Goal: Task Accomplishment & Management: Complete application form

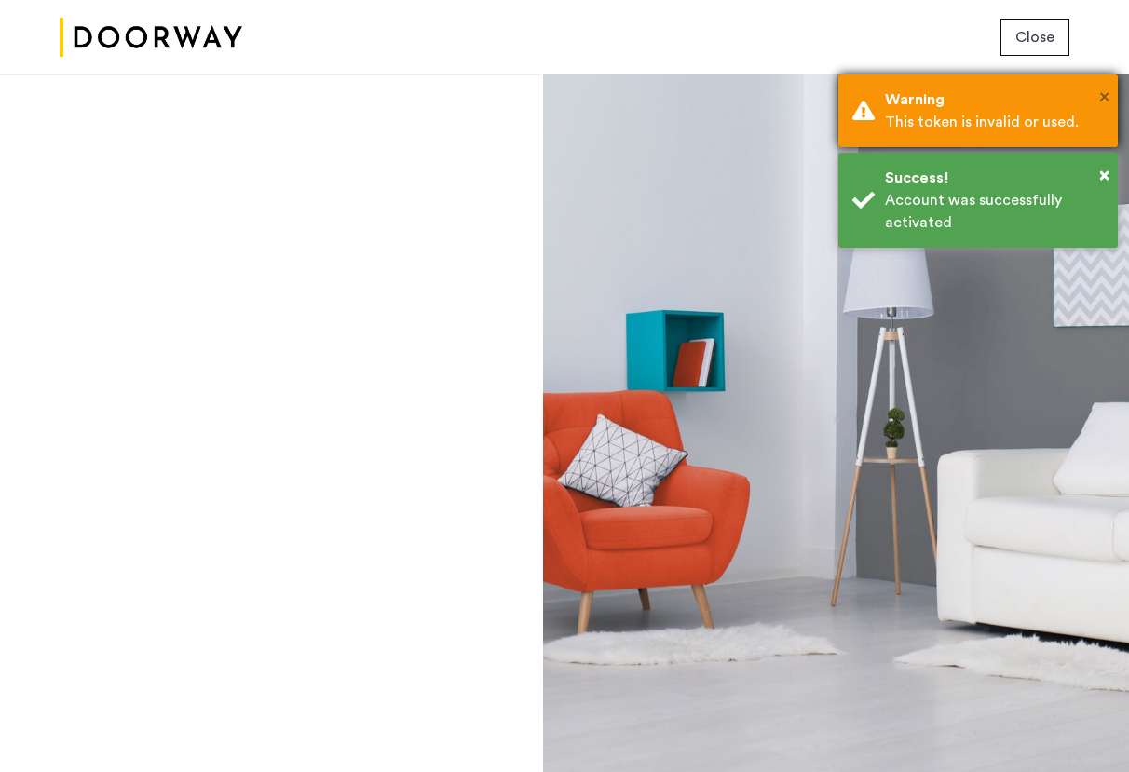
click at [1099, 94] on span "×" at bounding box center [1104, 97] width 10 height 19
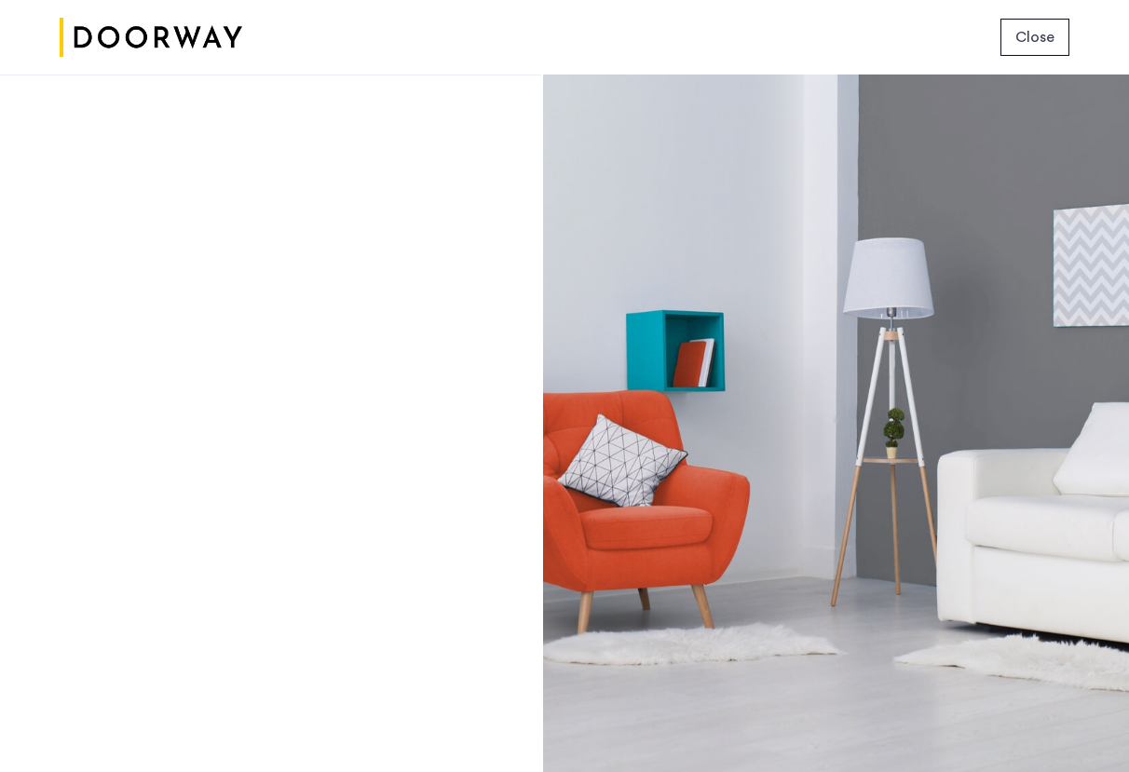
click at [1049, 50] on button "Close" at bounding box center [1034, 37] width 69 height 37
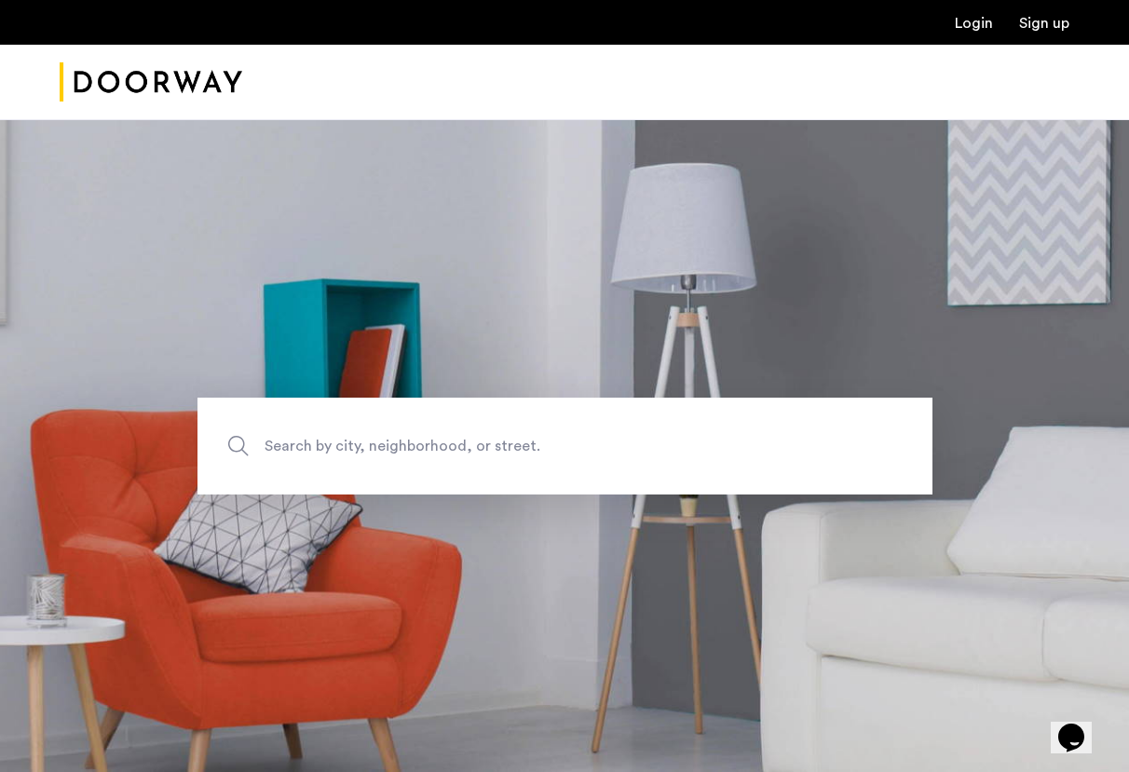
click at [979, 24] on link "Login" at bounding box center [974, 23] width 38 height 15
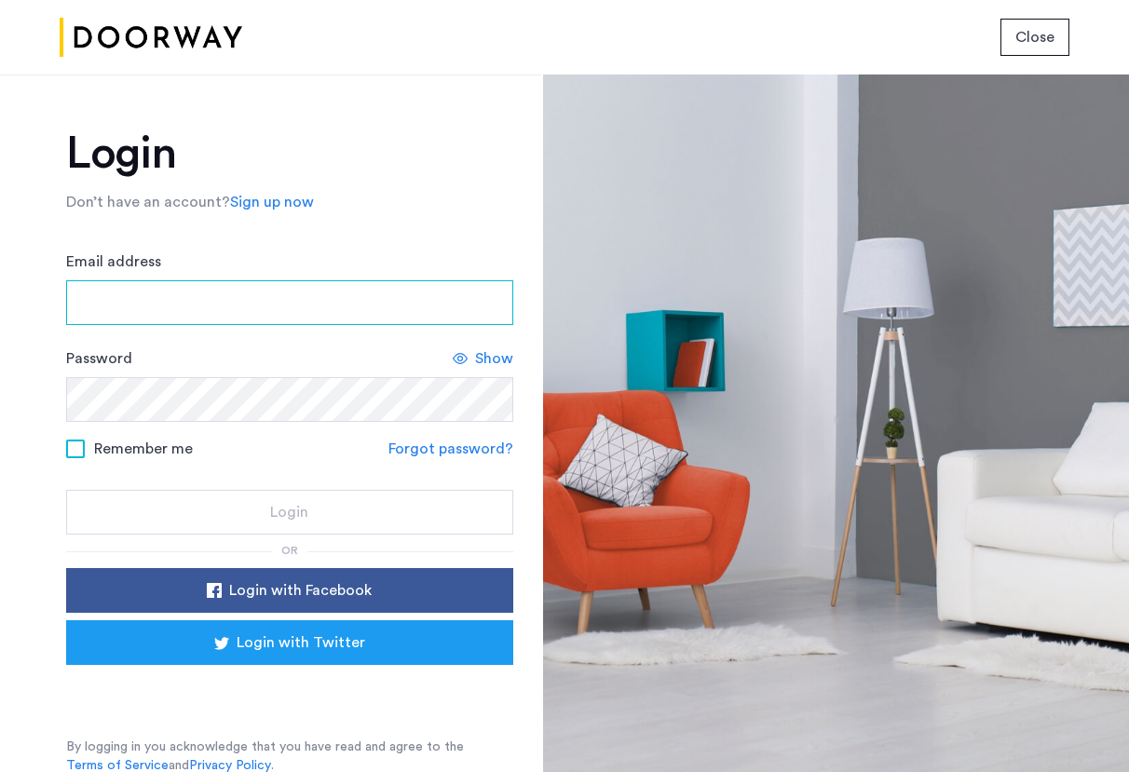
click at [169, 318] on input "Email address" at bounding box center [289, 302] width 447 height 45
type input "**********"
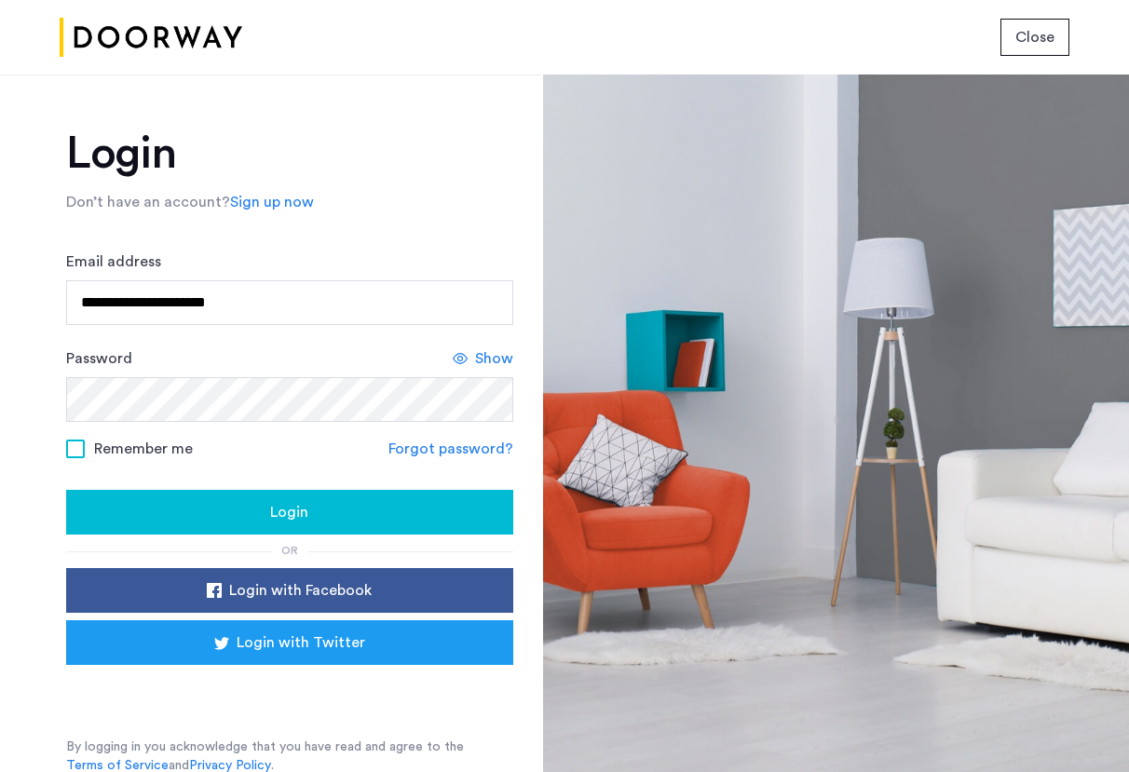
click at [199, 513] on div "Login" at bounding box center [289, 512] width 417 height 22
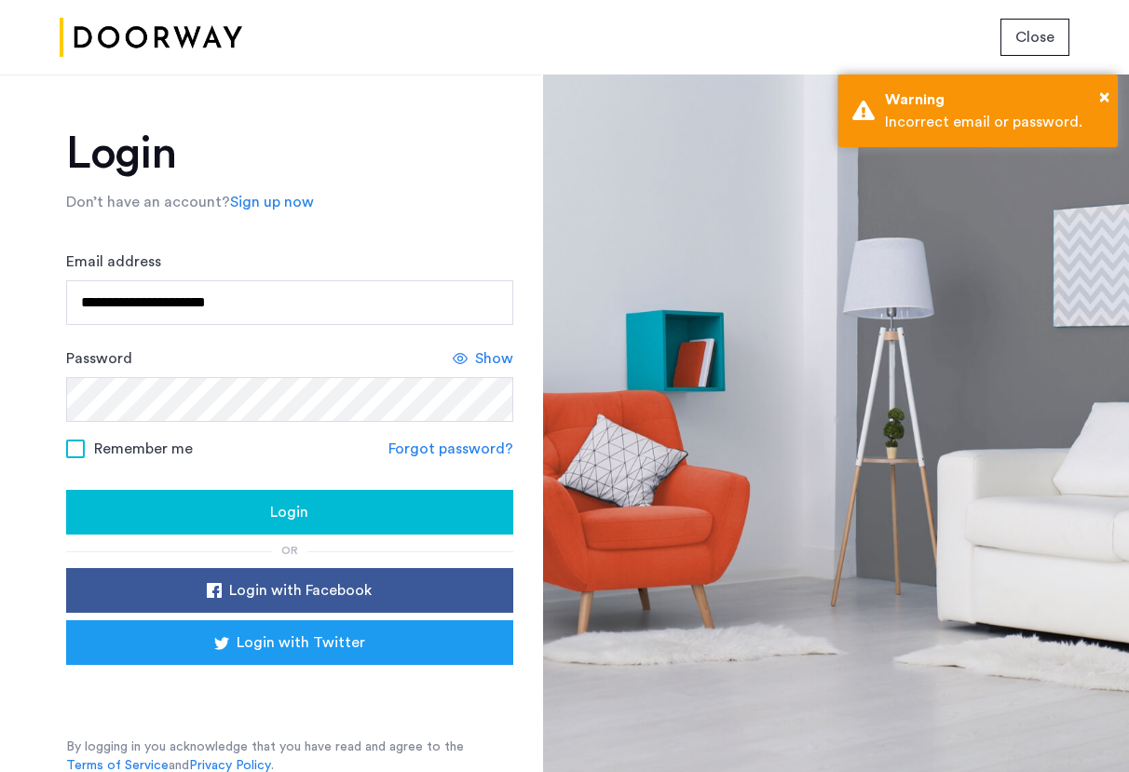
scroll to position [3, 0]
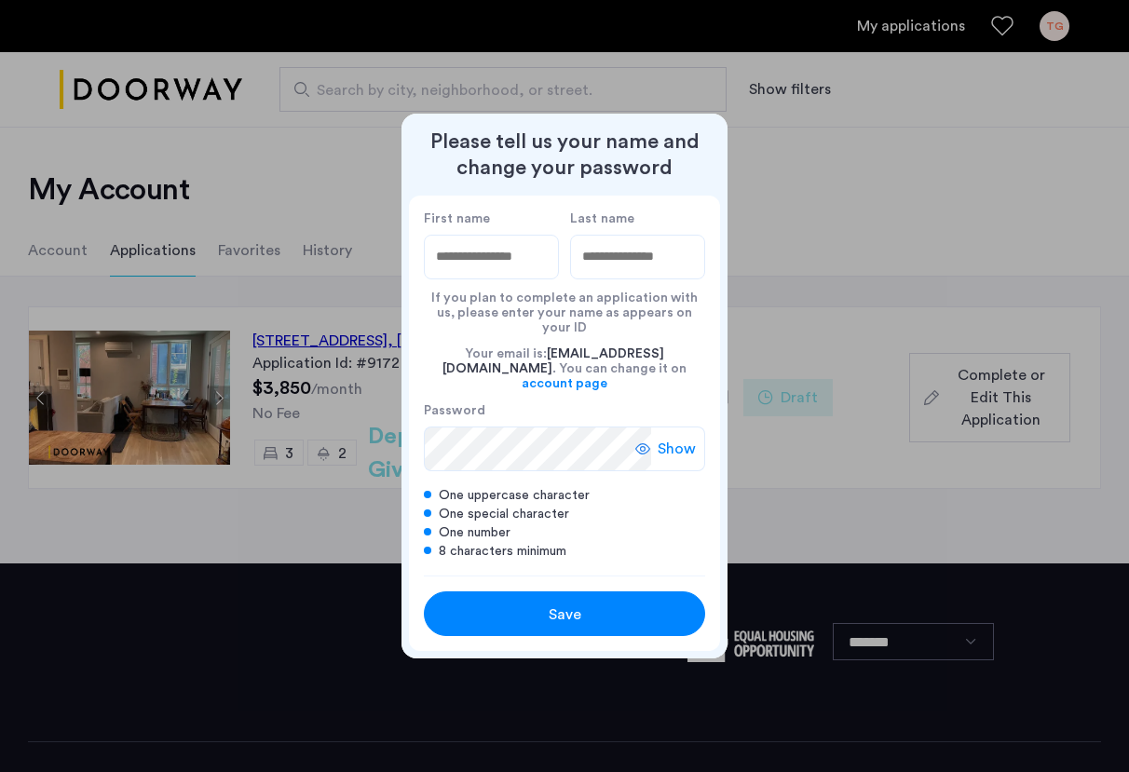
click at [501, 227] on label "First name" at bounding box center [491, 218] width 135 height 17
click at [501, 235] on input "First name" at bounding box center [491, 257] width 135 height 45
click at [506, 278] on input "First name" at bounding box center [491, 257] width 135 height 45
type input "******"
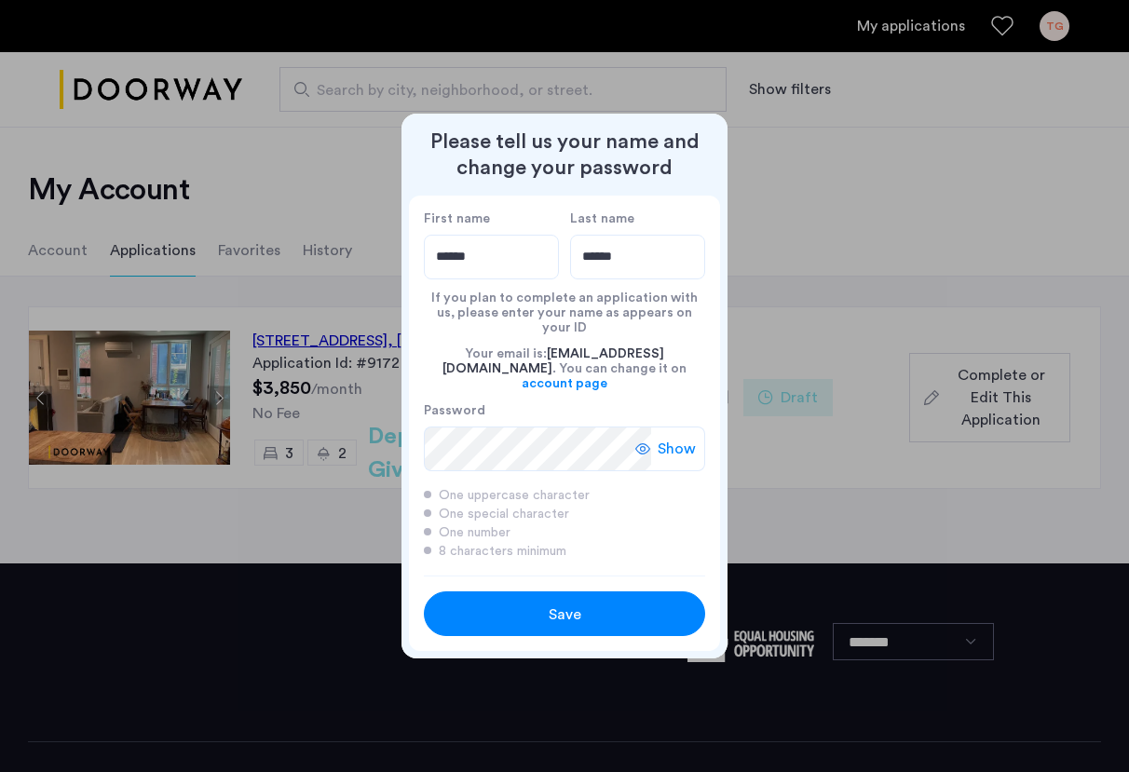
click at [668, 440] on span "Show" at bounding box center [676, 449] width 38 height 22
click at [533, 603] on div "Save" at bounding box center [564, 614] width 179 height 22
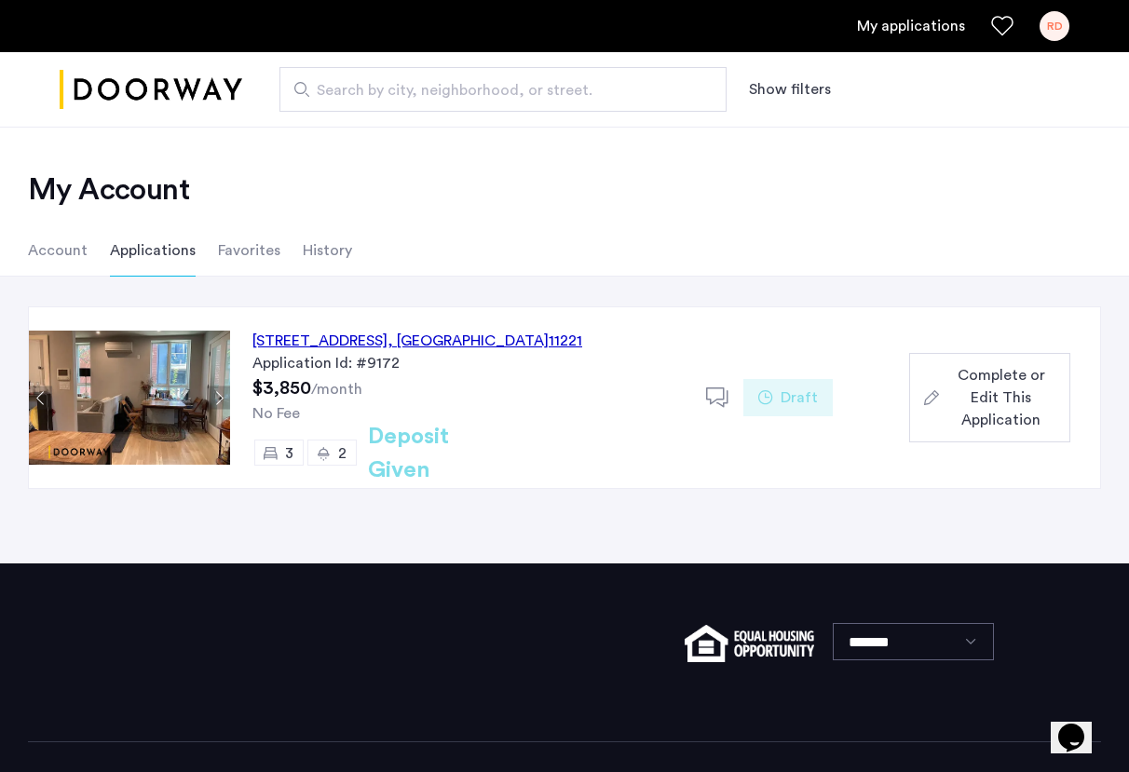
click at [222, 398] on button "Next apartment" at bounding box center [218, 397] width 23 height 23
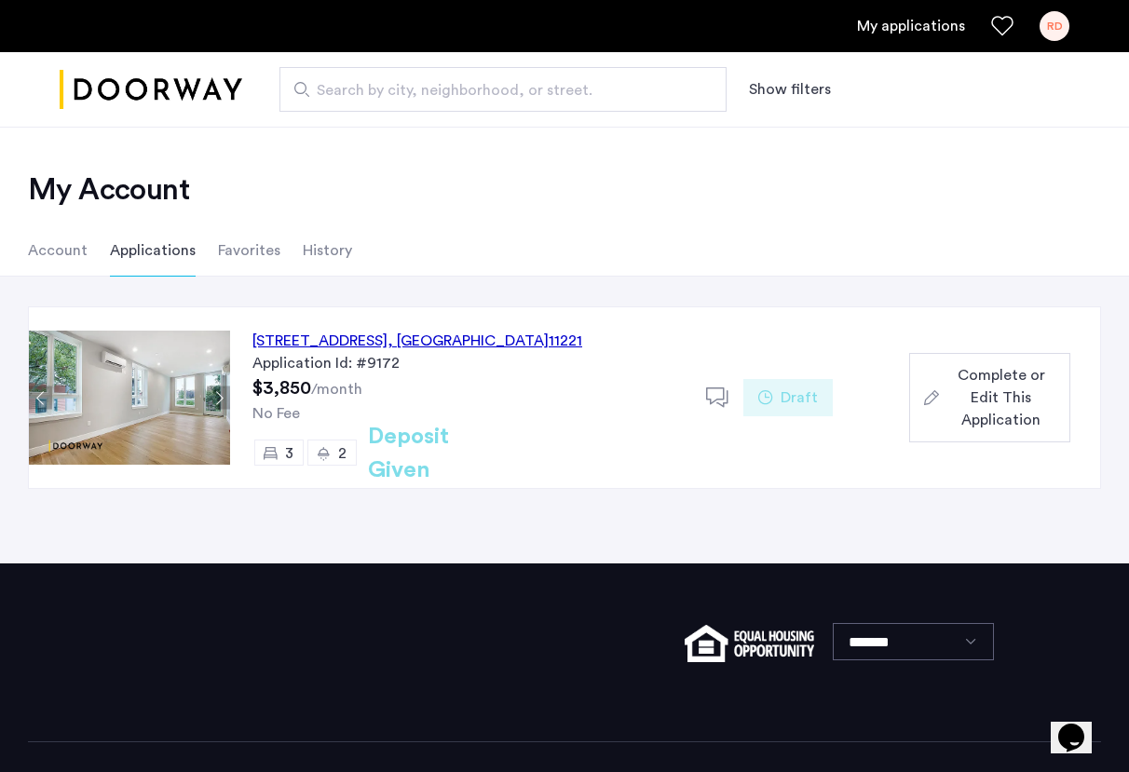
click at [224, 398] on button "Next apartment" at bounding box center [218, 397] width 23 height 23
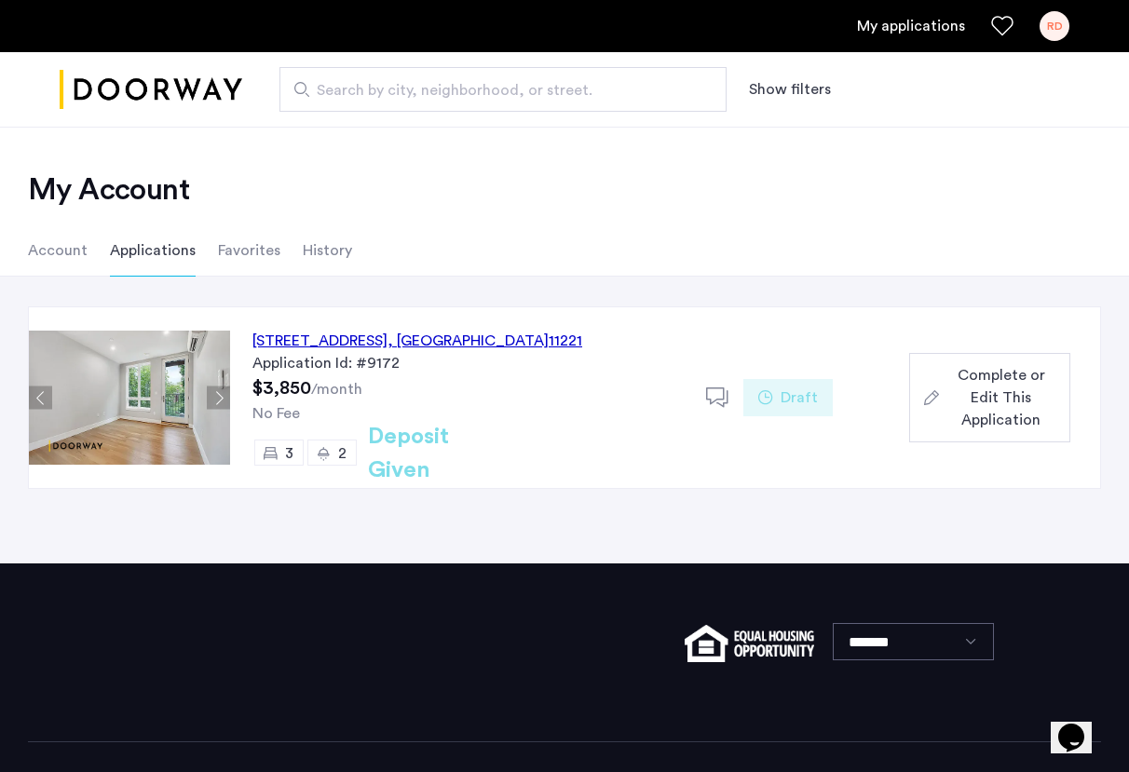
click at [224, 398] on button "Next apartment" at bounding box center [218, 397] width 23 height 23
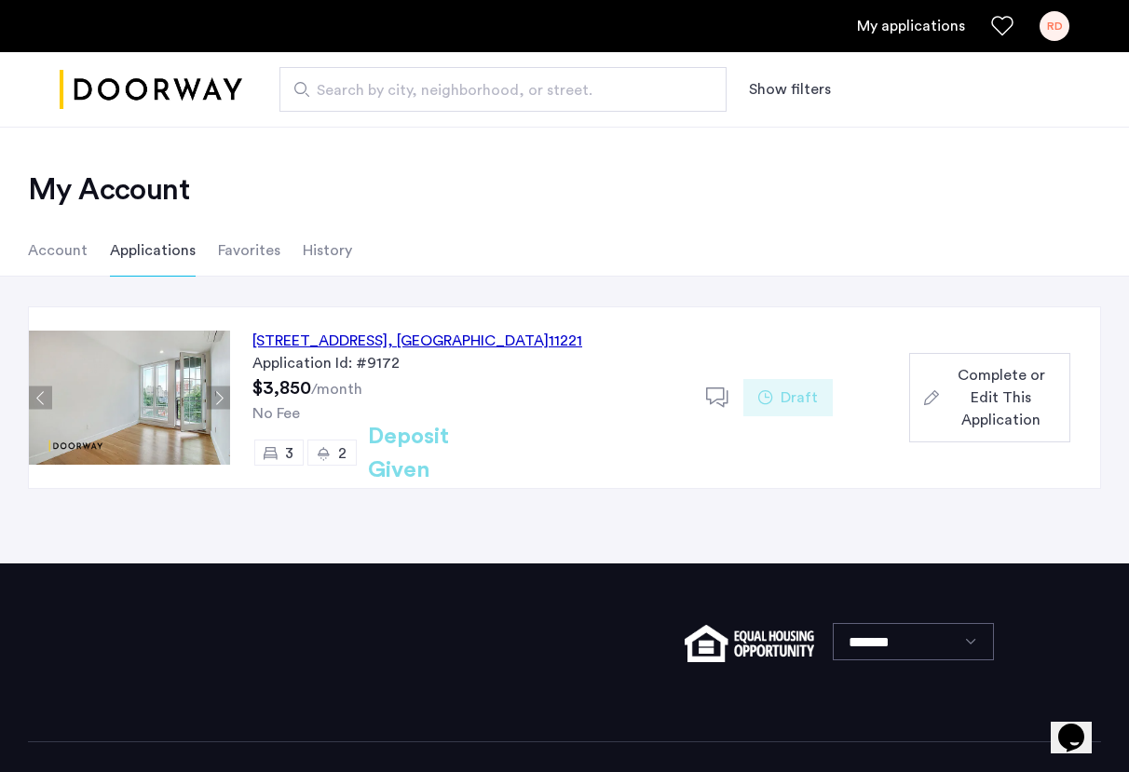
click at [224, 398] on button "Next apartment" at bounding box center [218, 397] width 23 height 23
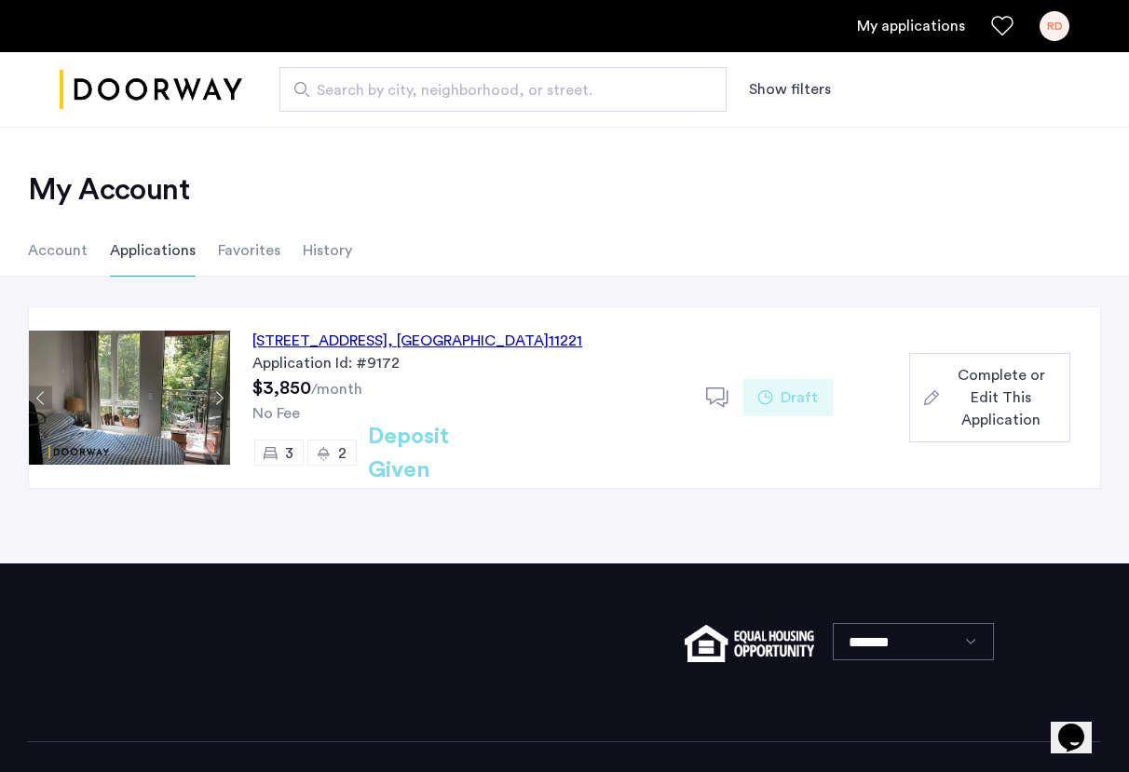
click at [224, 398] on button "Next apartment" at bounding box center [218, 397] width 23 height 23
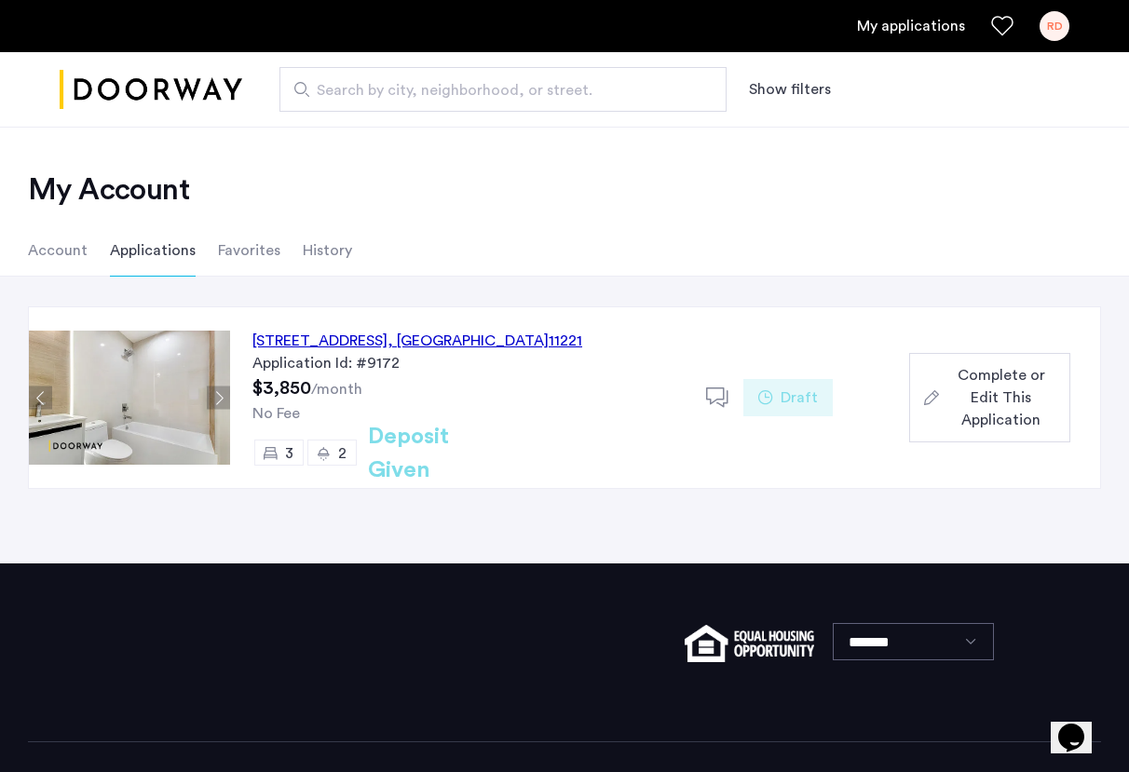
click at [151, 410] on img at bounding box center [129, 398] width 201 height 134
click at [307, 338] on div "1120 Bushwick Avenue, Unit 3F, Brooklyn , NY 11221" at bounding box center [417, 341] width 330 height 22
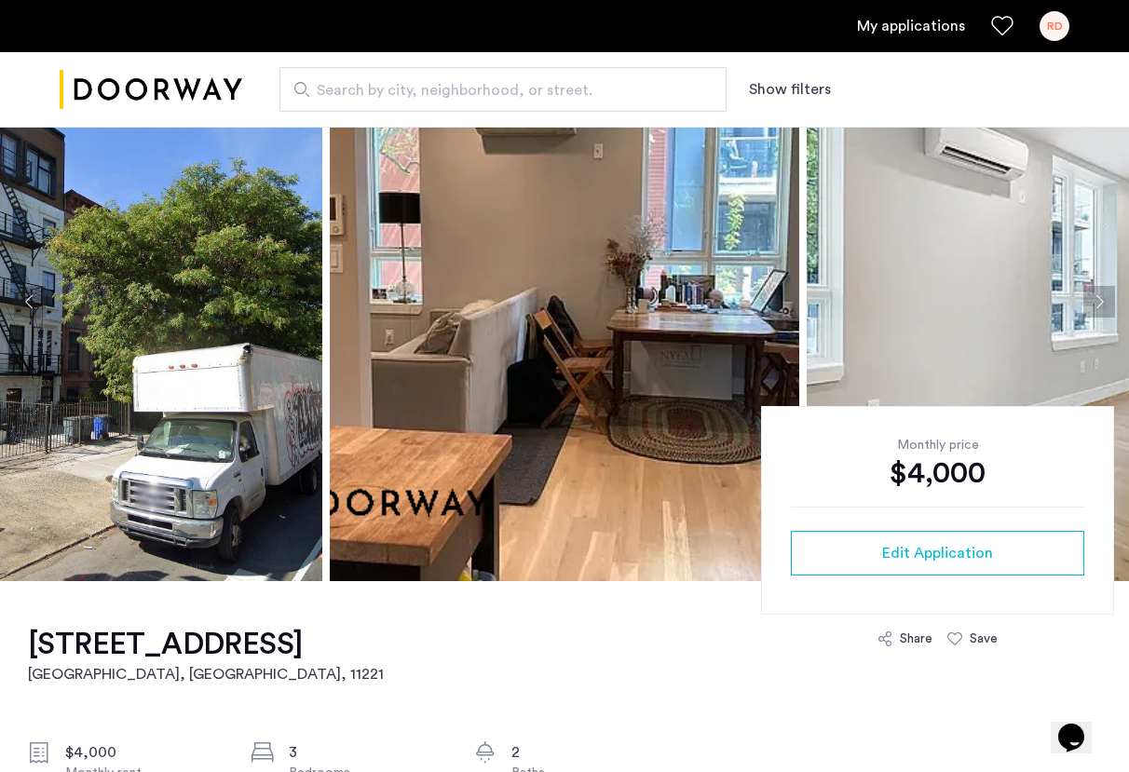
scroll to position [101, 0]
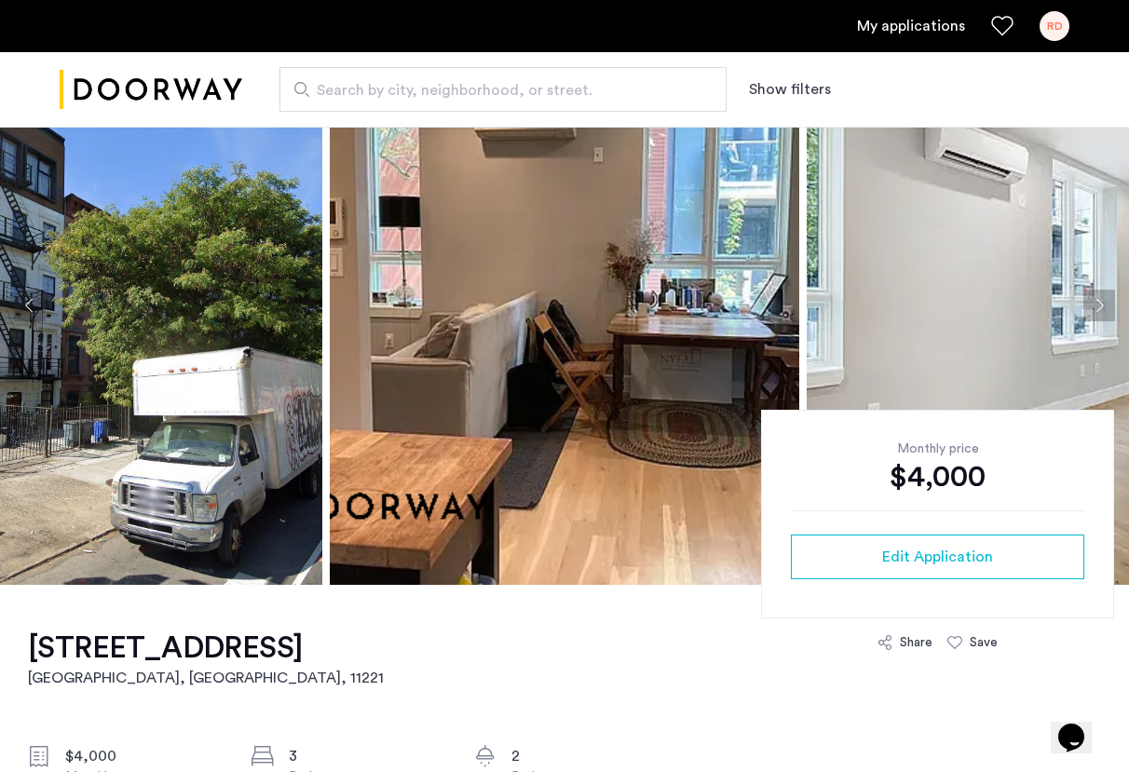
click at [1098, 306] on button "Next apartment" at bounding box center [1099, 306] width 32 height 32
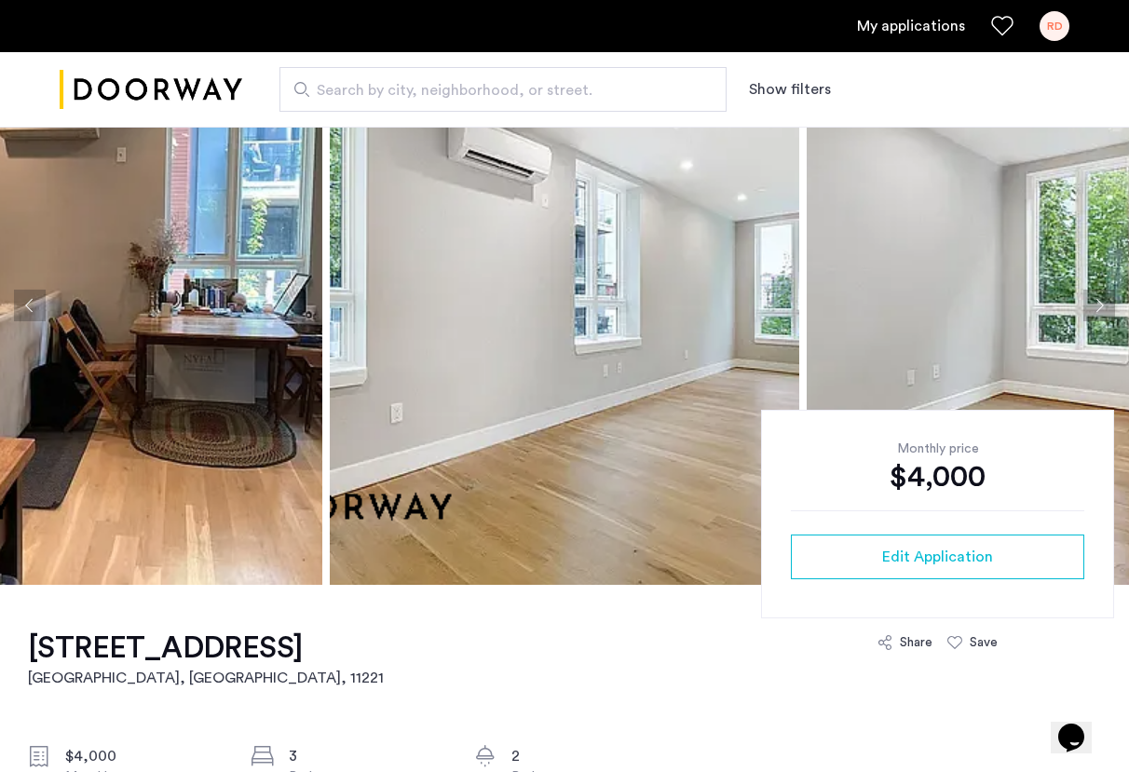
click at [1098, 306] on button "Next apartment" at bounding box center [1099, 306] width 32 height 32
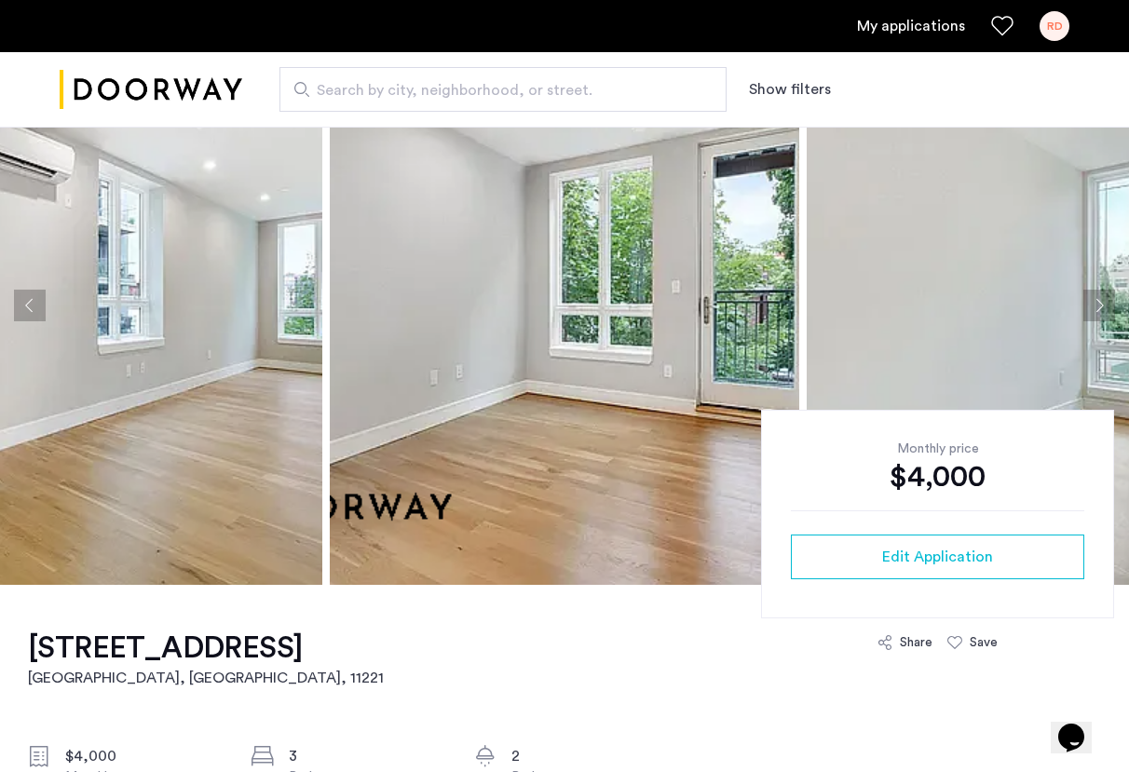
click at [1098, 306] on button "Next apartment" at bounding box center [1099, 306] width 32 height 32
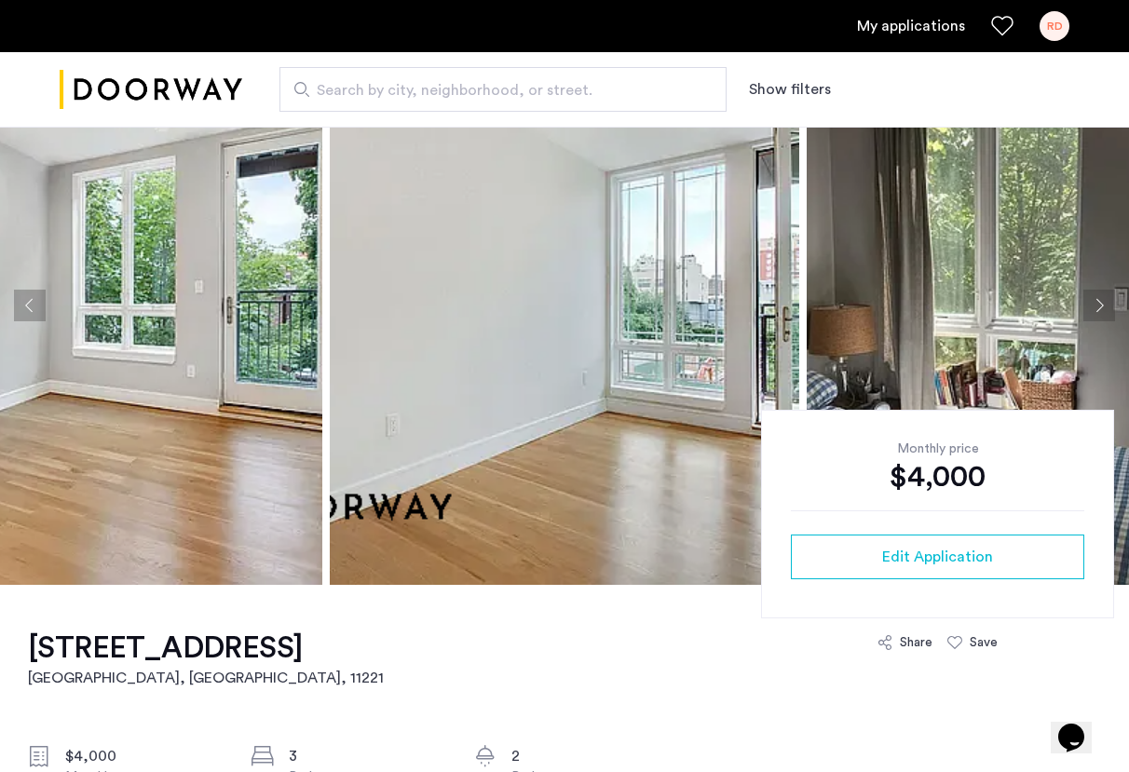
click at [1098, 306] on button "Next apartment" at bounding box center [1099, 306] width 32 height 32
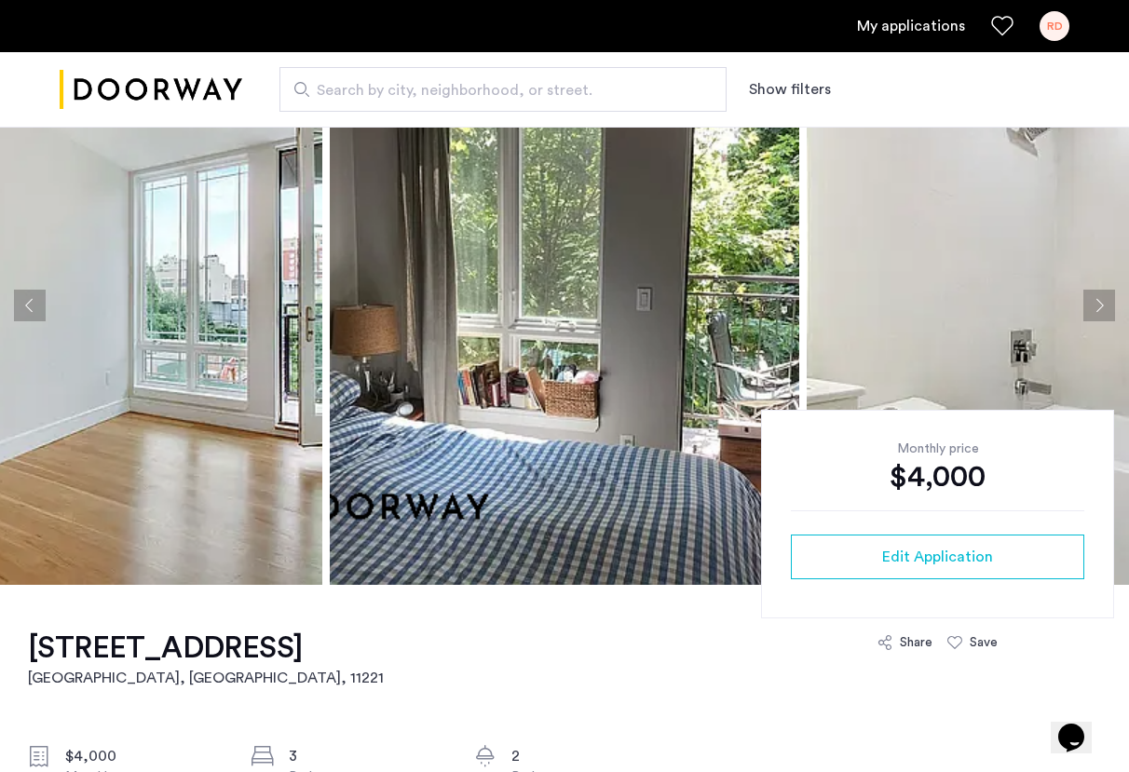
click at [1098, 306] on button "Next apartment" at bounding box center [1099, 306] width 32 height 32
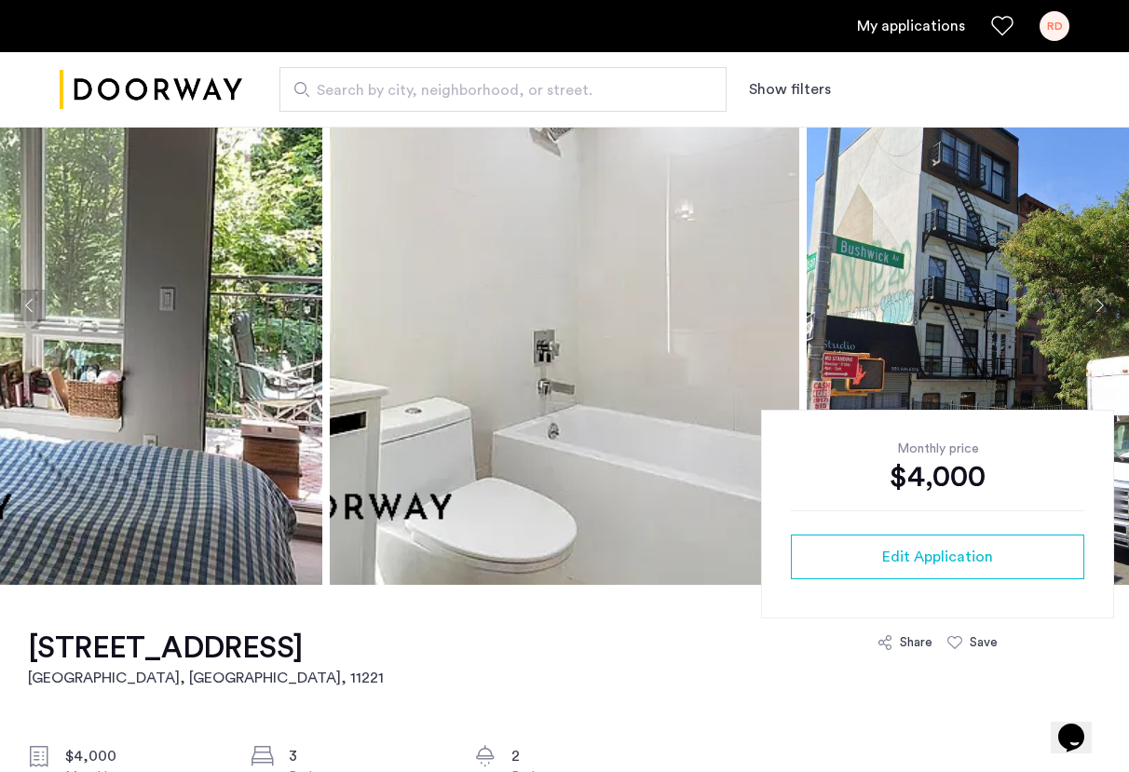
click at [1098, 306] on button "Next apartment" at bounding box center [1099, 306] width 32 height 32
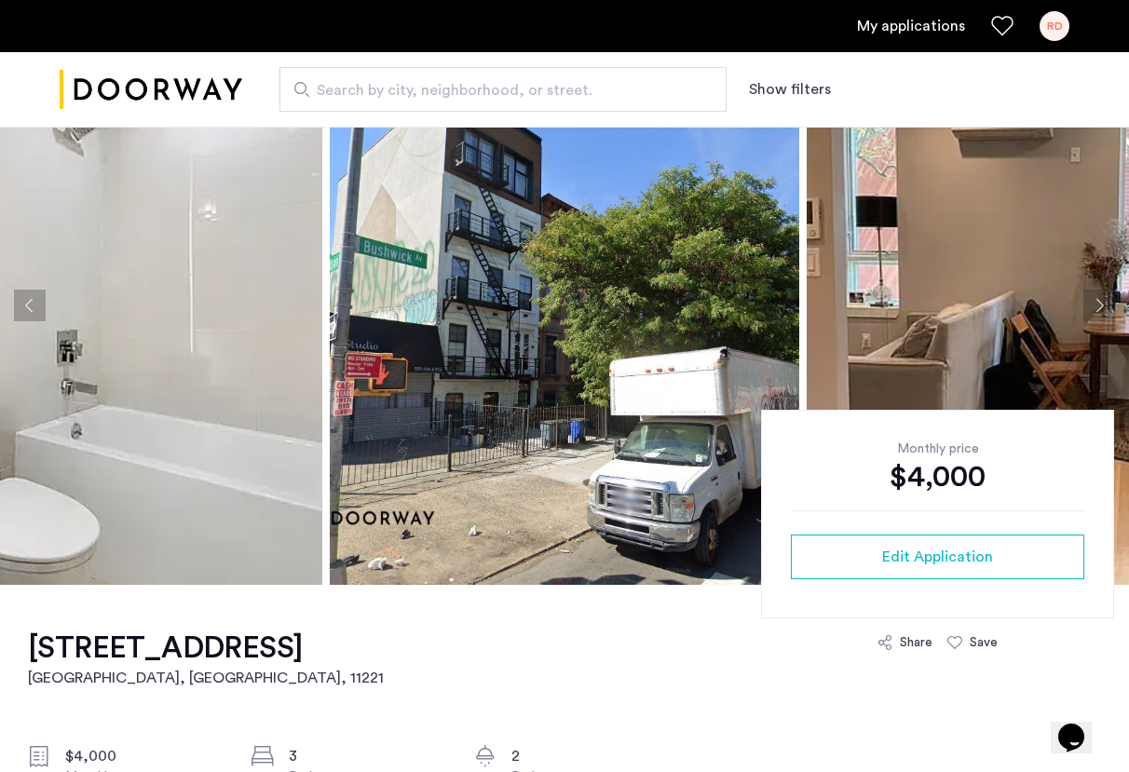
click at [1098, 306] on button "Next apartment" at bounding box center [1099, 306] width 32 height 32
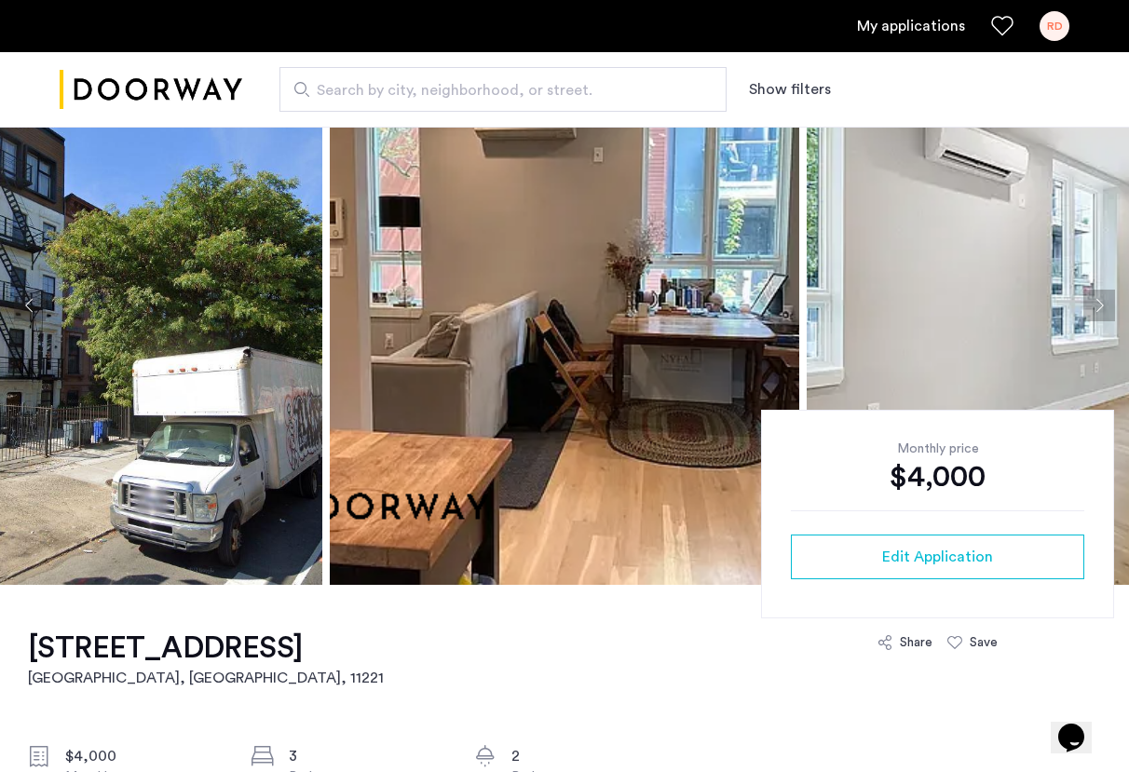
click at [1099, 307] on button "Next apartment" at bounding box center [1099, 306] width 32 height 32
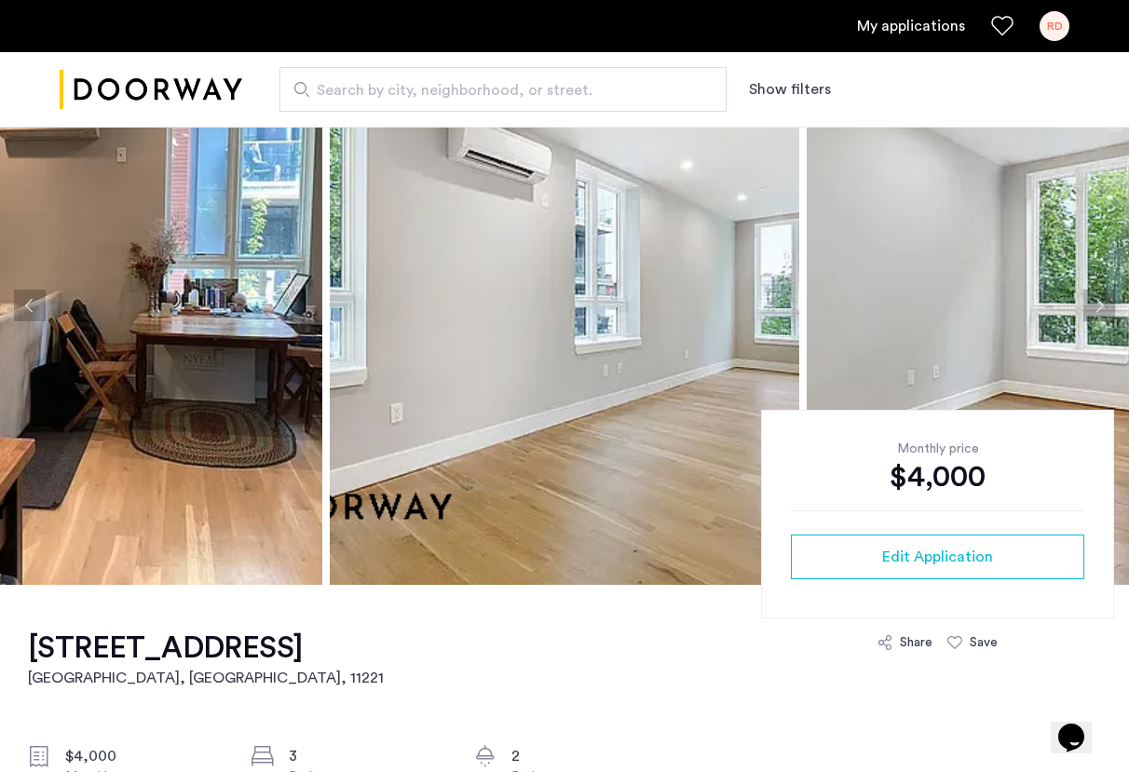
click at [1099, 308] on button "Next apartment" at bounding box center [1099, 306] width 32 height 32
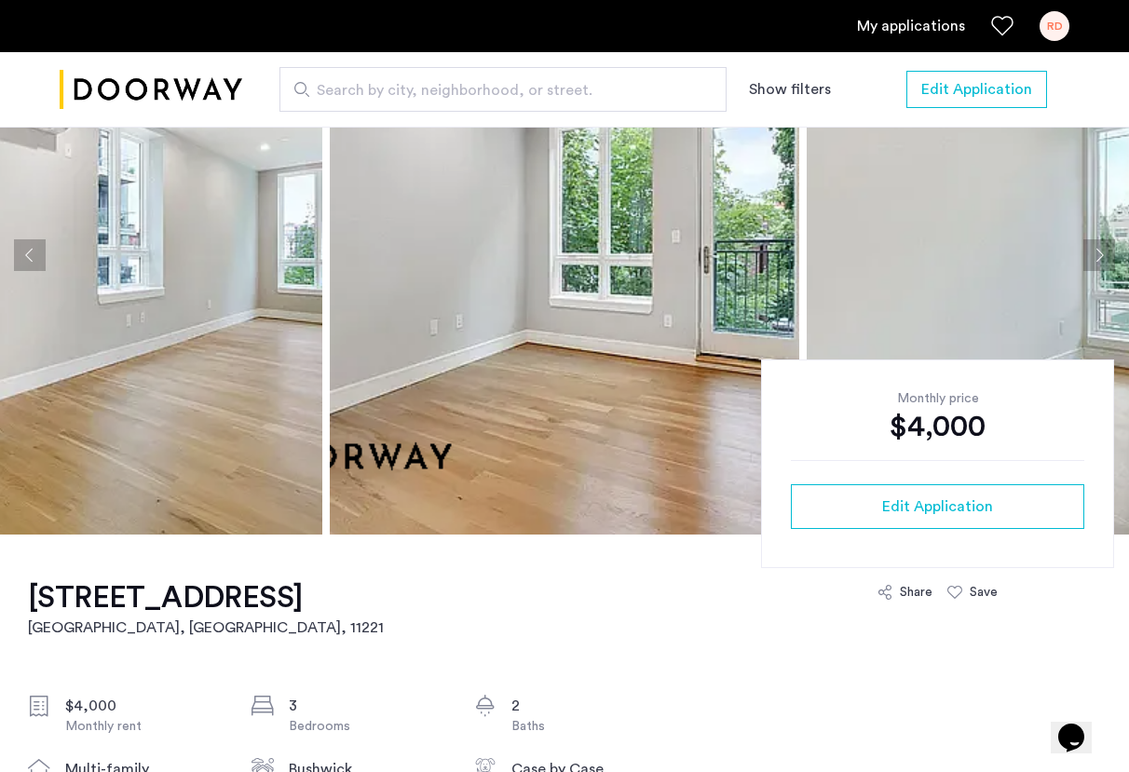
scroll to position [0, 0]
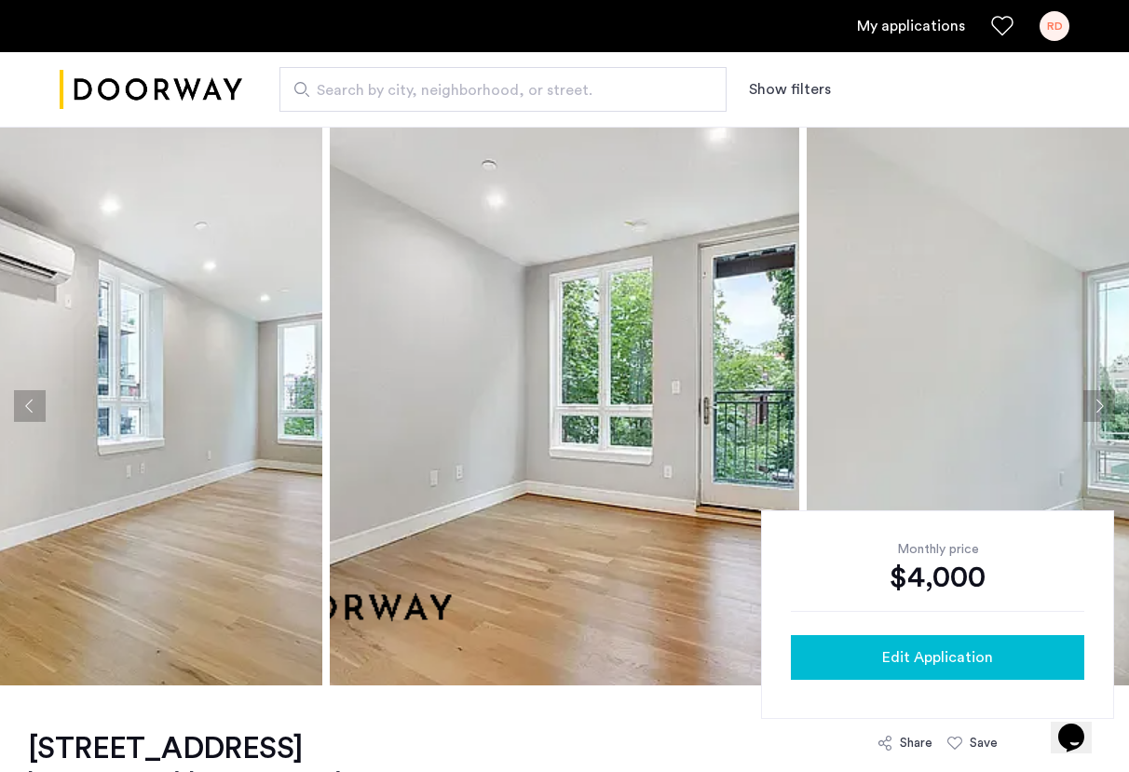
click at [961, 667] on span "Edit Application" at bounding box center [937, 657] width 111 height 22
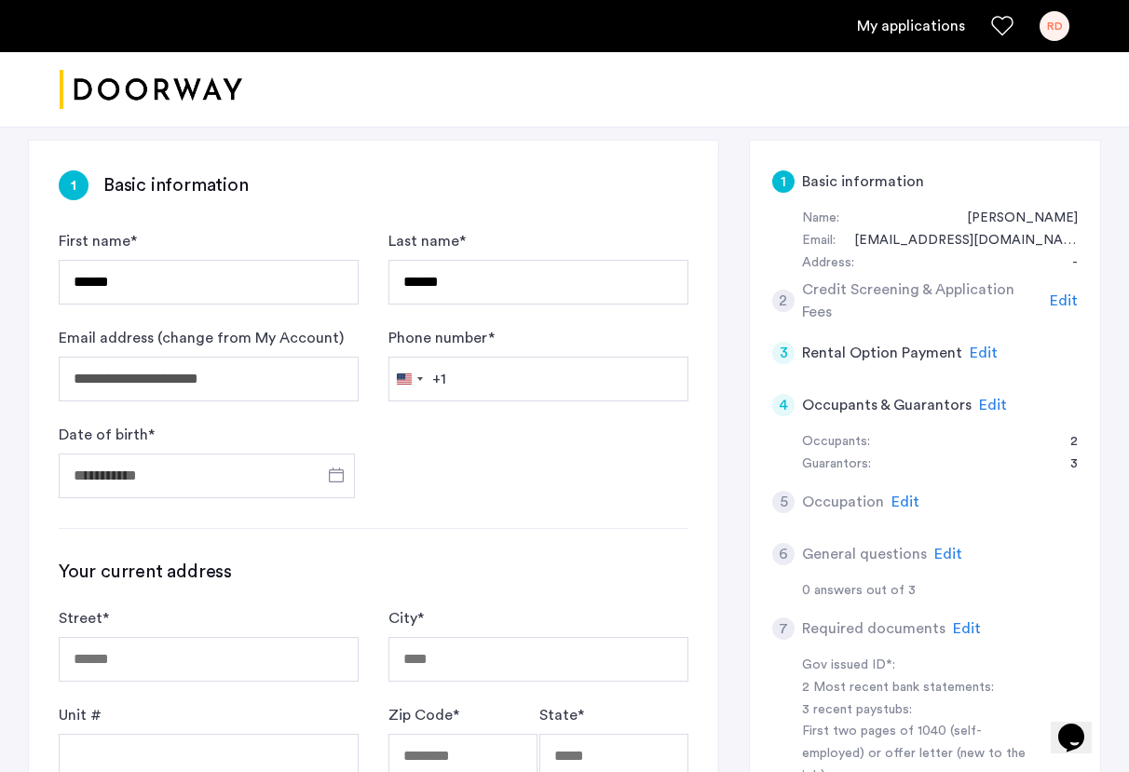
scroll to position [143, 0]
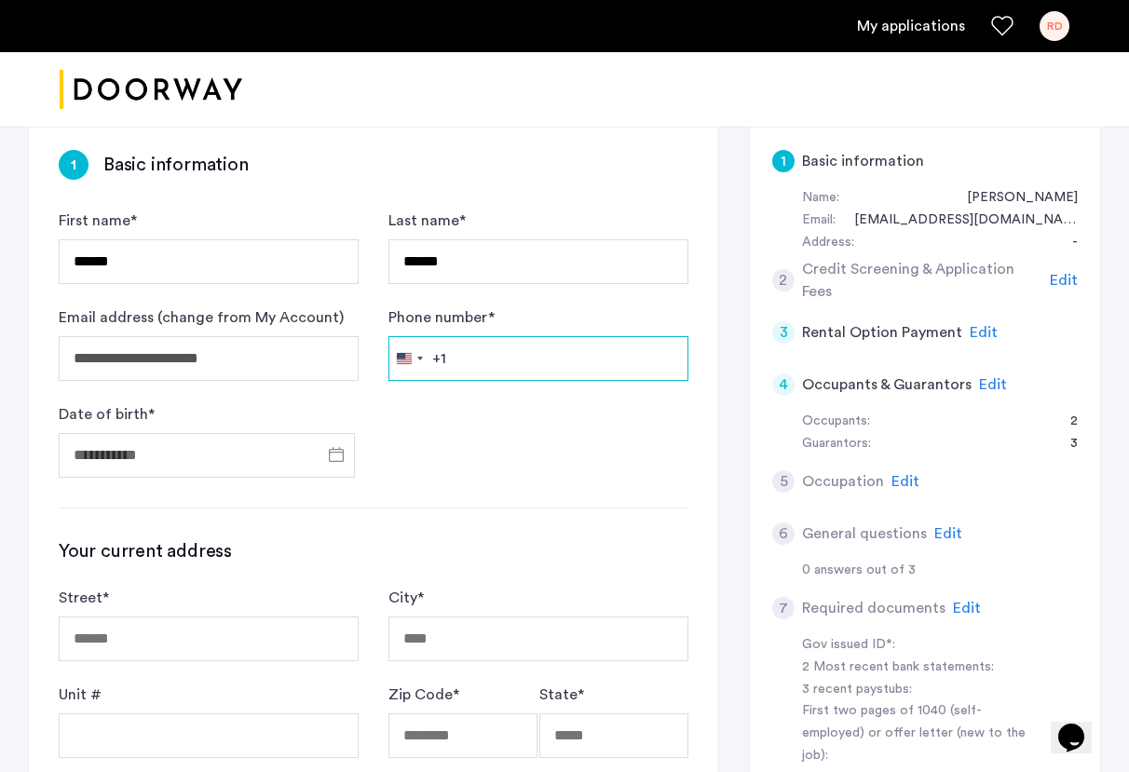
click at [562, 342] on input "Phone number *" at bounding box center [538, 358] width 300 height 45
type input "**********"
click at [321, 460] on span "Open calendar" at bounding box center [336, 454] width 45 height 45
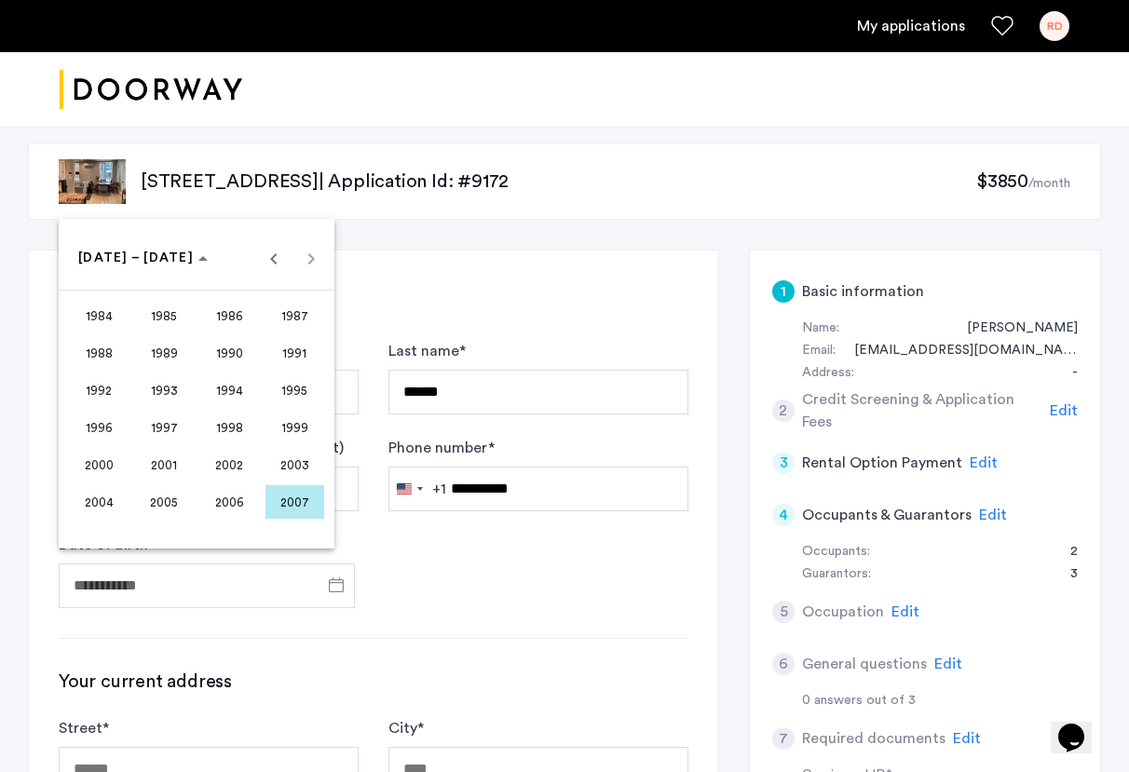
scroll to position [22, 0]
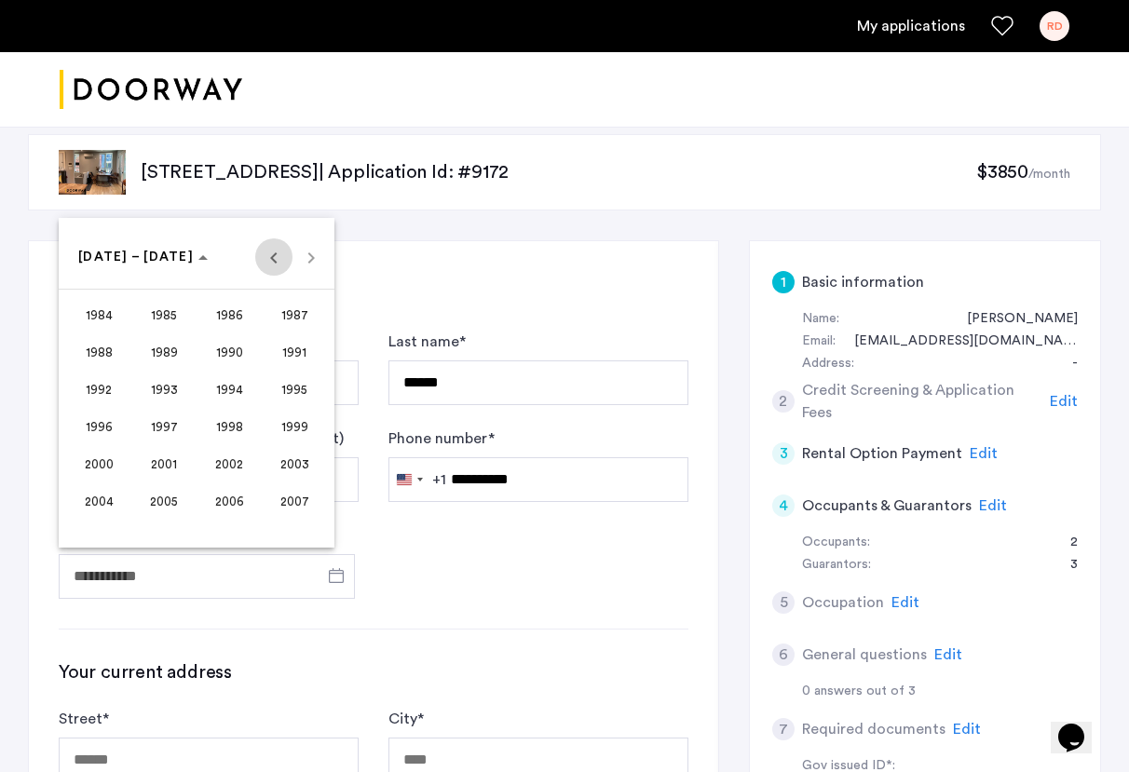
click at [267, 260] on span "Previous 24 years" at bounding box center [273, 256] width 37 height 37
click at [169, 423] on span "1973" at bounding box center [164, 427] width 59 height 34
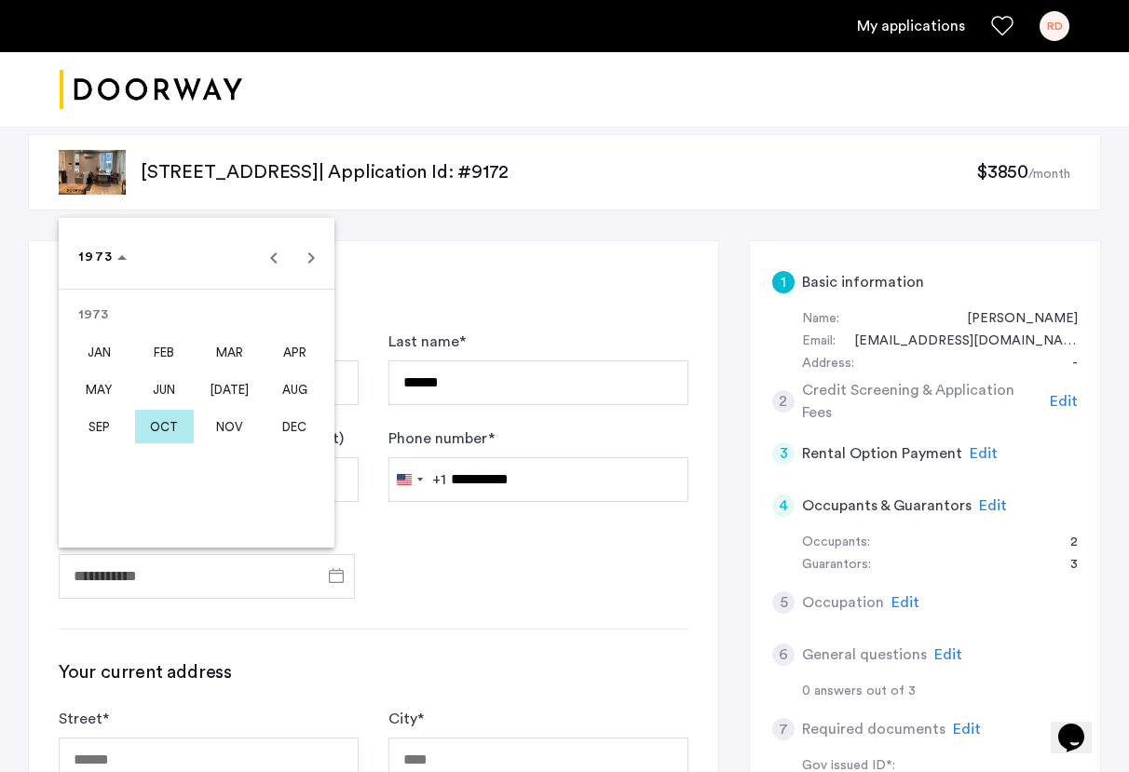
click at [161, 427] on span "OCT" at bounding box center [164, 427] width 59 height 34
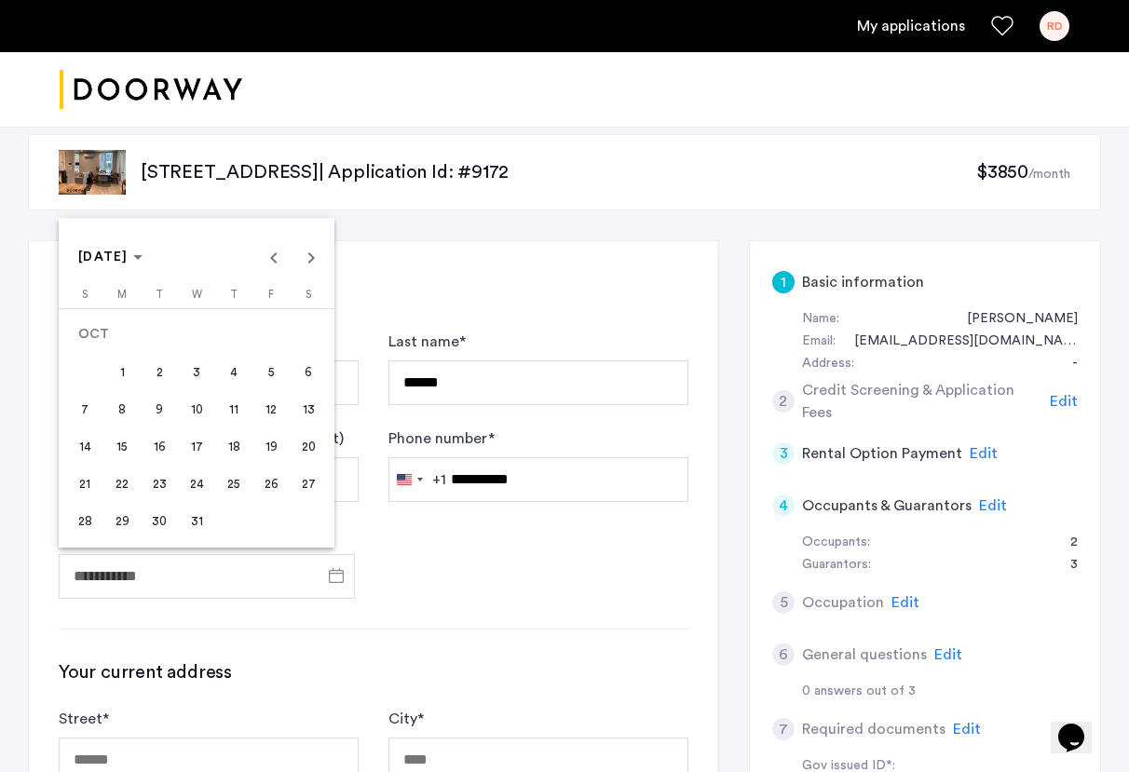
click at [125, 367] on span "1" at bounding box center [122, 372] width 34 height 34
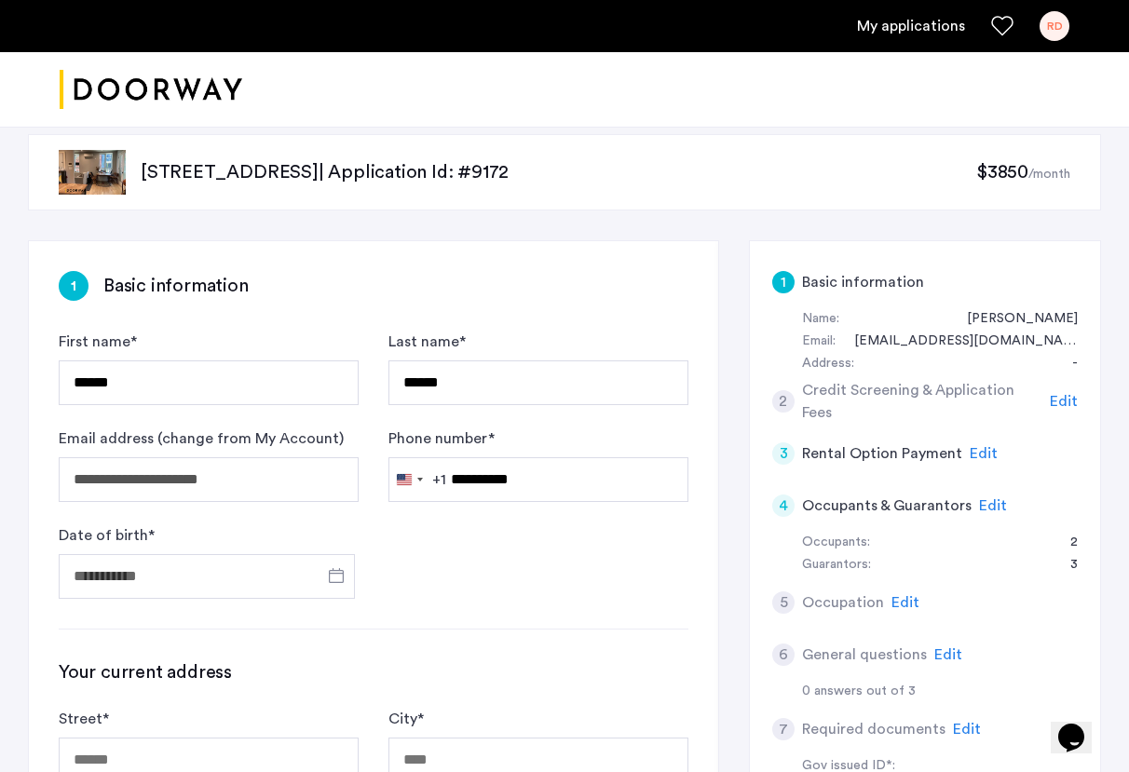
type input "**********"
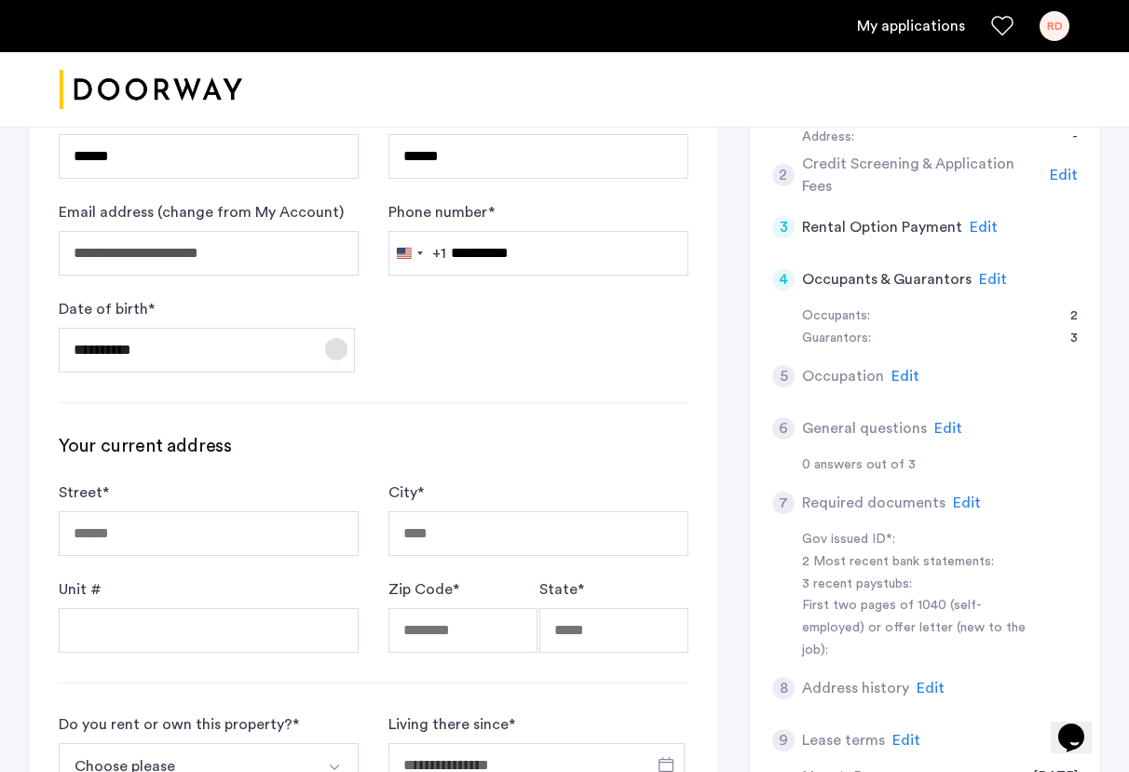
scroll to position [277, 0]
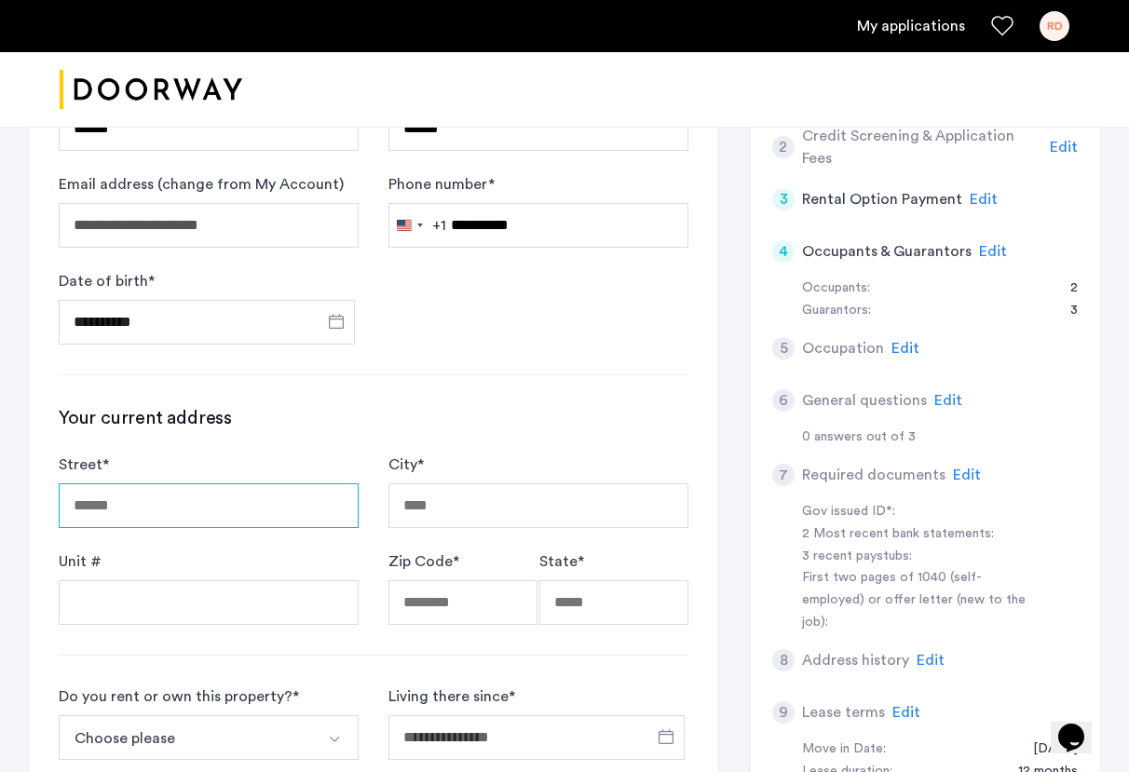
click at [285, 511] on input "Street *" at bounding box center [209, 505] width 300 height 45
type input "**********"
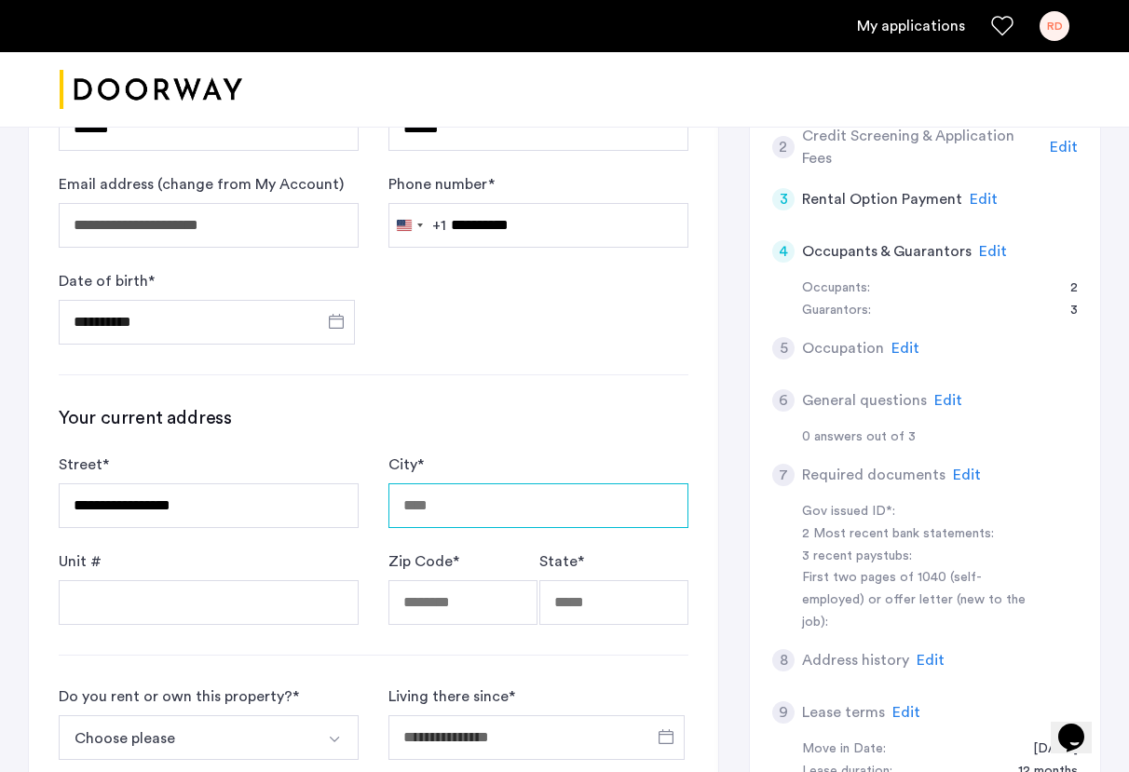
type input "**********"
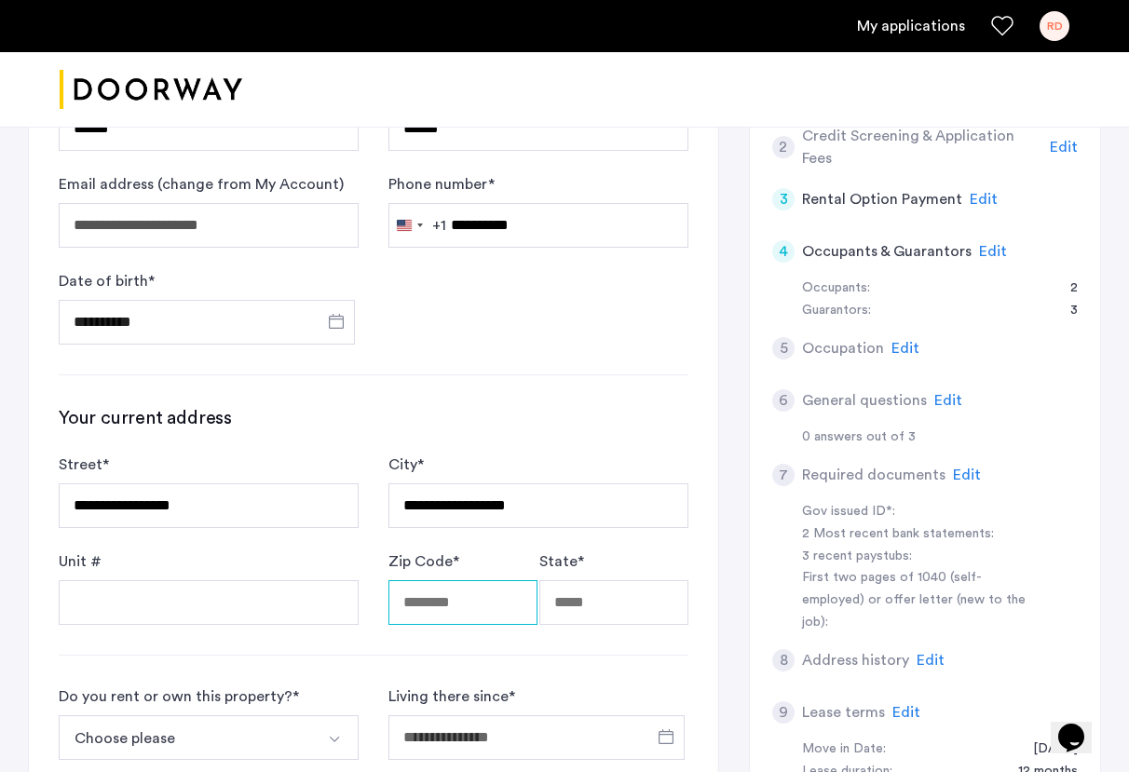
type input "*****"
type input "**"
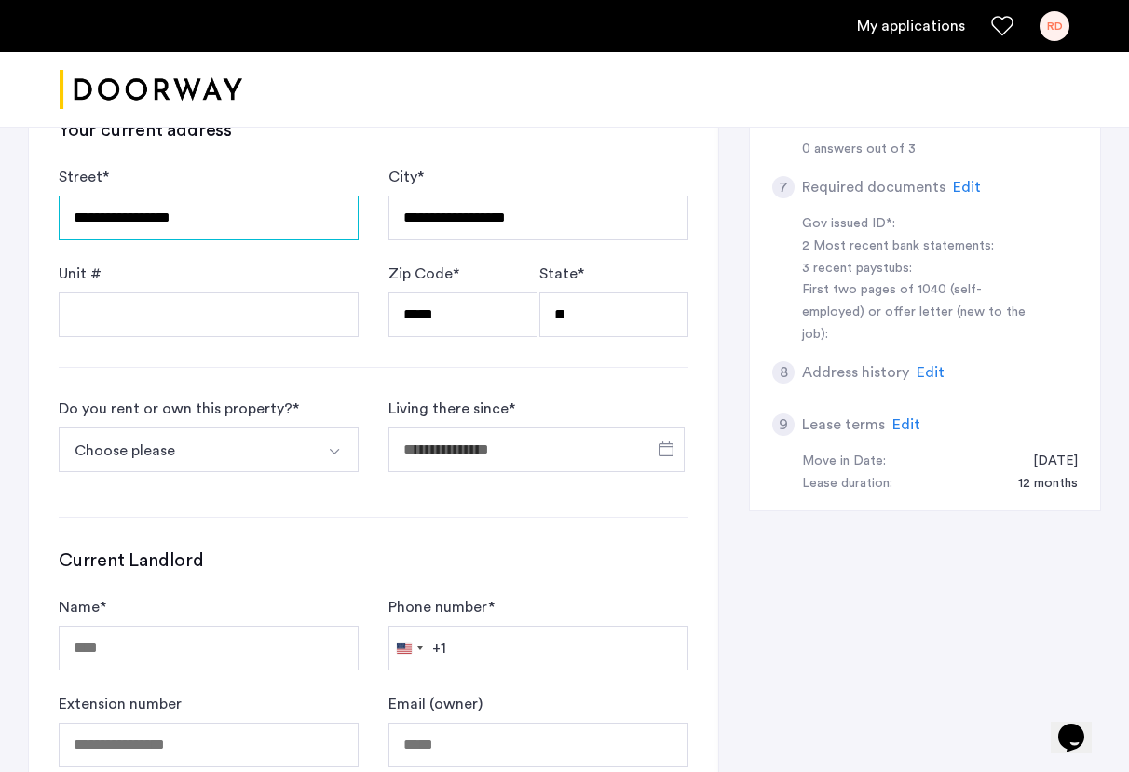
scroll to position [568, 0]
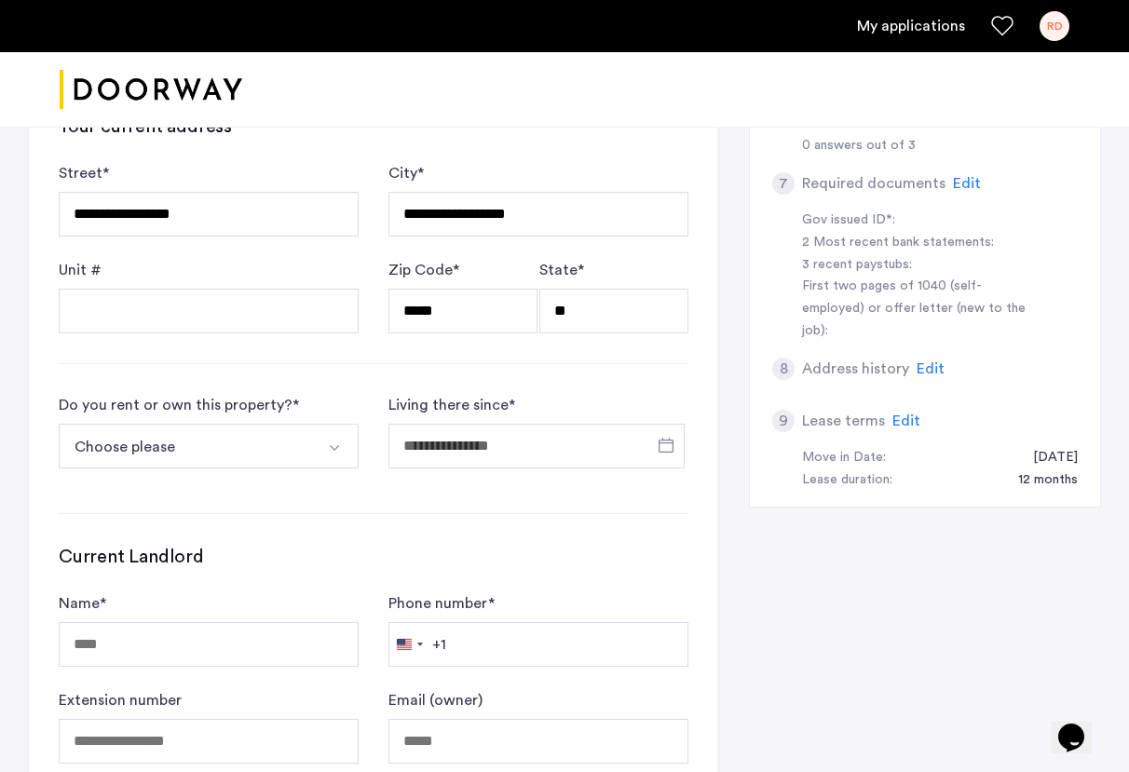
click at [278, 446] on button "Choose please" at bounding box center [187, 446] width 256 height 45
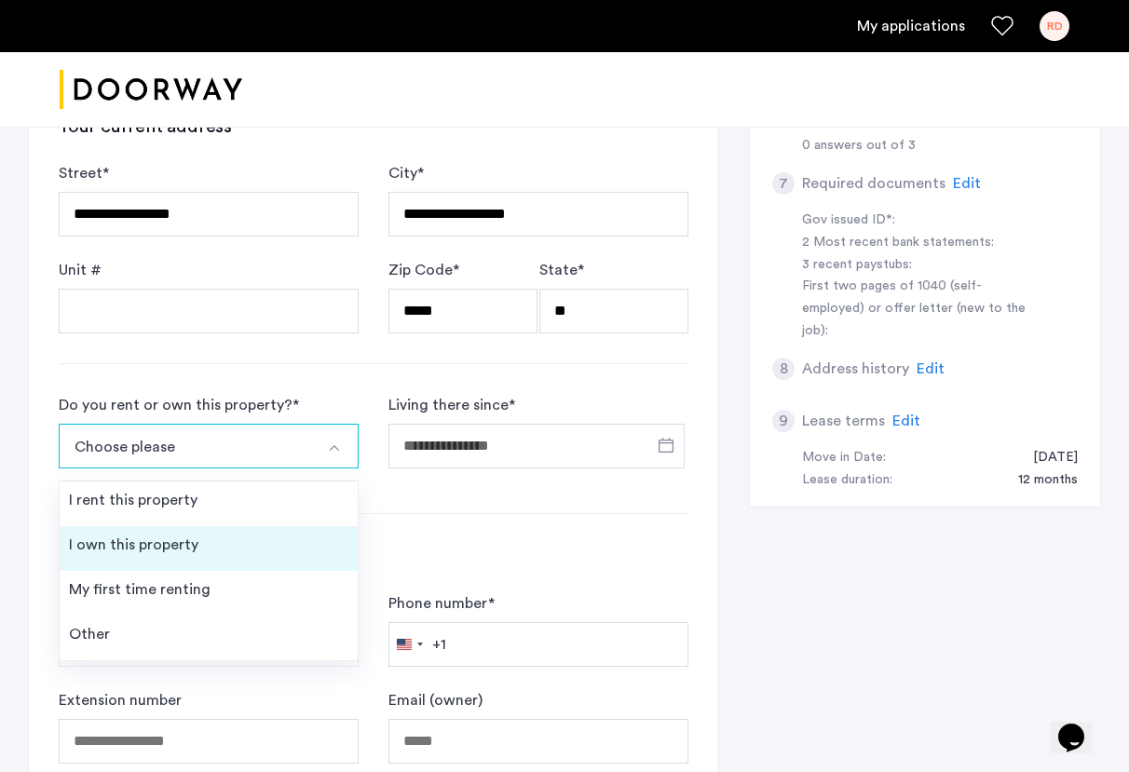
click at [228, 538] on li "I own this property" at bounding box center [209, 548] width 298 height 45
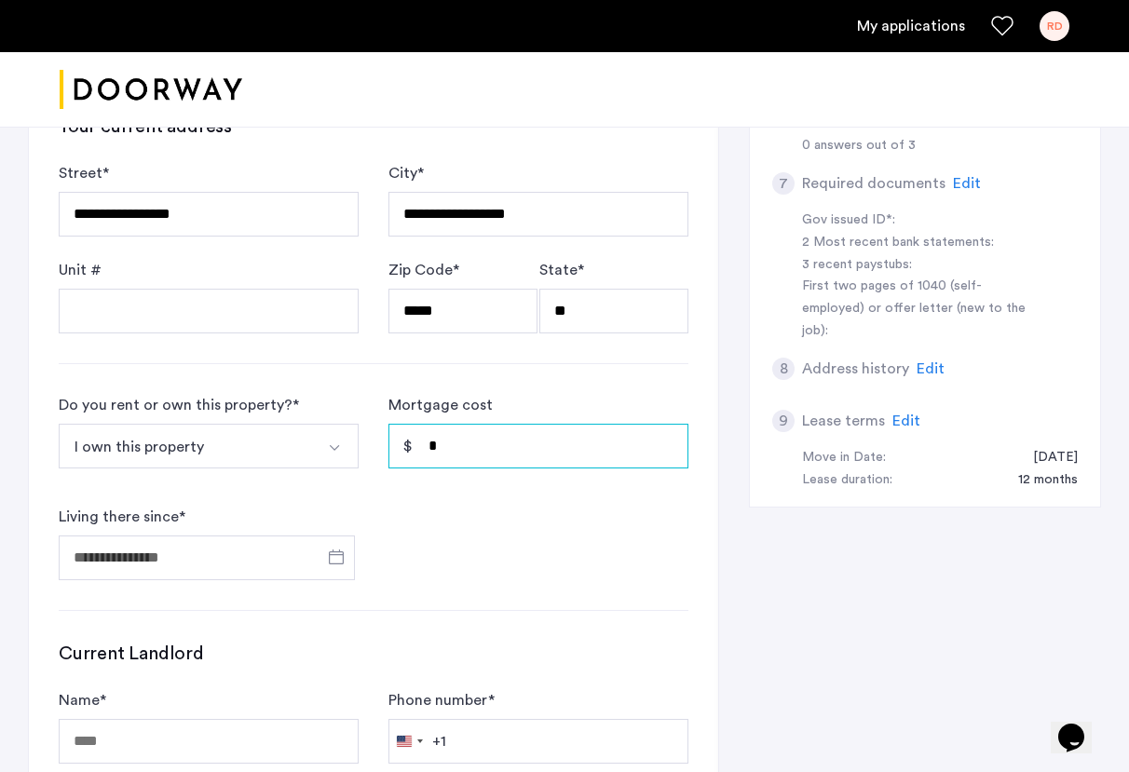
drag, startPoint x: 445, startPoint y: 448, endPoint x: 430, endPoint y: 448, distance: 14.9
click at [431, 448] on input "*" at bounding box center [538, 446] width 300 height 45
type input "*****"
click at [340, 560] on span "Open calendar" at bounding box center [336, 557] width 45 height 45
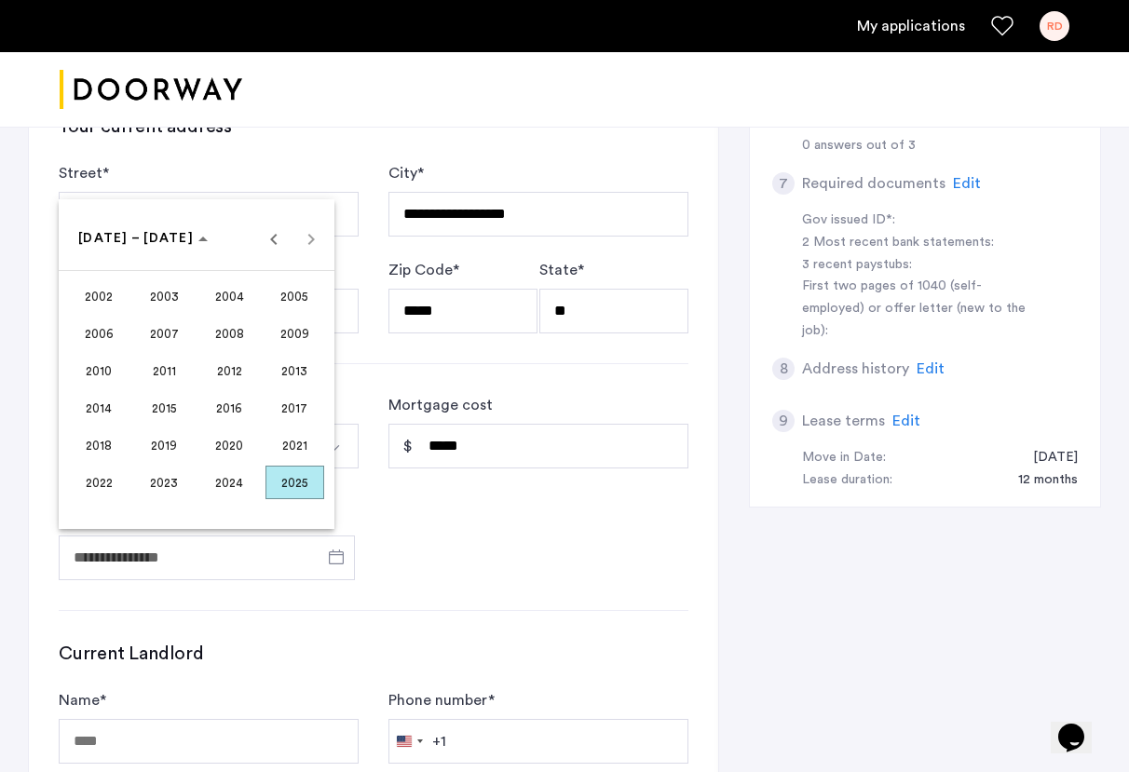
scroll to position [567, 0]
click at [272, 248] on span "Previous 24 years" at bounding box center [273, 239] width 37 height 37
click at [170, 483] on span "1999" at bounding box center [164, 484] width 59 height 34
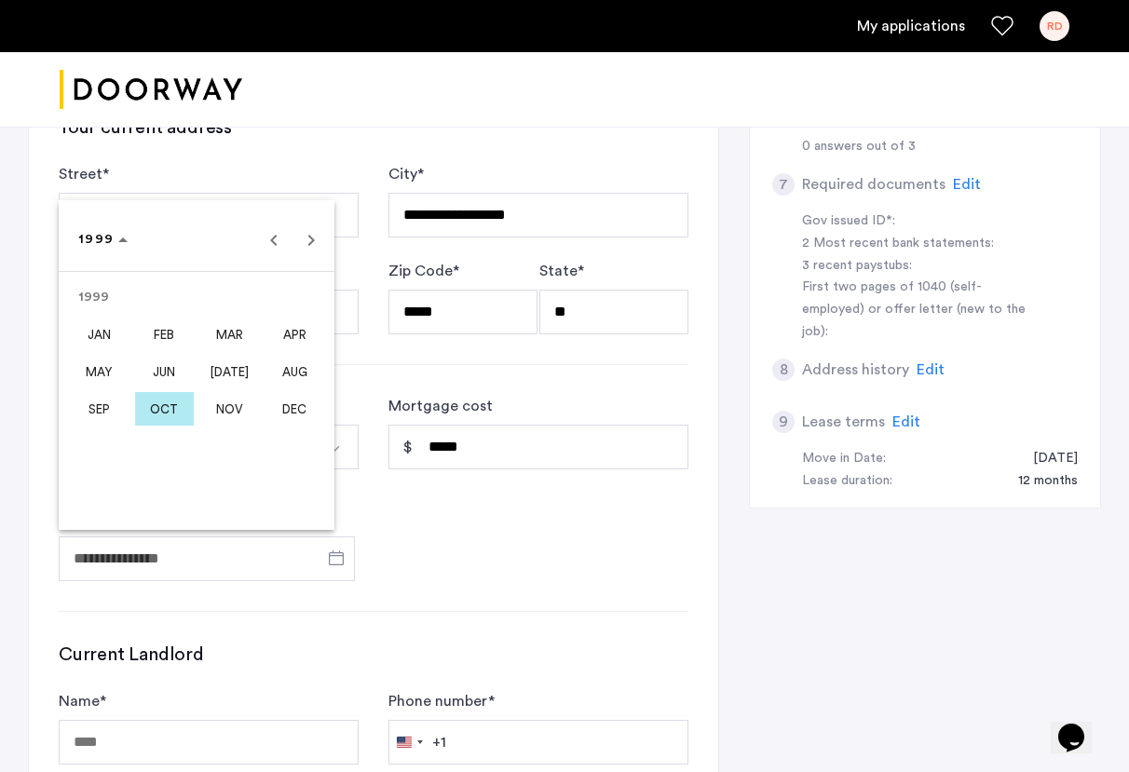
click at [231, 333] on span "MAR" at bounding box center [229, 335] width 59 height 34
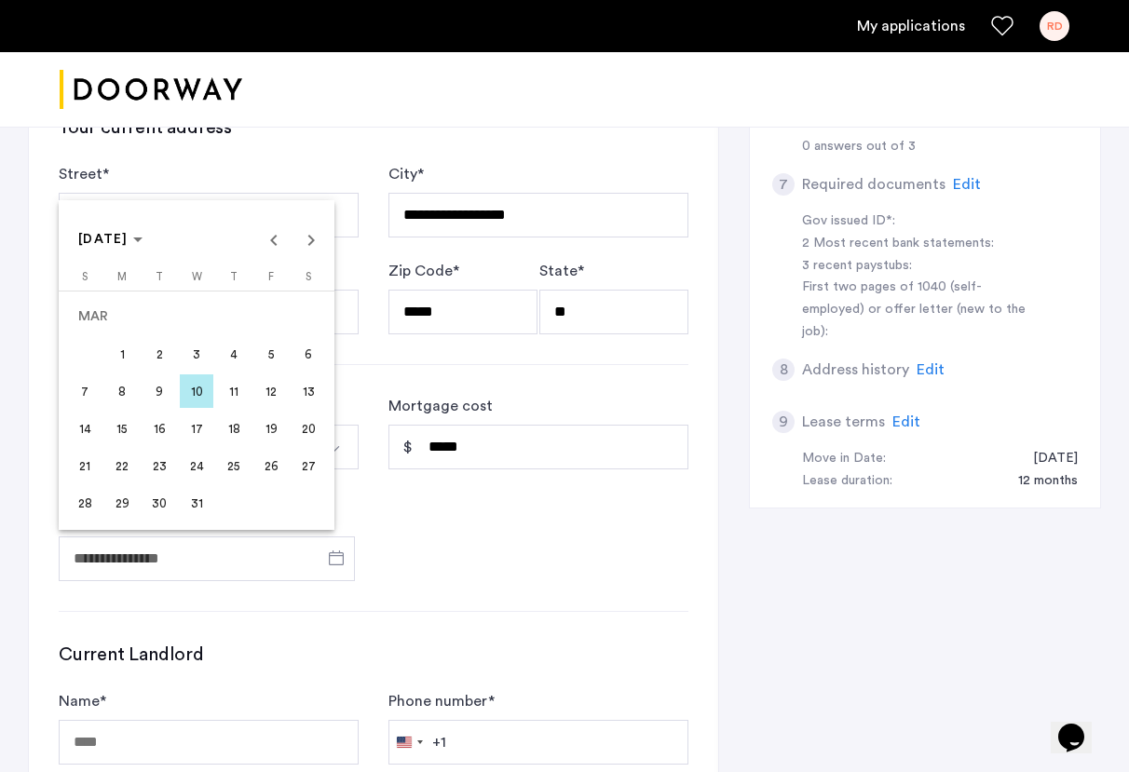
click at [196, 432] on span "17" at bounding box center [197, 429] width 34 height 34
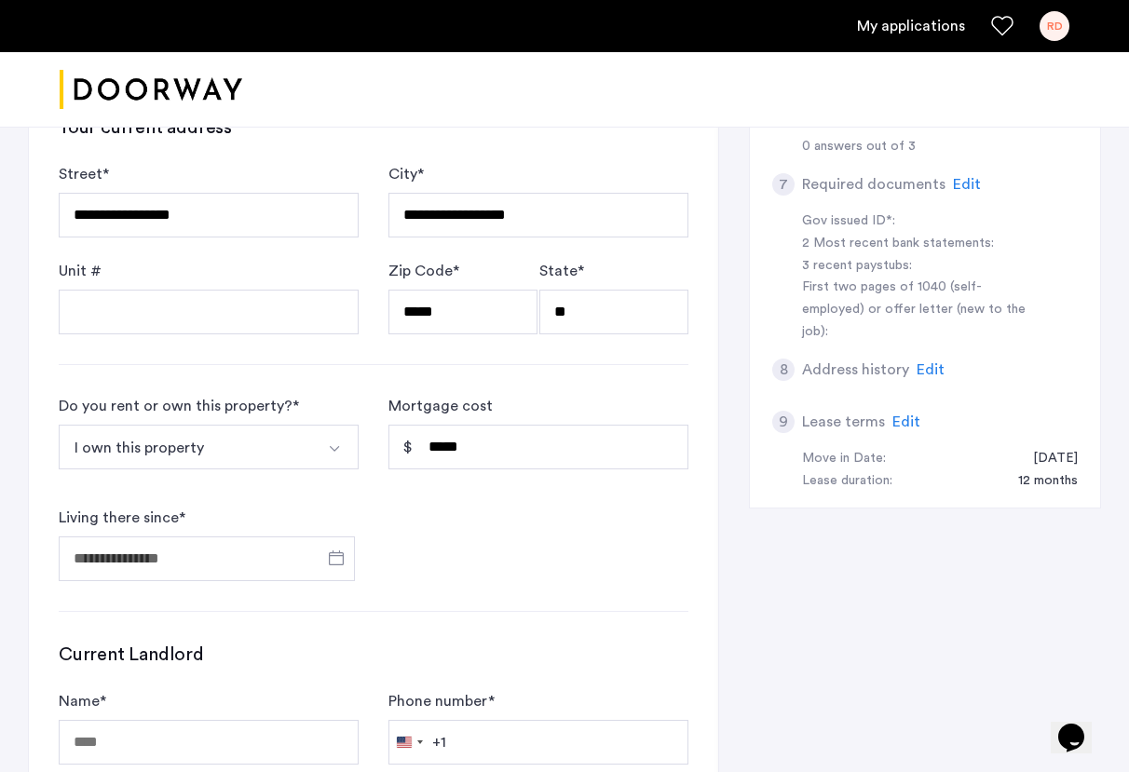
type input "**********"
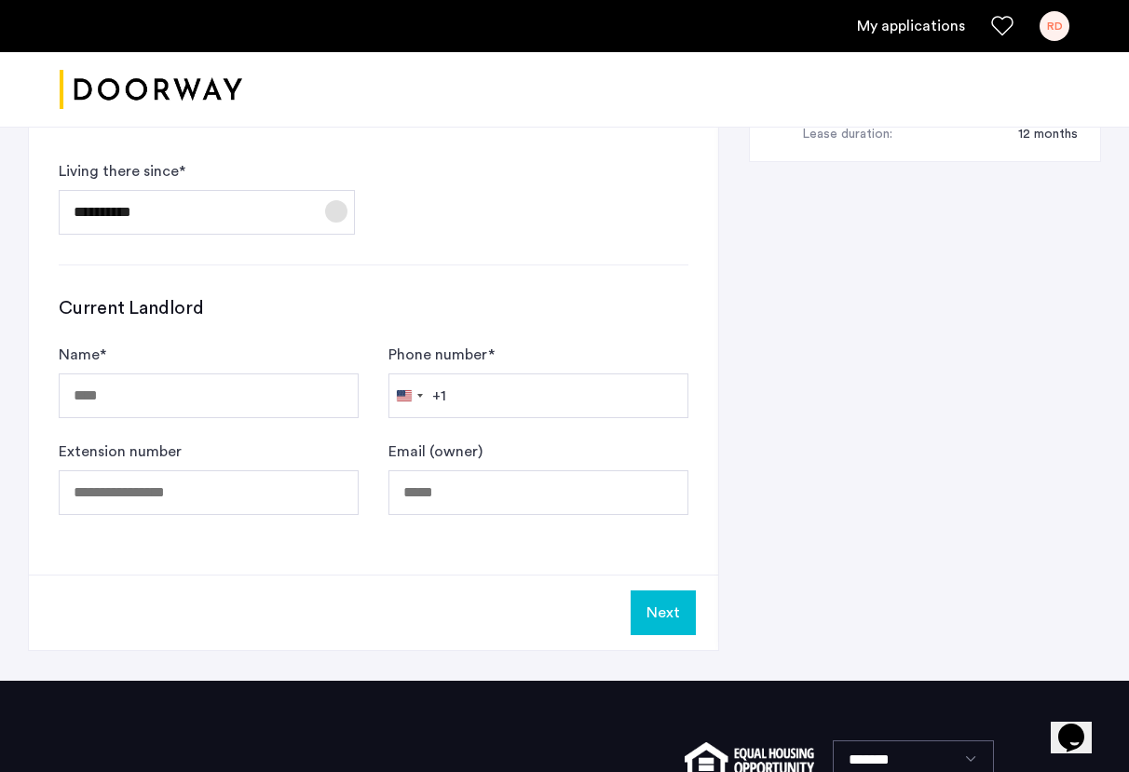
scroll to position [968, 0]
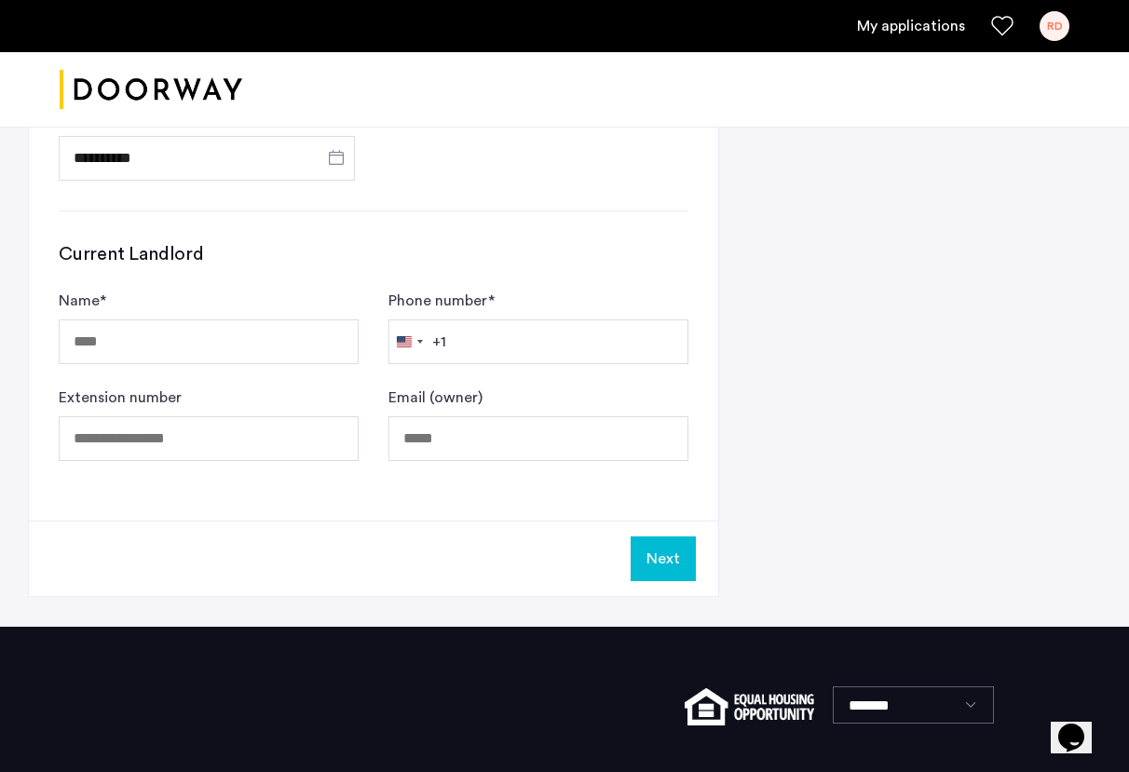
click at [664, 562] on button "Next" at bounding box center [662, 558] width 65 height 45
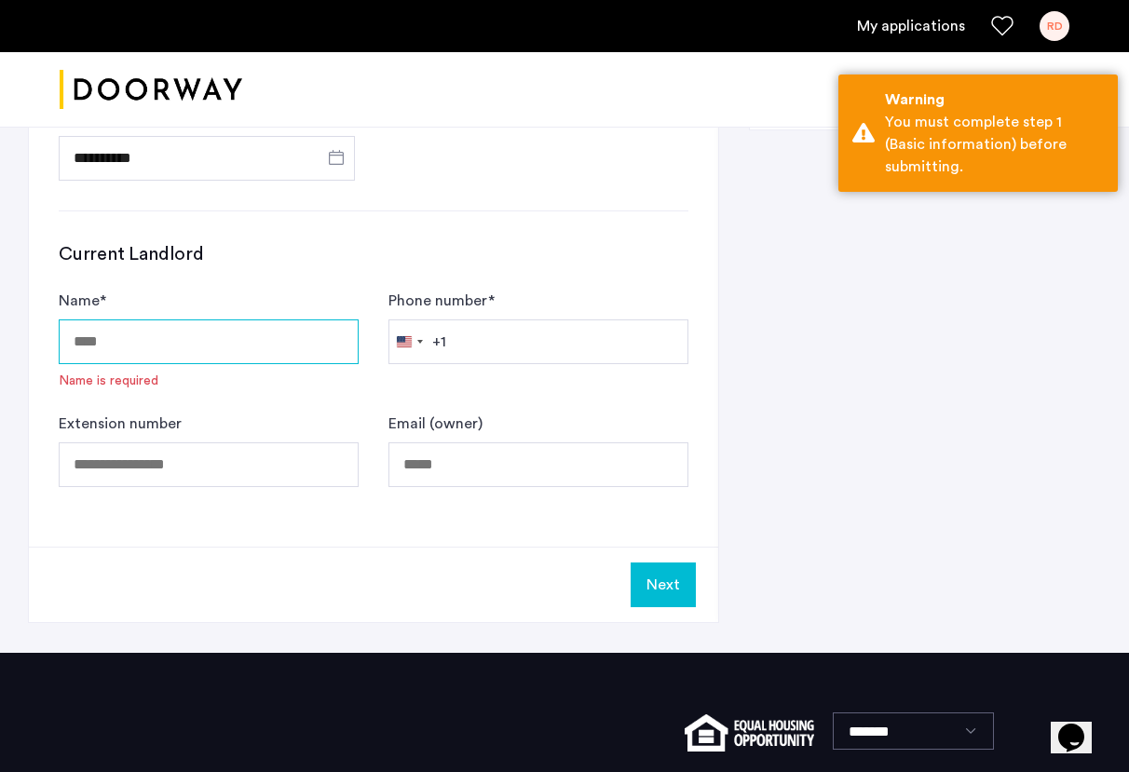
click at [208, 343] on input "Name *" at bounding box center [209, 341] width 300 height 45
type input "**********"
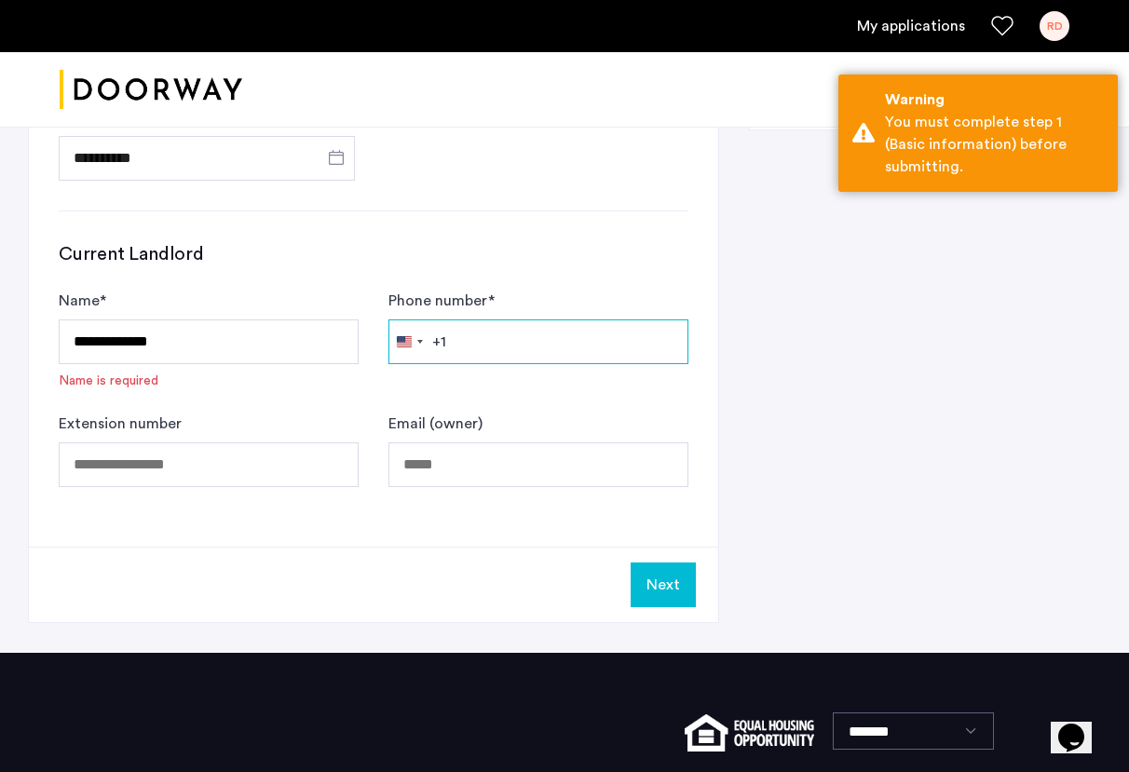
type input "**********"
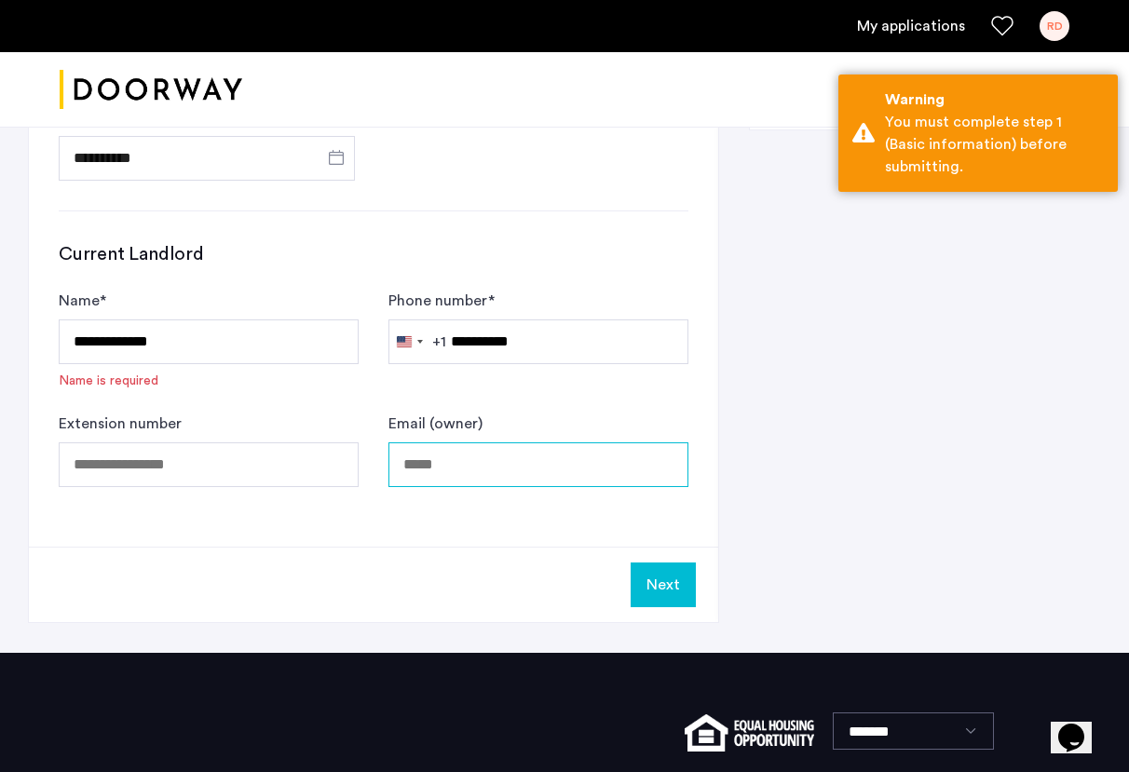
type input "**********"
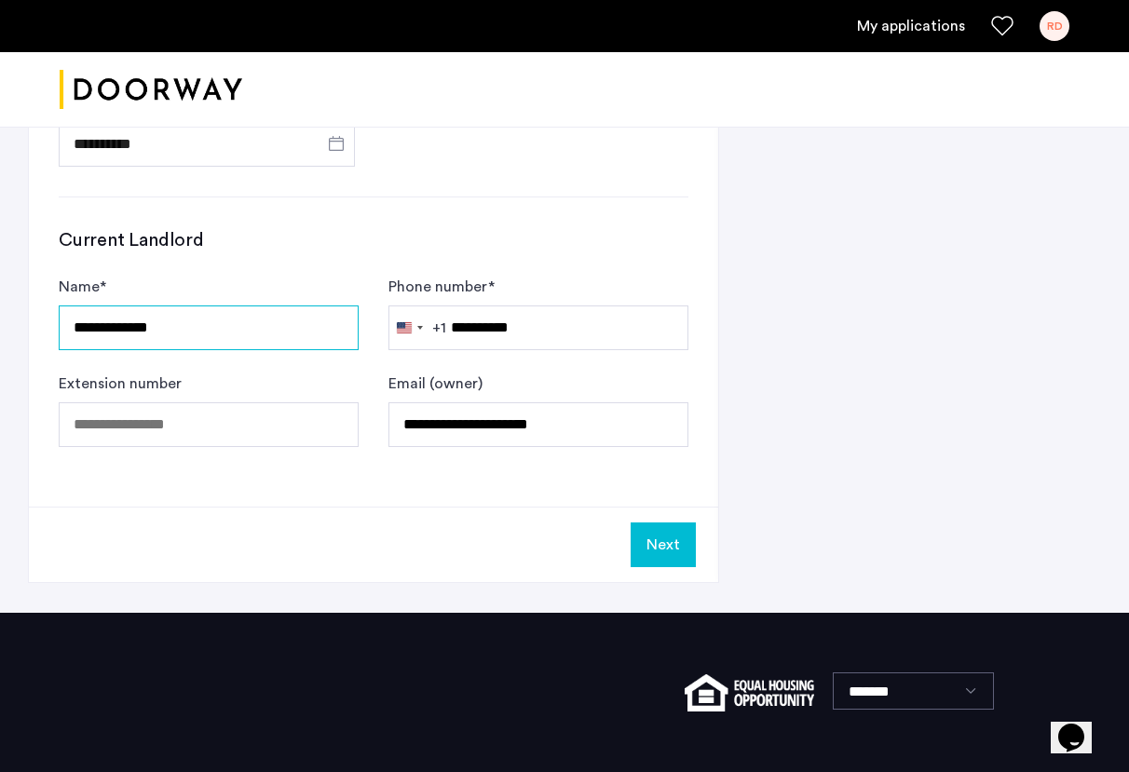
scroll to position [1093, 0]
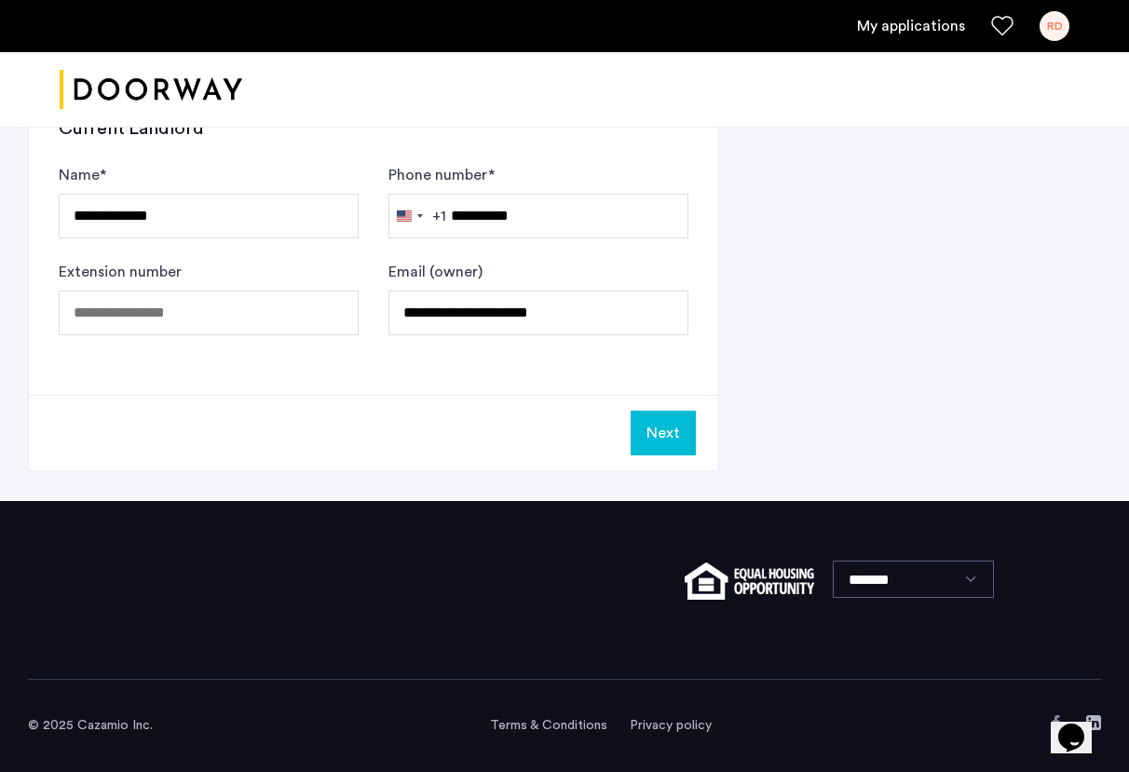
click at [660, 435] on button "Next" at bounding box center [662, 433] width 65 height 45
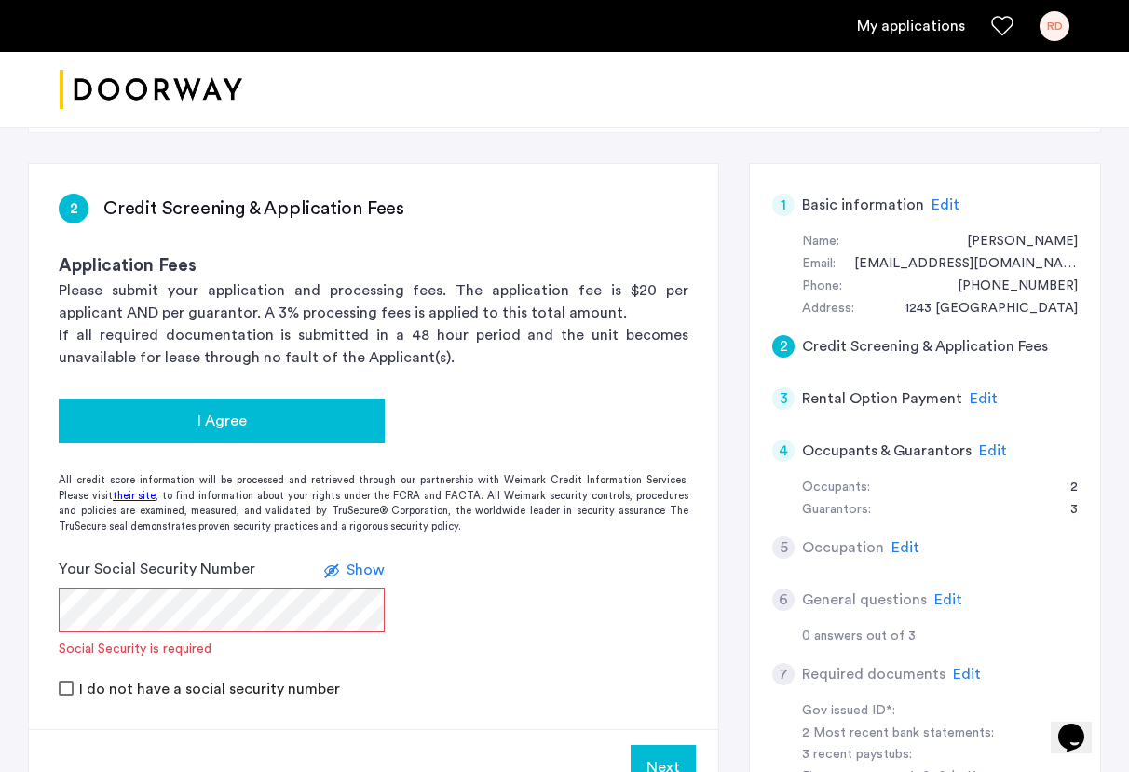
scroll to position [104, 0]
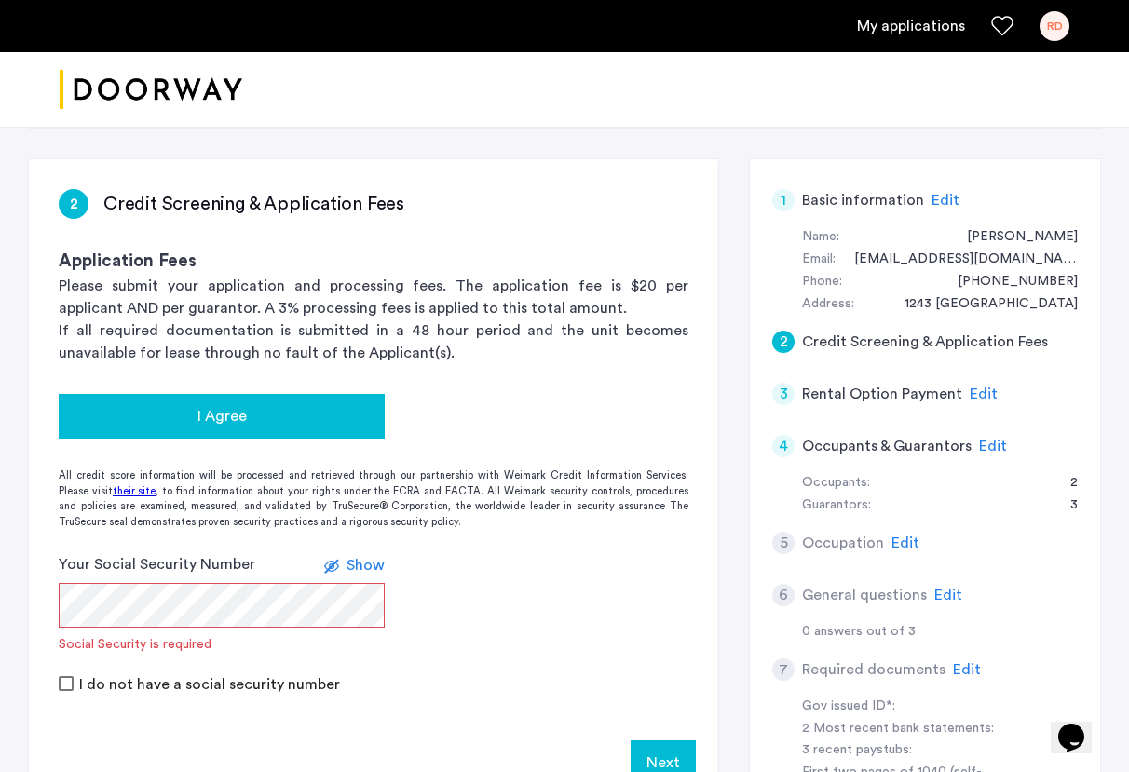
click at [292, 402] on button "I Agree" at bounding box center [222, 416] width 326 height 45
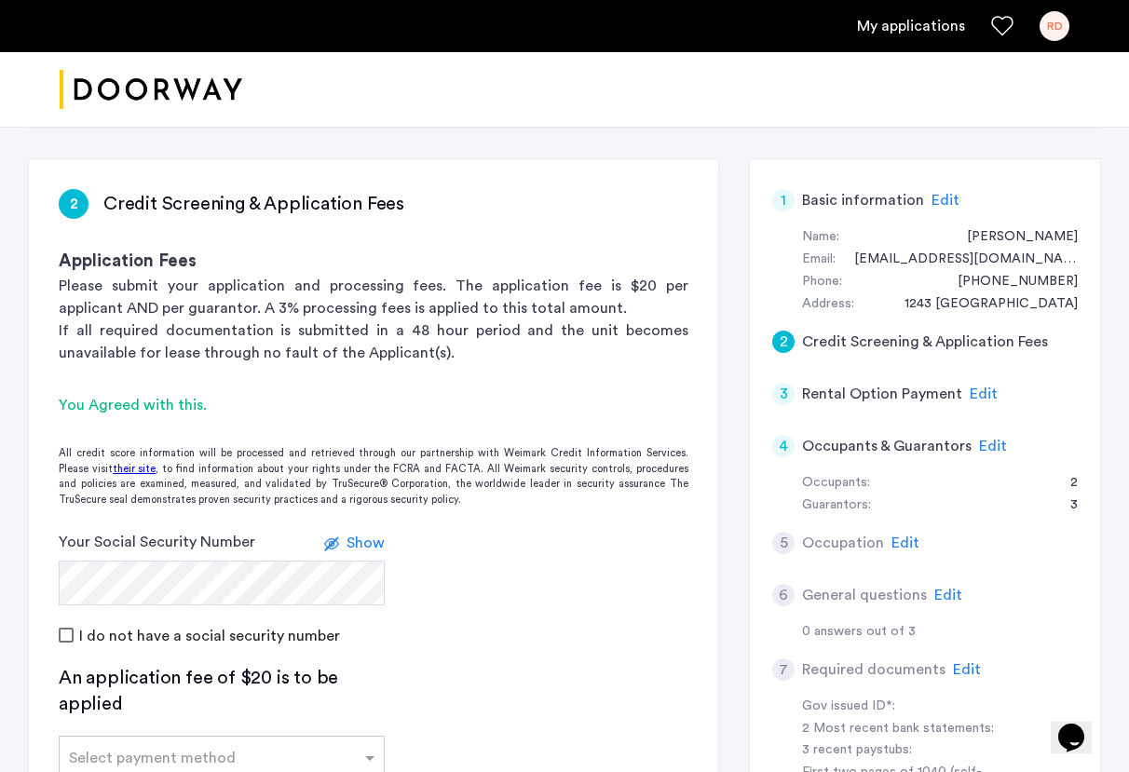
click at [512, 568] on form "Your Social Security Number Show I do not have a social security number" at bounding box center [373, 588] width 689 height 115
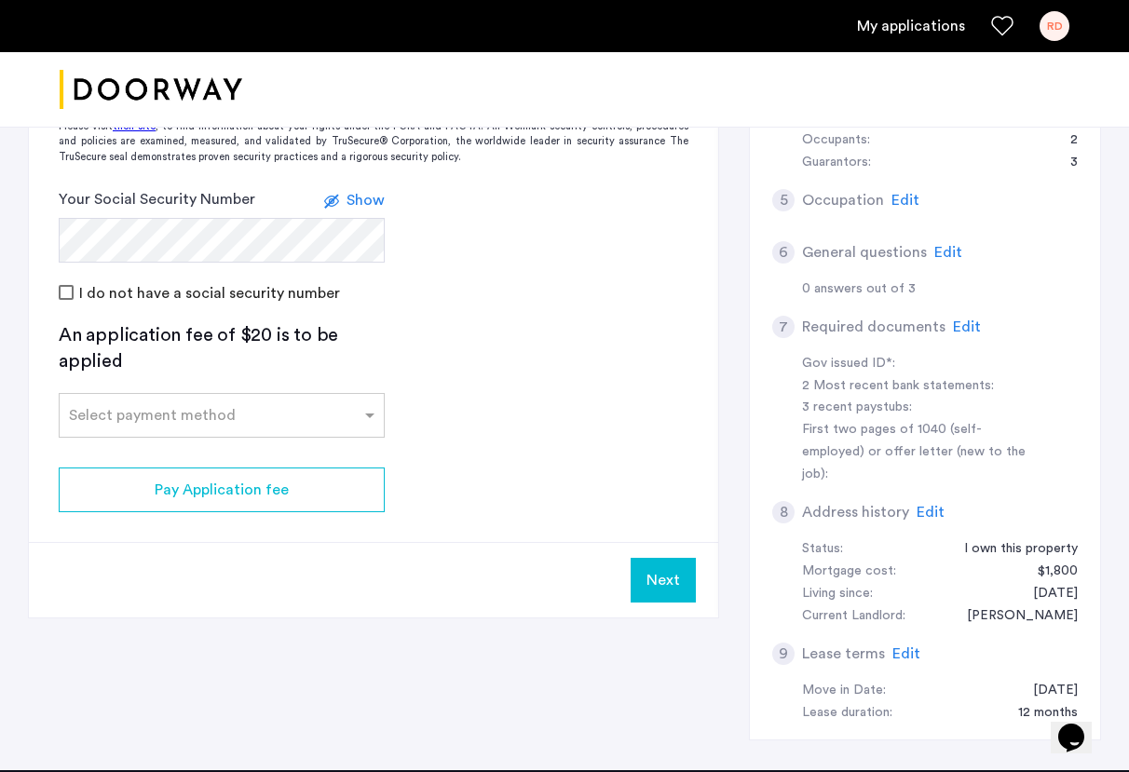
scroll to position [460, 0]
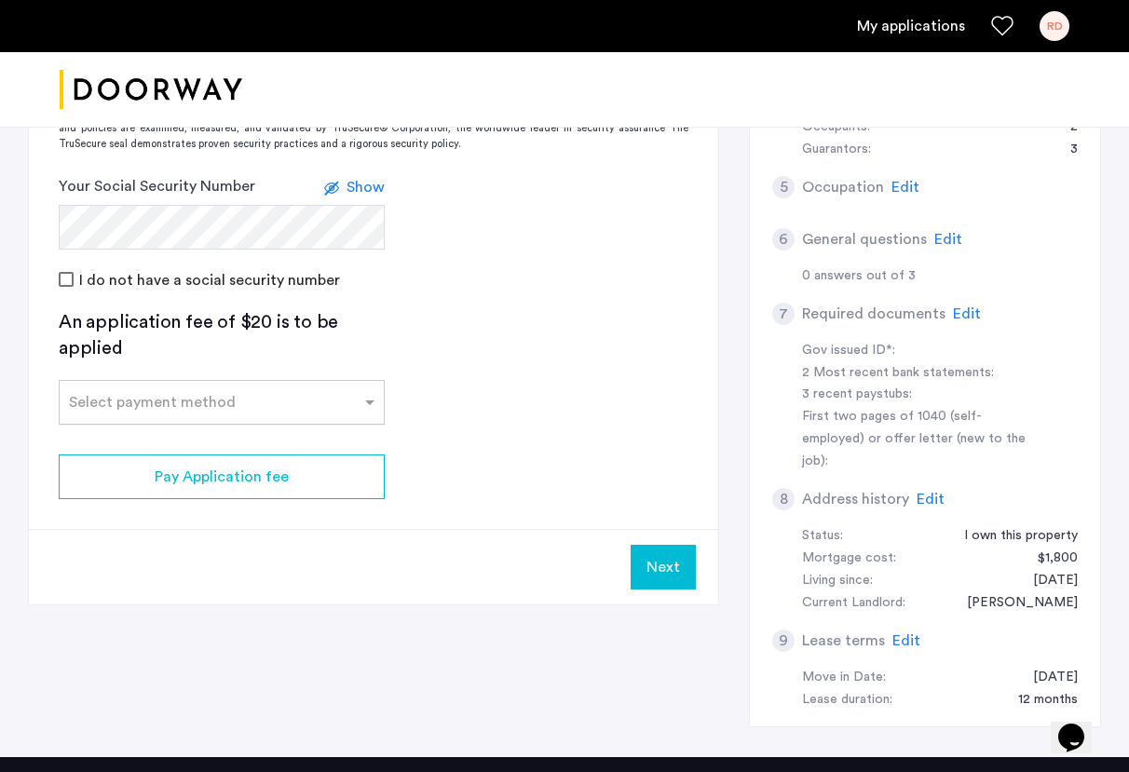
click at [278, 411] on div "Select payment method" at bounding box center [210, 402] width 301 height 22
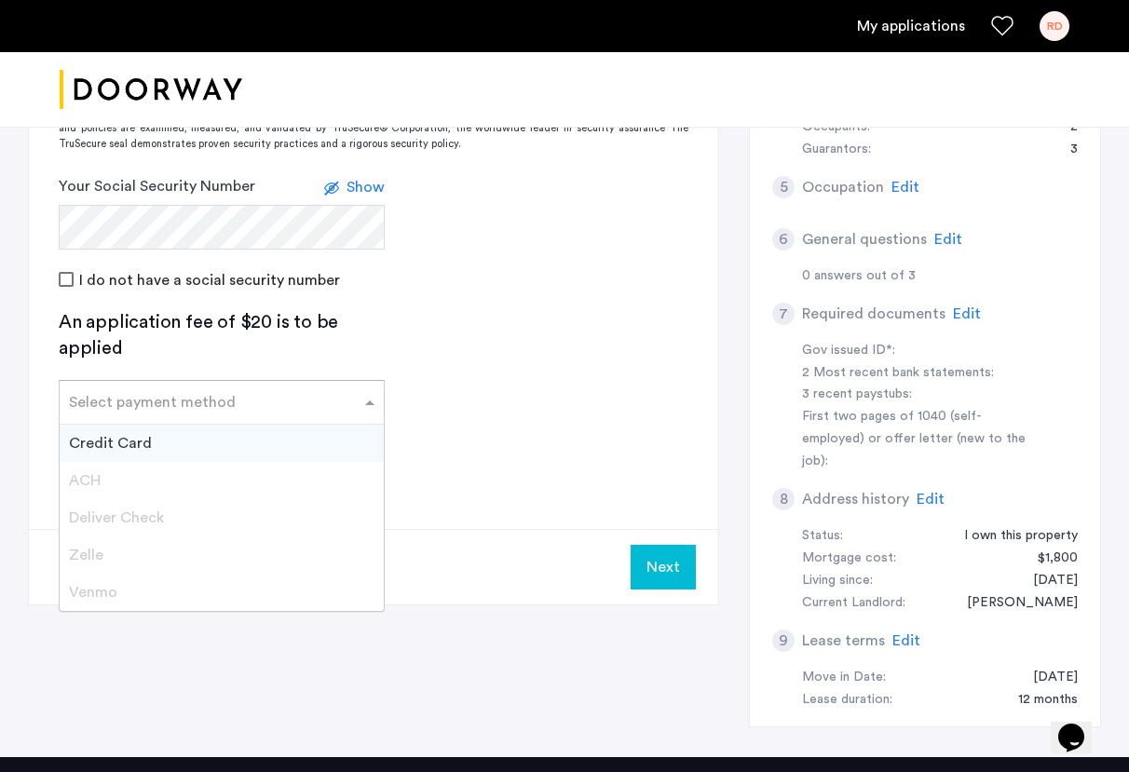
click at [262, 436] on div "Credit Card" at bounding box center [222, 443] width 324 height 37
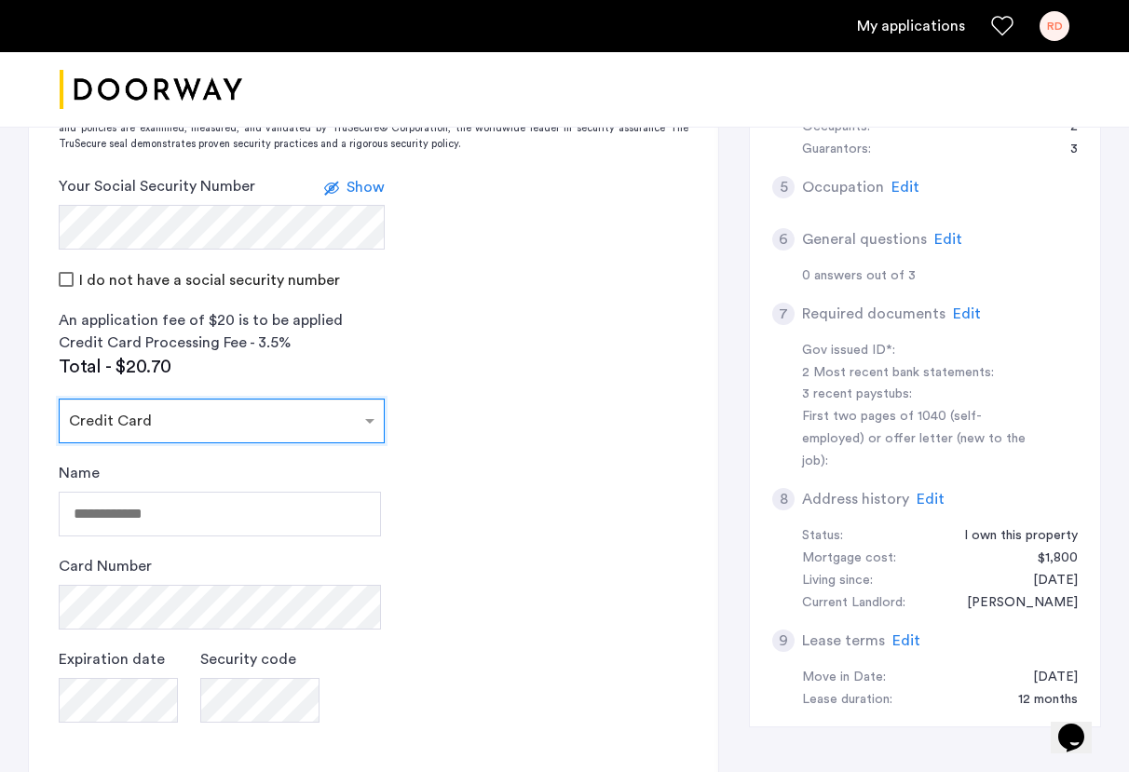
click at [273, 426] on div at bounding box center [222, 415] width 324 height 22
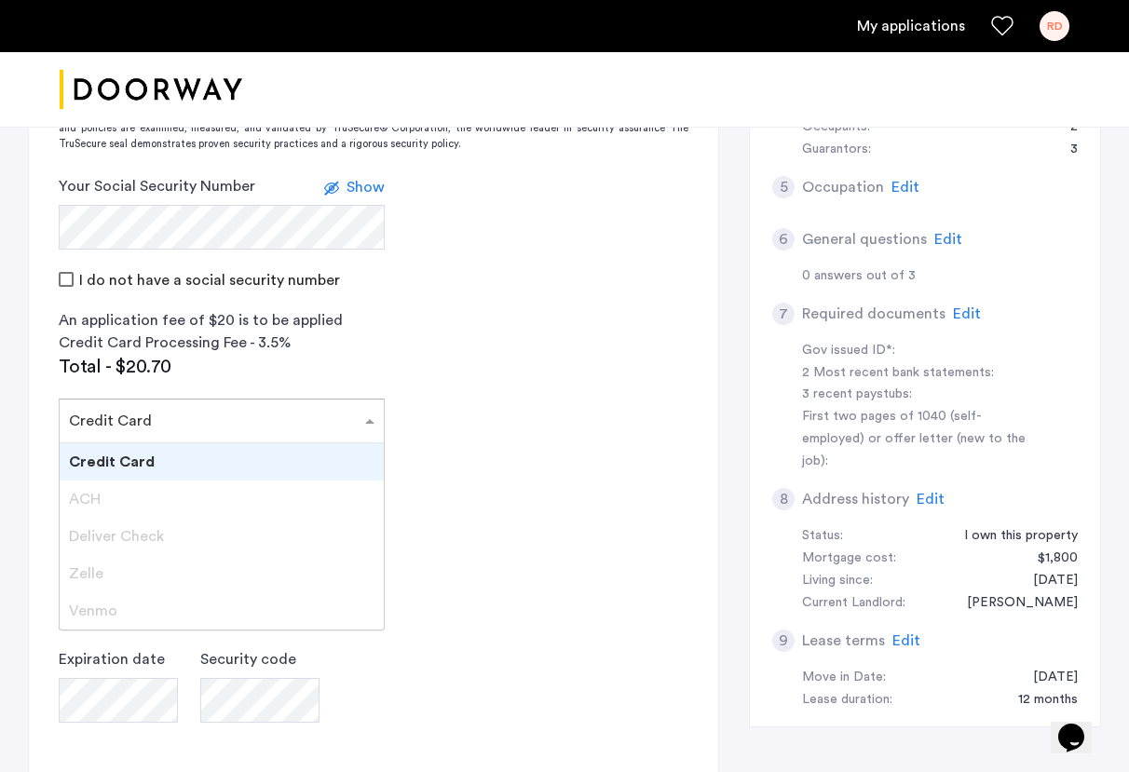
click at [259, 454] on div "Credit Card" at bounding box center [222, 461] width 324 height 37
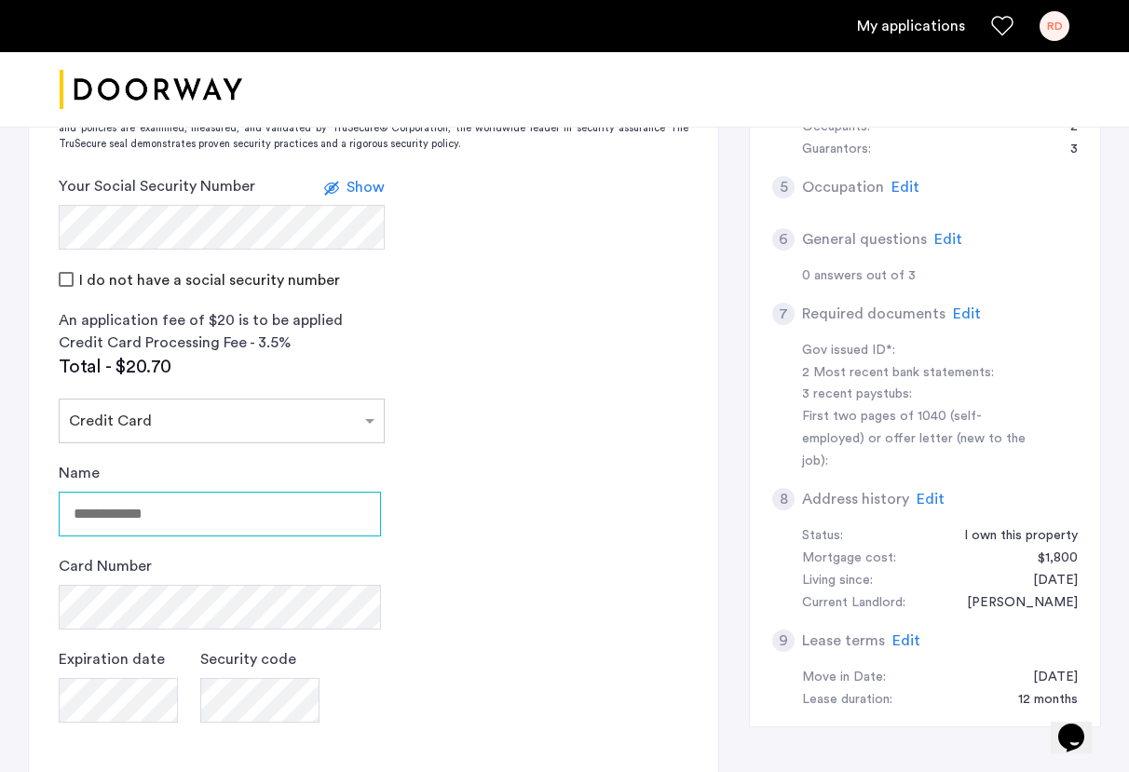
click at [235, 505] on input "Name" at bounding box center [220, 514] width 322 height 45
type input "**********"
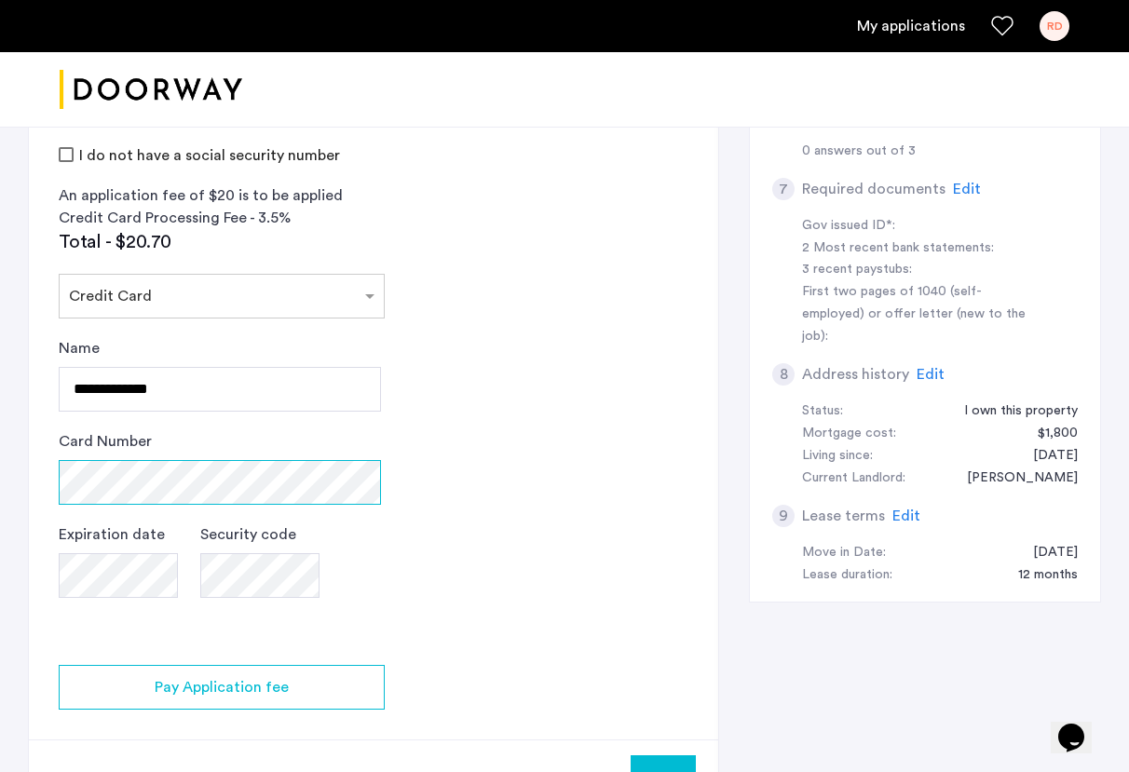
scroll to position [644, 0]
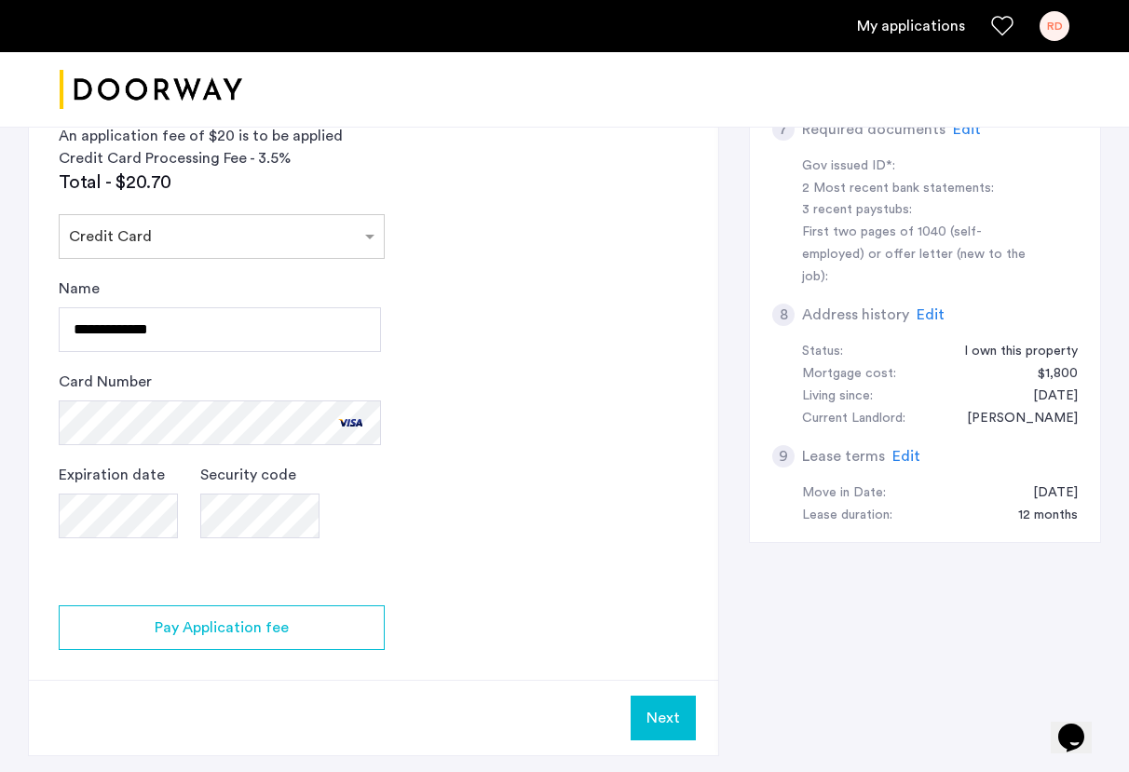
click at [586, 497] on app-credit-screening "2 Credit Screening & Application Fees Application Fees Please submit your appli…" at bounding box center [373, 187] width 689 height 1136
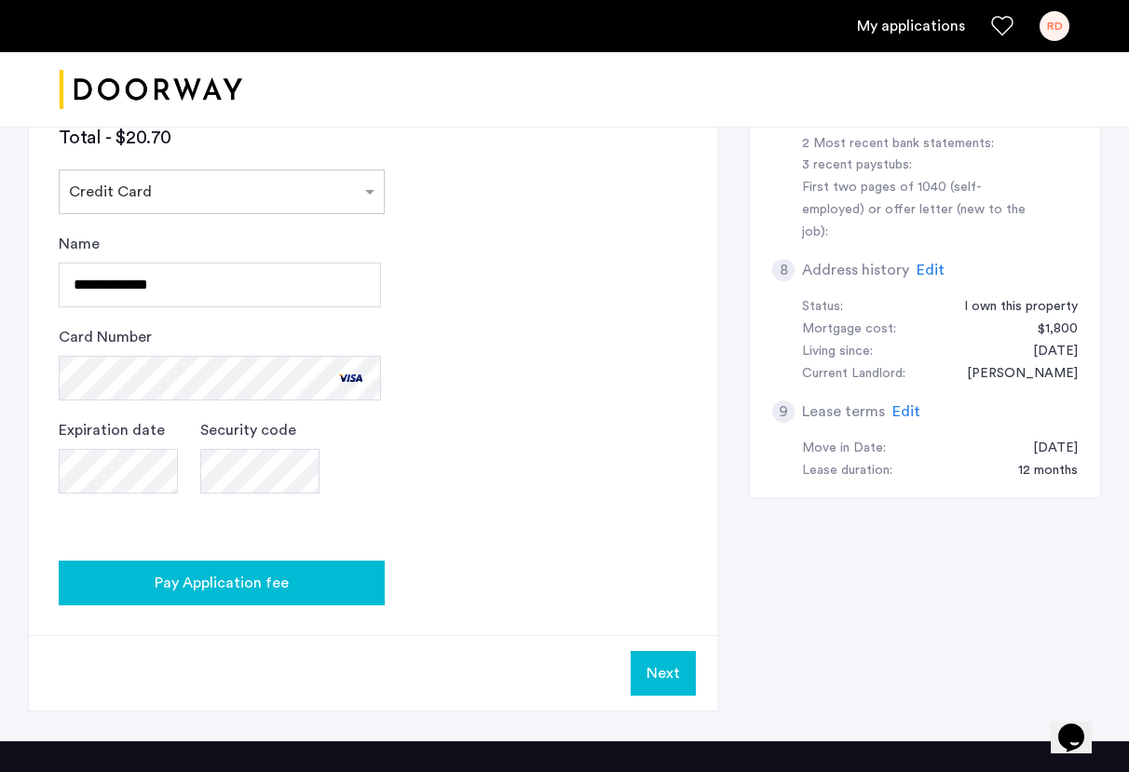
click at [358, 598] on button "Pay Application fee" at bounding box center [222, 583] width 326 height 45
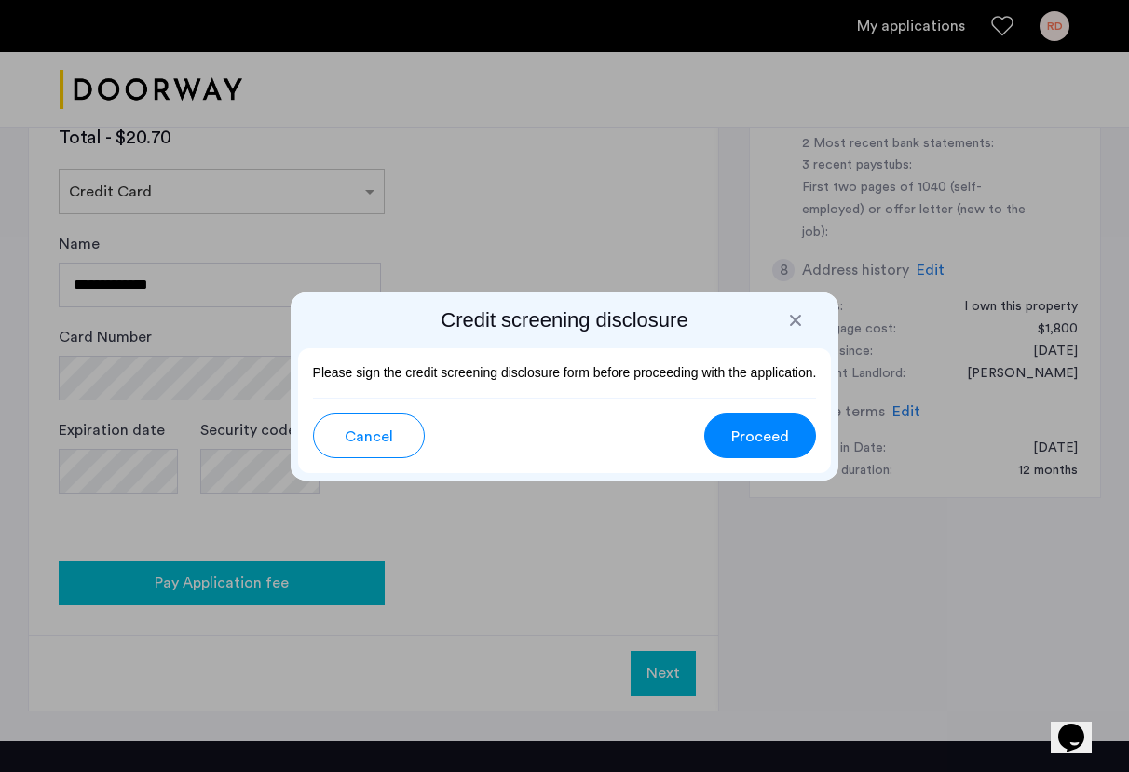
scroll to position [0, 0]
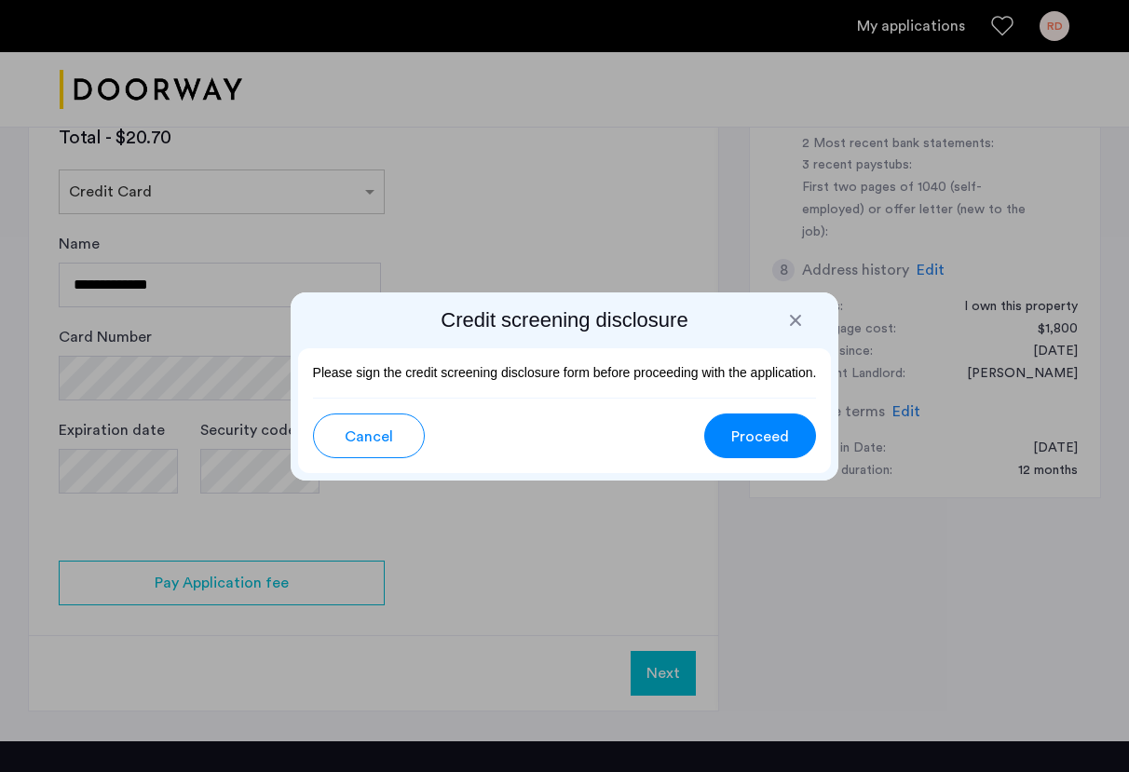
click at [798, 319] on div at bounding box center [795, 320] width 19 height 19
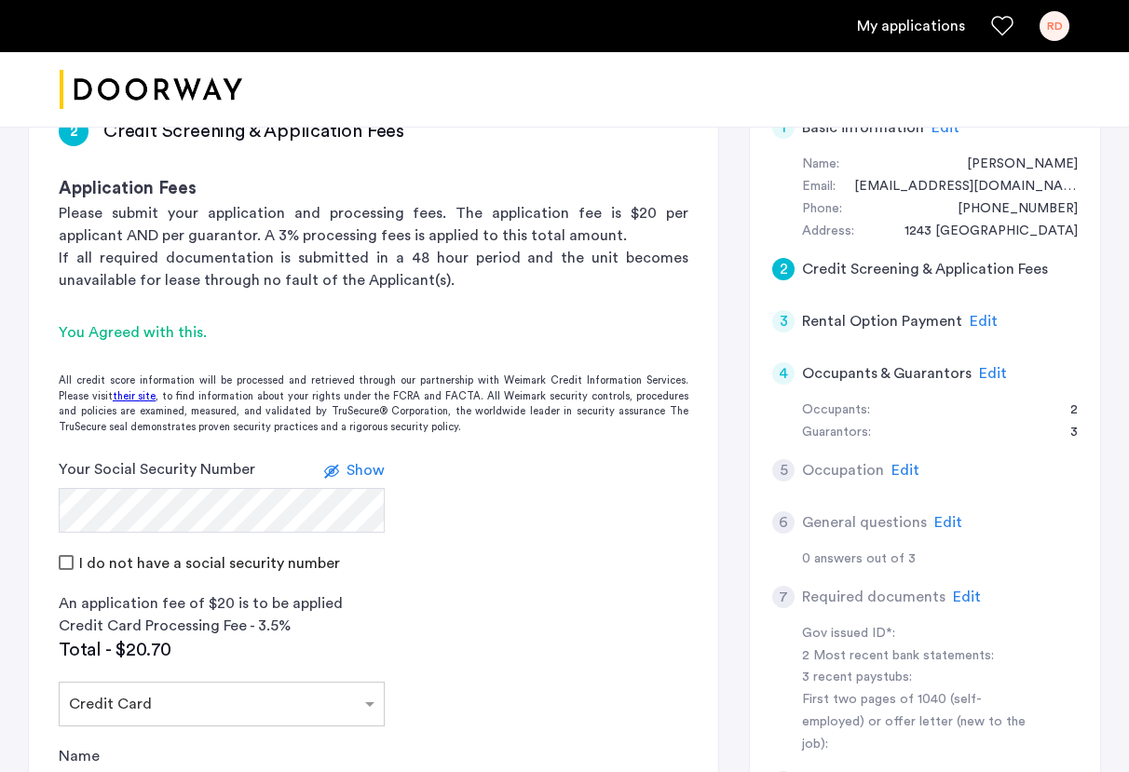
scroll to position [194, 0]
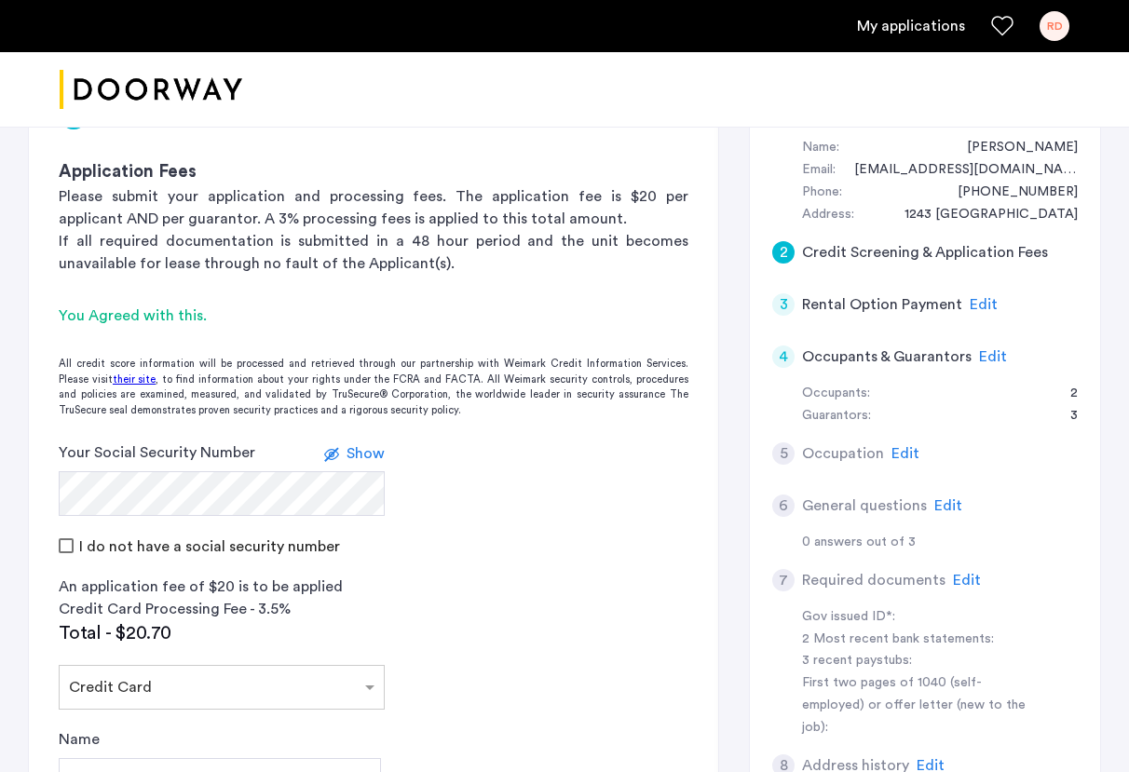
click at [343, 454] on label at bounding box center [335, 453] width 22 height 22
click at [116, 373] on link "their site" at bounding box center [134, 381] width 43 height 16
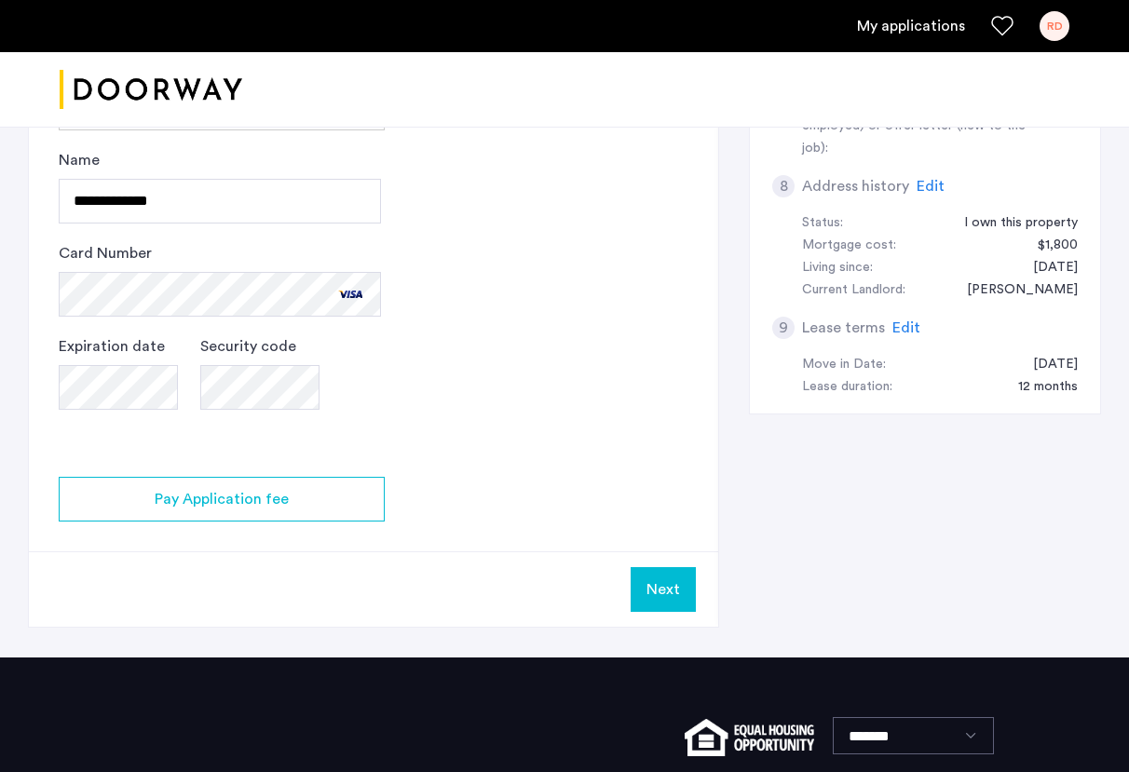
scroll to position [787, 0]
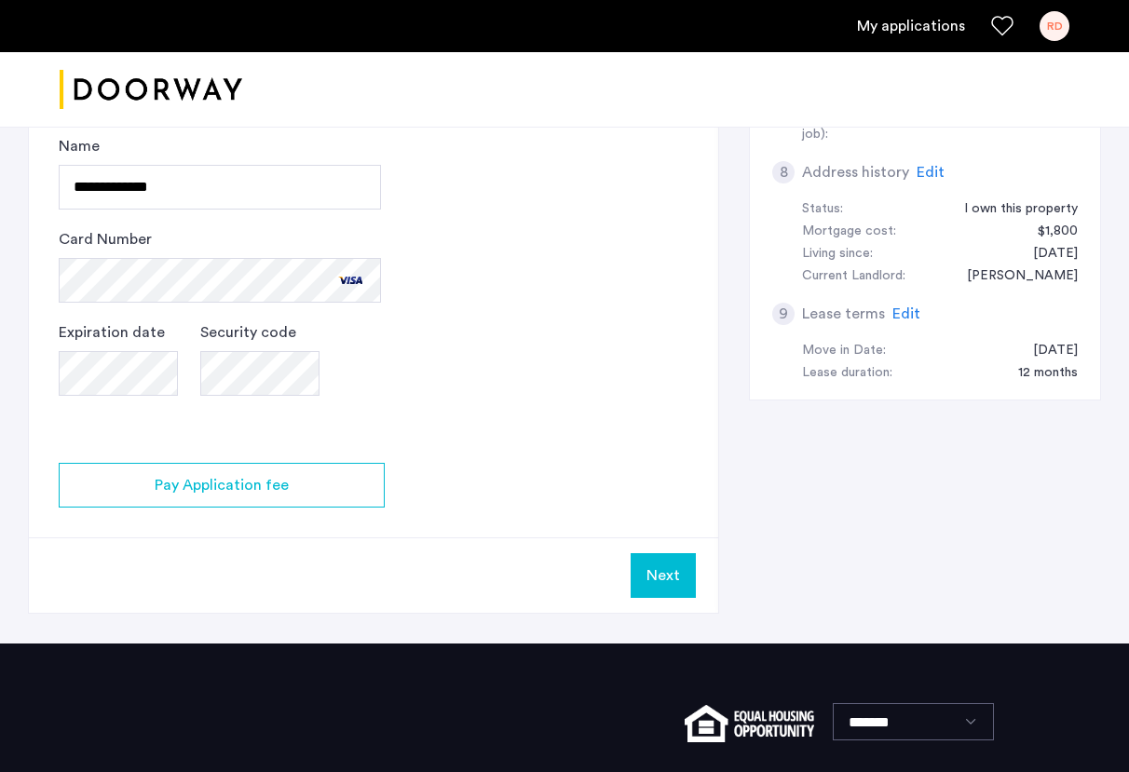
click at [679, 575] on button "Next" at bounding box center [662, 575] width 65 height 45
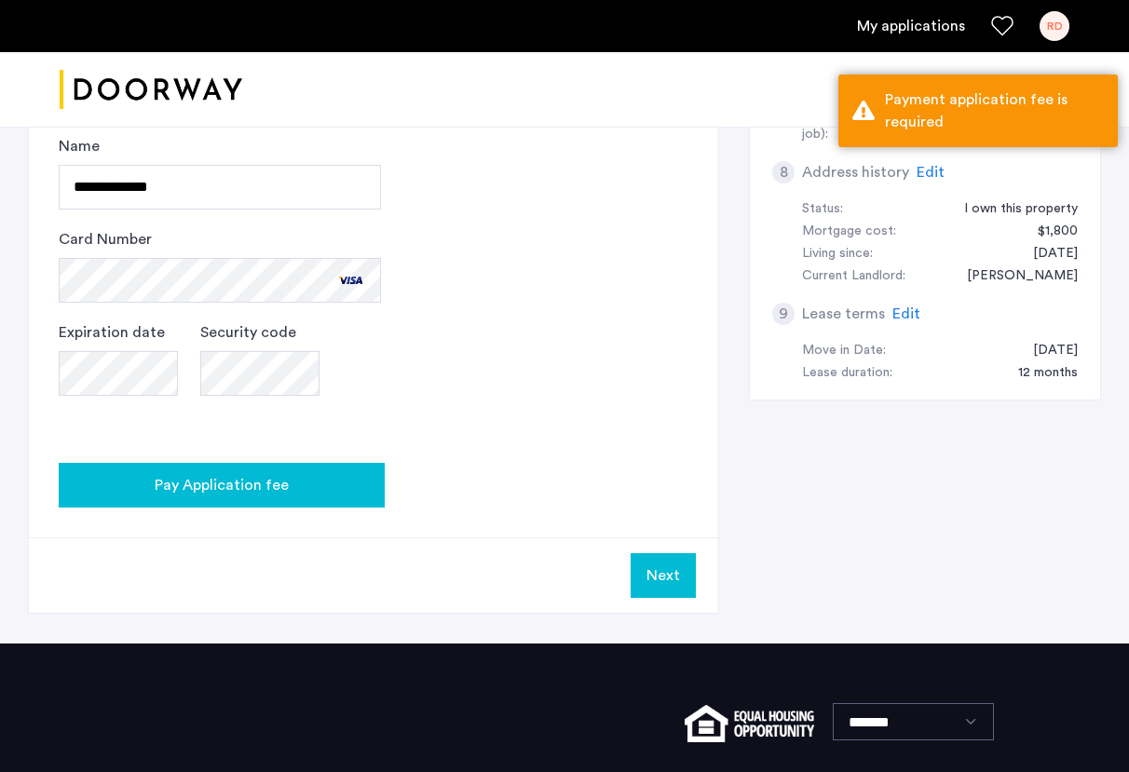
click at [244, 481] on span "Pay Application fee" at bounding box center [222, 485] width 134 height 22
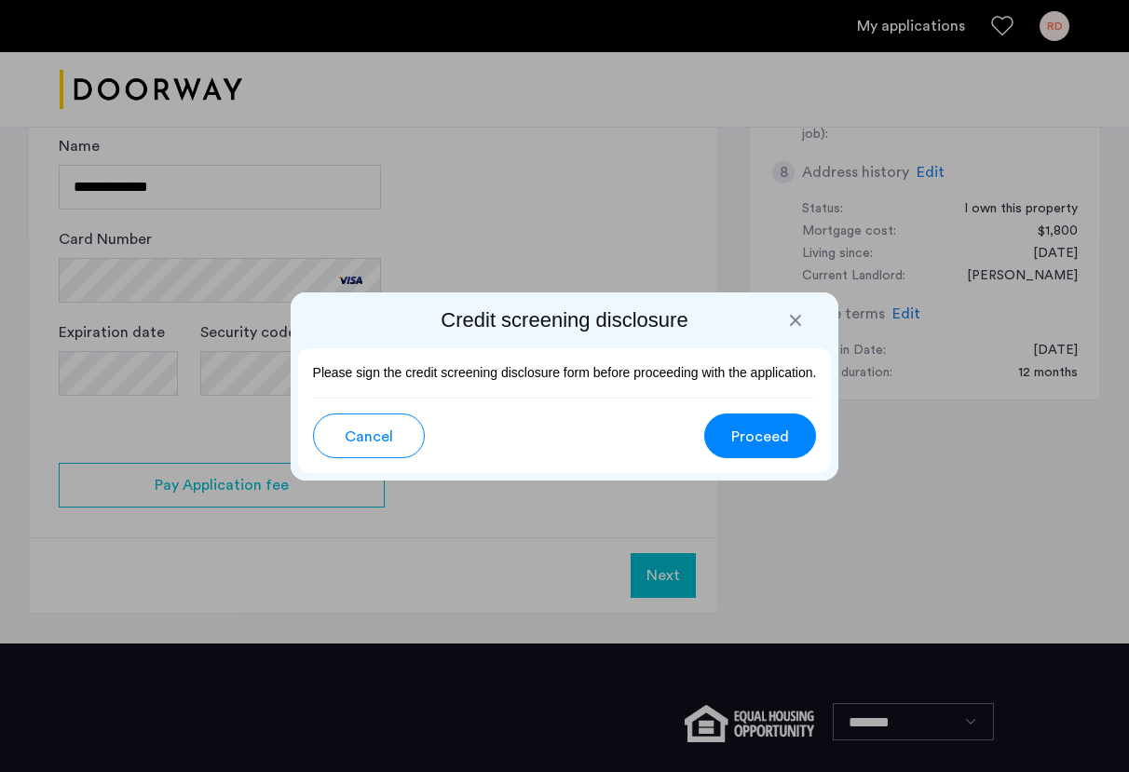
click at [774, 433] on span "Proceed" at bounding box center [760, 437] width 58 height 22
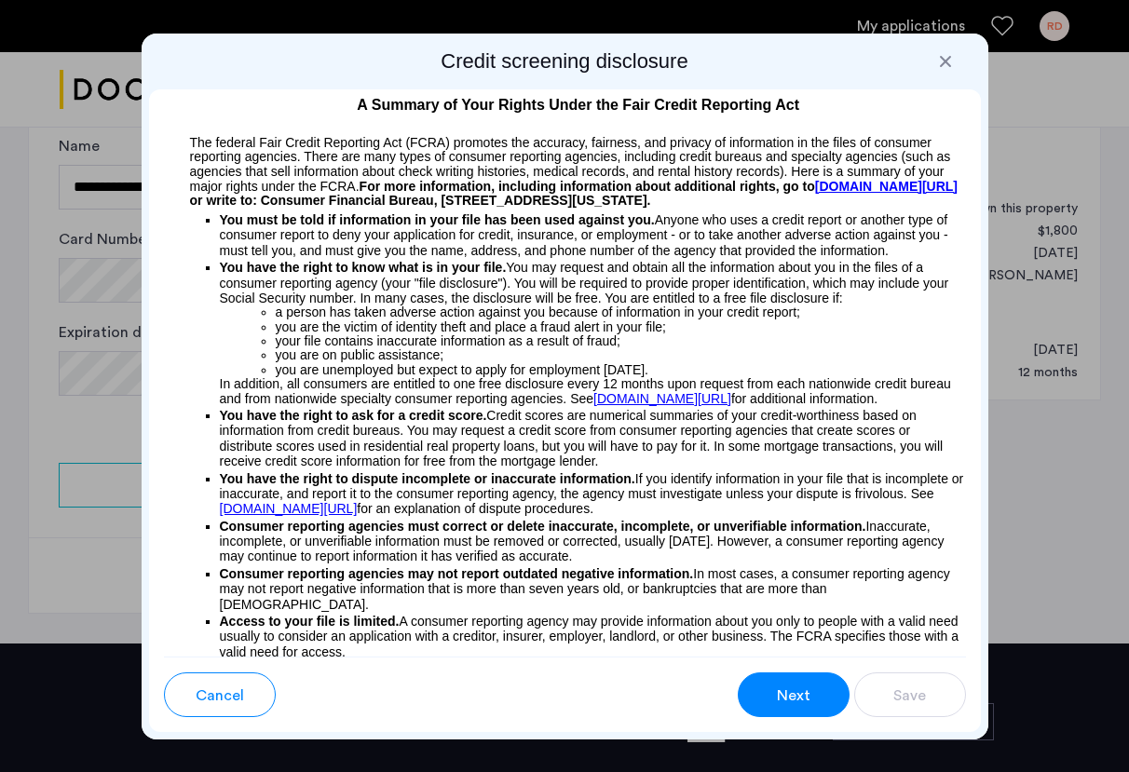
scroll to position [50, 0]
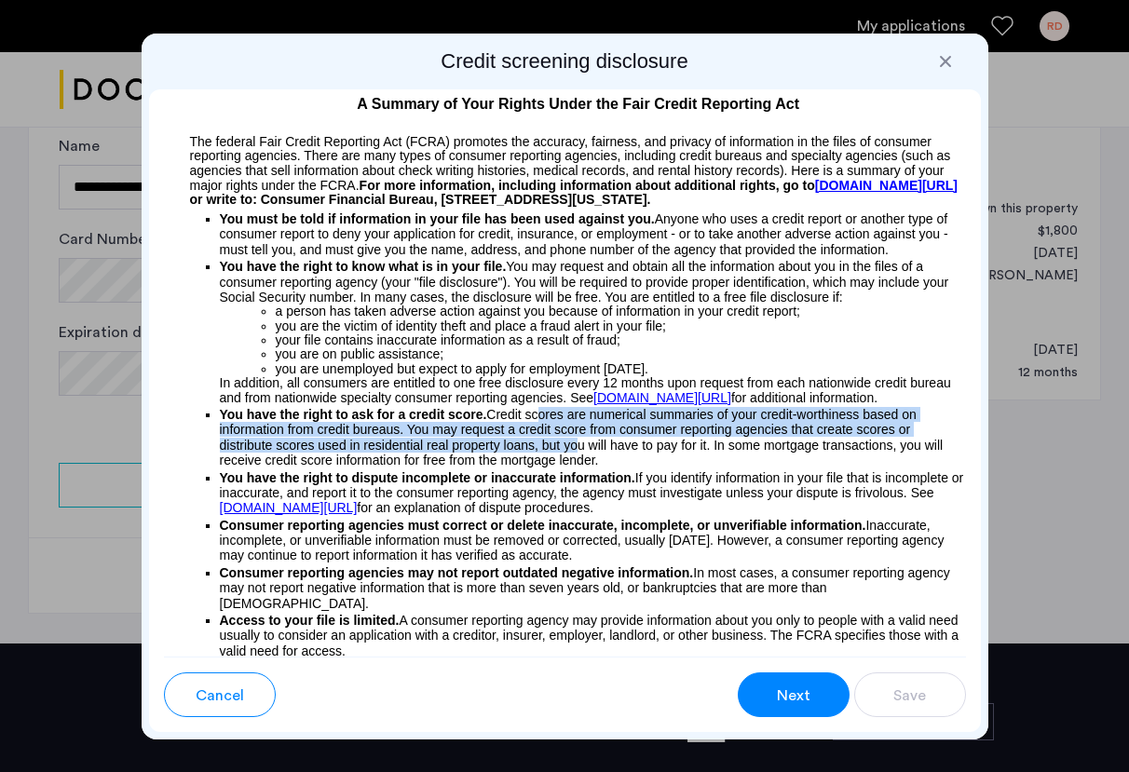
drag, startPoint x: 532, startPoint y: 422, endPoint x: 568, endPoint y: 452, distance: 47.0
click at [568, 452] on p "You have the right to ask for a credit score. Credit scores are numerical summa…" at bounding box center [593, 437] width 746 height 61
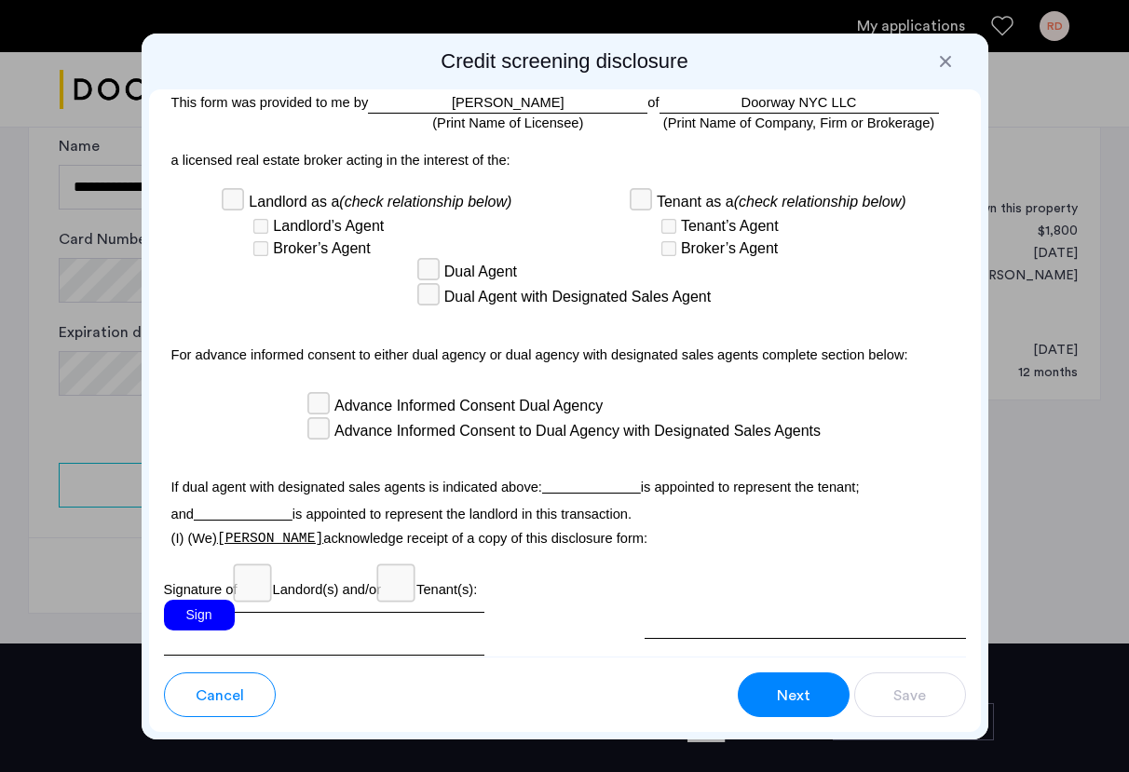
scroll to position [5859, 0]
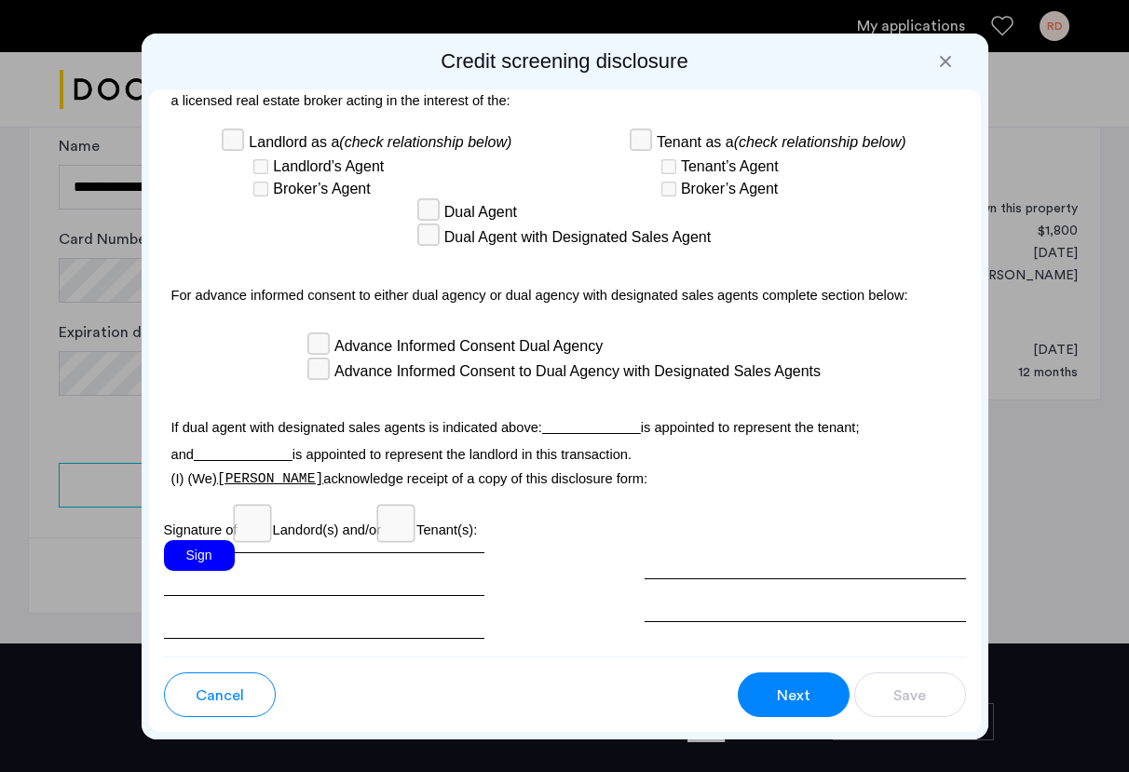
click at [201, 540] on div "Sign" at bounding box center [199, 555] width 71 height 31
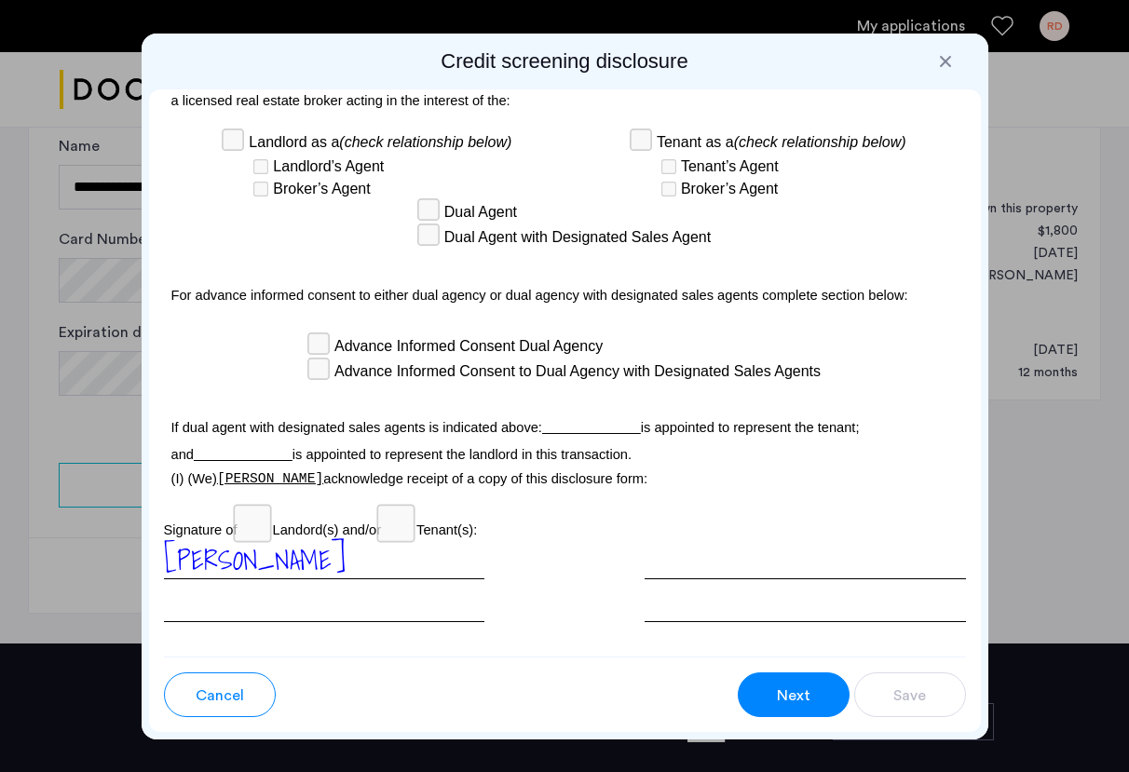
click at [701, 540] on div at bounding box center [804, 581] width 320 height 82
click at [681, 540] on div at bounding box center [804, 581] width 320 height 82
click at [681, 556] on div at bounding box center [804, 581] width 320 height 82
click at [667, 659] on div "Date:" at bounding box center [804, 670] width 320 height 22
click at [940, 61] on div at bounding box center [945, 61] width 19 height 19
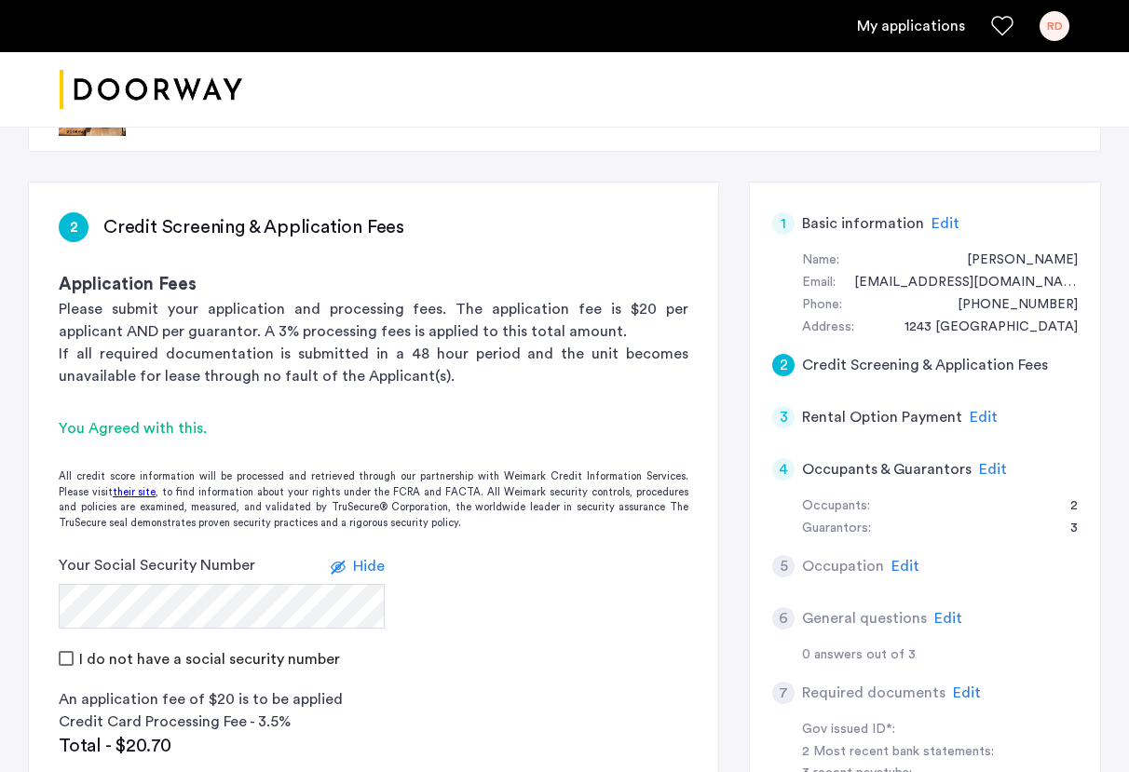
scroll to position [86, 0]
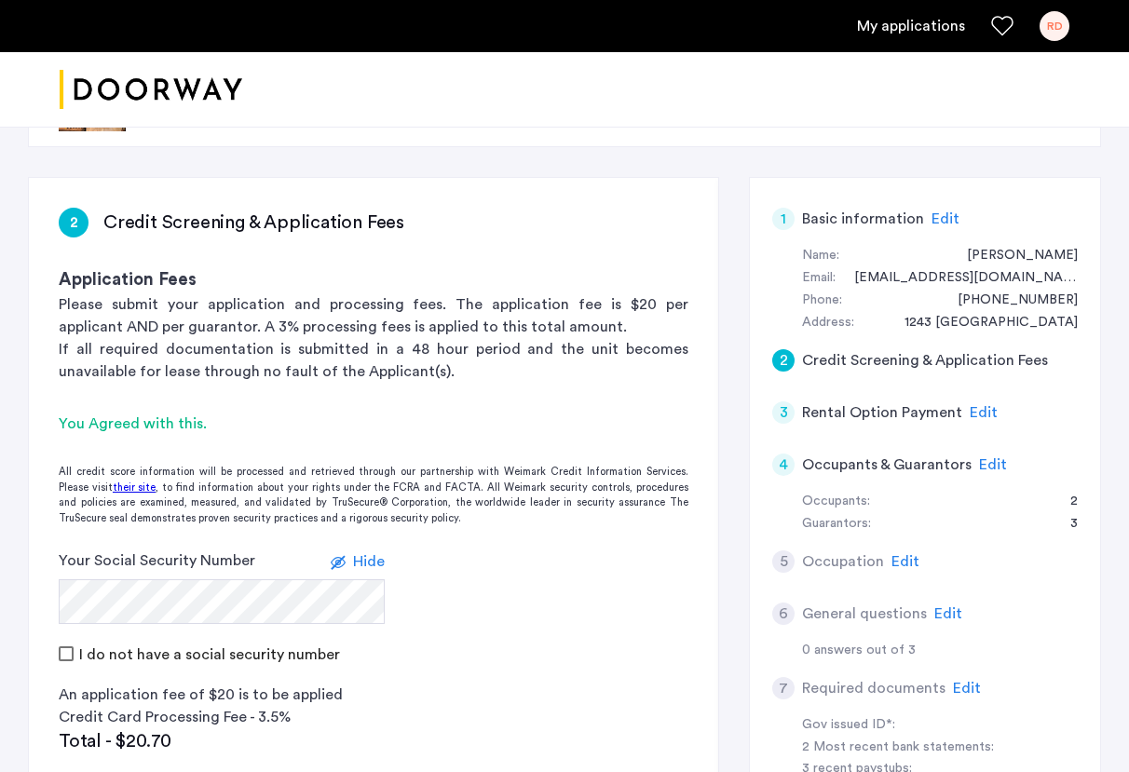
click at [993, 464] on span "Edit" at bounding box center [993, 464] width 28 height 15
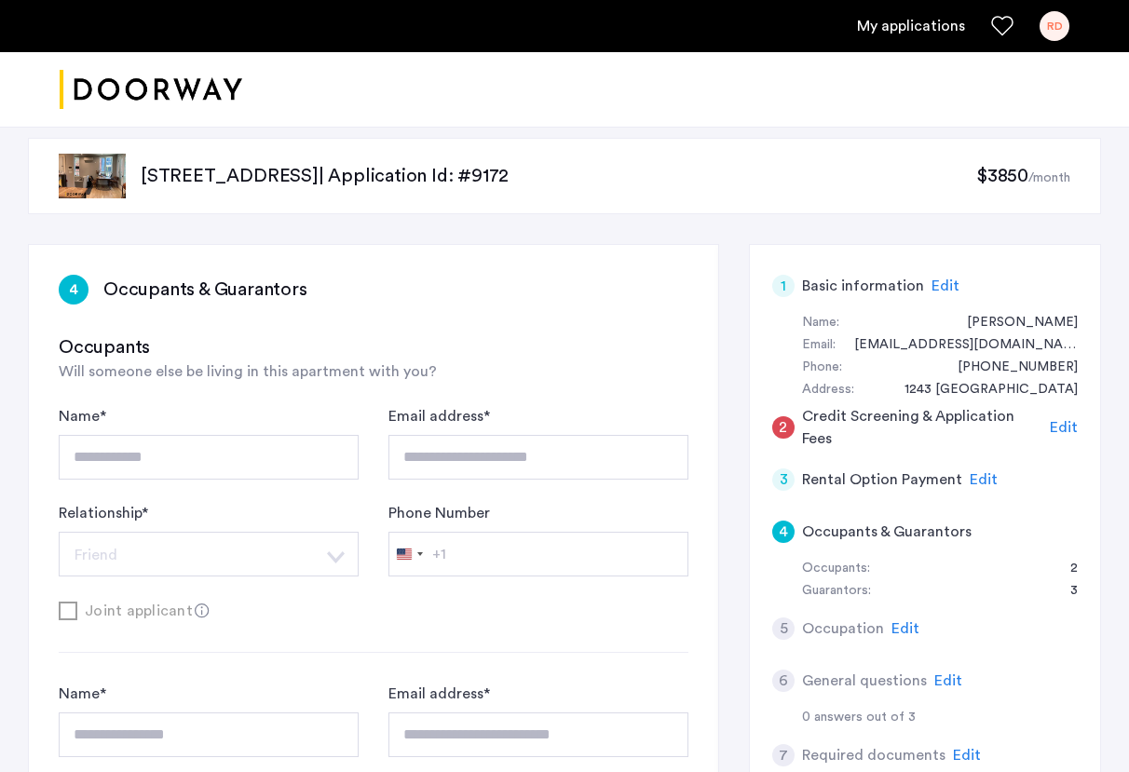
scroll to position [18, 0]
click at [1063, 431] on span "Edit" at bounding box center [1064, 428] width 28 height 15
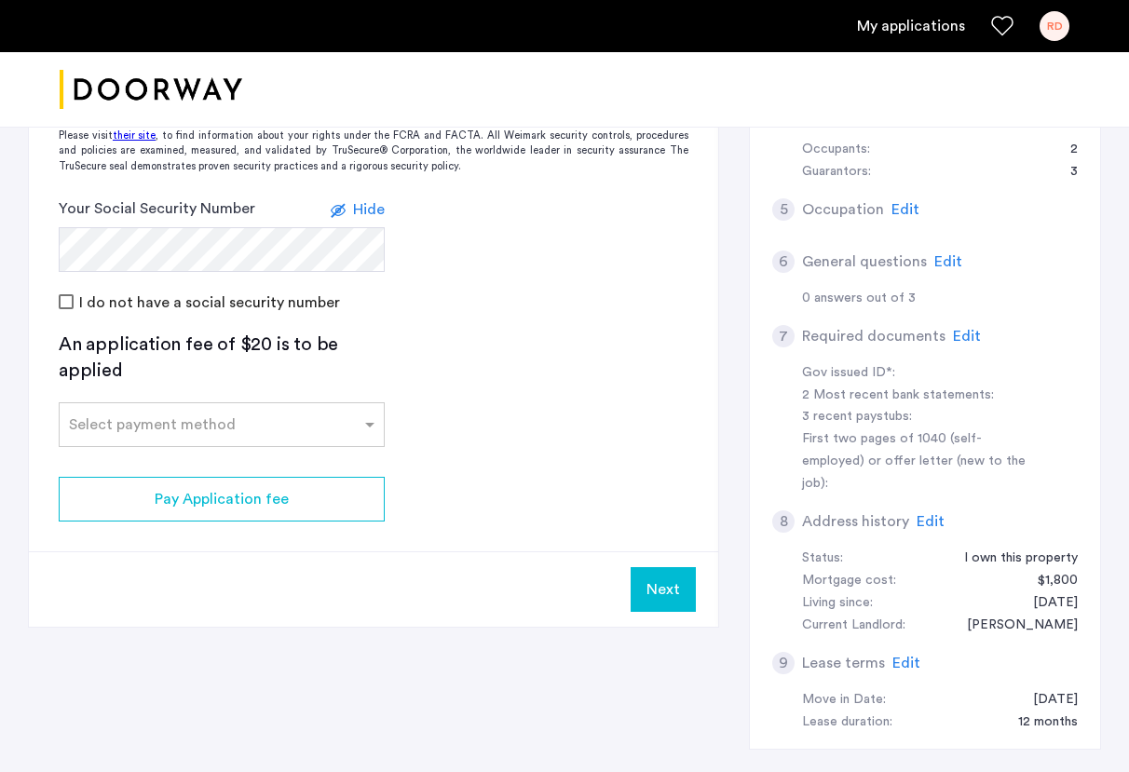
scroll to position [445, 0]
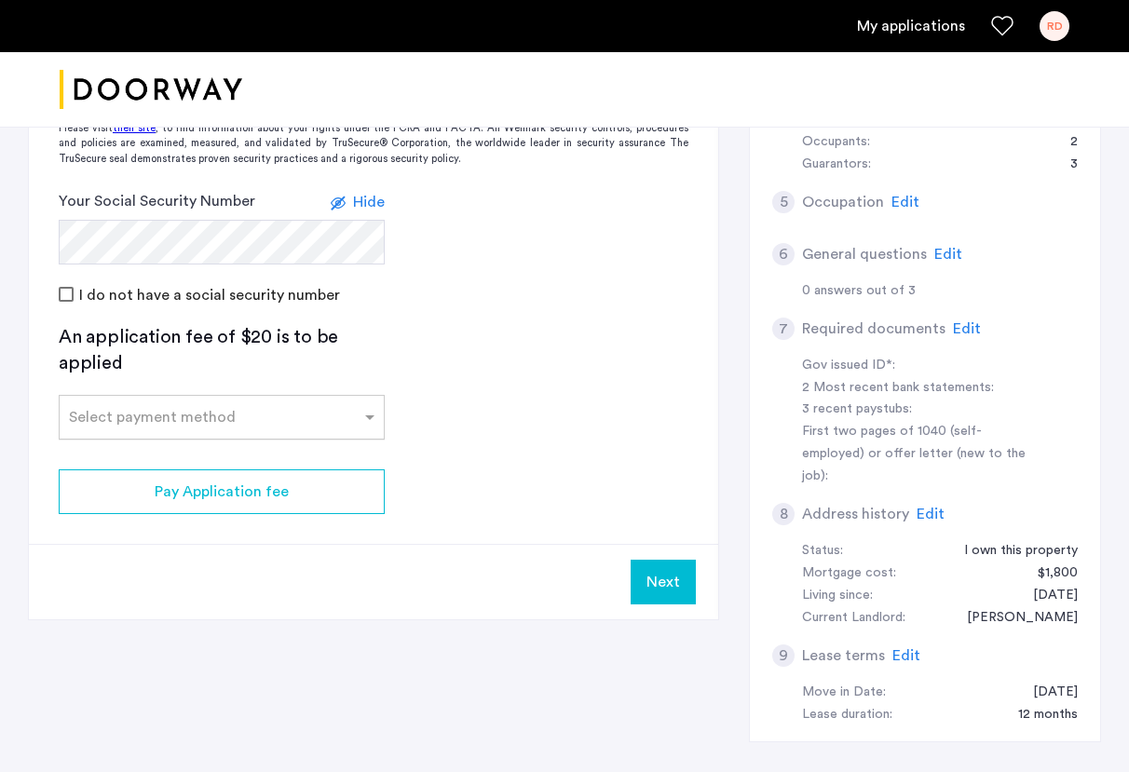
drag, startPoint x: 210, startPoint y: 494, endPoint x: 210, endPoint y: 424, distance: 69.8
click at [210, 424] on app-credit-screening "2 Credit Screening & Application Fees Application Fees Please submit your appli…" at bounding box center [373, 218] width 689 height 801
click at [210, 424] on div "Select payment method" at bounding box center [152, 417] width 167 height 22
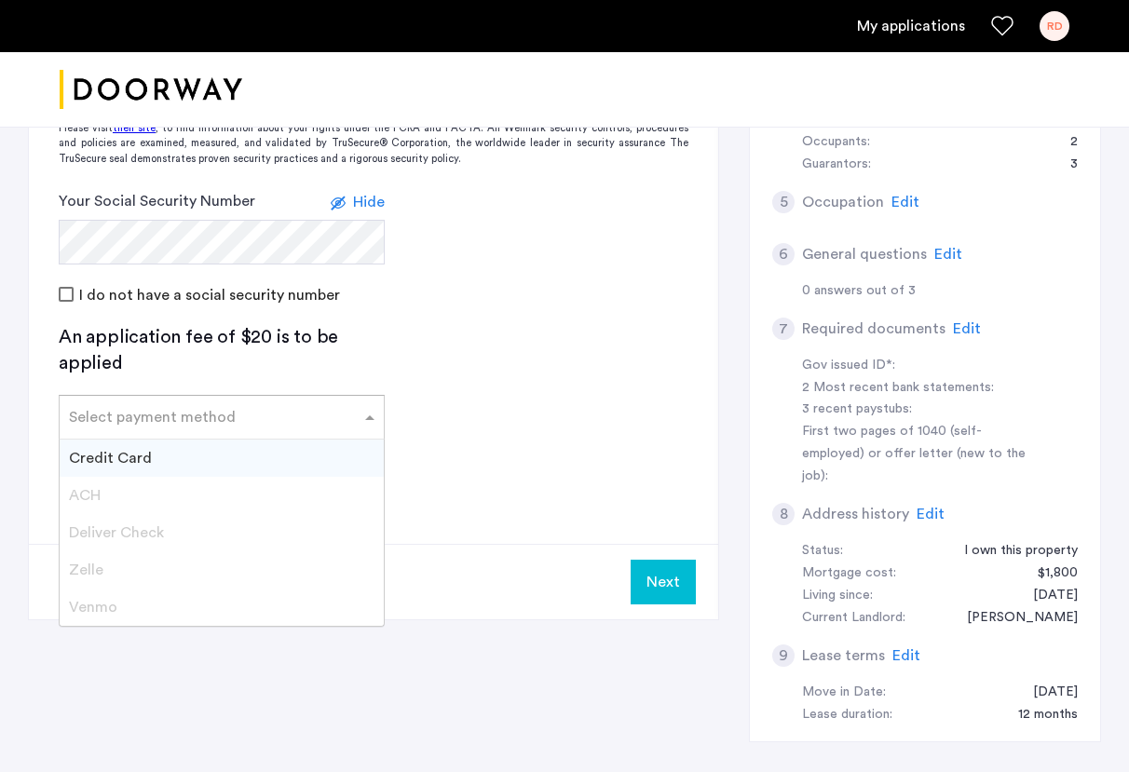
click at [191, 456] on div "Credit Card" at bounding box center [222, 458] width 324 height 37
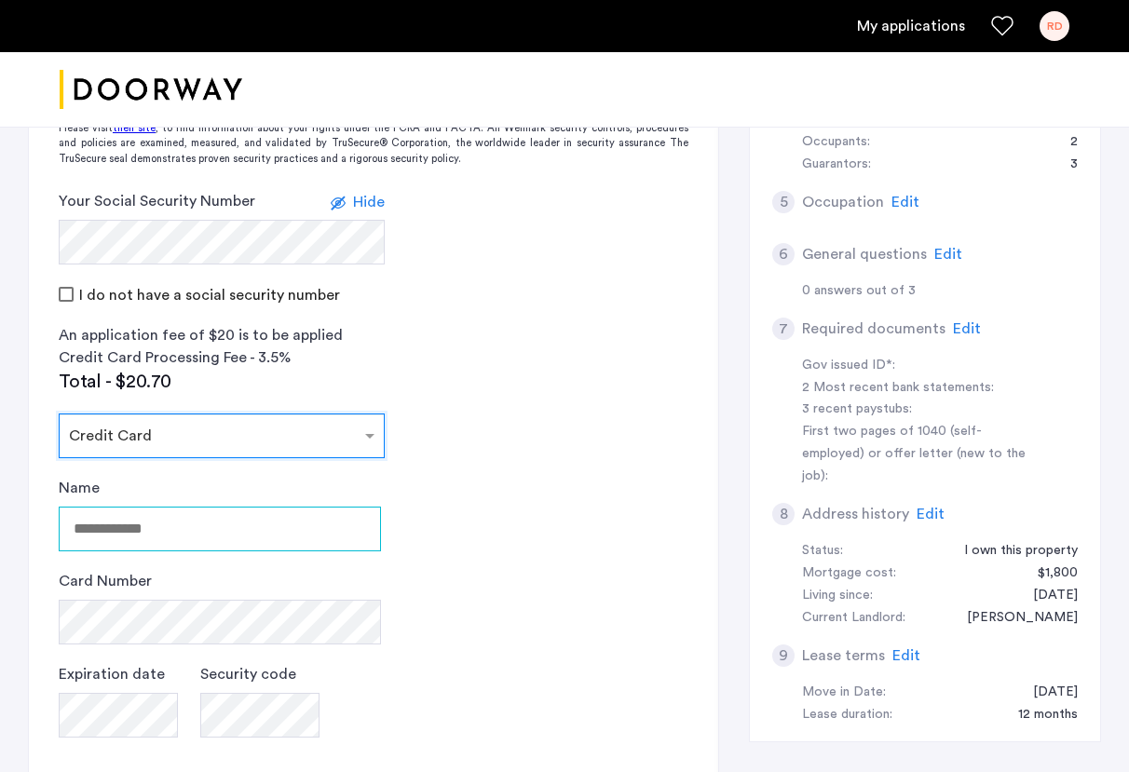
click at [180, 522] on input "Name" at bounding box center [220, 529] width 322 height 45
type input "**********"
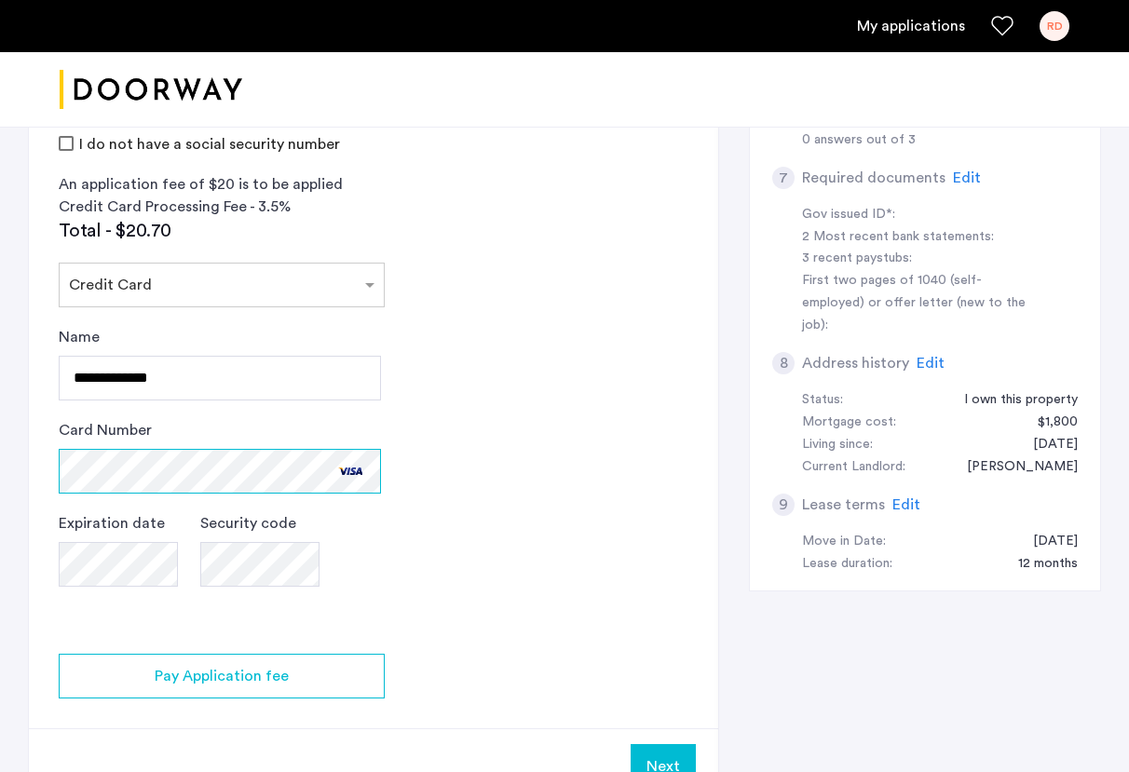
scroll to position [697, 0]
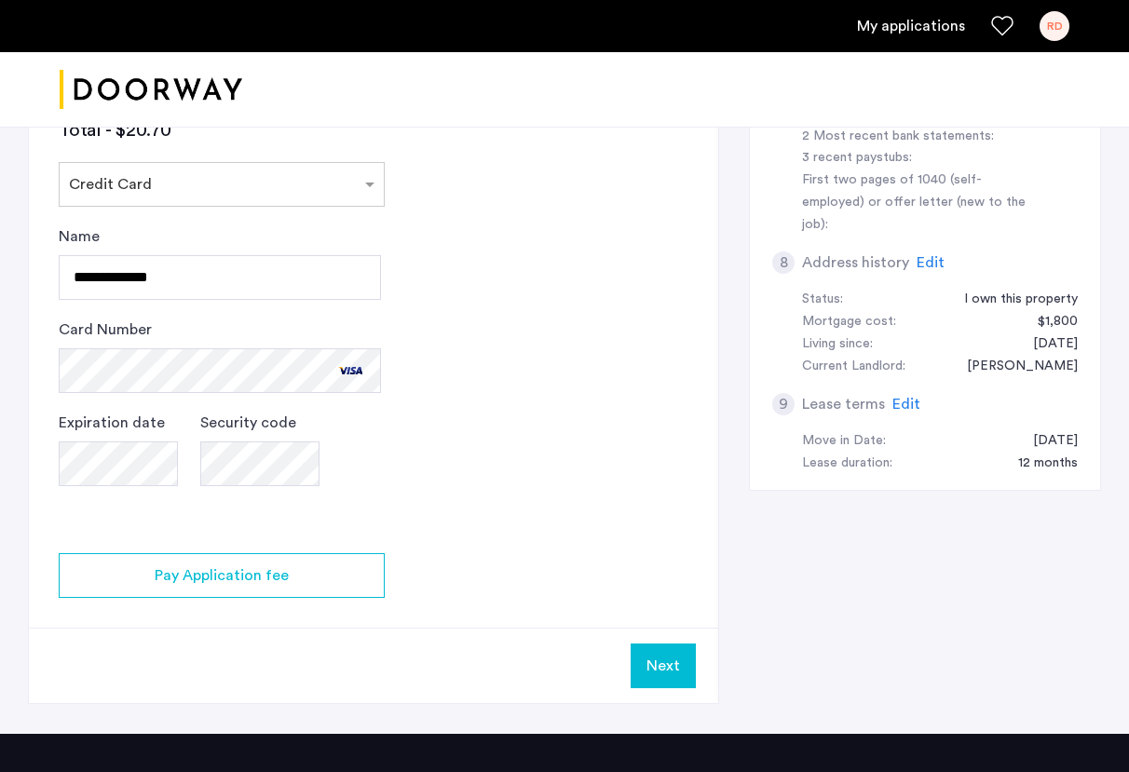
click at [432, 447] on app-credit-screening "2 Credit Screening & Application Fees Application Fees Please submit your appli…" at bounding box center [373, 135] width 689 height 1136
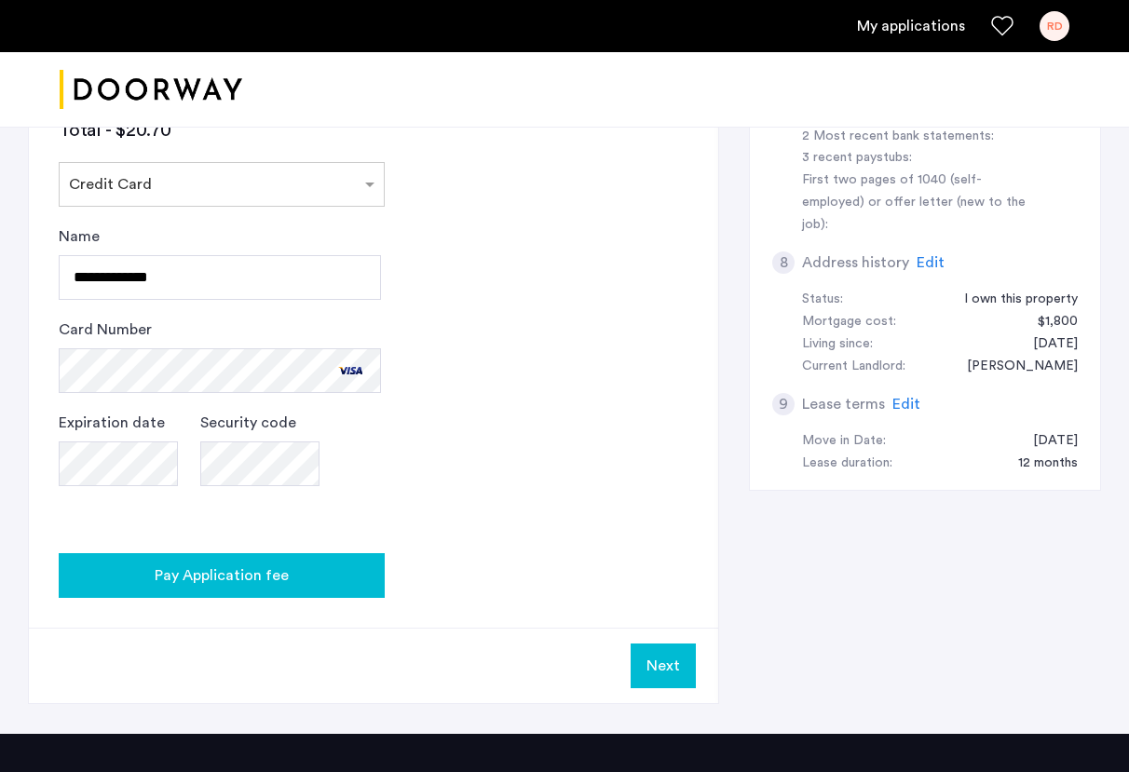
click at [264, 583] on span "Pay Application fee" at bounding box center [222, 575] width 134 height 22
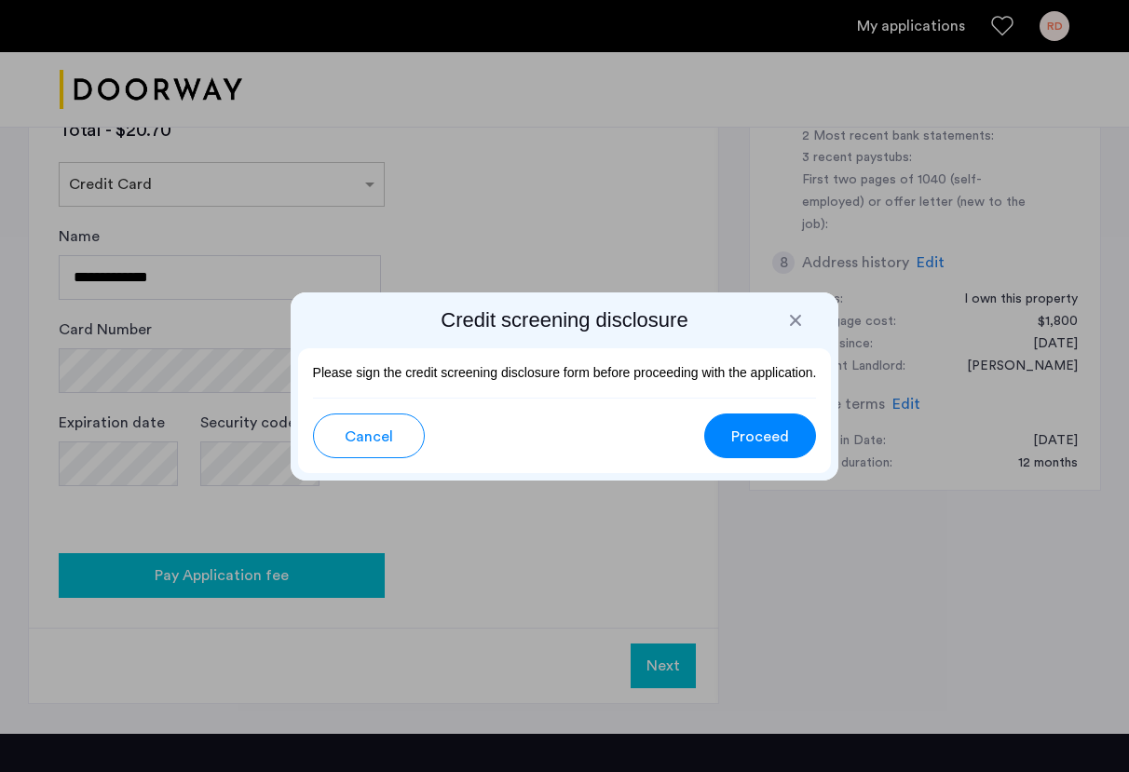
scroll to position [0, 0]
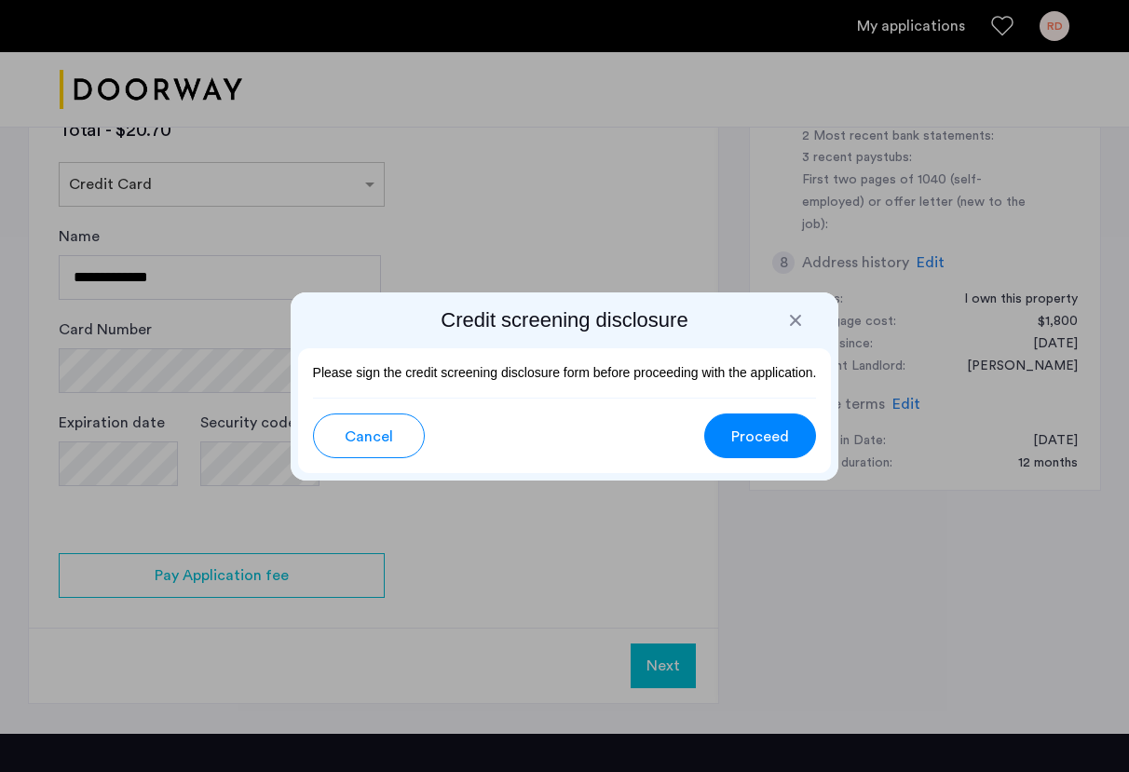
click at [765, 448] on button "Proceed" at bounding box center [760, 435] width 112 height 45
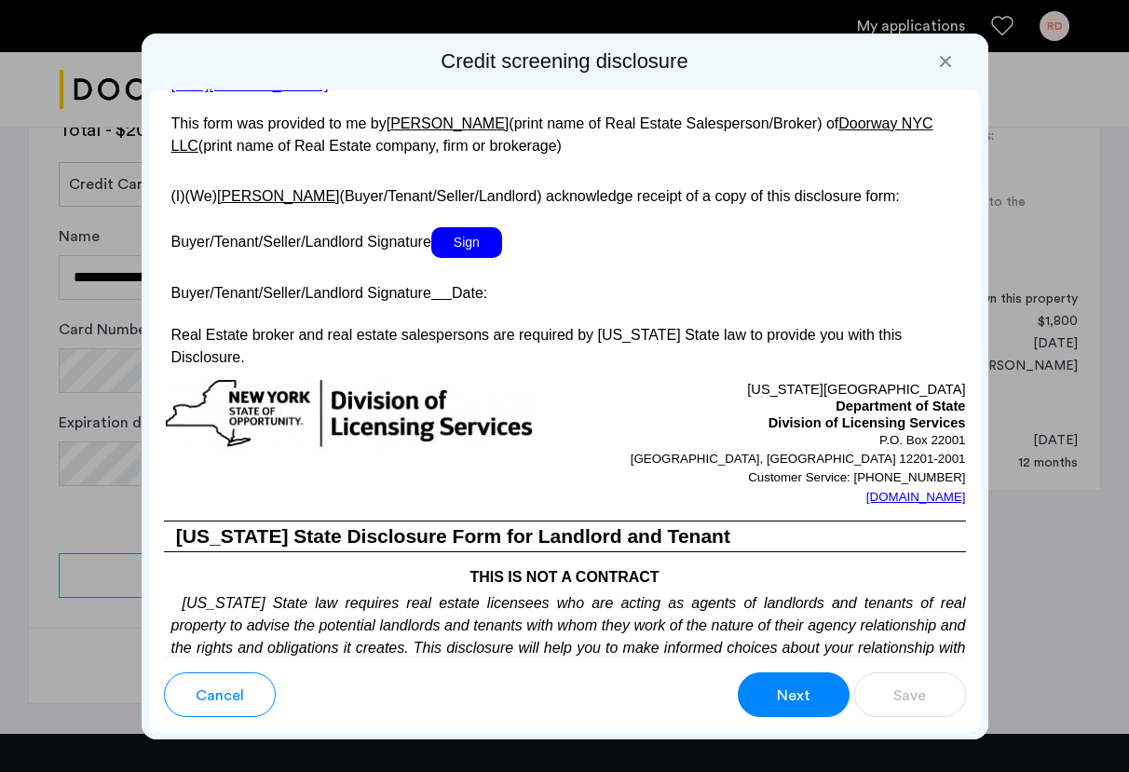
scroll to position [3815, 0]
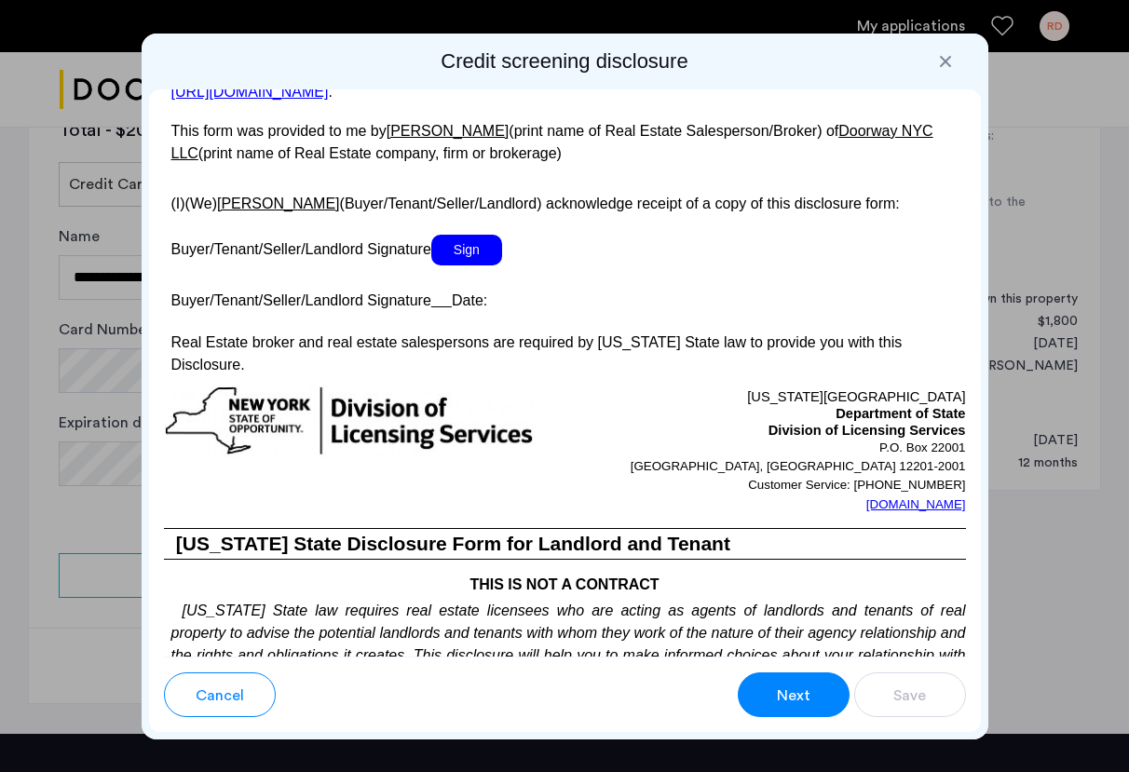
click at [481, 235] on span "Sign" at bounding box center [466, 250] width 71 height 31
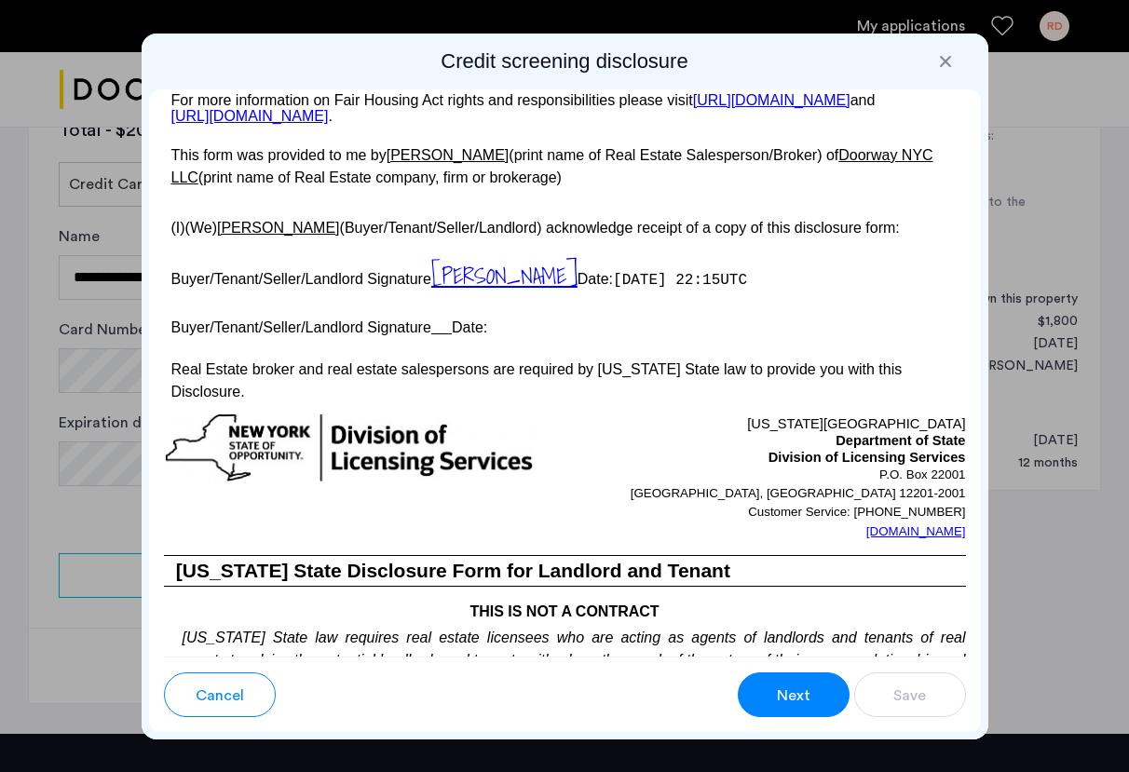
scroll to position [3744, 0]
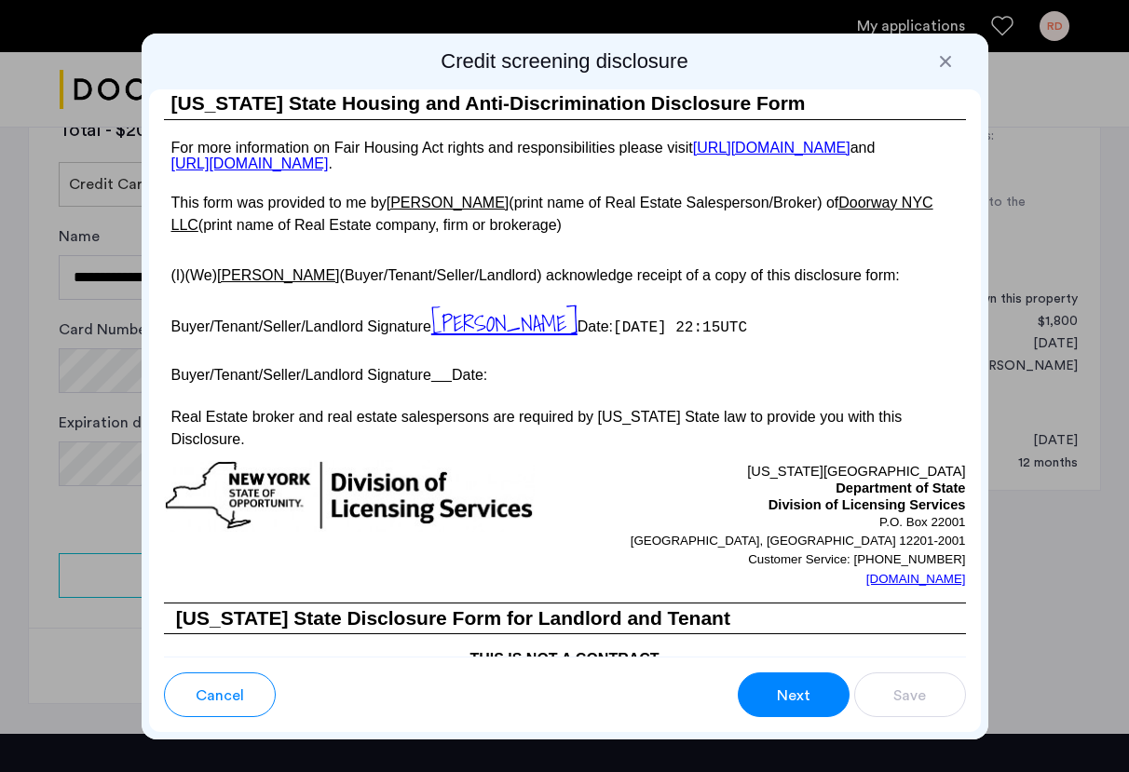
click at [449, 367] on u at bounding box center [441, 375] width 20 height 16
click at [447, 367] on u at bounding box center [441, 375] width 20 height 16
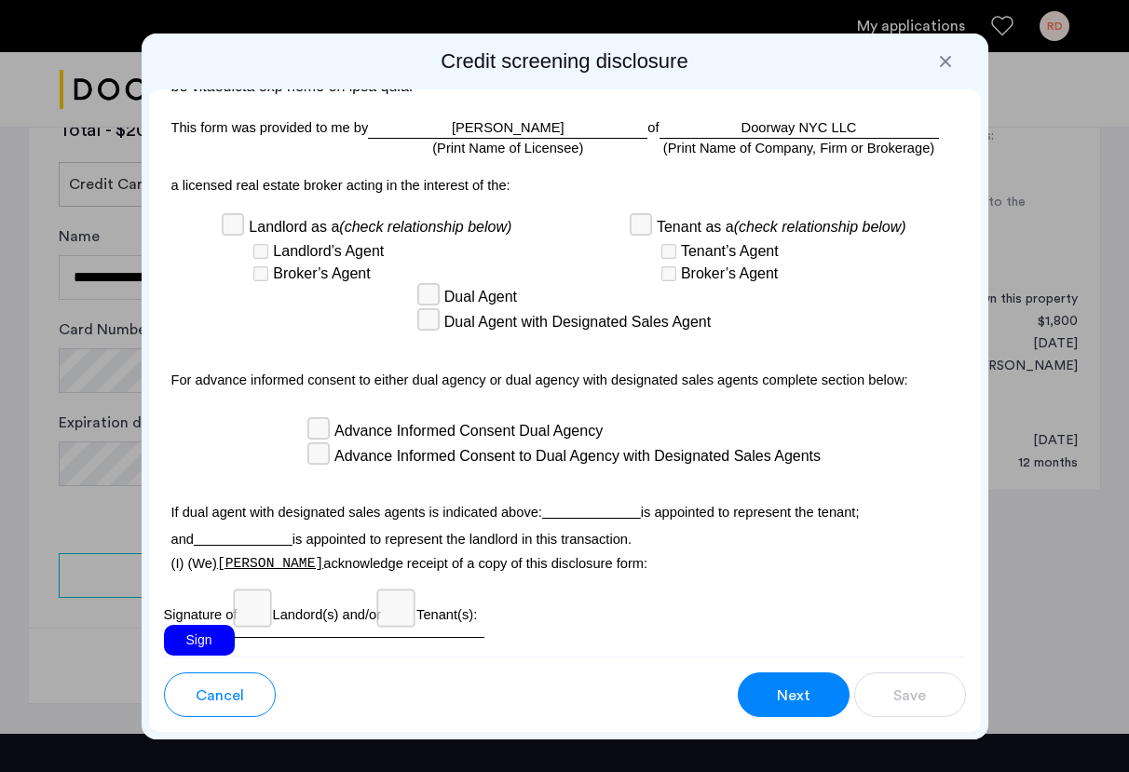
scroll to position [5908, 0]
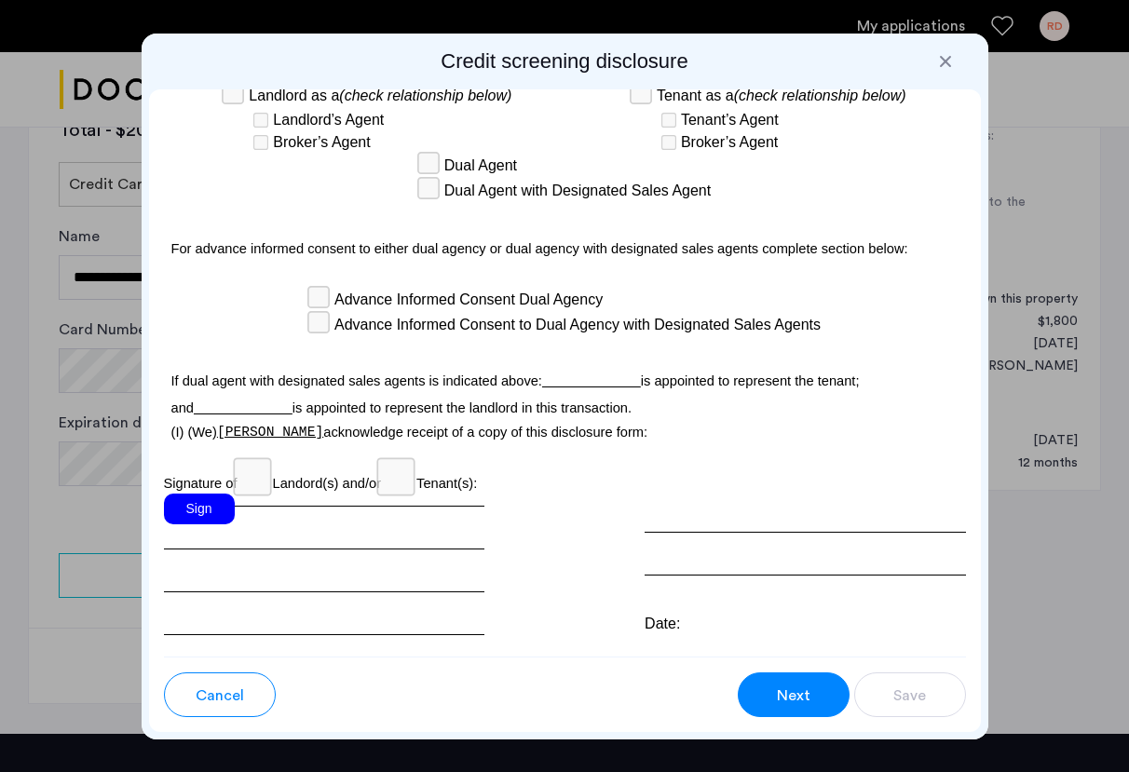
click at [203, 494] on div "Sign" at bounding box center [199, 509] width 71 height 31
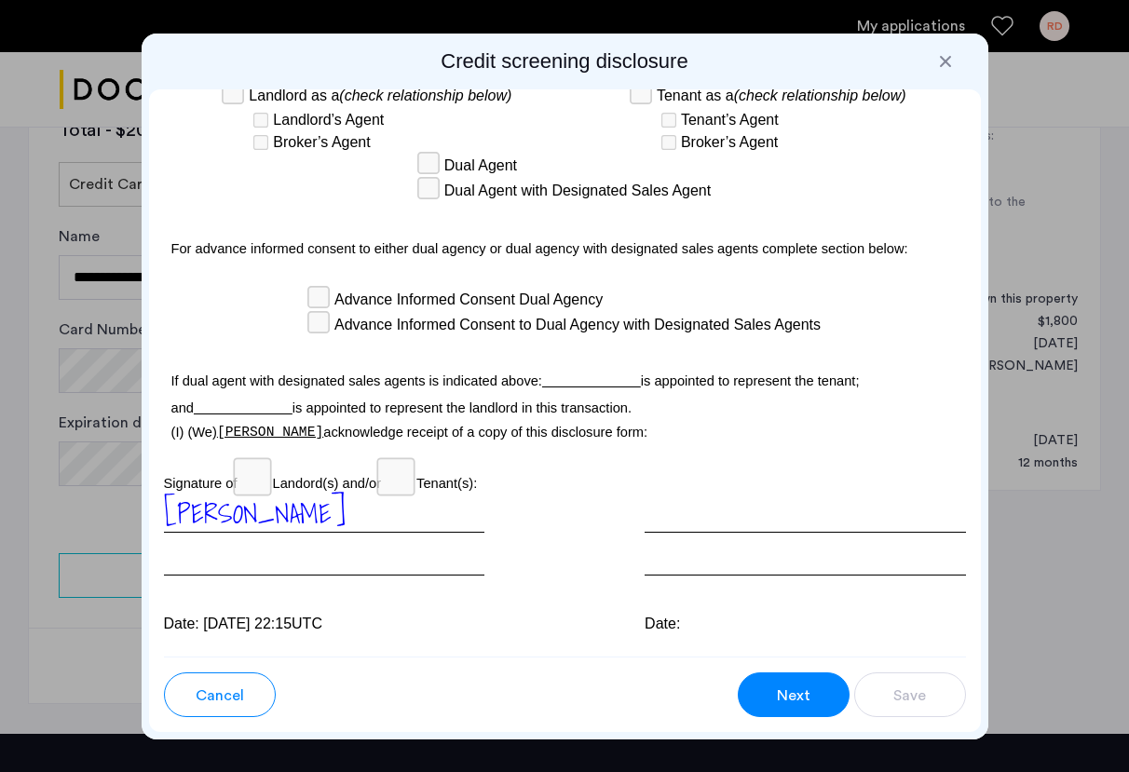
click at [661, 494] on div at bounding box center [804, 535] width 320 height 82
click at [661, 512] on div at bounding box center [804, 535] width 320 height 82
click at [808, 696] on div "Next" at bounding box center [793, 695] width 35 height 22
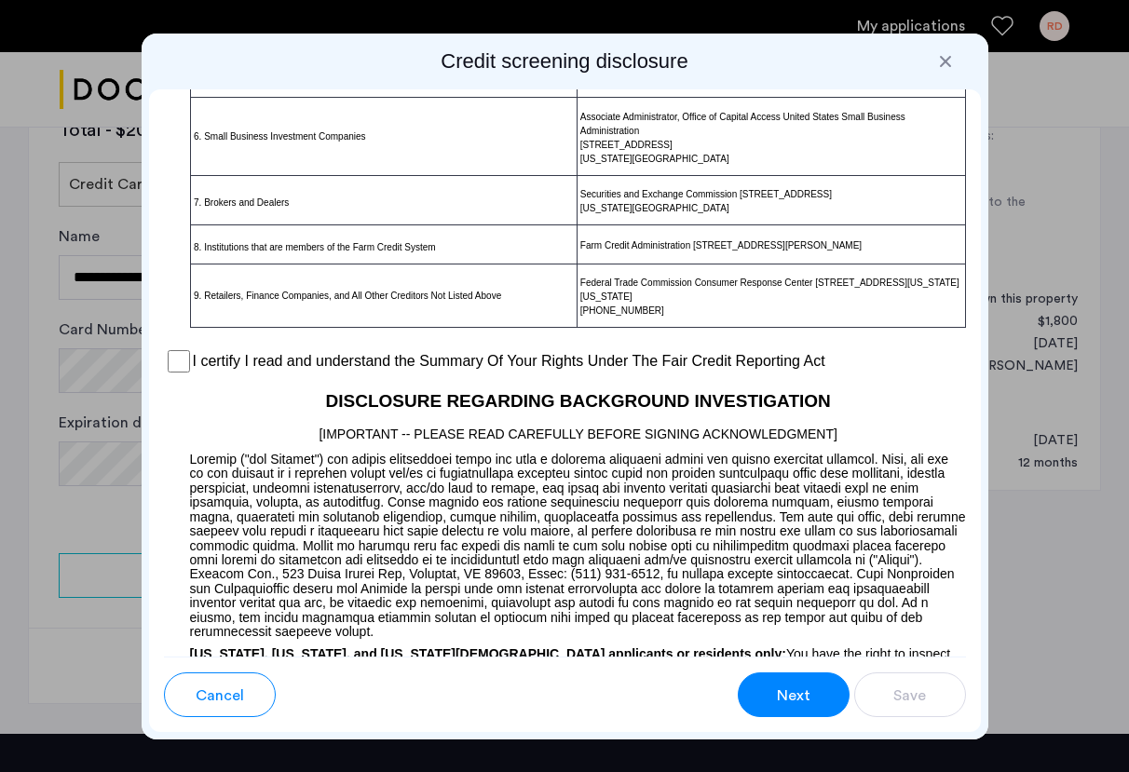
scroll to position [1551, 0]
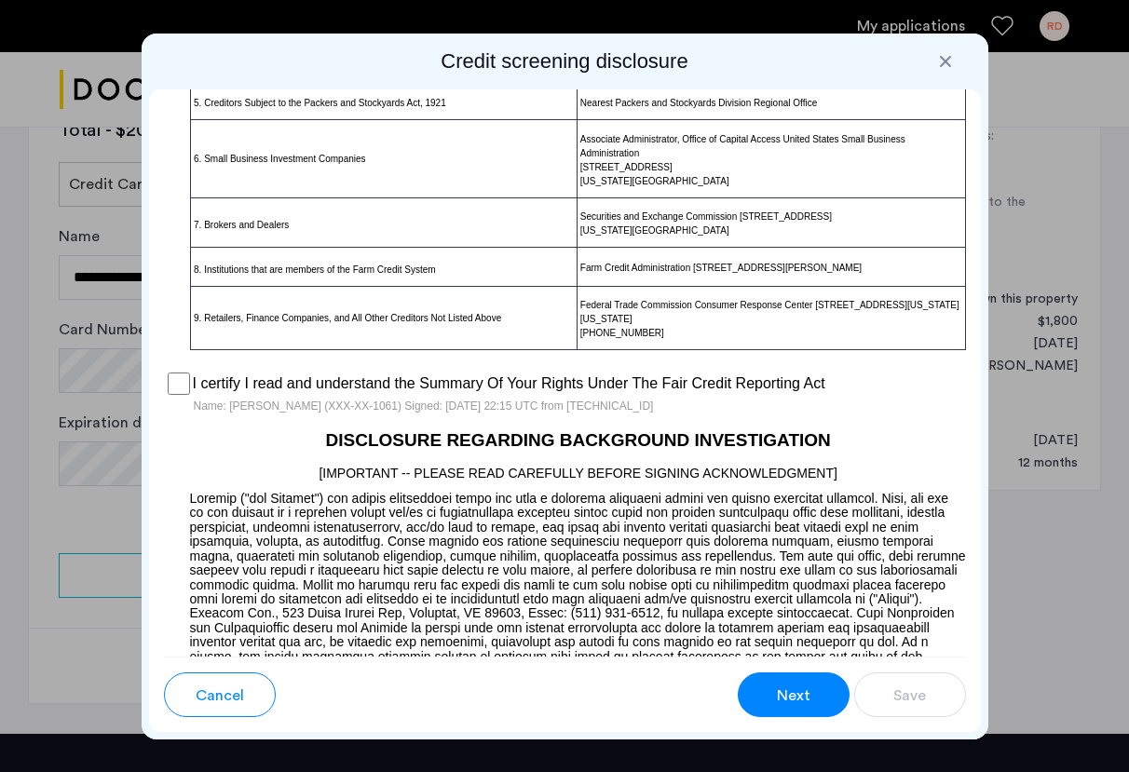
click at [808, 694] on span "Next" at bounding box center [794, 695] width 34 height 22
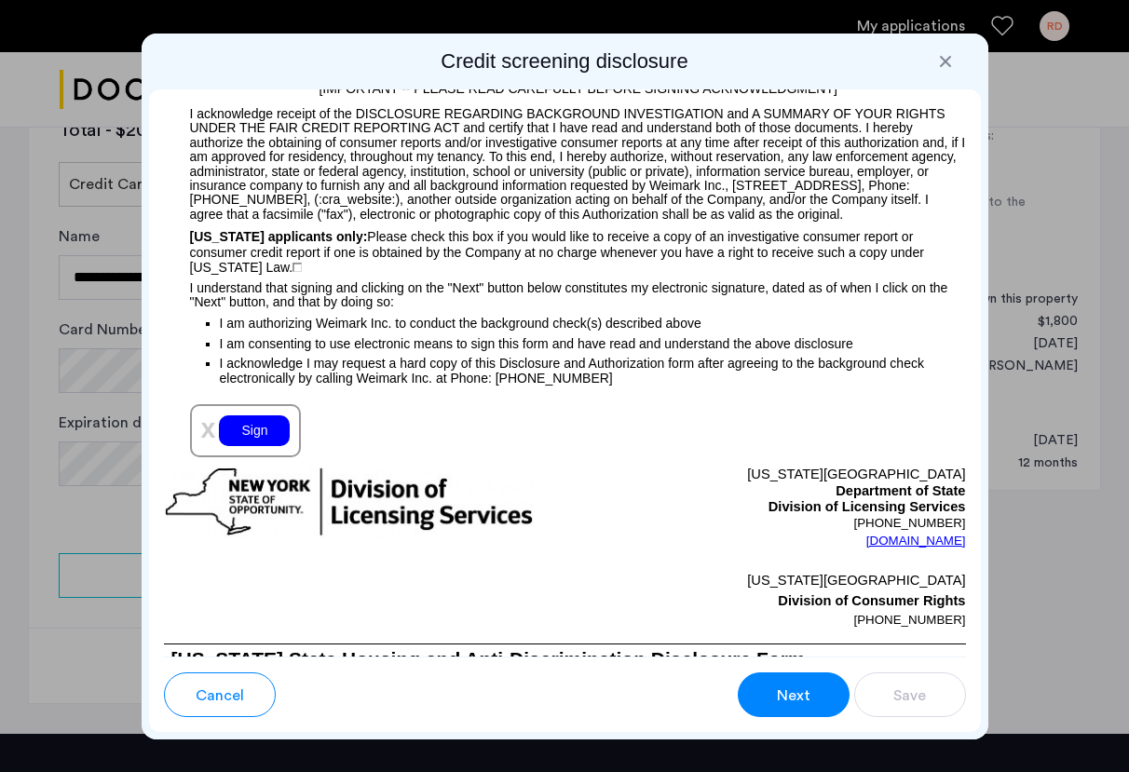
scroll to position [2277, 0]
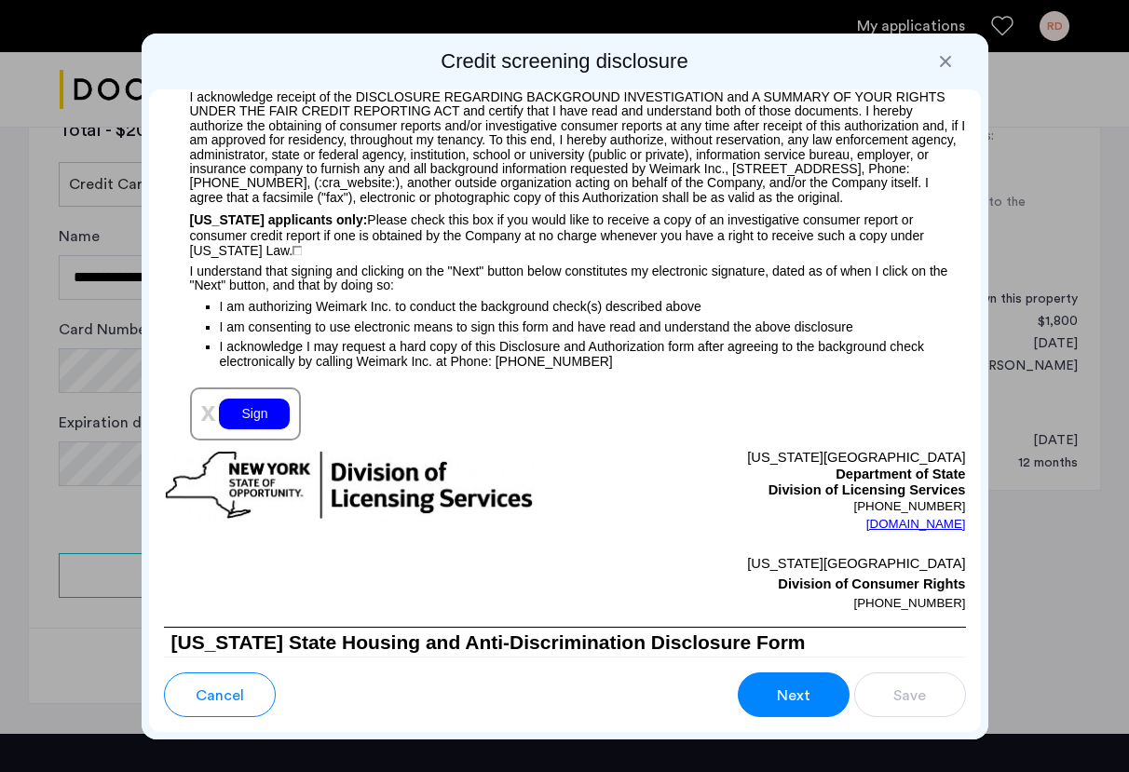
click at [274, 399] on div "Sign" at bounding box center [254, 414] width 71 height 31
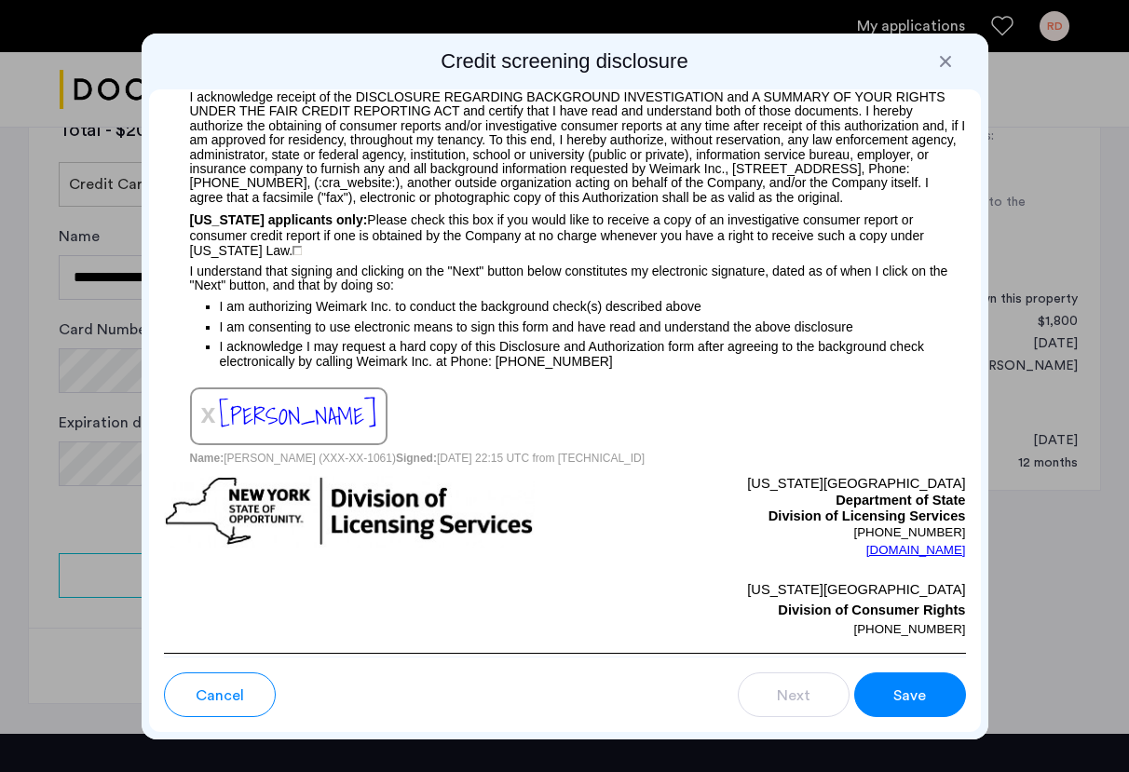
click at [894, 687] on span "Save" at bounding box center [909, 695] width 33 height 22
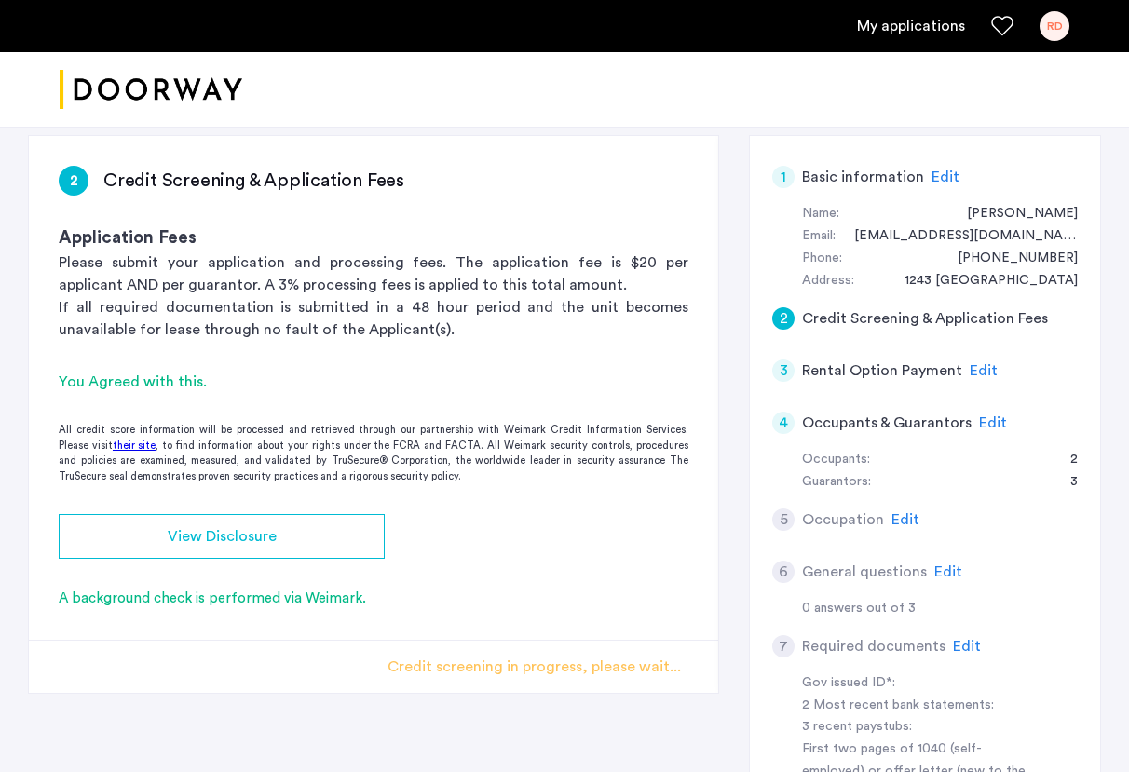
scroll to position [127, 0]
click at [984, 372] on span "Edit" at bounding box center [983, 371] width 28 height 15
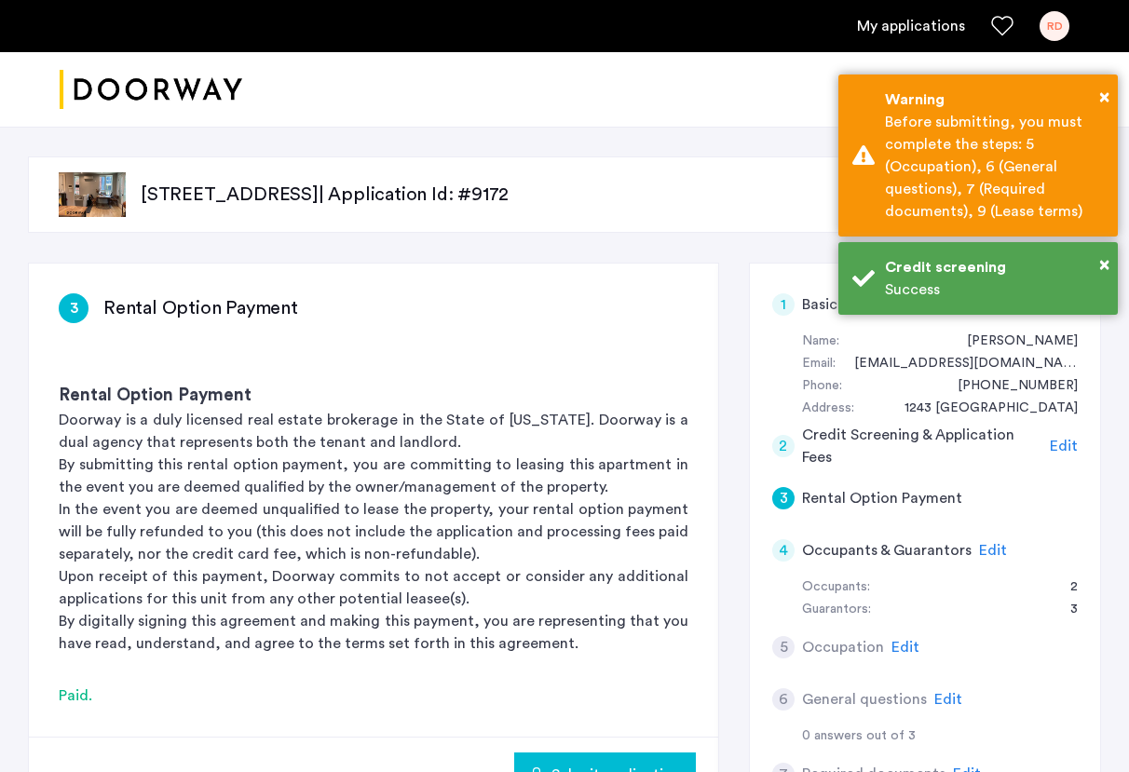
scroll to position [46, 0]
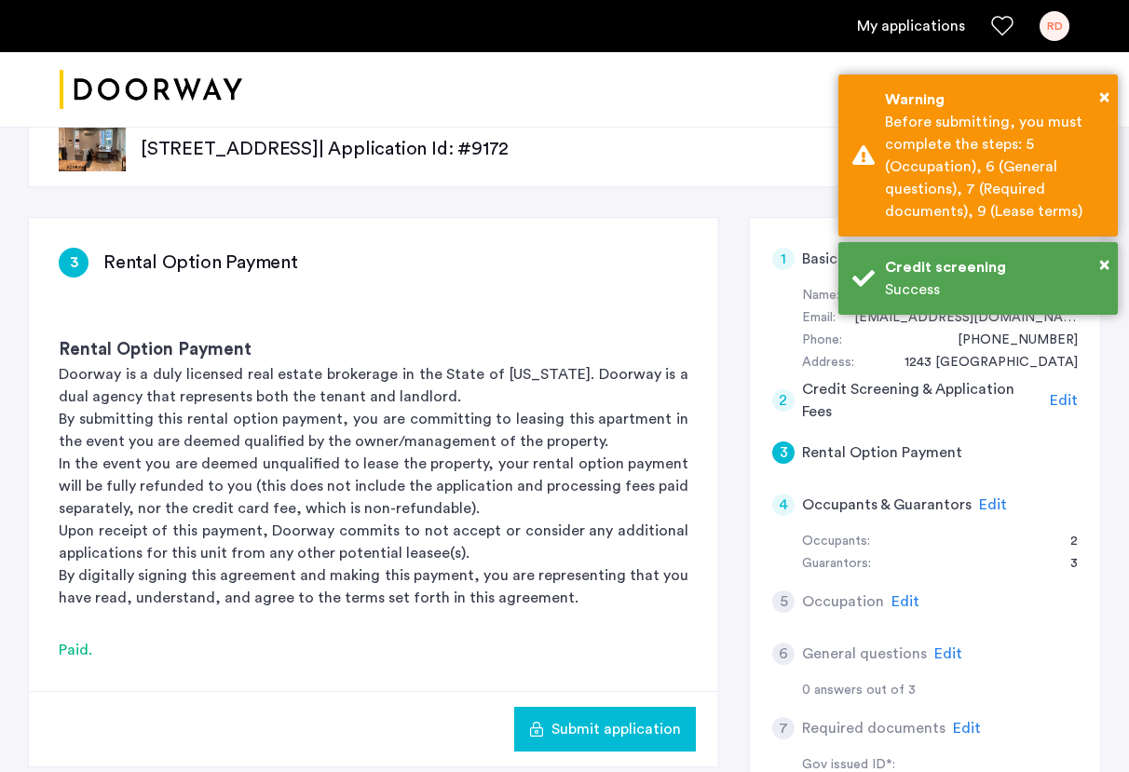
click at [989, 506] on span "Edit" at bounding box center [993, 504] width 28 height 15
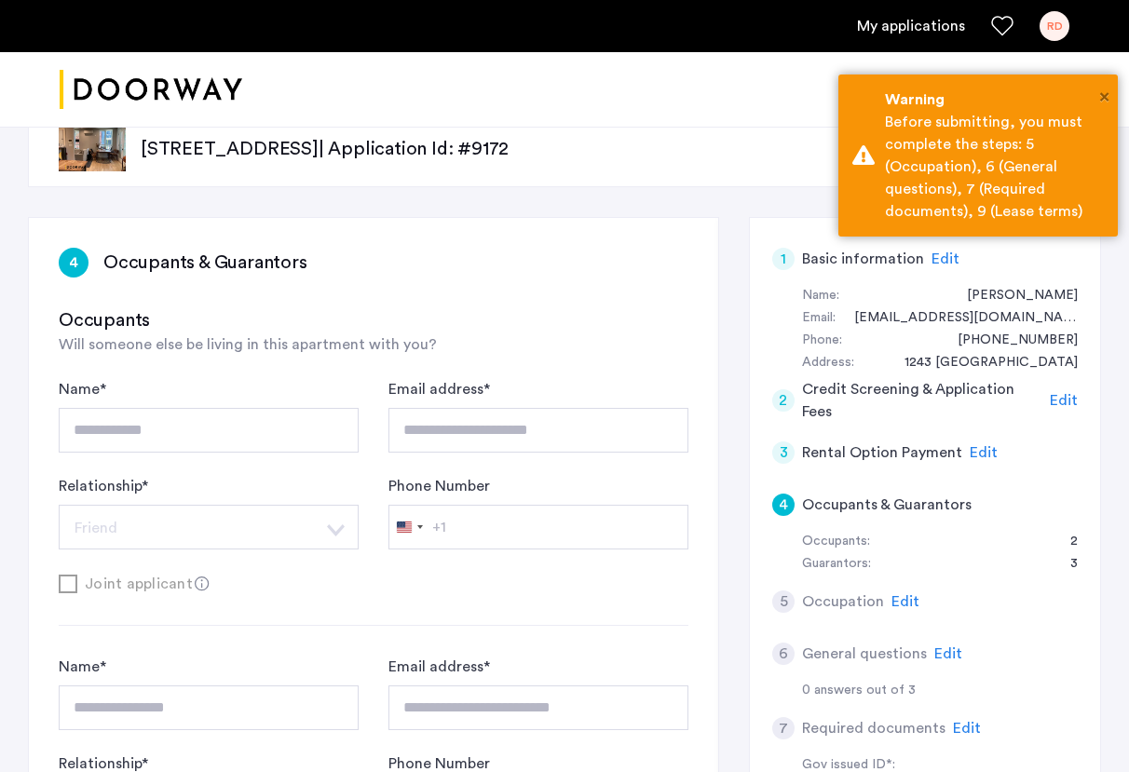
drag, startPoint x: 1101, startPoint y: 95, endPoint x: 884, endPoint y: 326, distance: 316.9
click at [885, 325] on body "**********" at bounding box center [564, 340] width 1129 height 772
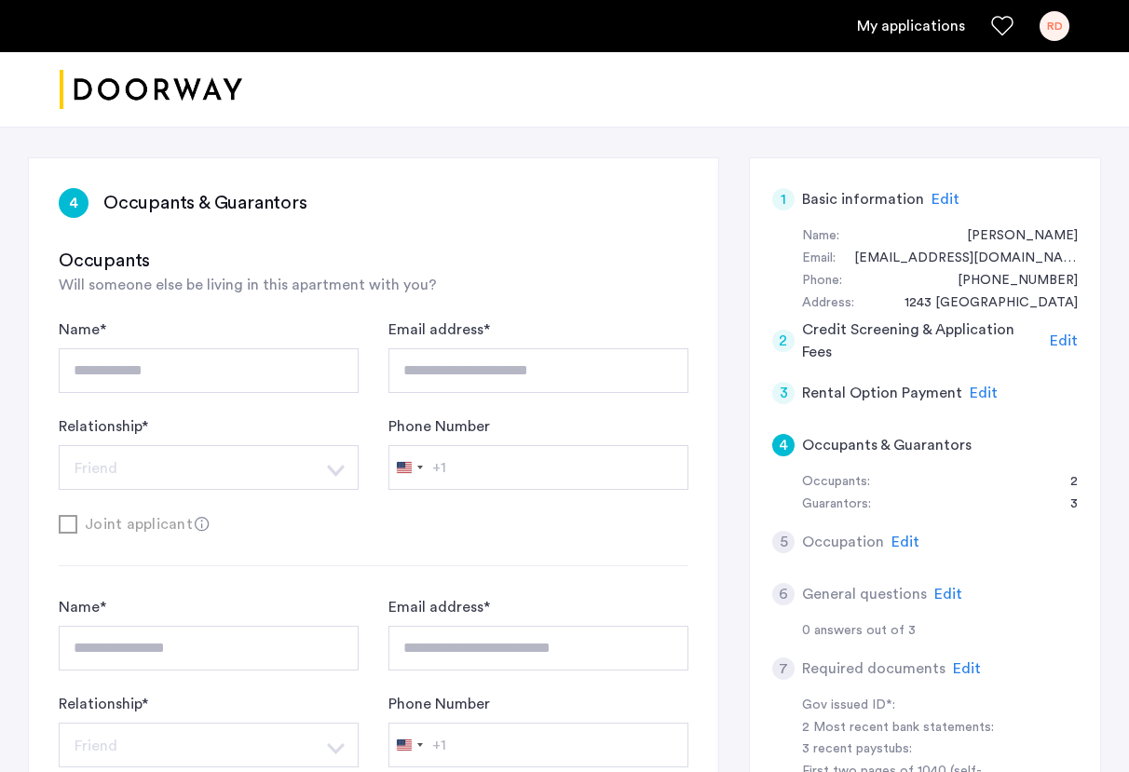
scroll to position [82, 0]
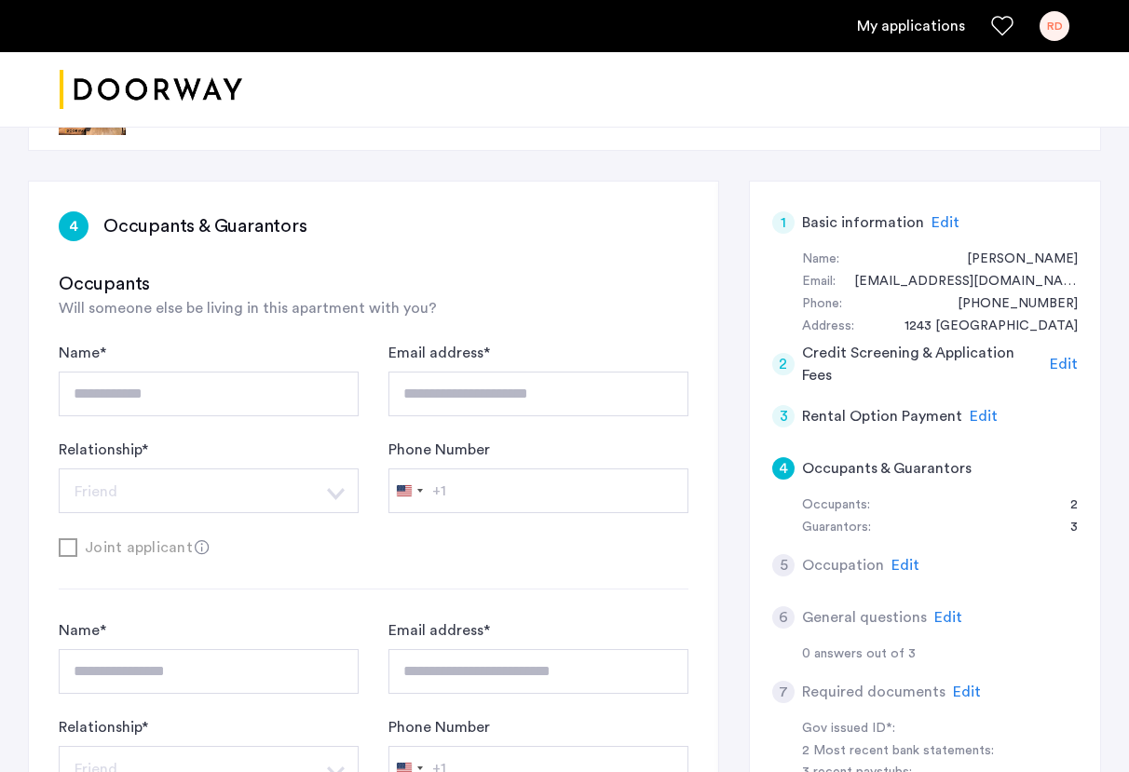
click at [980, 413] on span "Edit" at bounding box center [983, 416] width 28 height 15
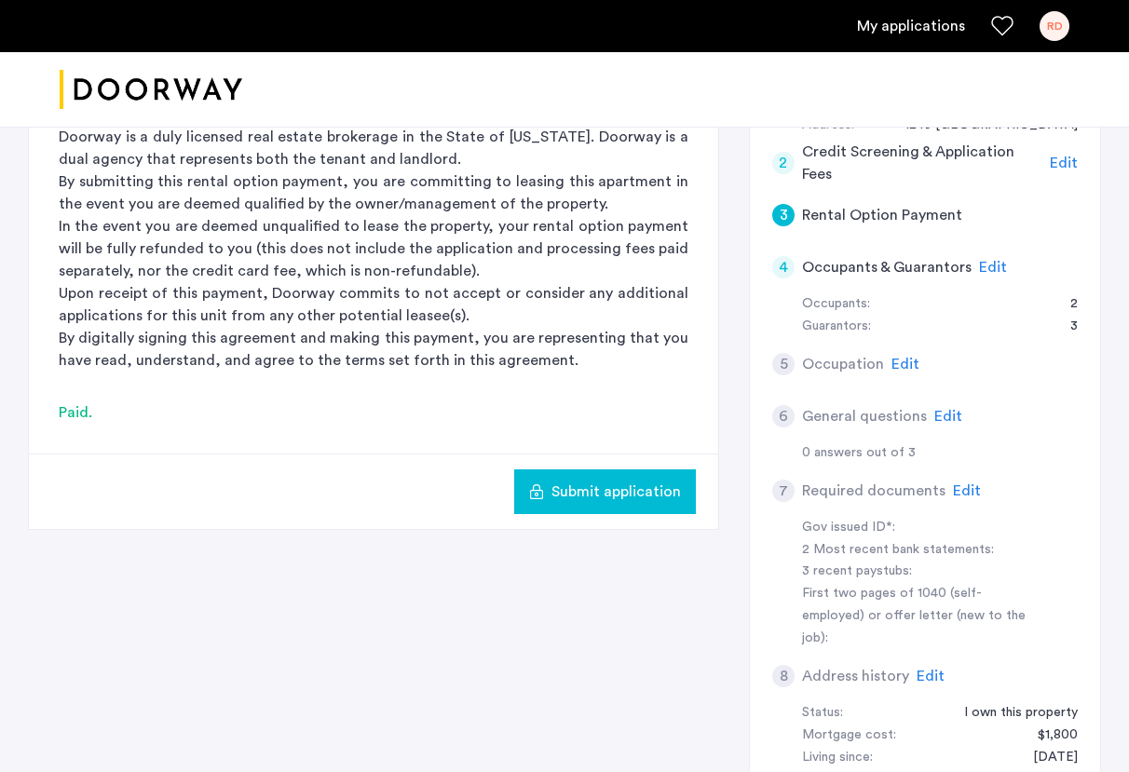
scroll to position [292, 0]
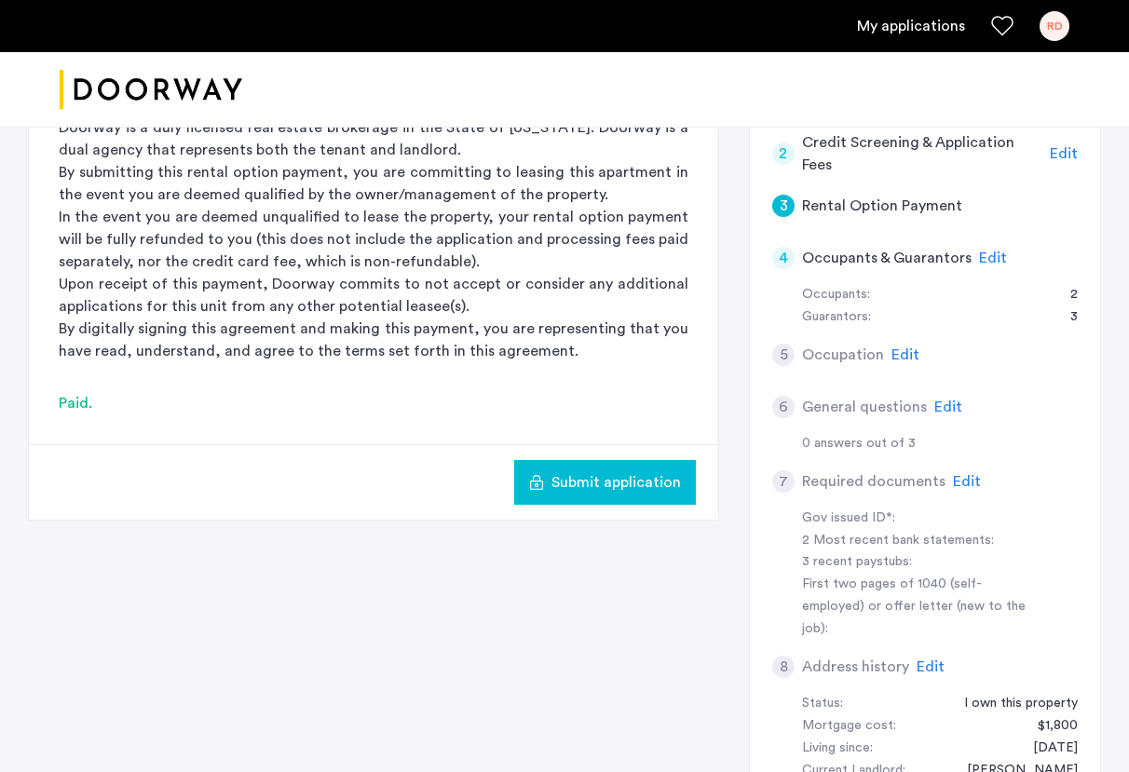
click at [631, 471] on span "Submit application" at bounding box center [615, 482] width 129 height 22
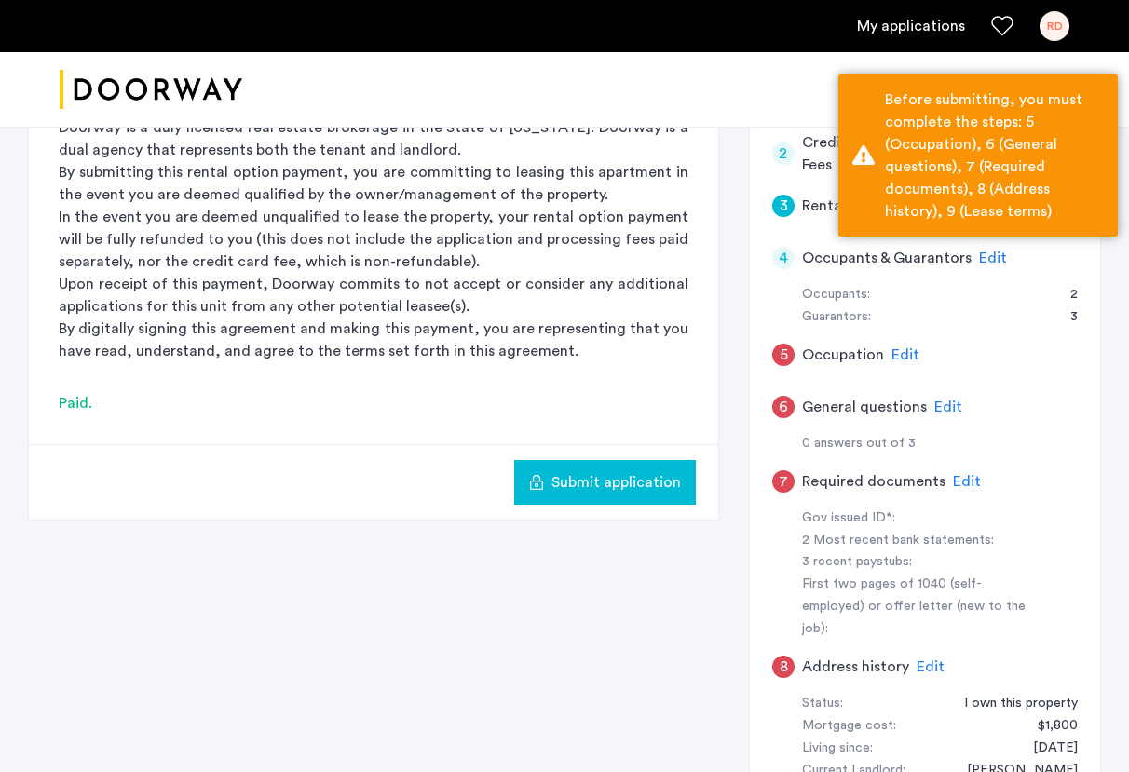
click at [677, 356] on p "By digitally signing this agreement and making this payment, you are representi…" at bounding box center [374, 340] width 630 height 45
click at [1039, 310] on div "Guarantors: 3" at bounding box center [940, 317] width 276 height 22
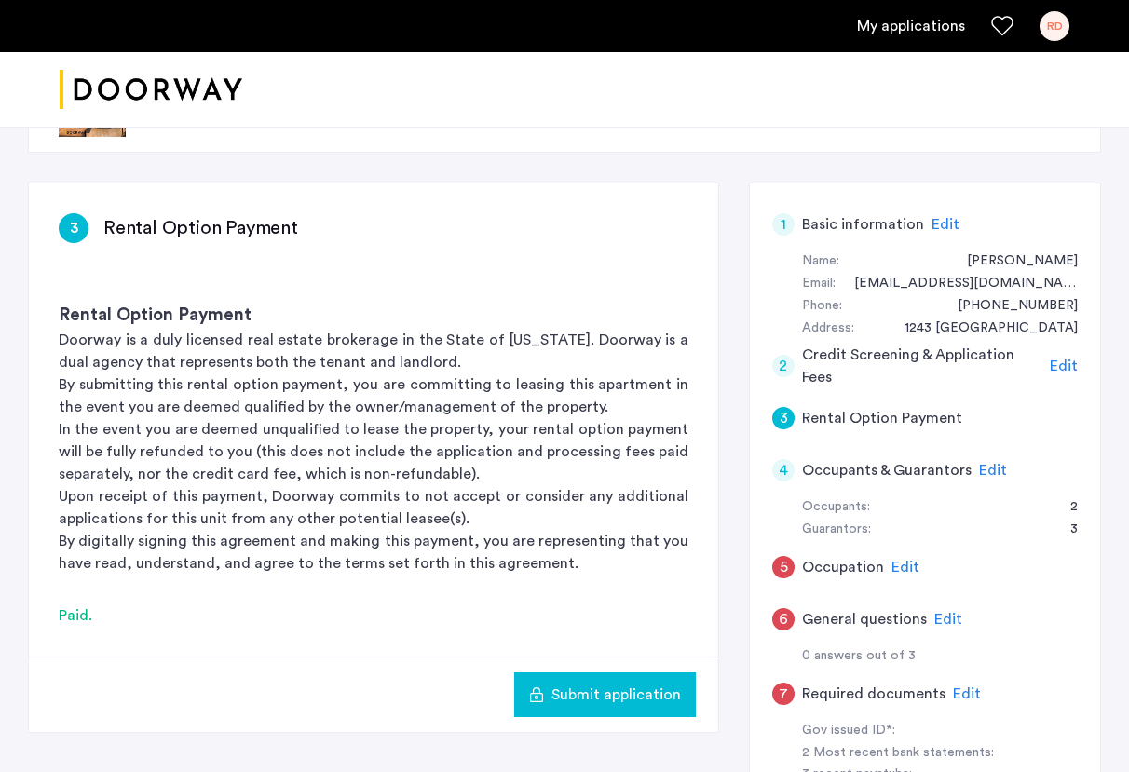
scroll to position [1, 0]
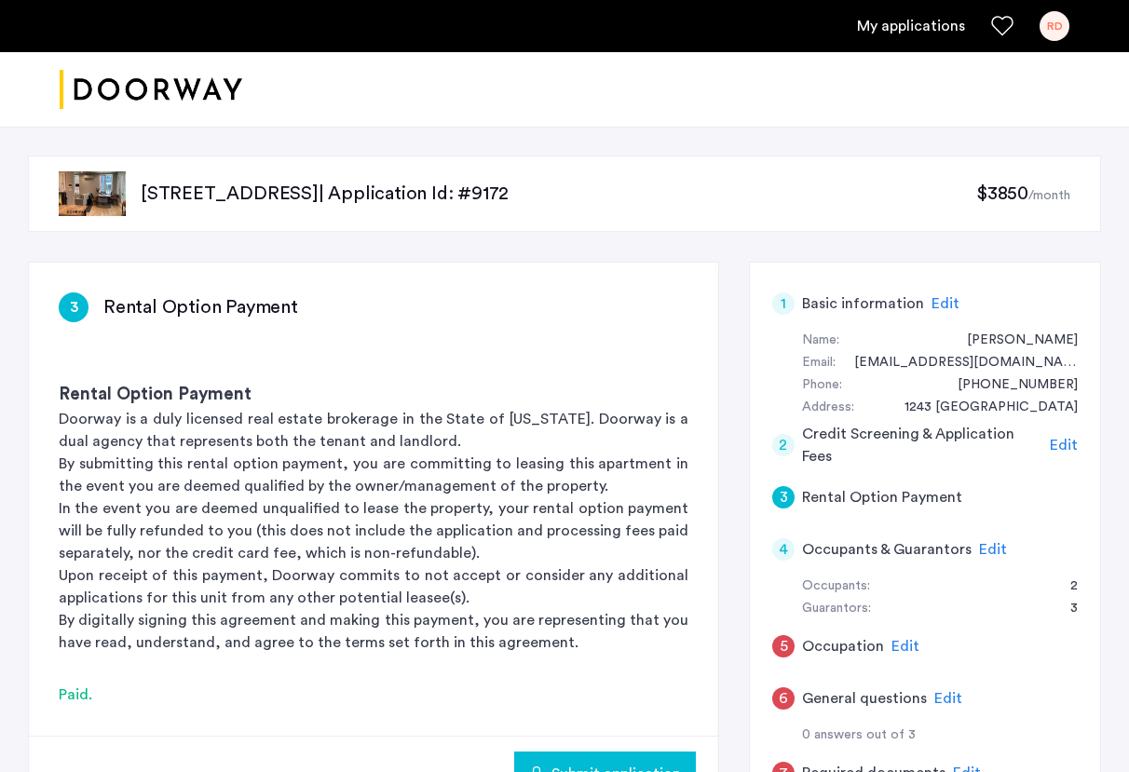
click at [1061, 448] on span "Edit" at bounding box center [1064, 445] width 28 height 15
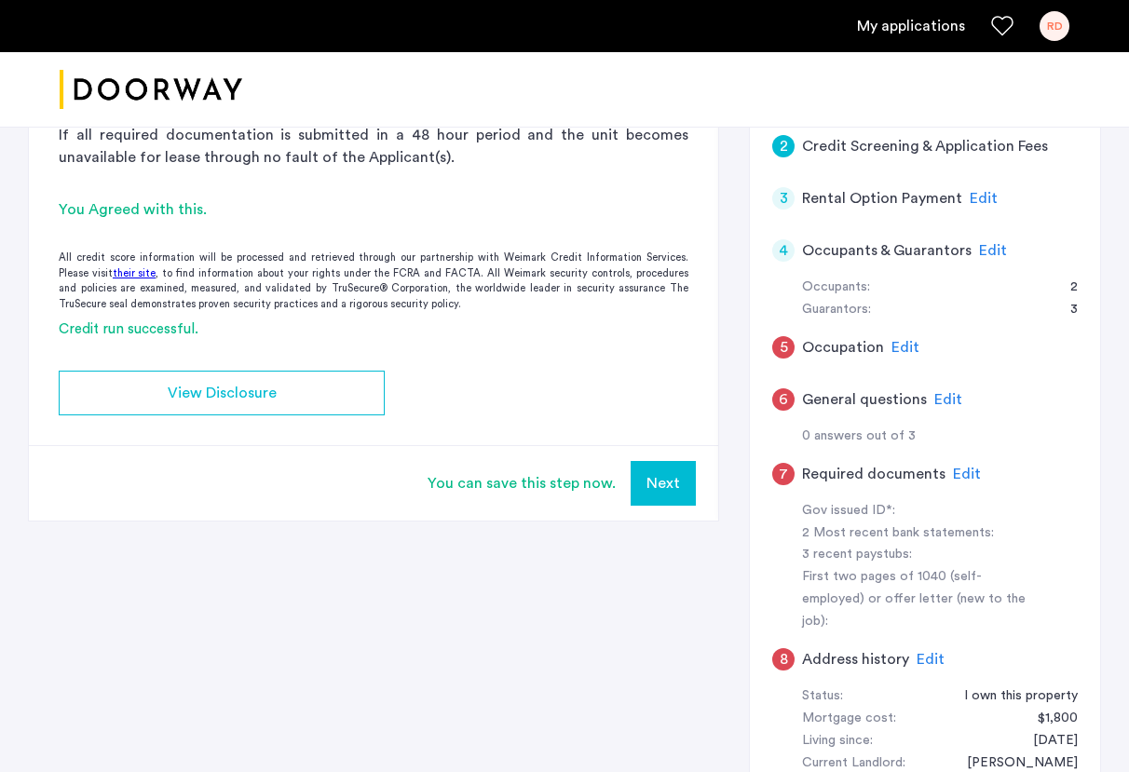
scroll to position [291, 0]
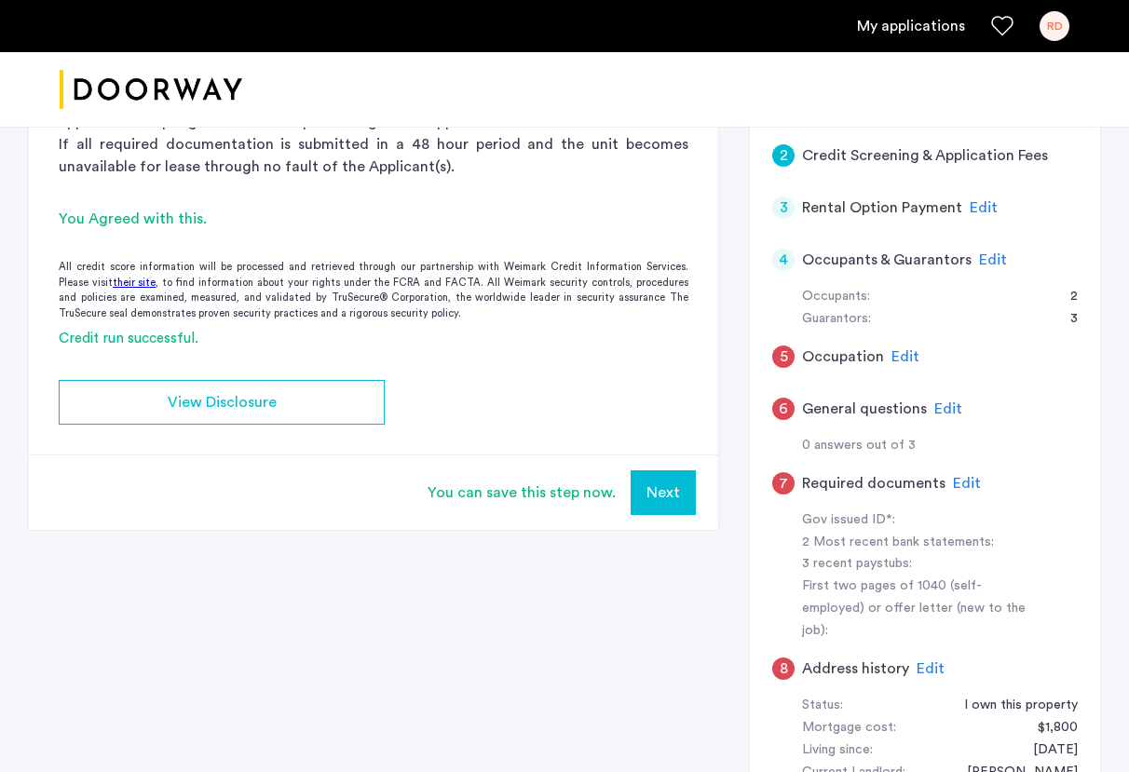
click at [674, 491] on button "Next" at bounding box center [662, 492] width 65 height 45
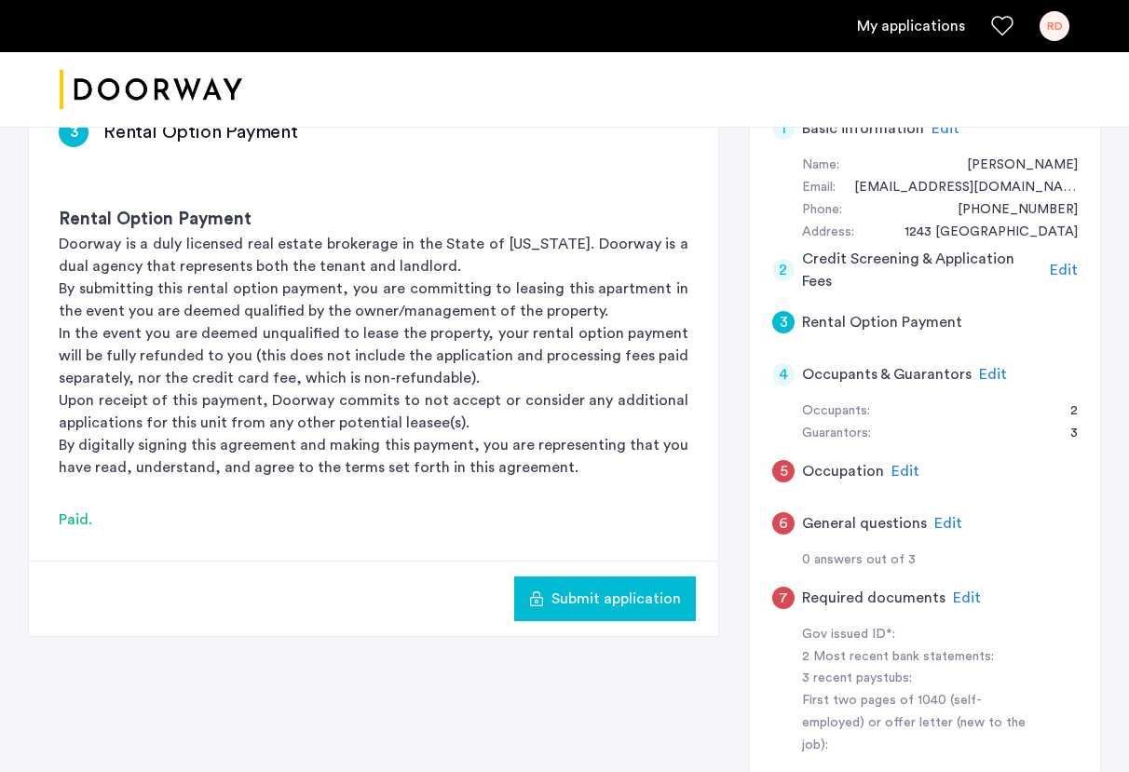
scroll to position [214, 0]
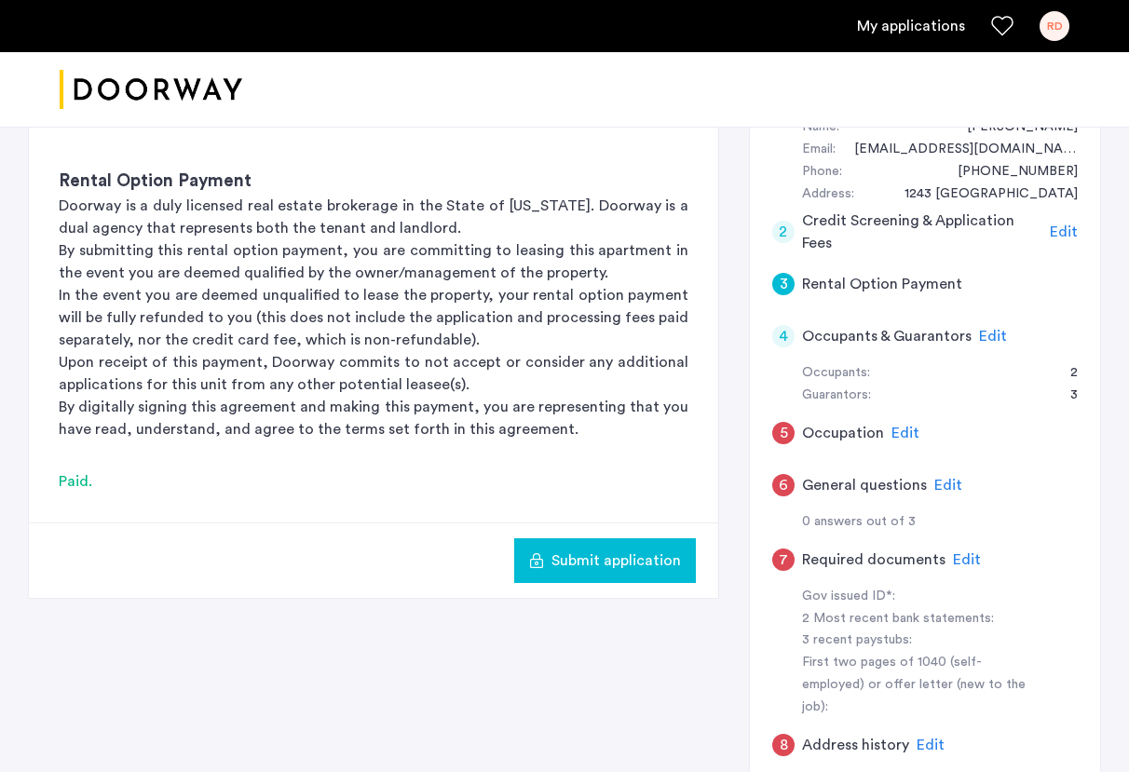
click at [901, 432] on span "Edit" at bounding box center [905, 433] width 28 height 15
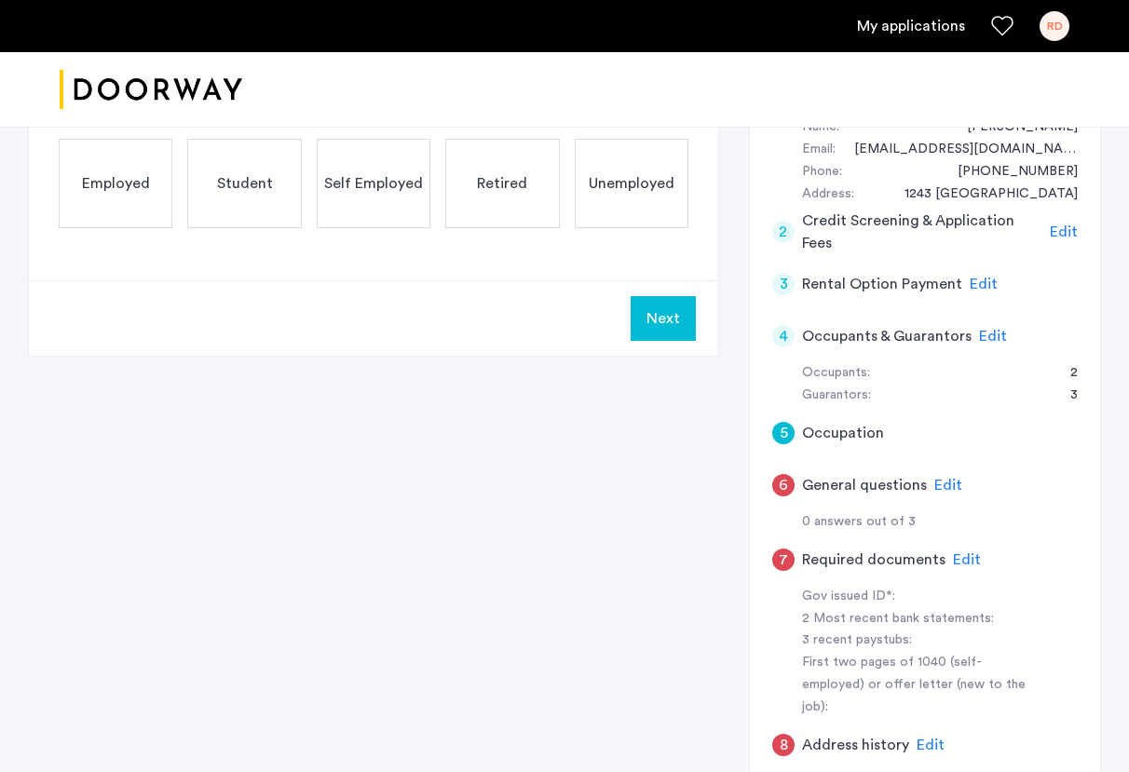
click at [117, 211] on div "Employed" at bounding box center [116, 183] width 114 height 89
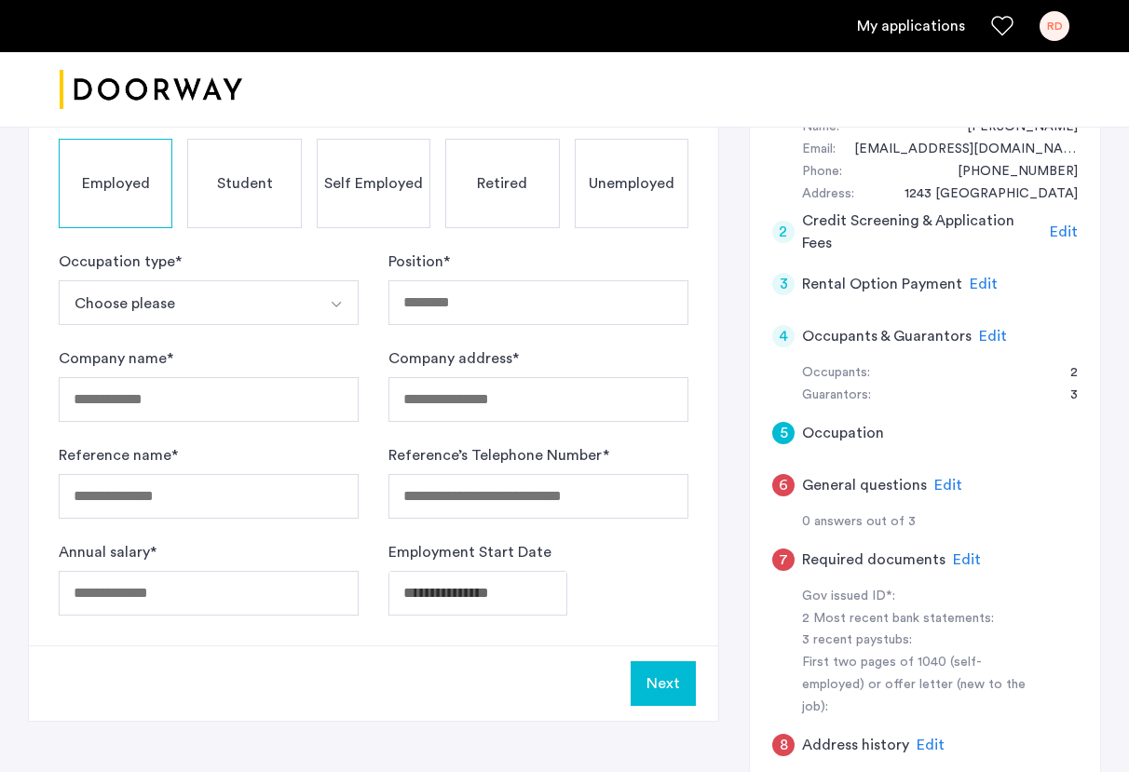
click at [155, 290] on button "Choose please" at bounding box center [187, 302] width 256 height 45
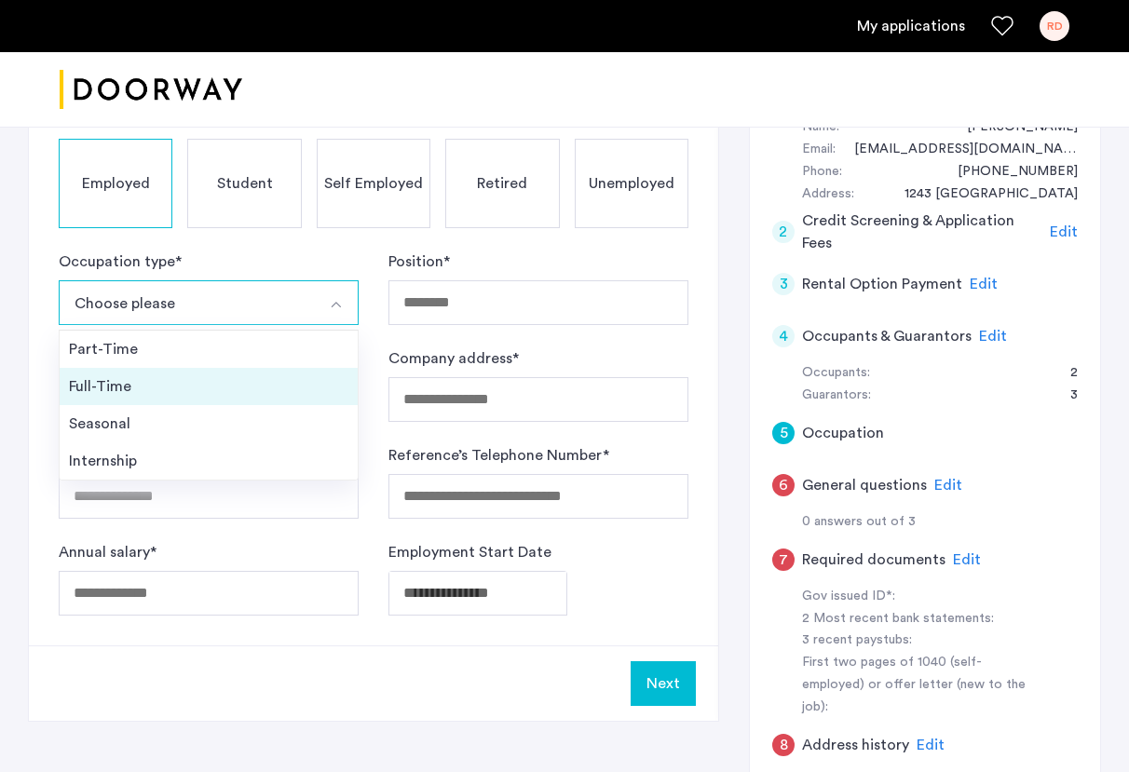
click at [137, 378] on div "Full-Time" at bounding box center [208, 386] width 279 height 22
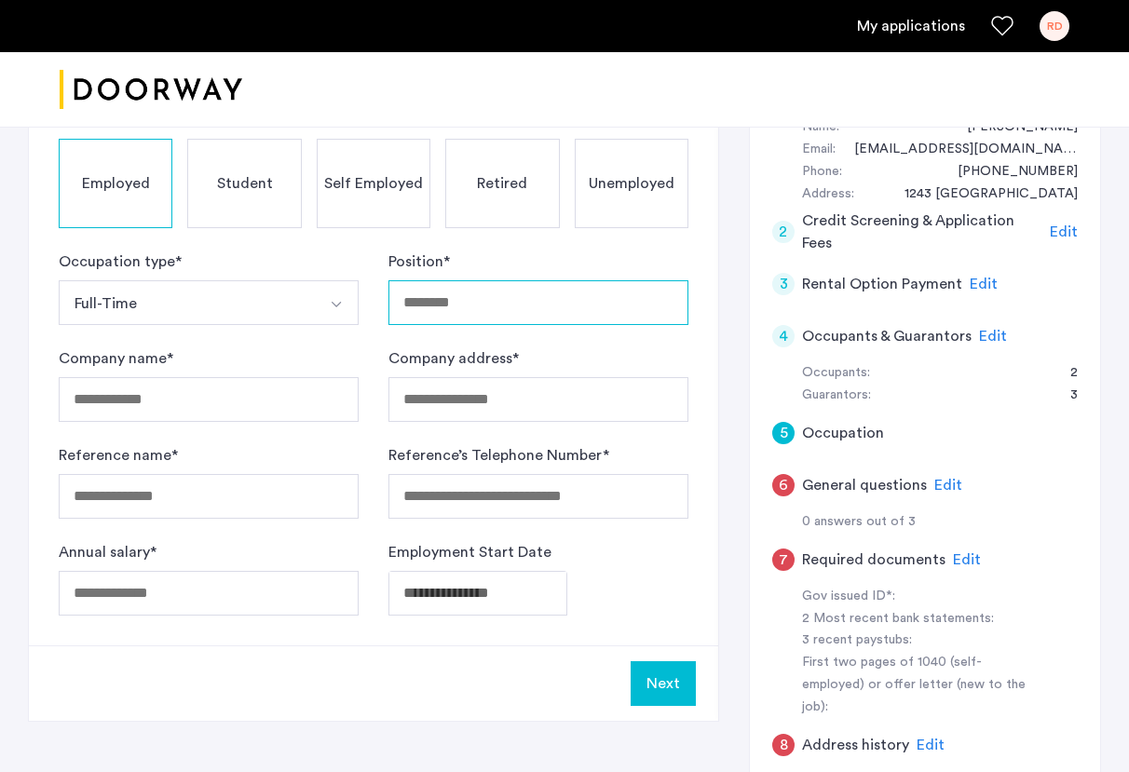
click at [450, 298] on input "Position *" at bounding box center [538, 302] width 300 height 45
type input "**********"
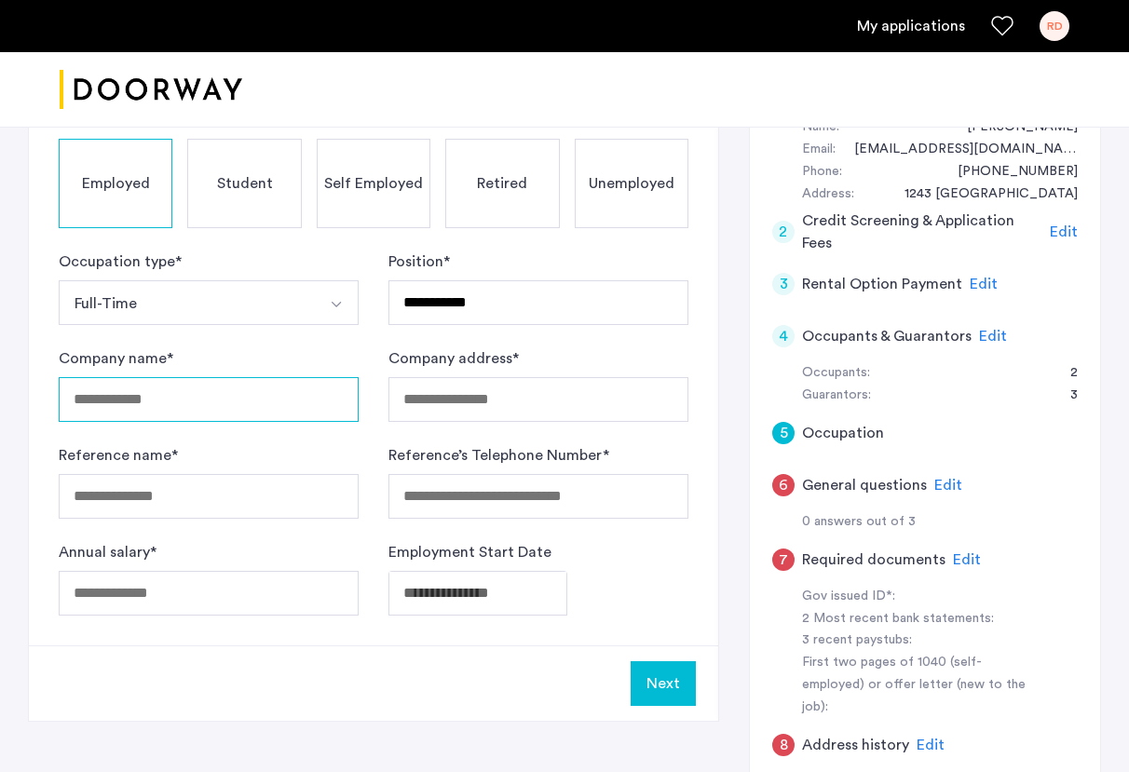
click at [190, 406] on input "Company name *" at bounding box center [209, 399] width 300 height 45
type input "*****"
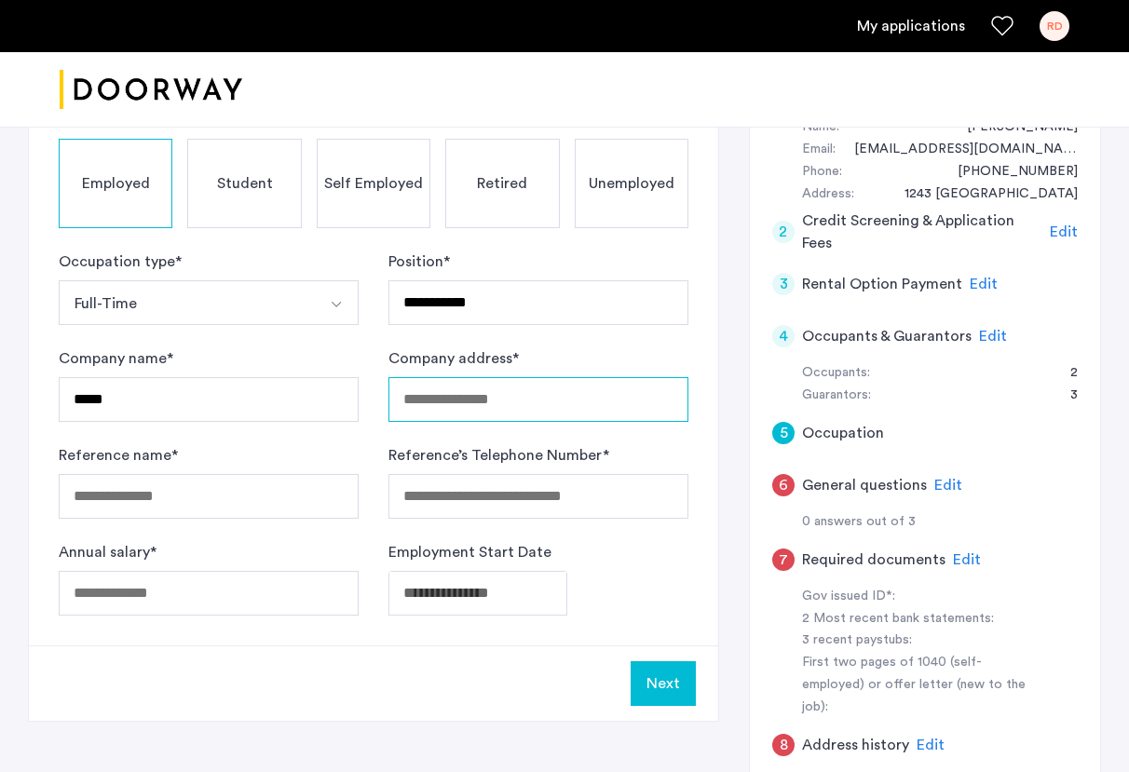
click at [534, 404] on input "Company address *" at bounding box center [538, 399] width 300 height 45
type input "**********"
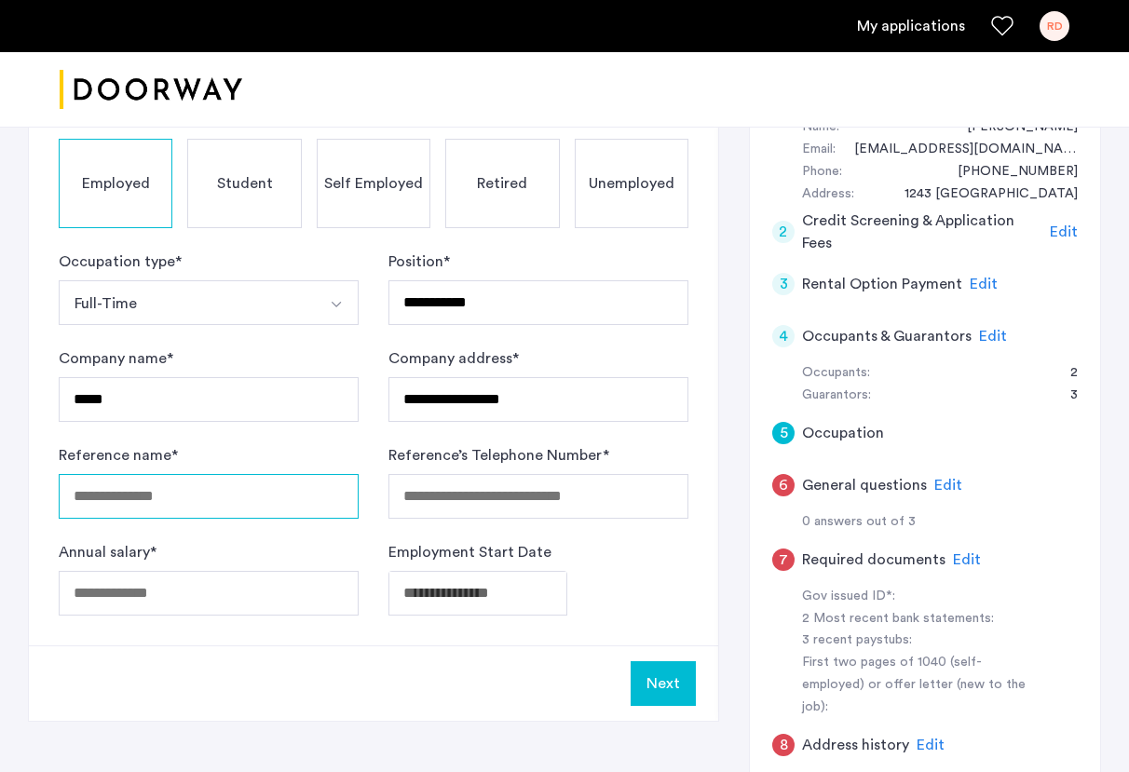
click at [264, 504] on input "Reference name *" at bounding box center [209, 496] width 300 height 45
type input "*********"
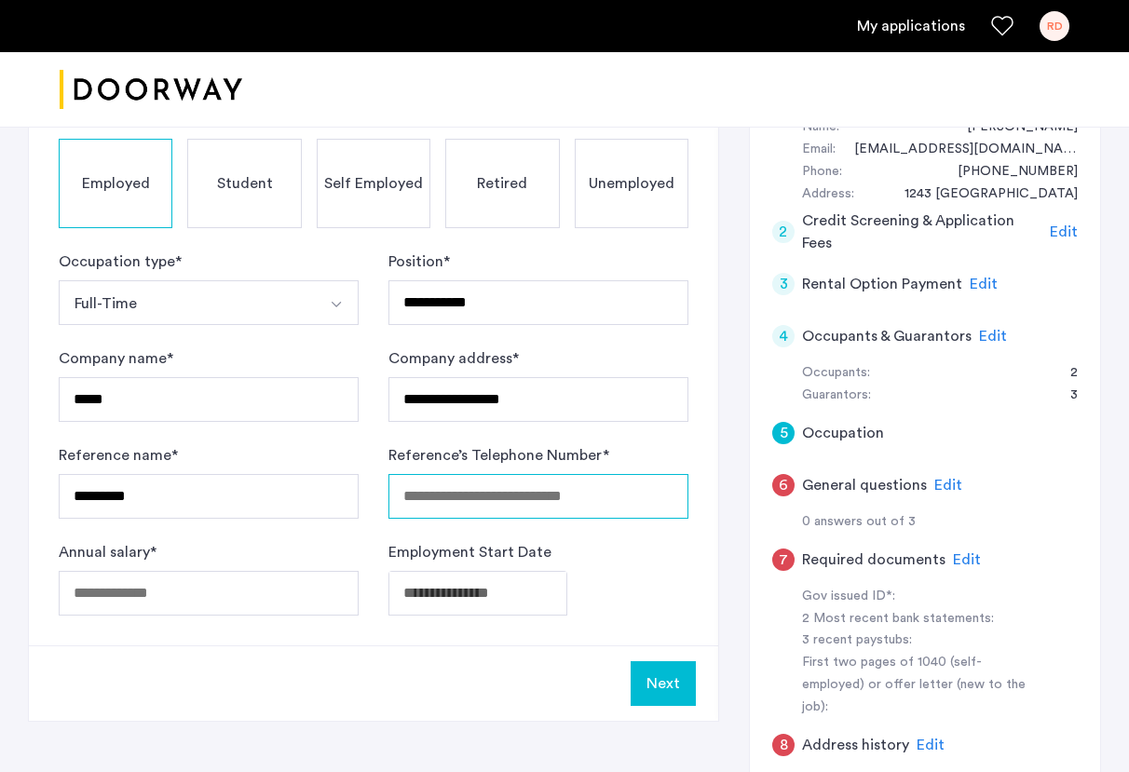
click at [482, 496] on input "Reference’s Telephone Number *" at bounding box center [538, 496] width 300 height 45
drag, startPoint x: 518, startPoint y: 498, endPoint x: 426, endPoint y: 496, distance: 92.2
click at [426, 496] on input "**********" at bounding box center [538, 496] width 300 height 45
type input "**********"
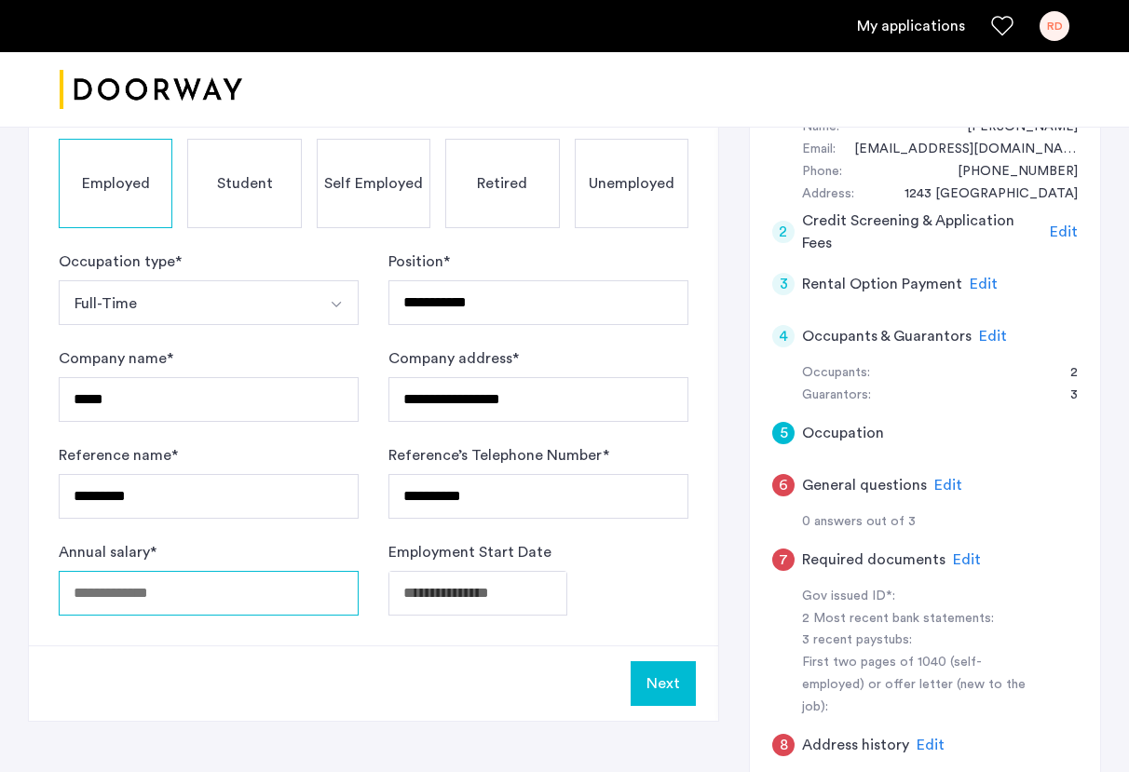
click at [248, 599] on input "Annual salary *" at bounding box center [209, 593] width 300 height 45
type input "******"
click at [519, 558] on body "**********" at bounding box center [564, 172] width 1129 height 772
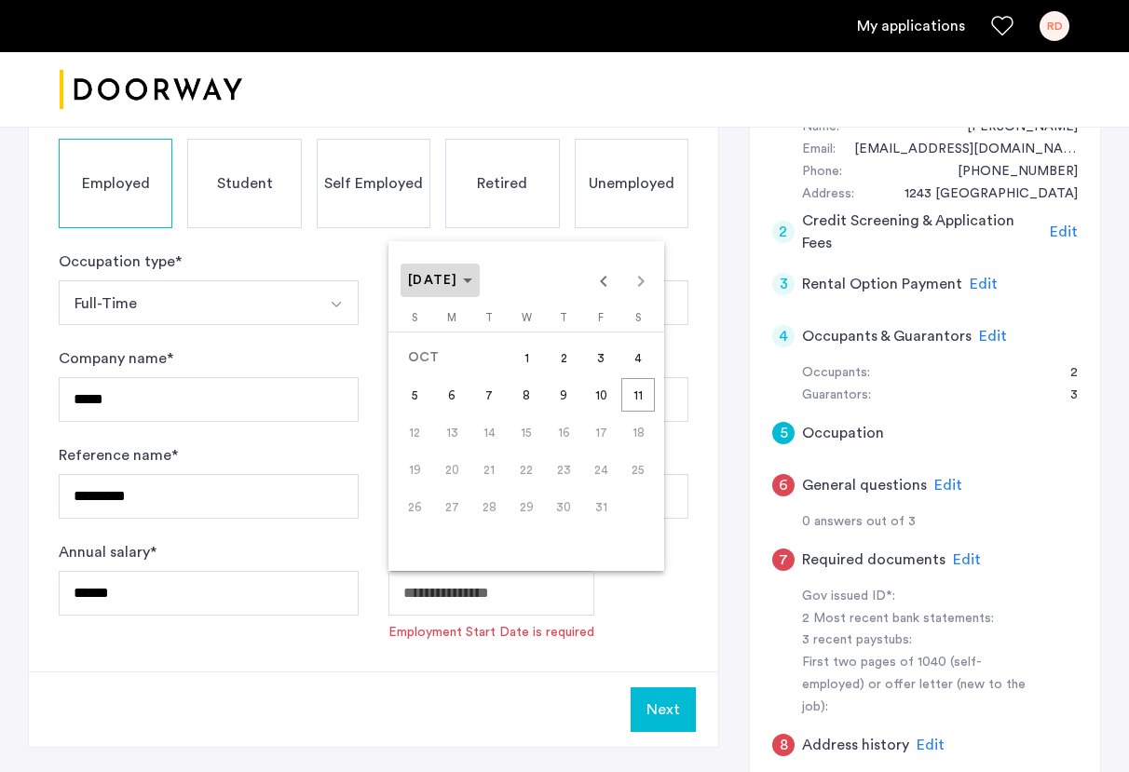
click at [472, 275] on span "OCT 2025" at bounding box center [440, 281] width 64 height 16
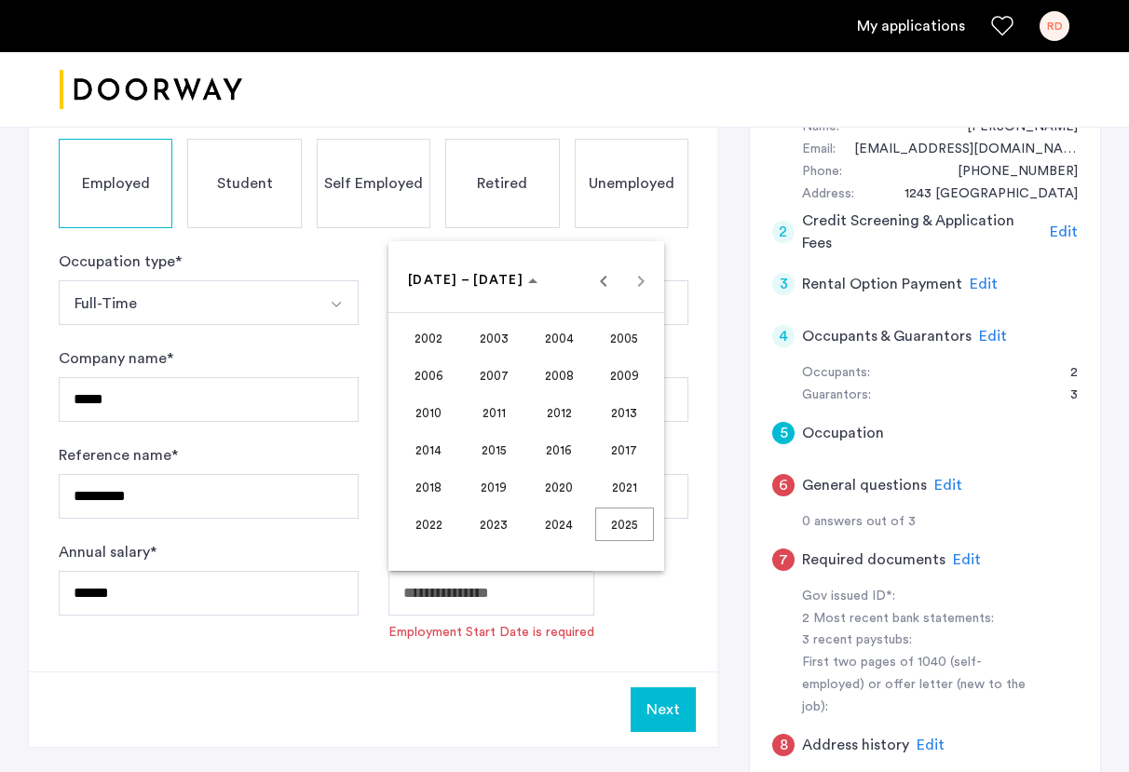
click at [435, 527] on span "2022" at bounding box center [429, 525] width 59 height 34
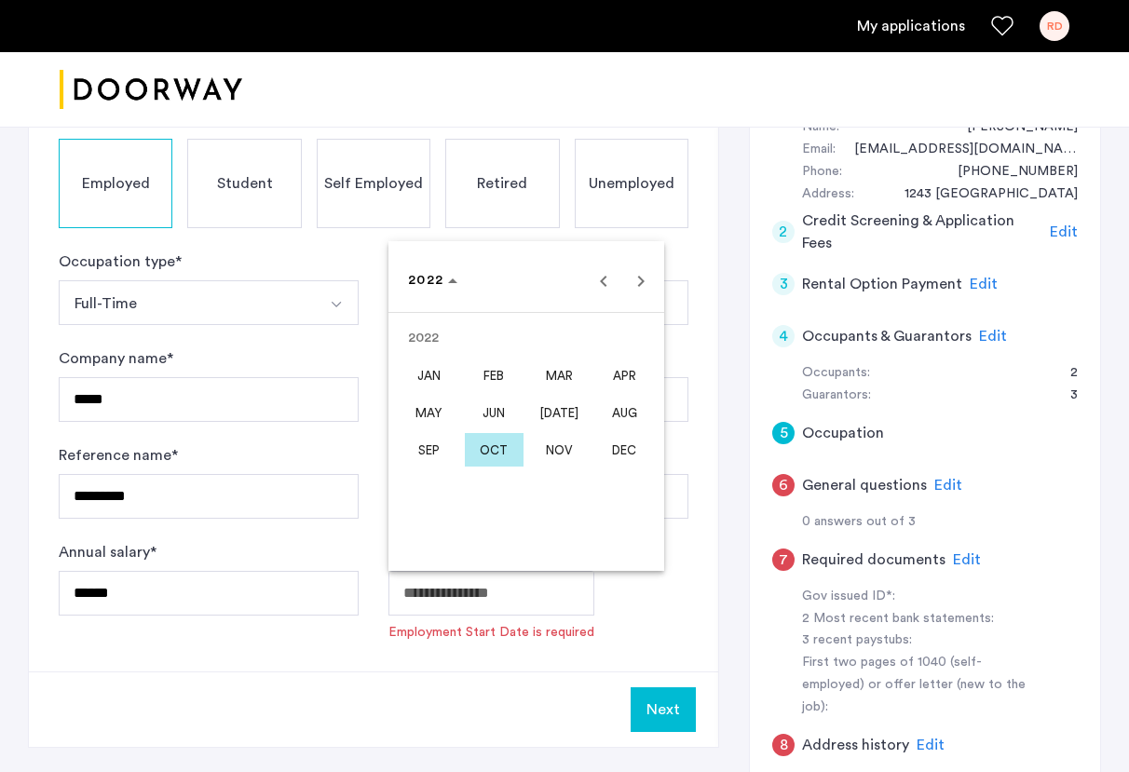
click at [427, 450] on span "SEP" at bounding box center [429, 450] width 59 height 34
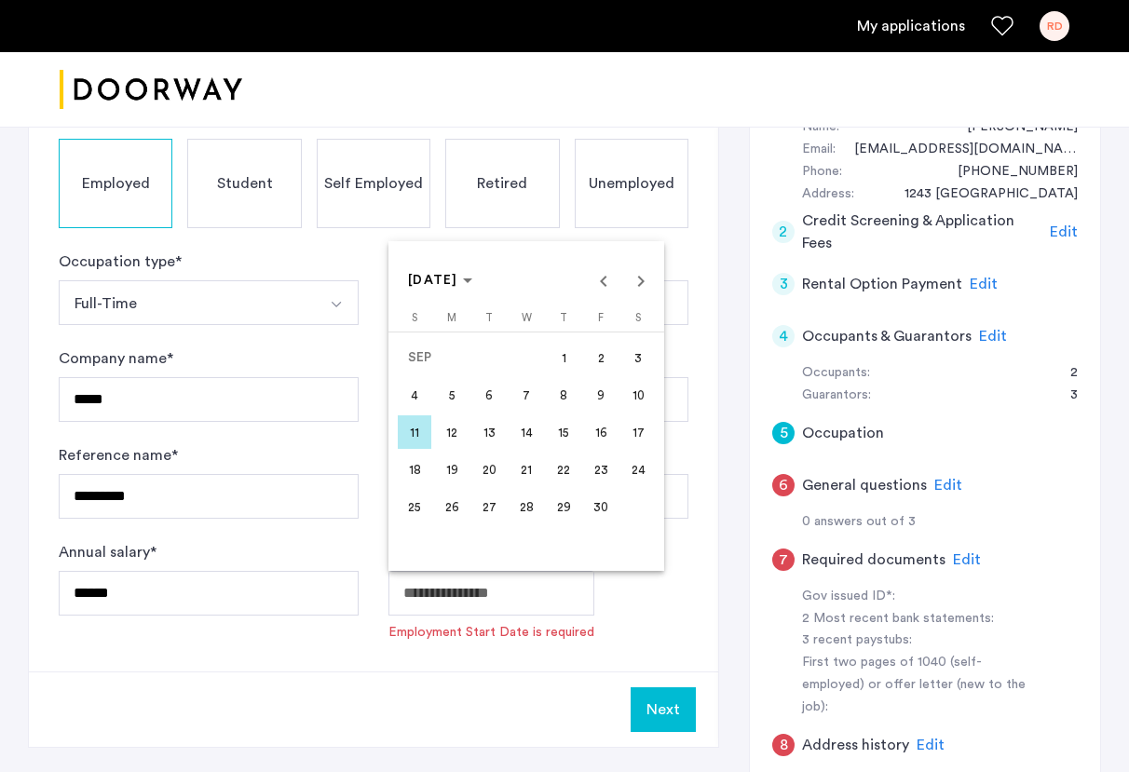
click at [456, 393] on span "5" at bounding box center [452, 395] width 34 height 34
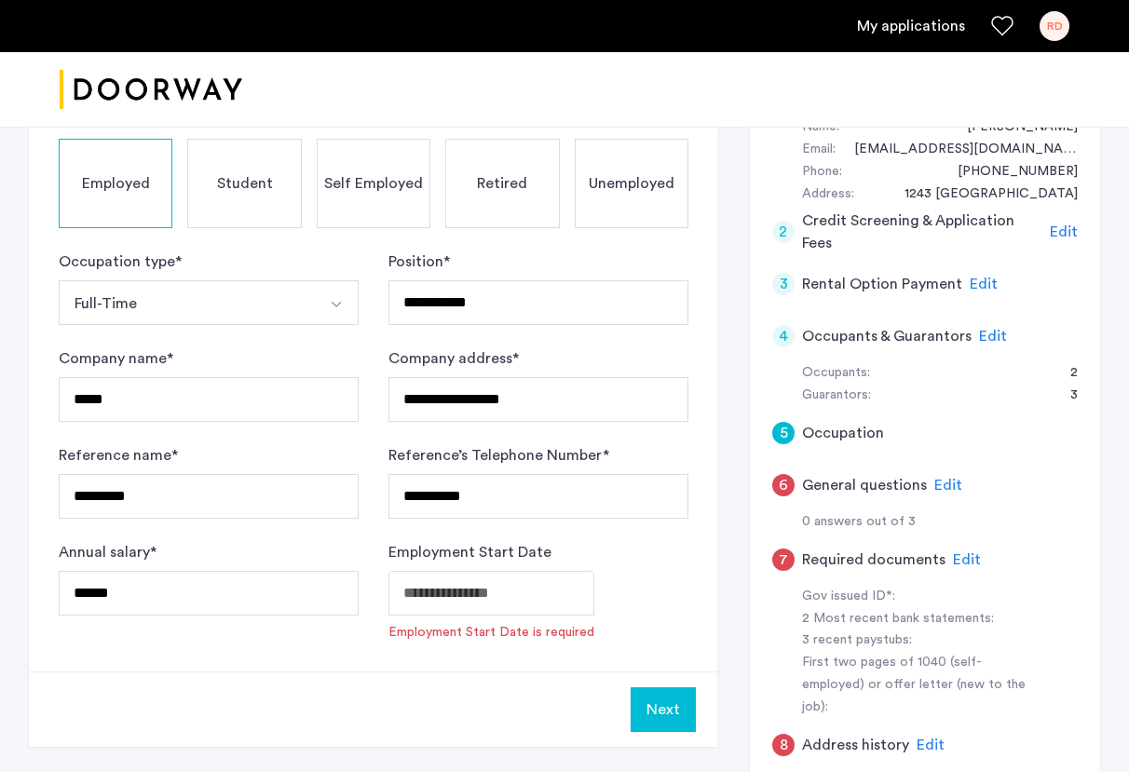
type input "**********"
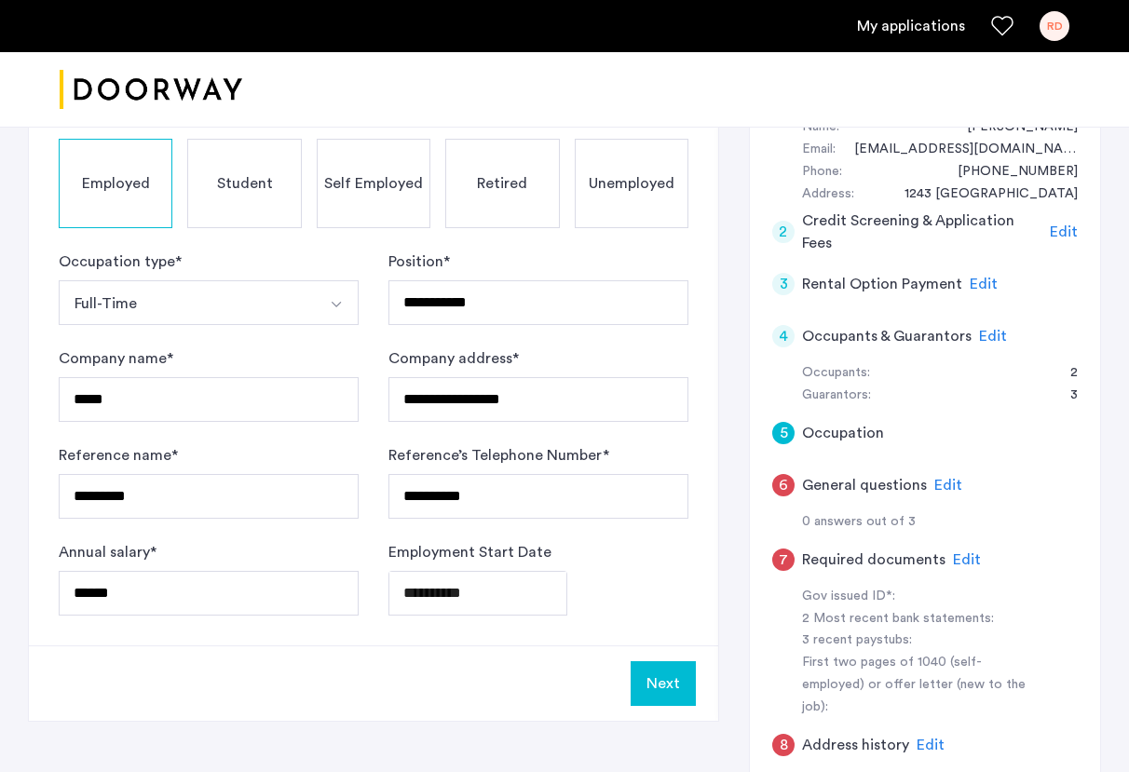
click at [671, 685] on button "Next" at bounding box center [662, 683] width 65 height 45
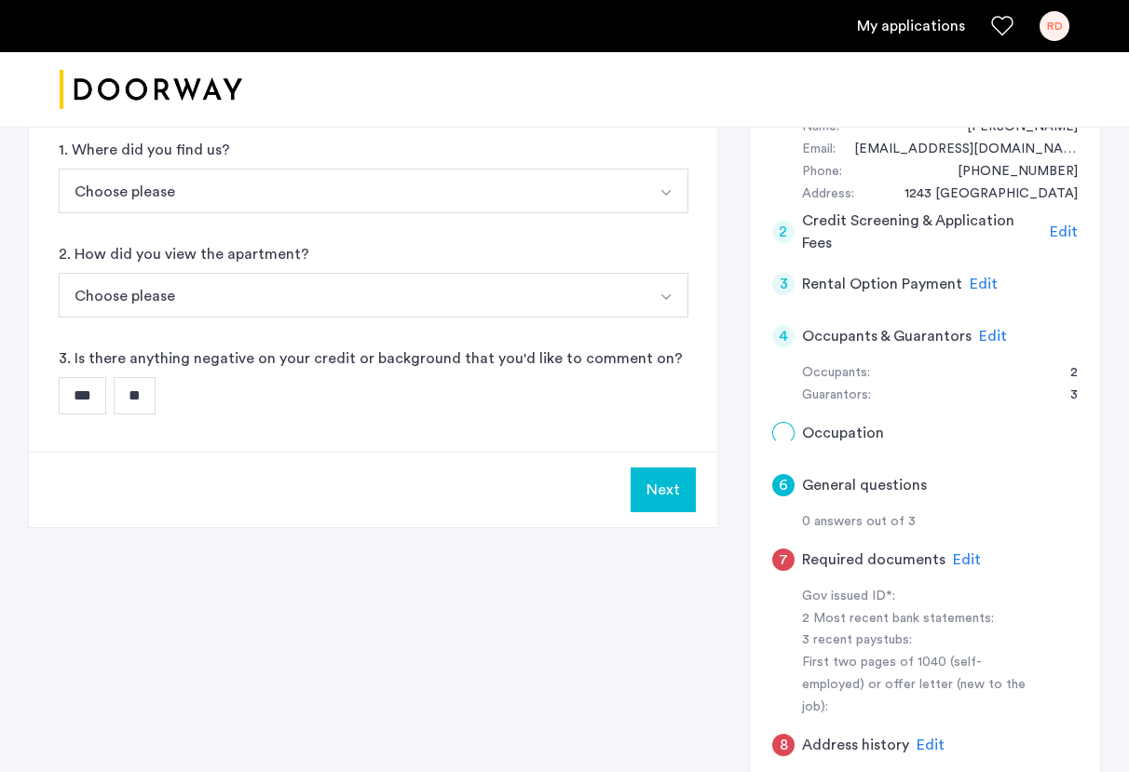
scroll to position [0, 0]
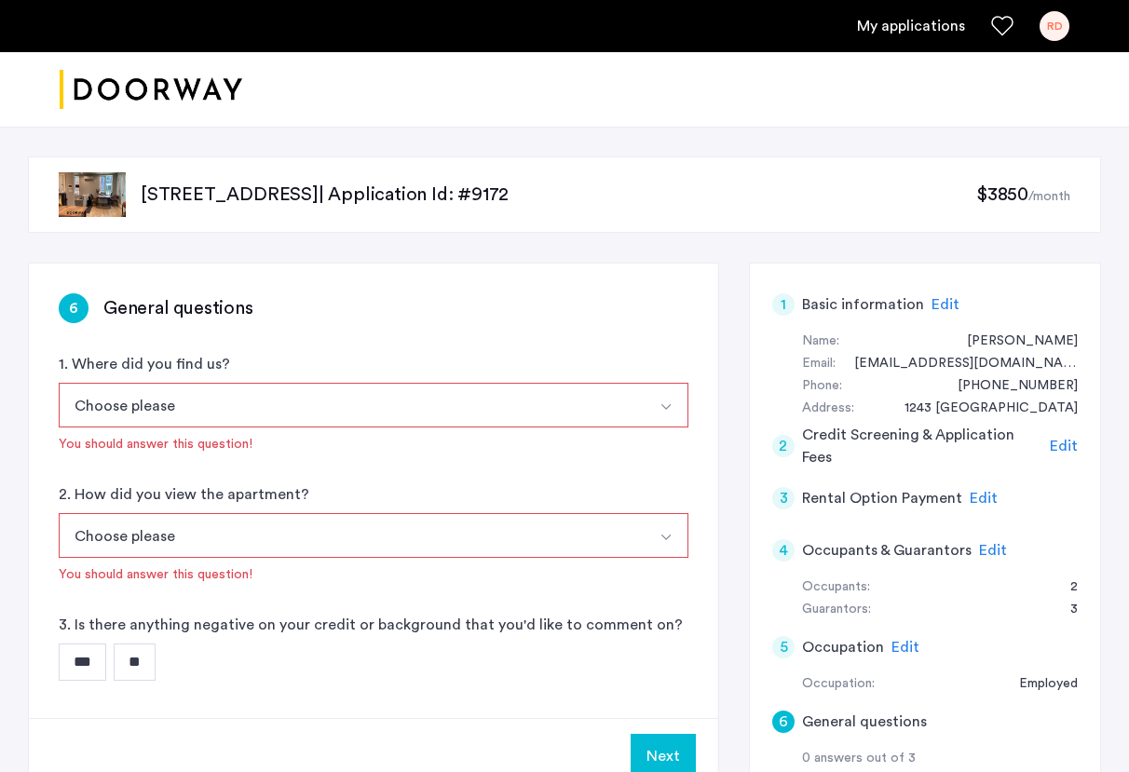
click at [352, 402] on button "Choose please" at bounding box center [352, 405] width 586 height 45
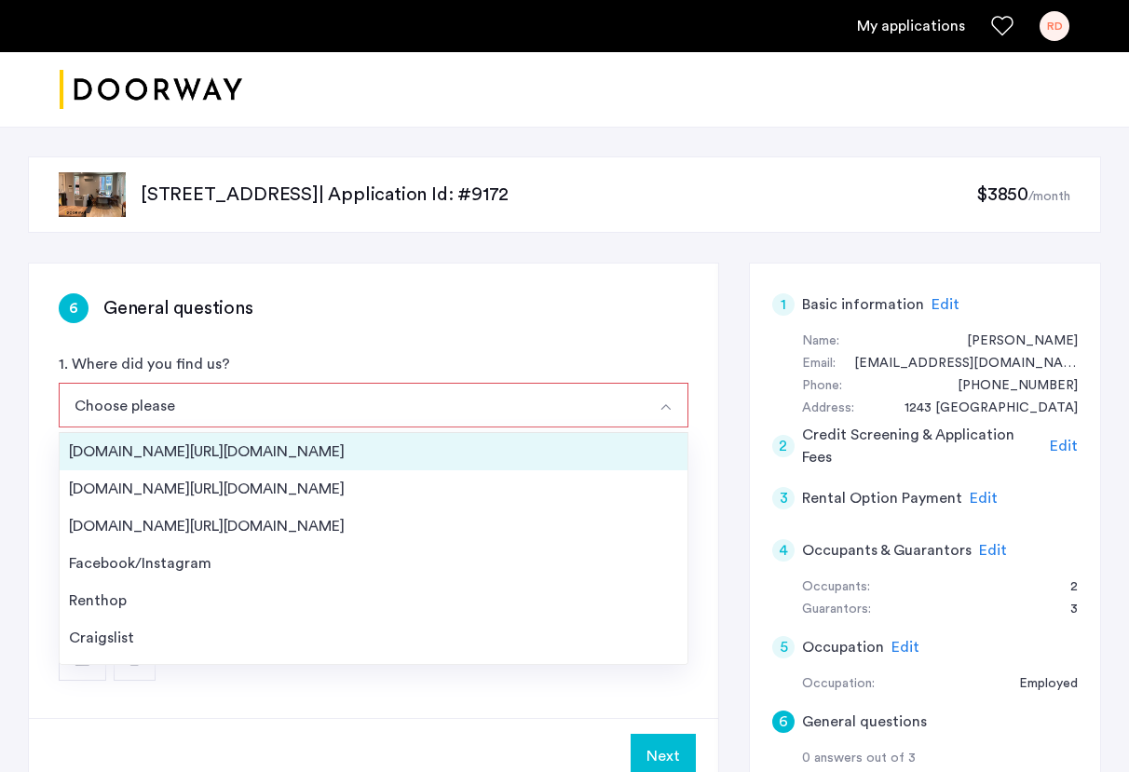
click at [332, 444] on div "Streeteasy.com/Zillow.com" at bounding box center [373, 451] width 609 height 22
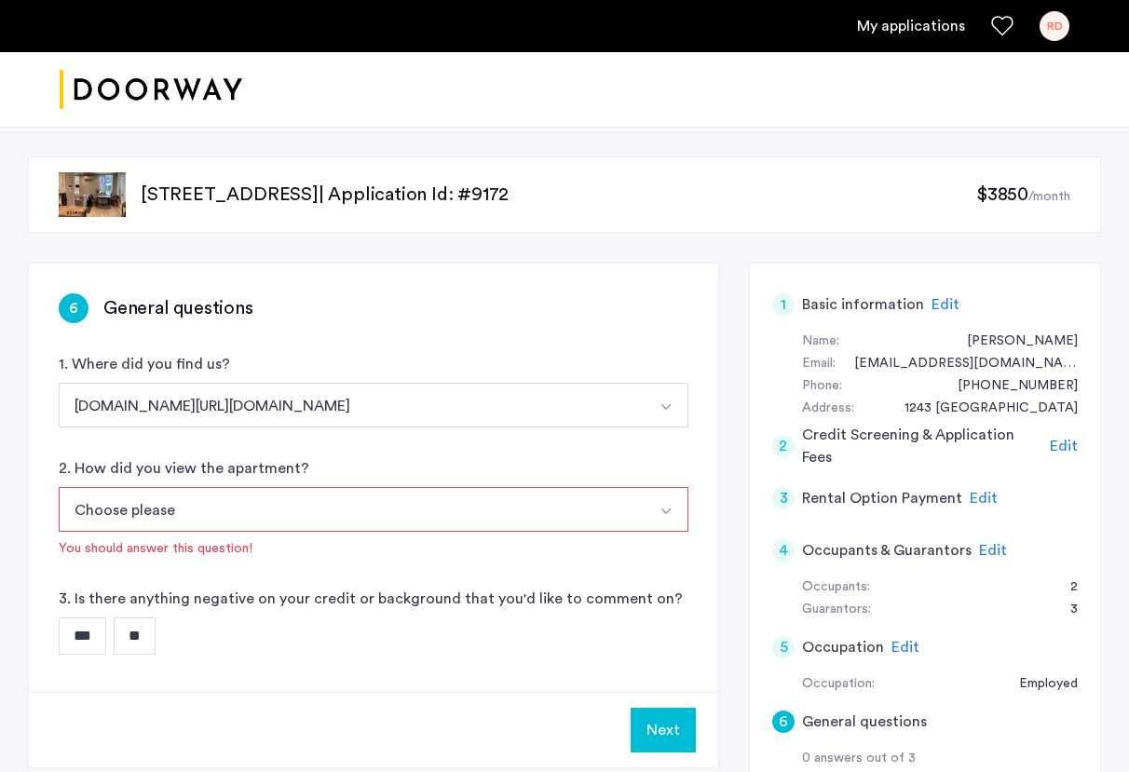
click at [313, 507] on button "Choose please" at bounding box center [352, 509] width 586 height 45
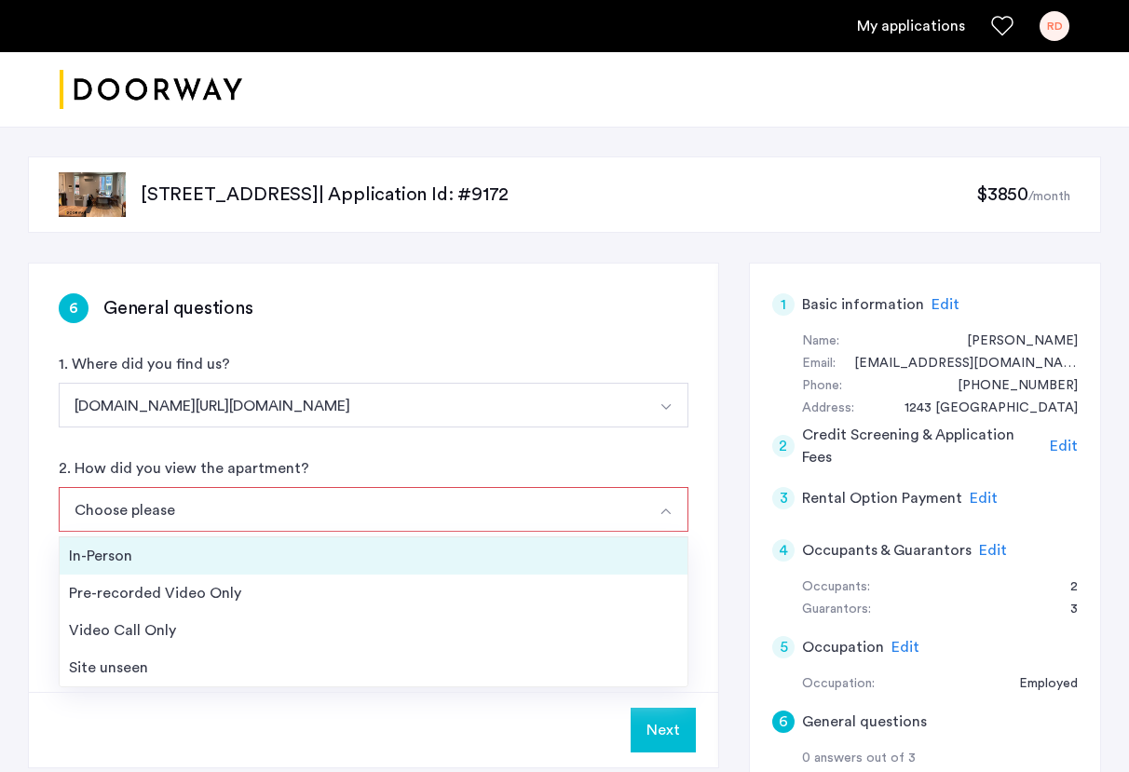
click at [298, 555] on div "In-Person" at bounding box center [373, 556] width 609 height 22
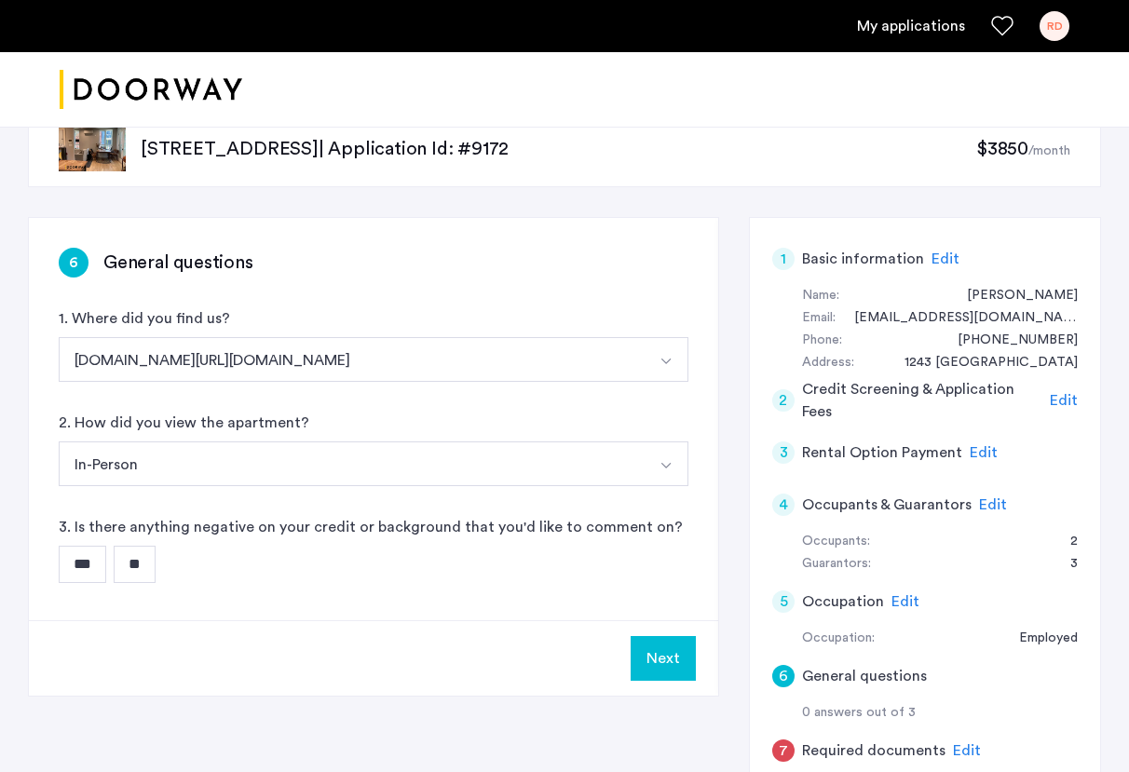
scroll to position [78, 0]
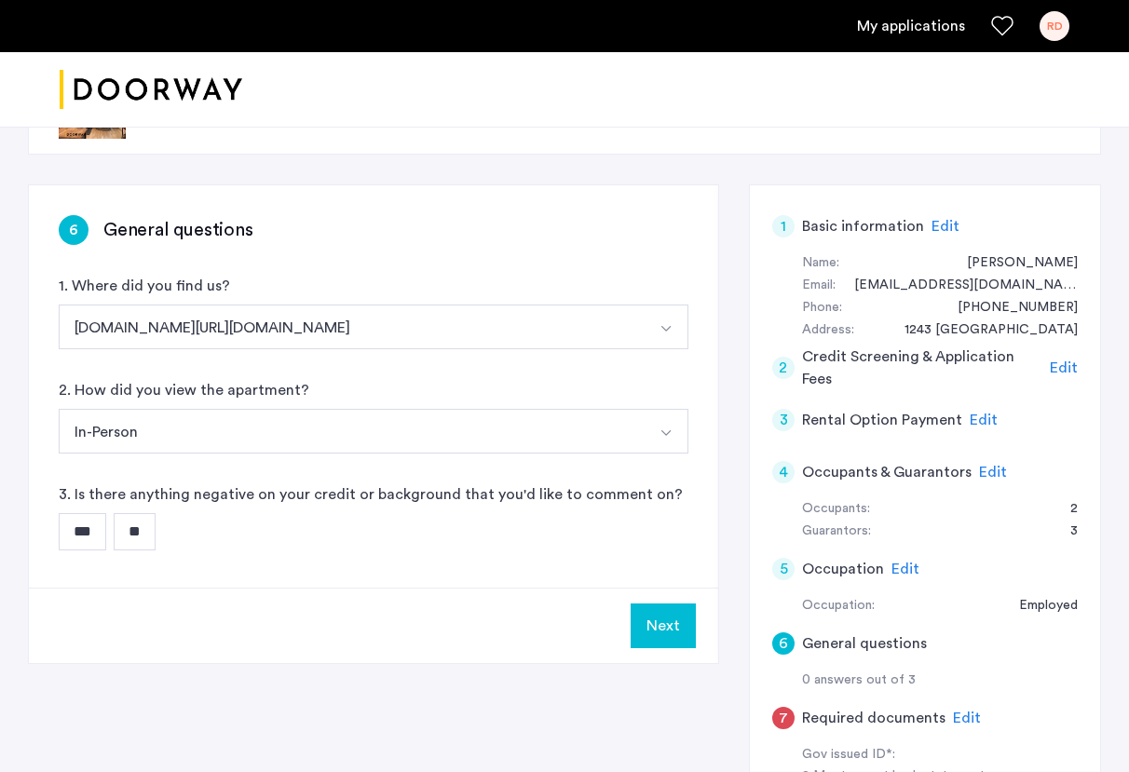
click at [137, 535] on input "**" at bounding box center [135, 531] width 42 height 37
click at [686, 615] on button "Next" at bounding box center [662, 625] width 65 height 45
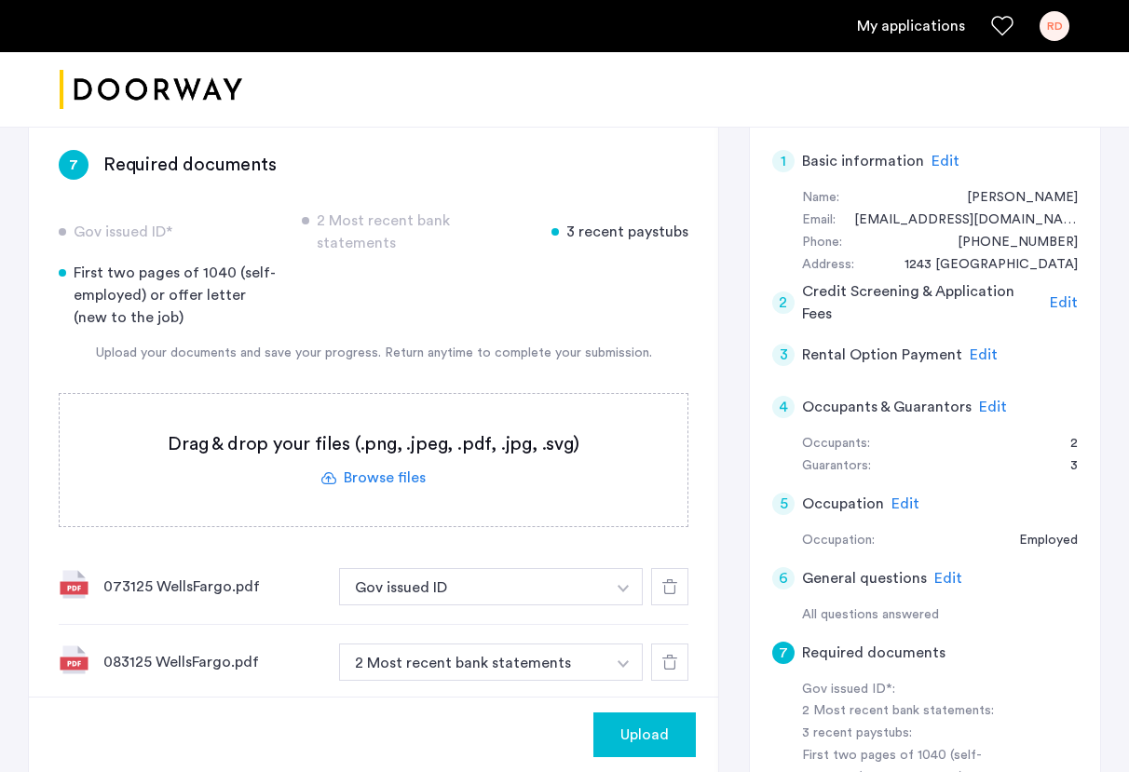
scroll to position [146, 0]
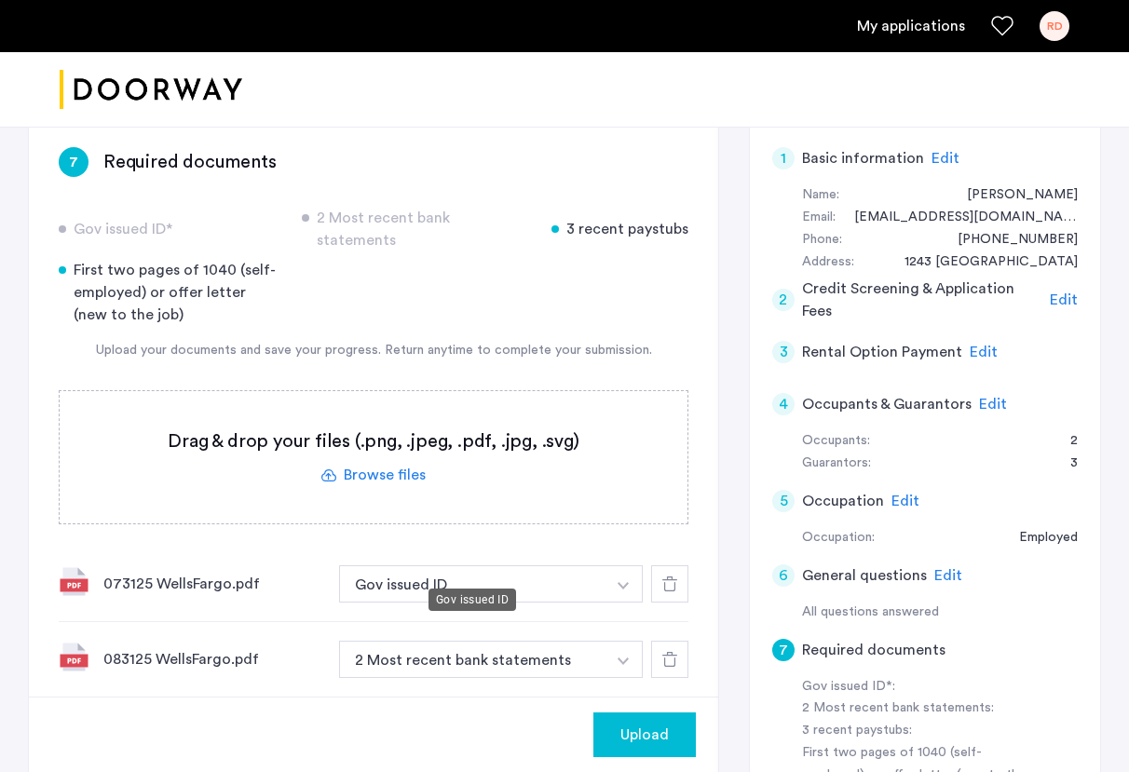
click at [429, 565] on button "Gov issued ID" at bounding box center [472, 583] width 266 height 37
click at [619, 582] on img "button" at bounding box center [622, 585] width 11 height 7
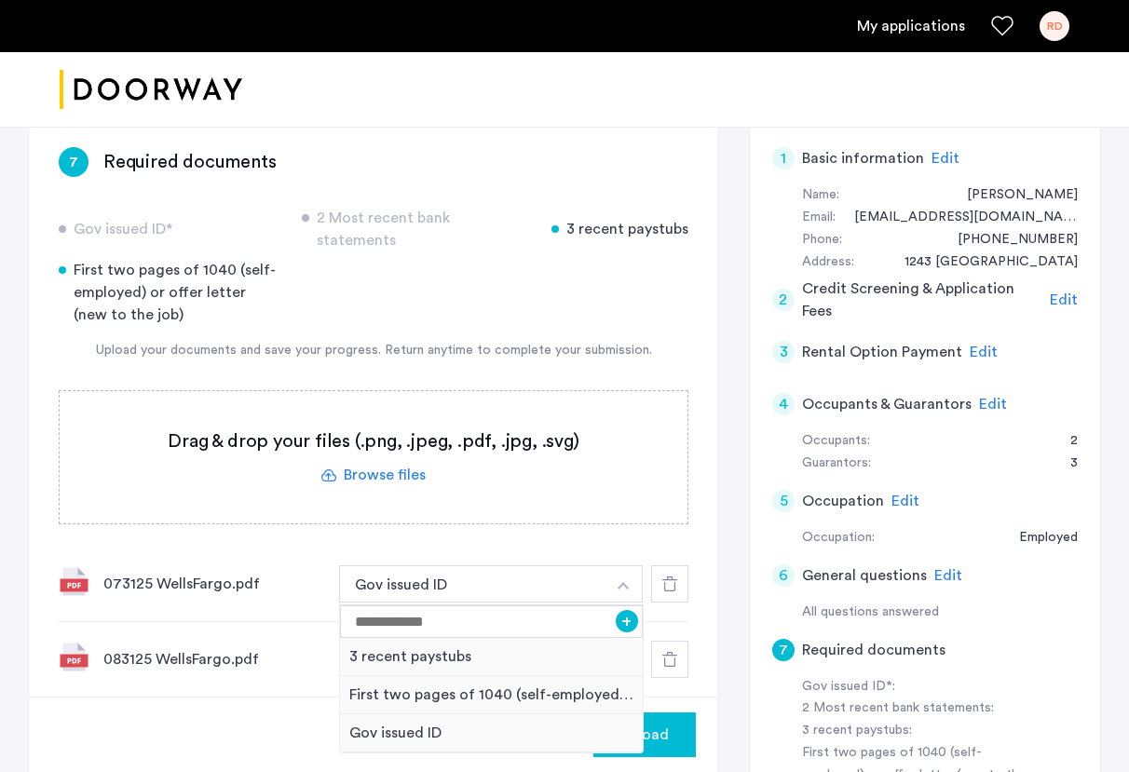
click at [667, 576] on icon at bounding box center [669, 583] width 15 height 15
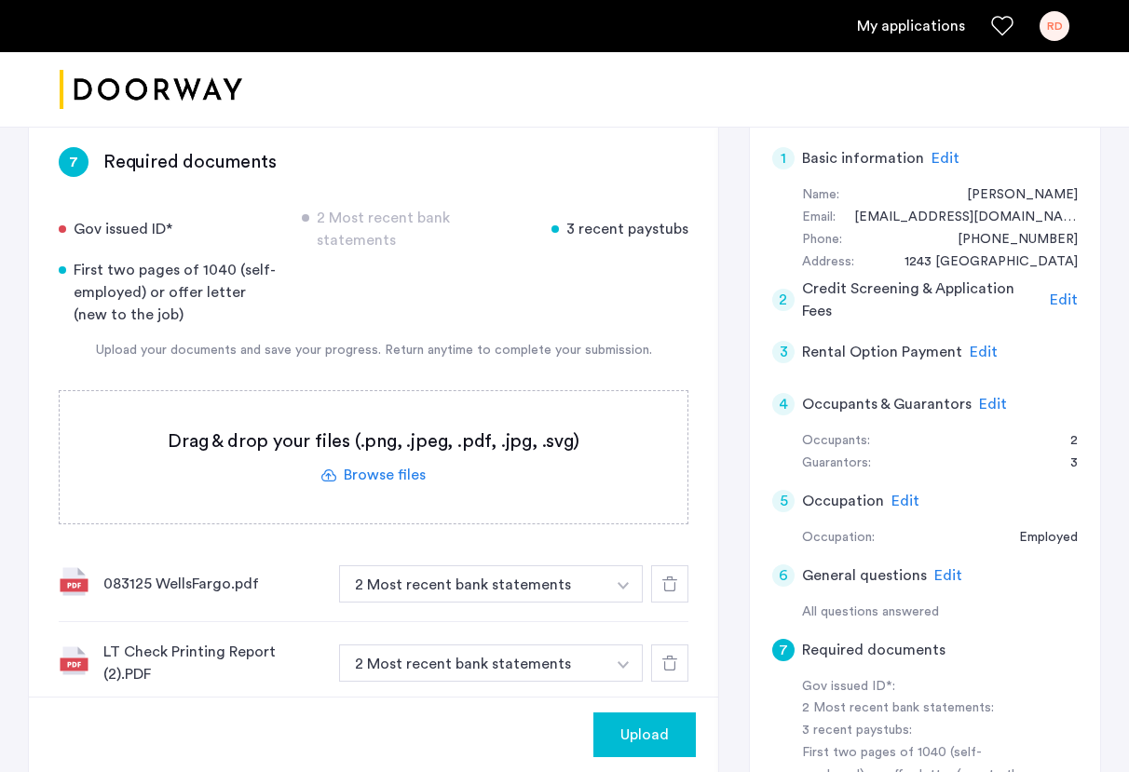
click at [670, 576] on use at bounding box center [669, 583] width 15 height 15
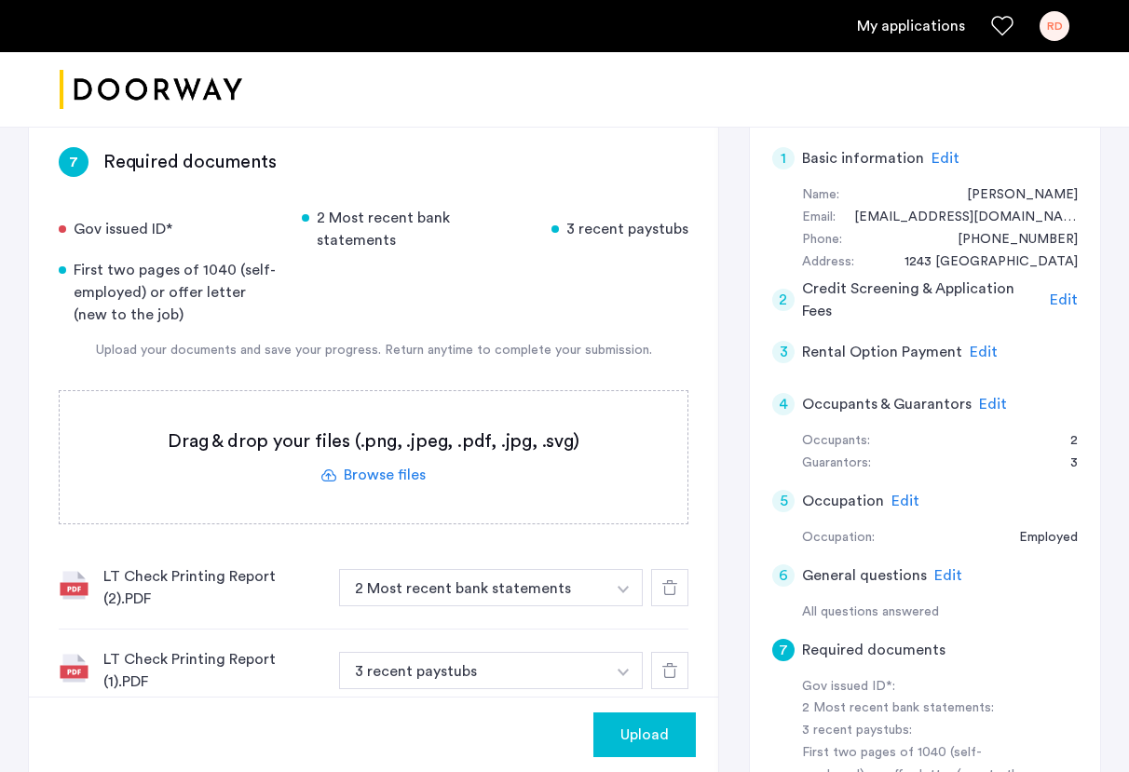
click at [621, 586] on img "button" at bounding box center [622, 589] width 11 height 7
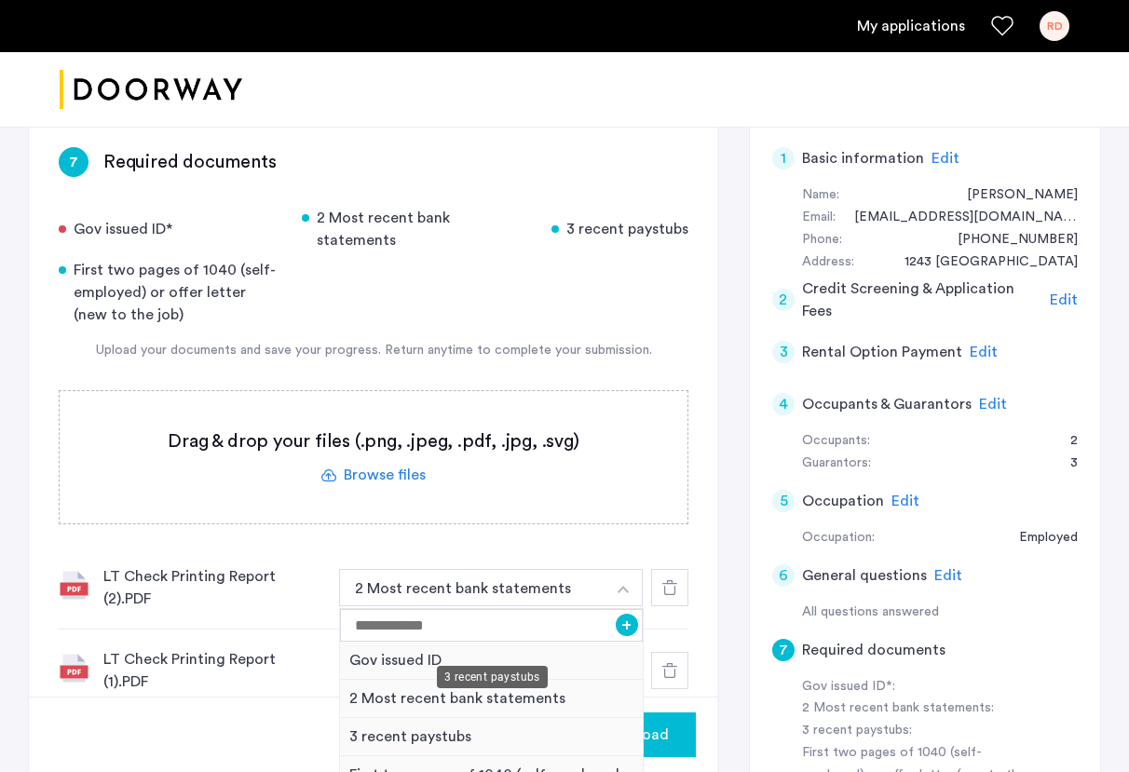
click at [391, 718] on div "3 recent paystubs" at bounding box center [491, 737] width 303 height 38
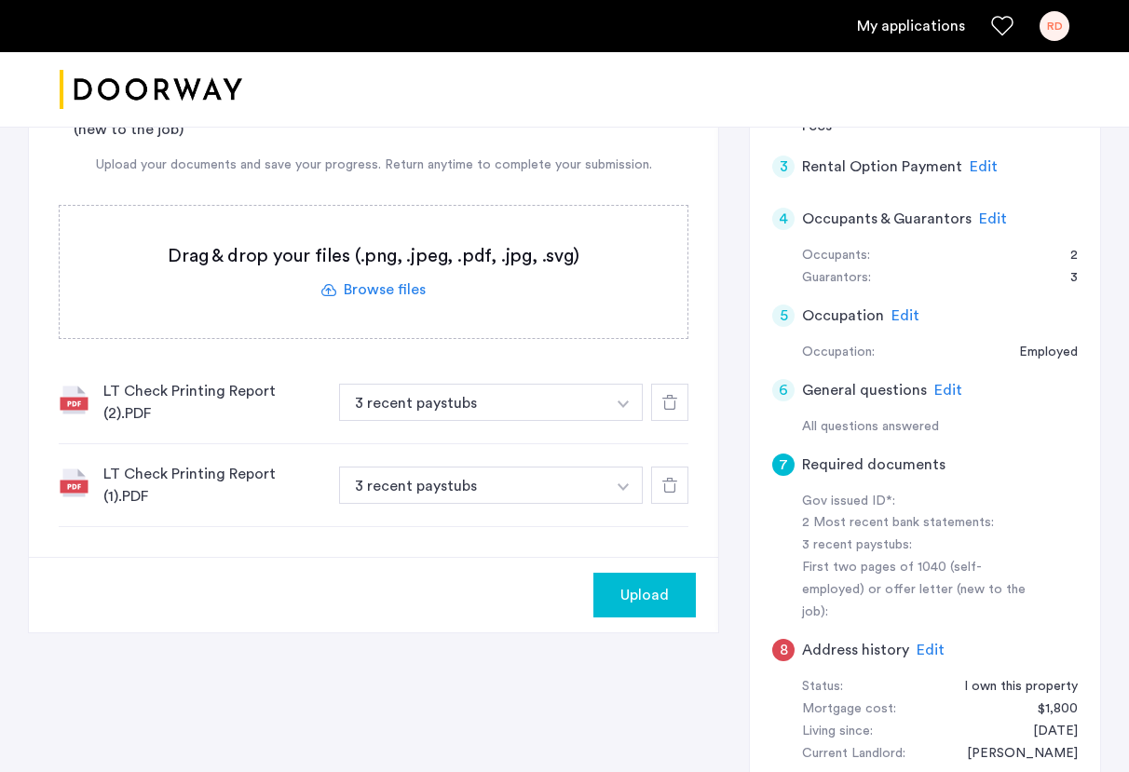
scroll to position [348, 0]
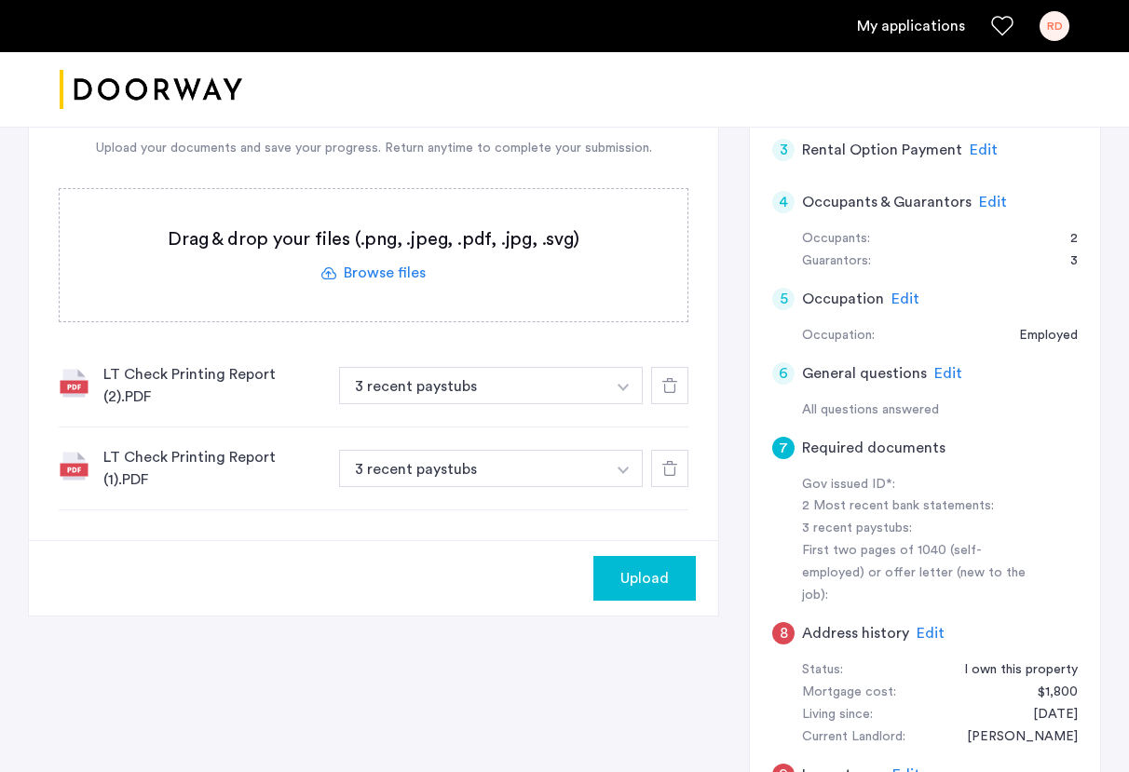
click at [664, 567] on span "Upload" at bounding box center [644, 578] width 48 height 22
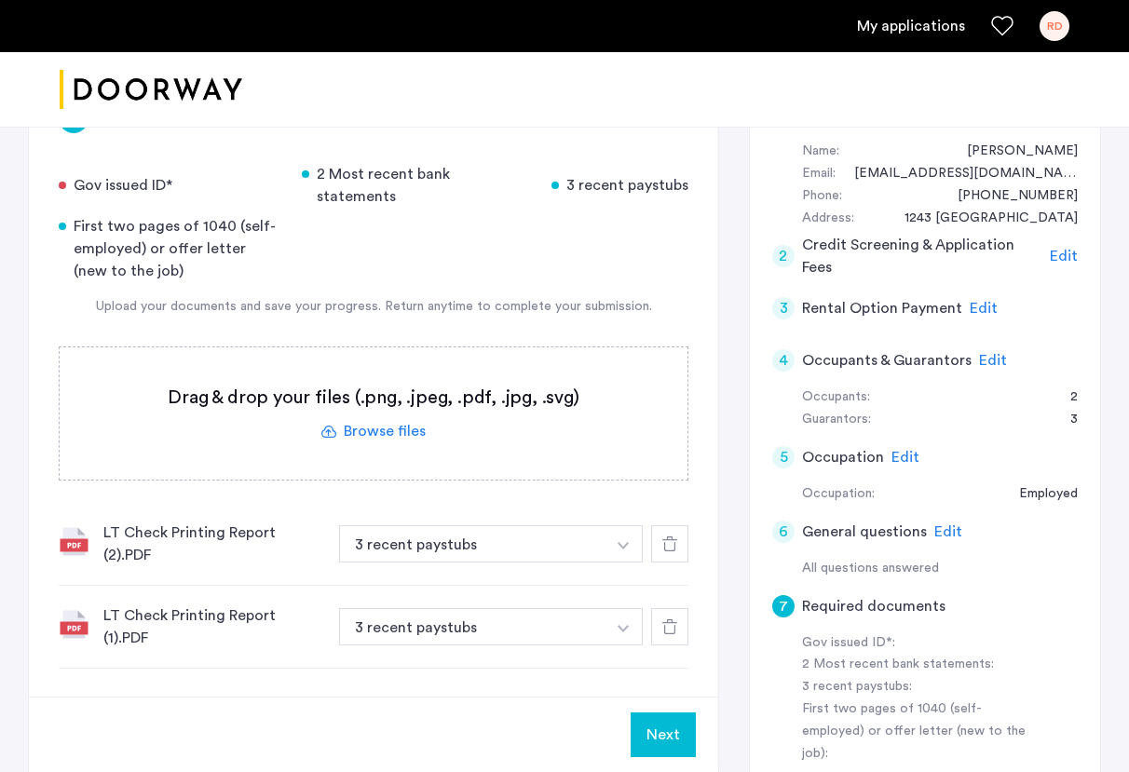
scroll to position [216, 0]
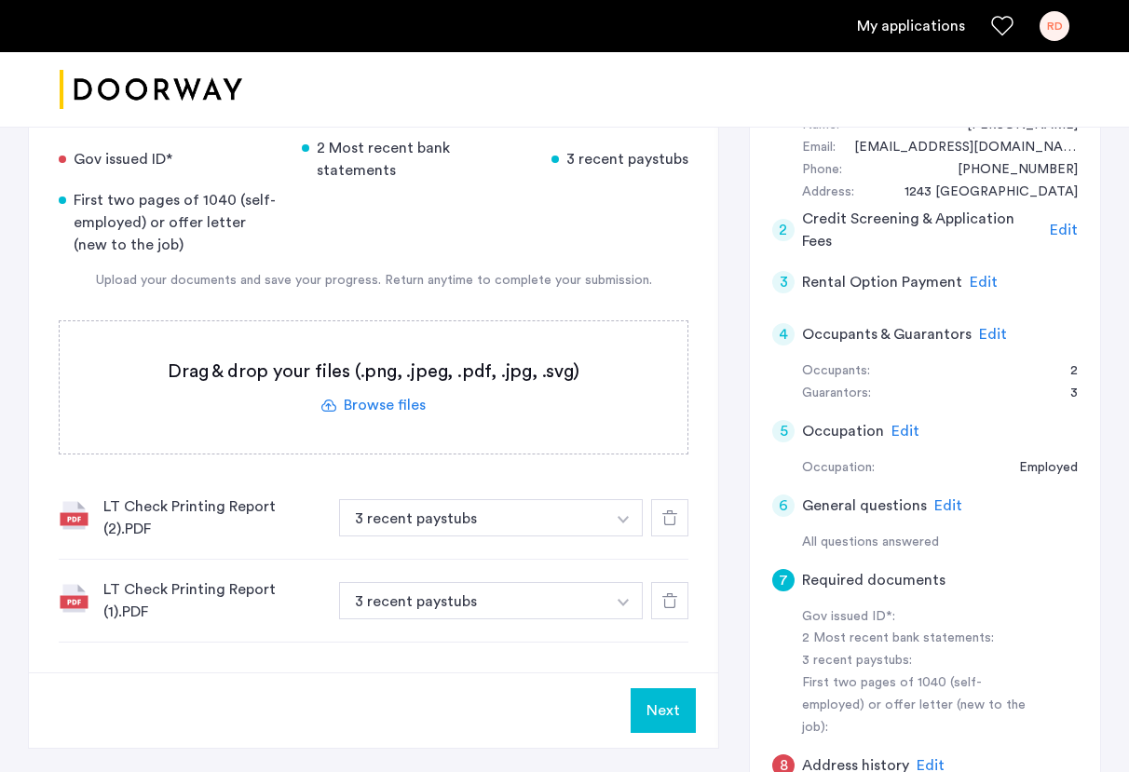
click at [390, 390] on label at bounding box center [374, 387] width 628 height 132
click at [0, 0] on input "file" at bounding box center [0, 0] width 0 height 0
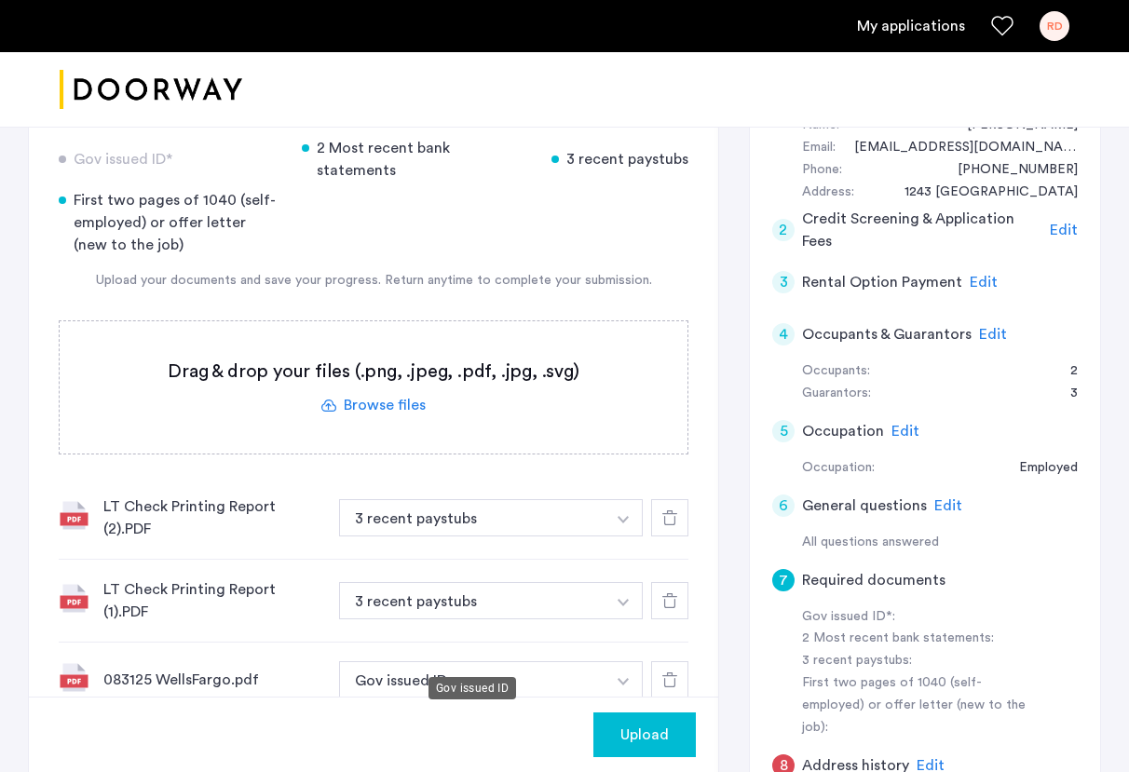
click at [553, 661] on button "Gov issued ID" at bounding box center [472, 679] width 266 height 37
click at [624, 678] on img "button" at bounding box center [622, 681] width 11 height 7
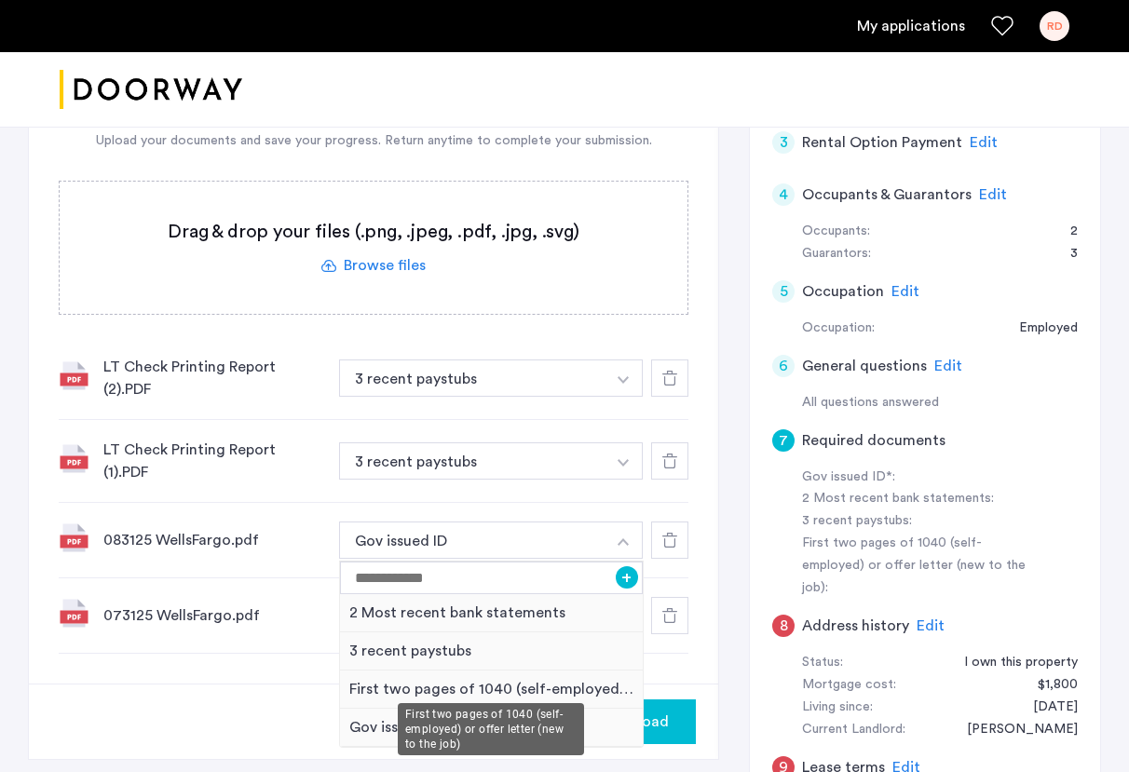
scroll to position [360, 0]
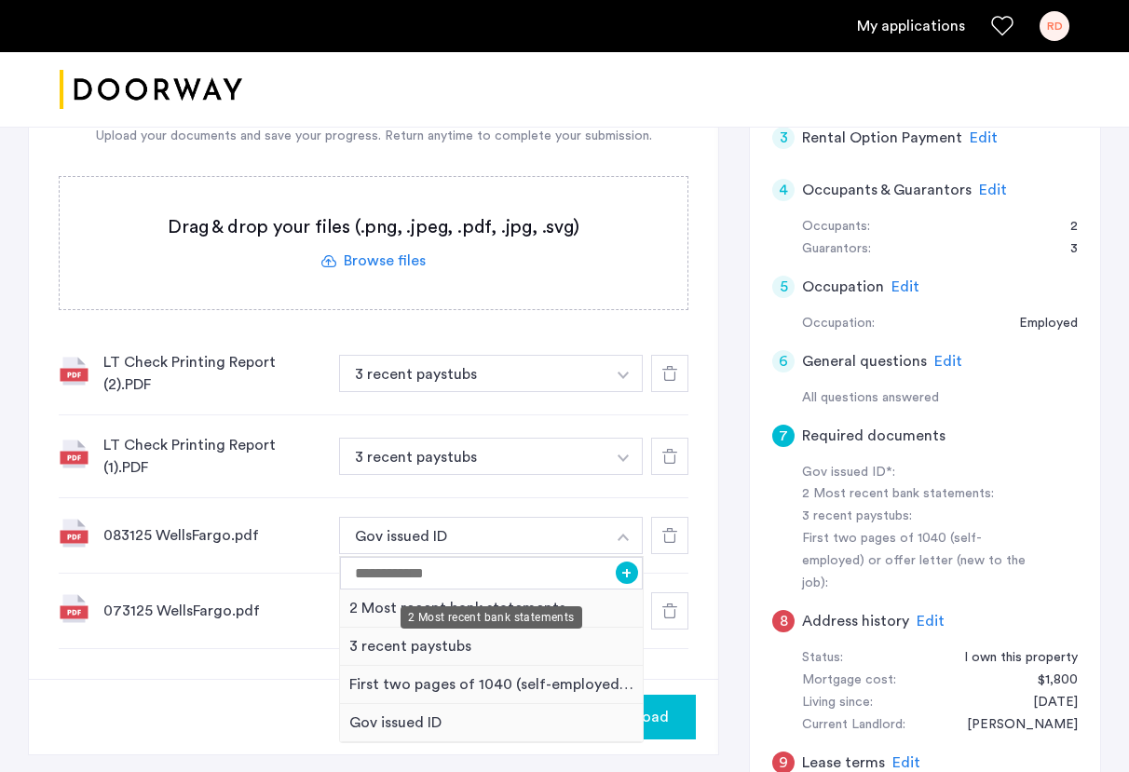
click at [567, 589] on div "2 Most recent bank statements" at bounding box center [491, 608] width 303 height 38
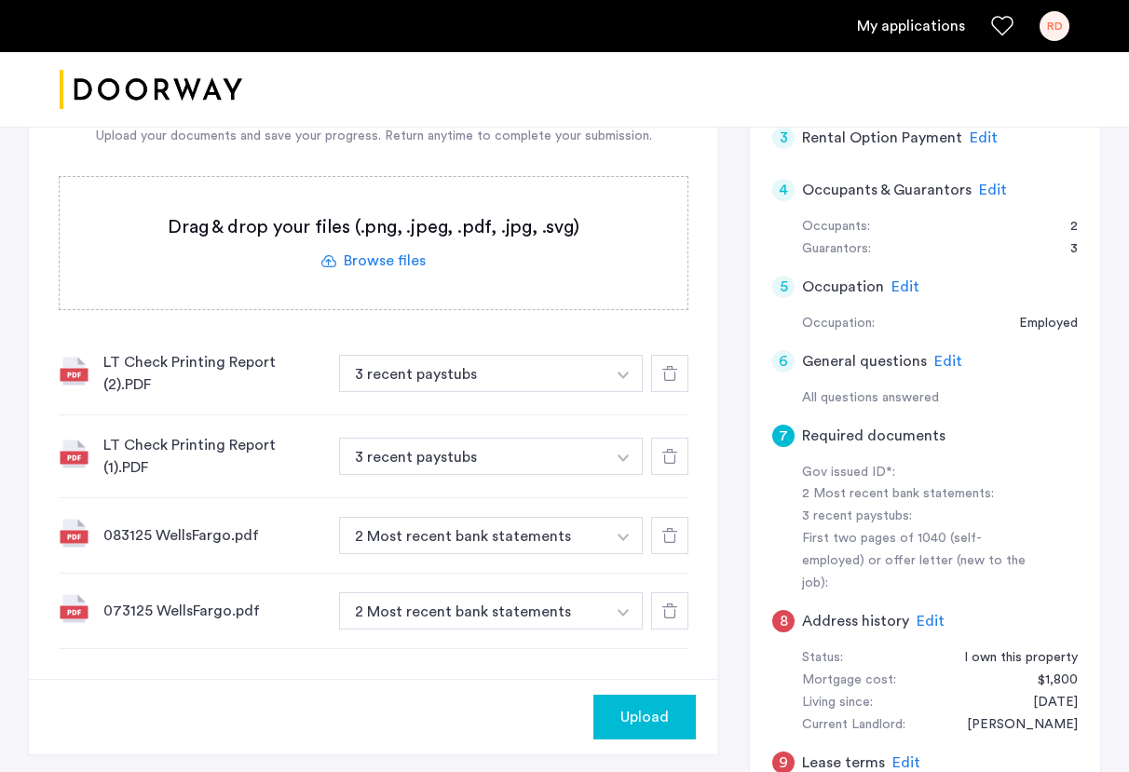
click at [416, 240] on label at bounding box center [374, 243] width 628 height 132
click at [0, 0] on input "file" at bounding box center [0, 0] width 0 height 0
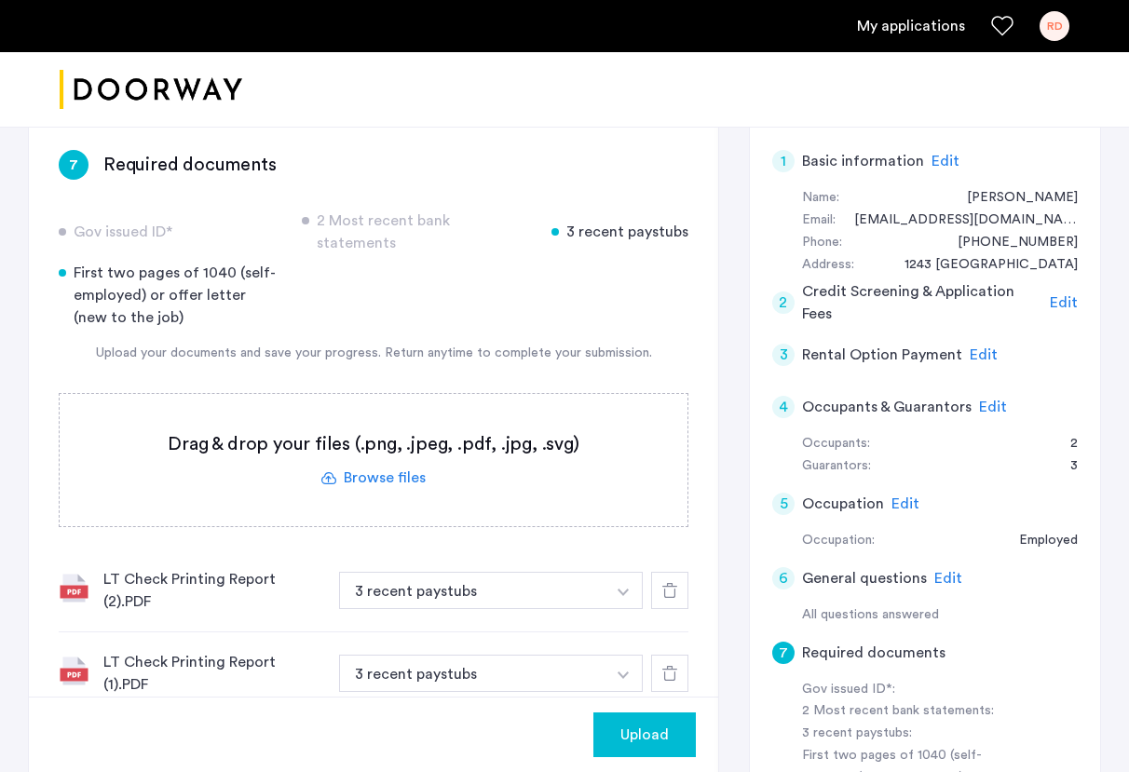
scroll to position [142, 0]
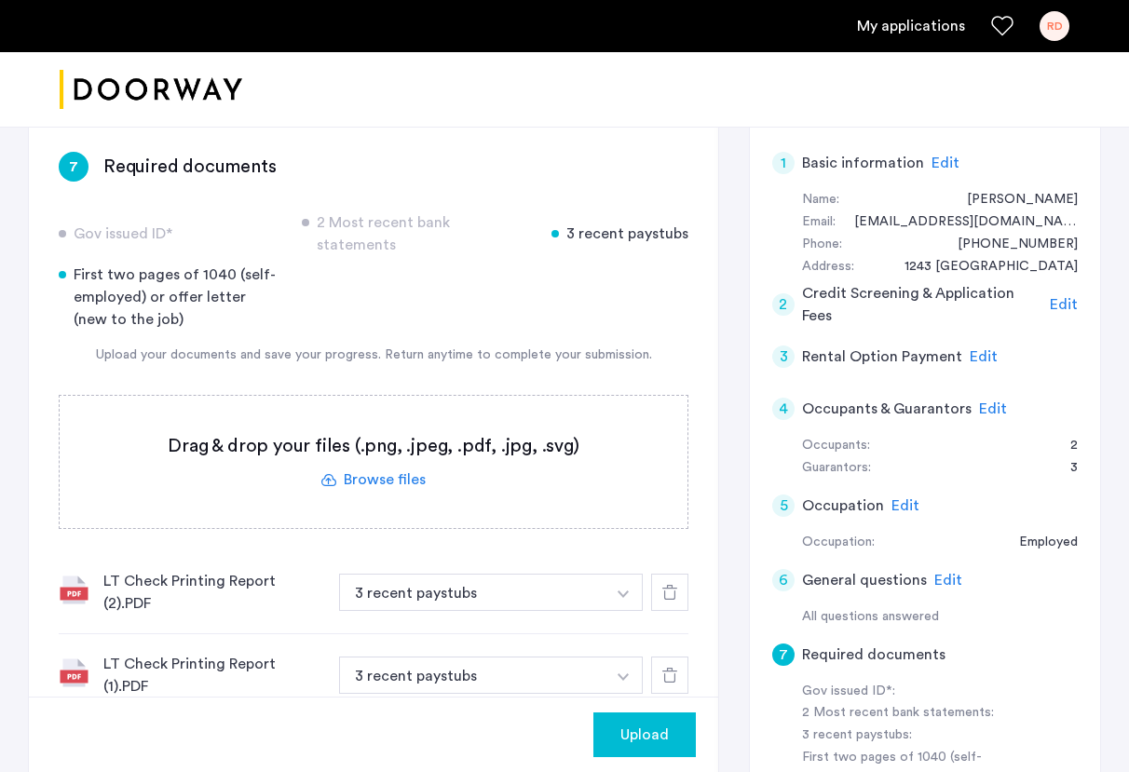
click at [387, 461] on label at bounding box center [374, 462] width 628 height 132
click at [0, 0] on input "file" at bounding box center [0, 0] width 0 height 0
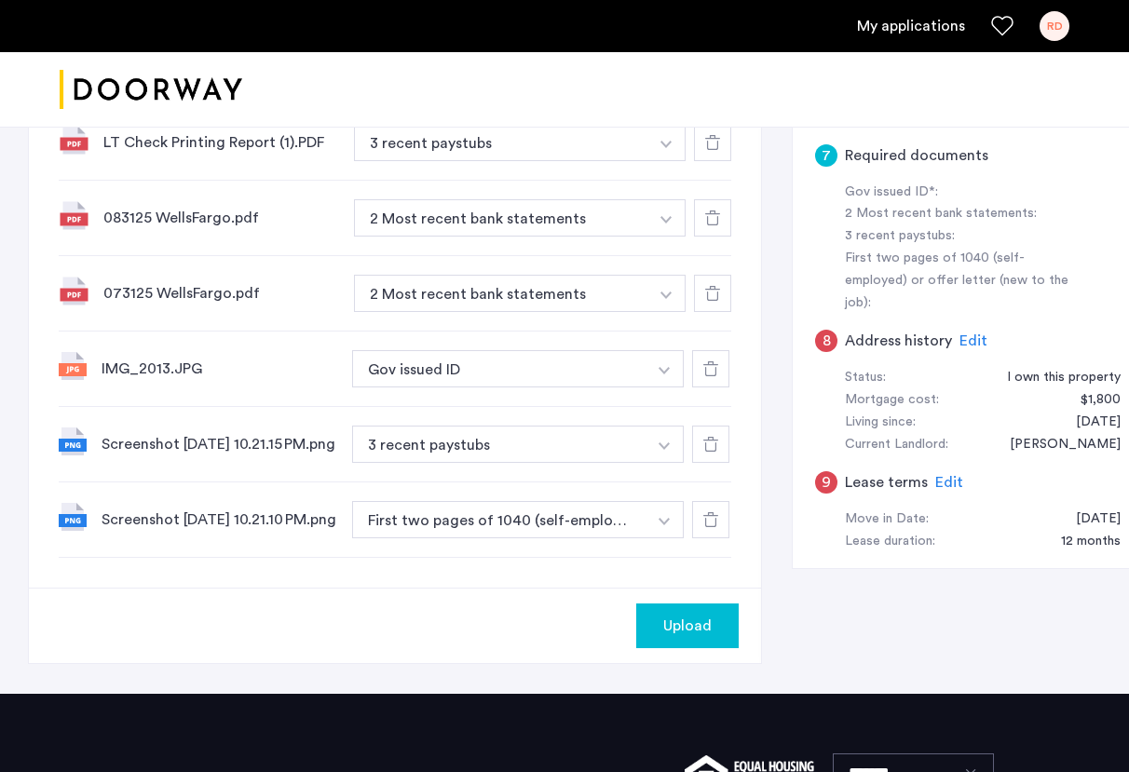
scroll to position [761, 0]
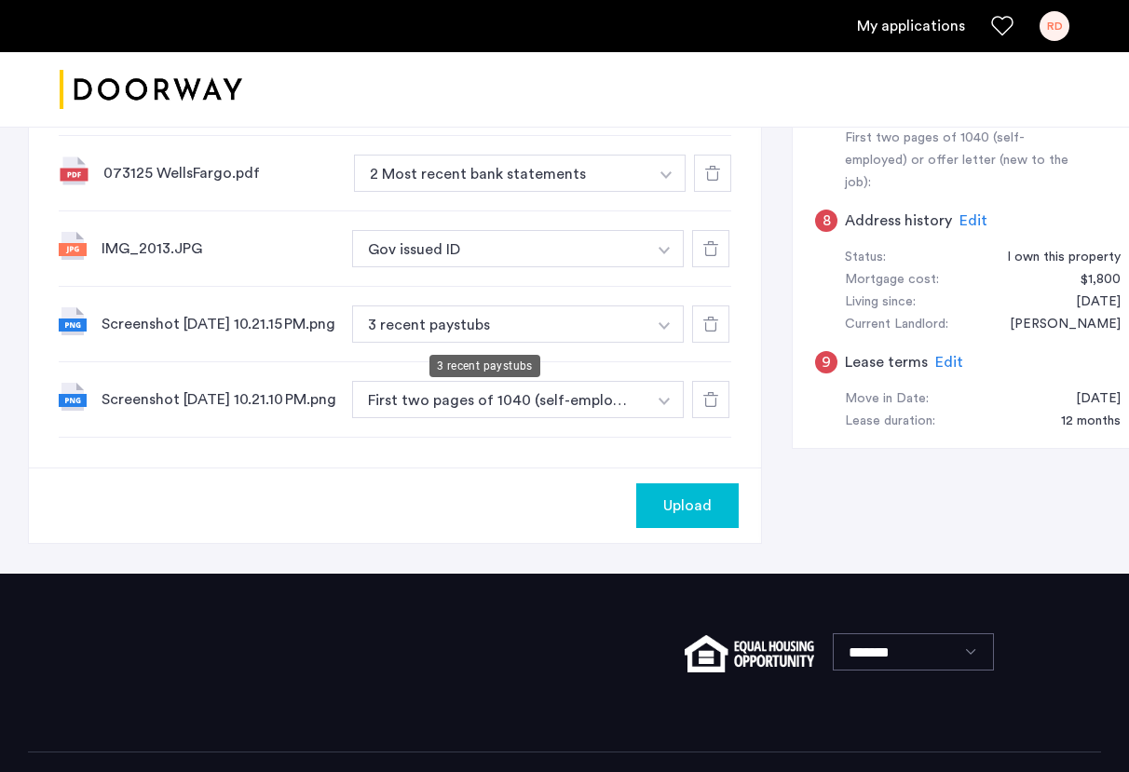
click at [492, 335] on button "3 recent paystubs" at bounding box center [499, 323] width 294 height 37
click at [493, 320] on button "3 recent paystubs" at bounding box center [499, 323] width 294 height 37
click at [658, 330] on img "button" at bounding box center [663, 325] width 11 height 7
click at [645, 325] on button "button" at bounding box center [664, 323] width 38 height 37
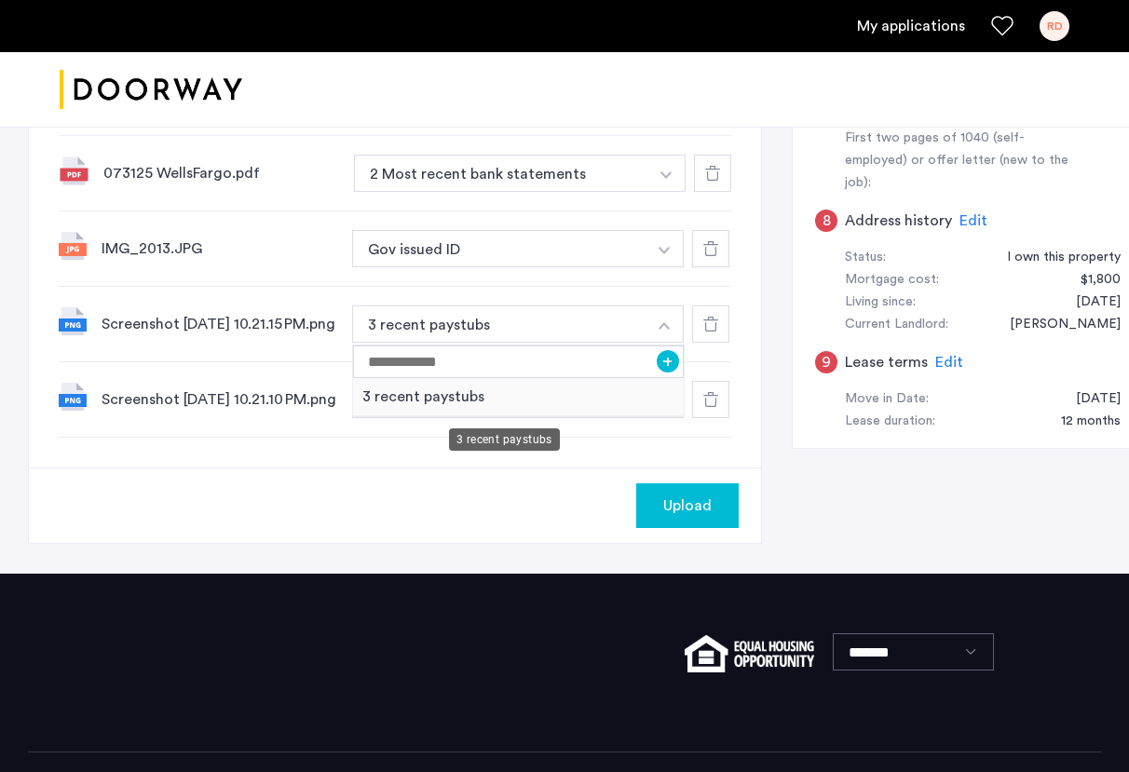
click at [555, 395] on div "3 recent paystubs" at bounding box center [518, 397] width 331 height 38
click at [658, 329] on img "button" at bounding box center [663, 325] width 11 height 7
click at [426, 366] on input at bounding box center [518, 361] width 331 height 33
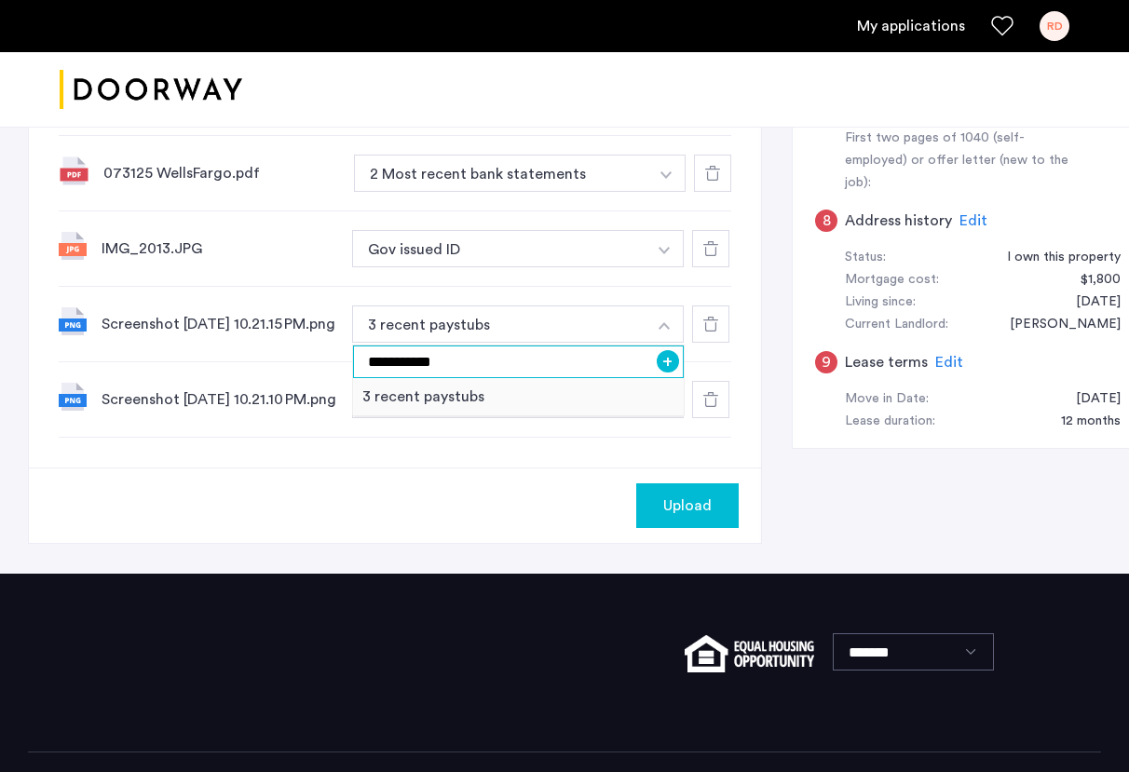
type input "**********"
click at [657, 369] on button "+" at bounding box center [668, 361] width 22 height 22
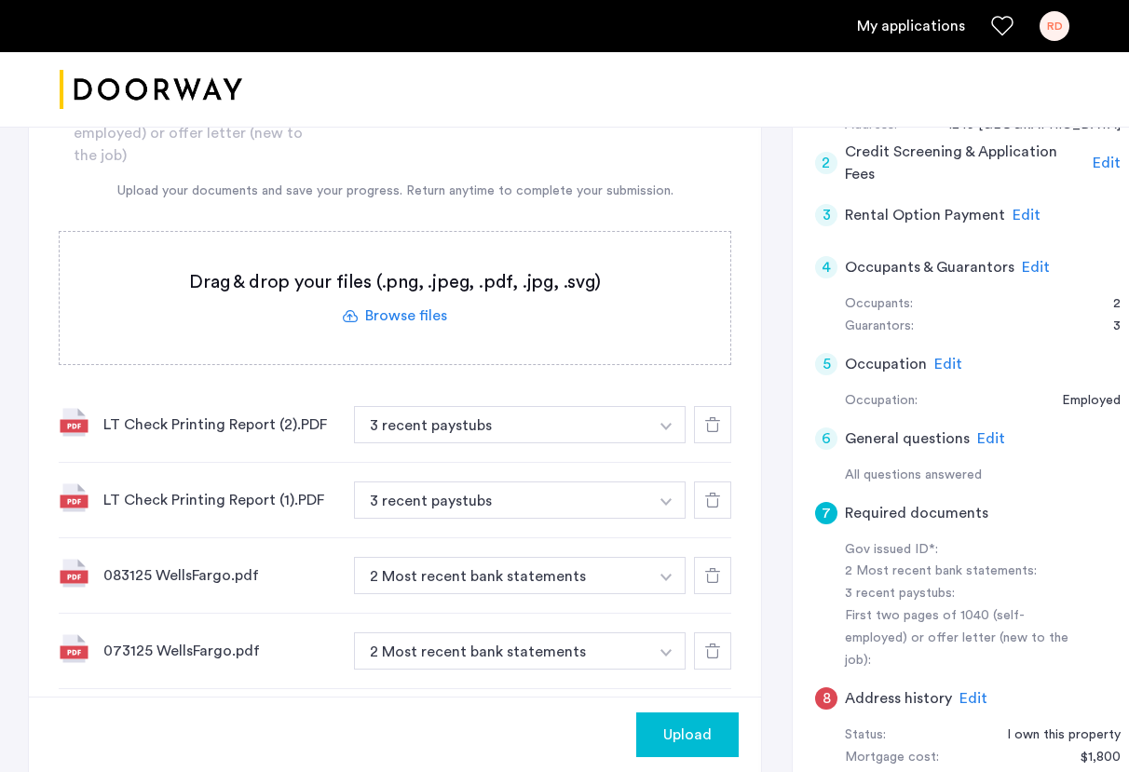
scroll to position [446, 0]
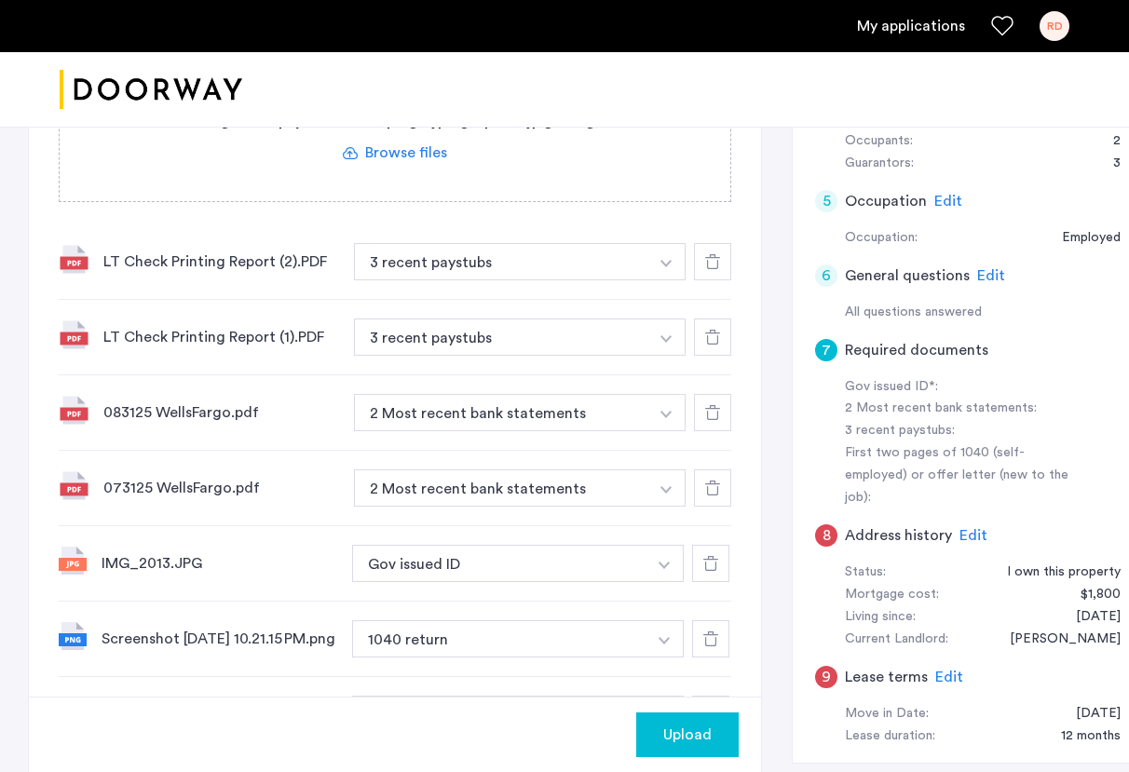
click at [699, 733] on div "Upload" at bounding box center [687, 735] width 73 height 22
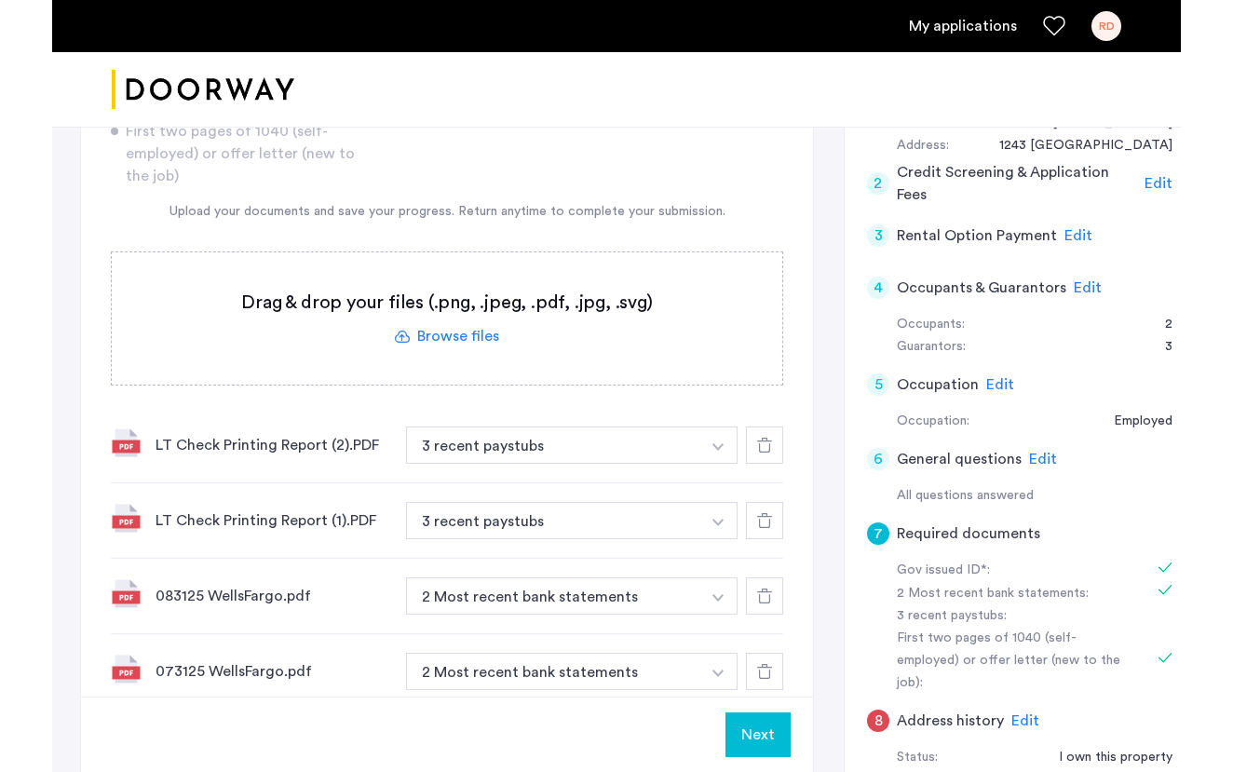
scroll to position [253, 0]
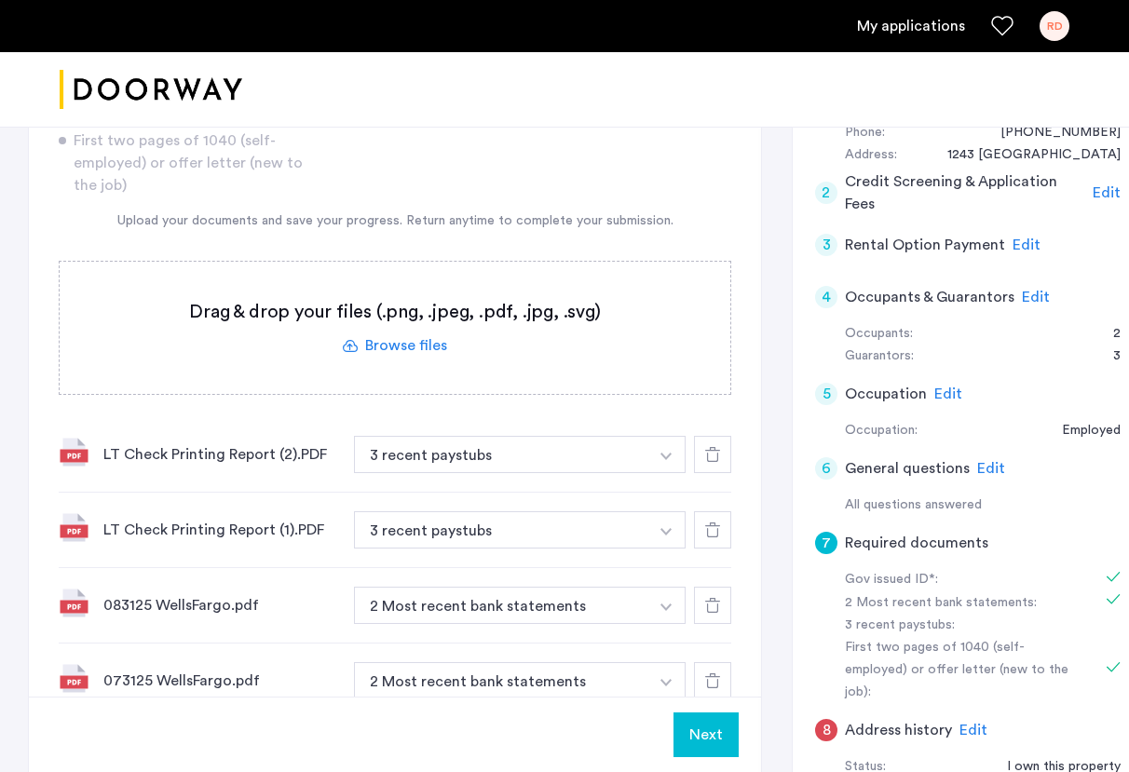
click at [422, 337] on label at bounding box center [395, 328] width 671 height 132
click at [0, 0] on input "file" at bounding box center [0, 0] width 0 height 0
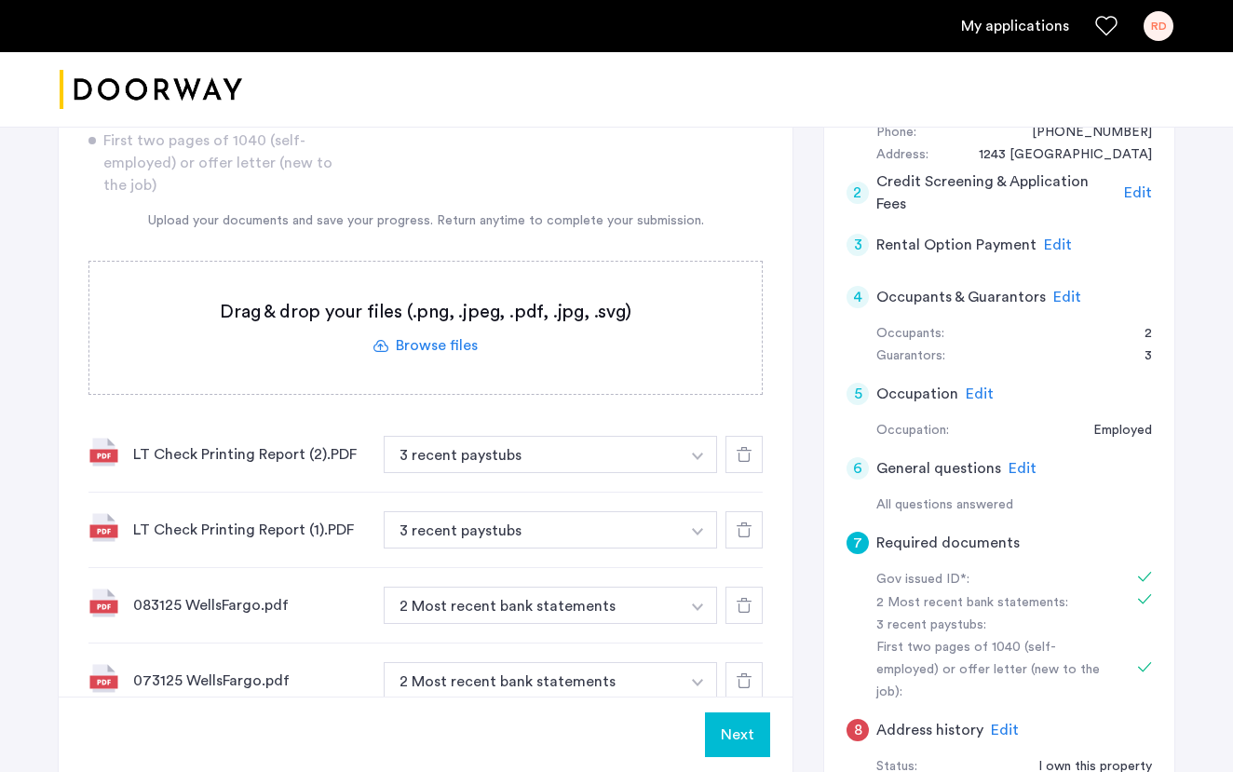
click at [415, 346] on label at bounding box center [425, 328] width 672 height 132
click at [0, 0] on input "file" at bounding box center [0, 0] width 0 height 0
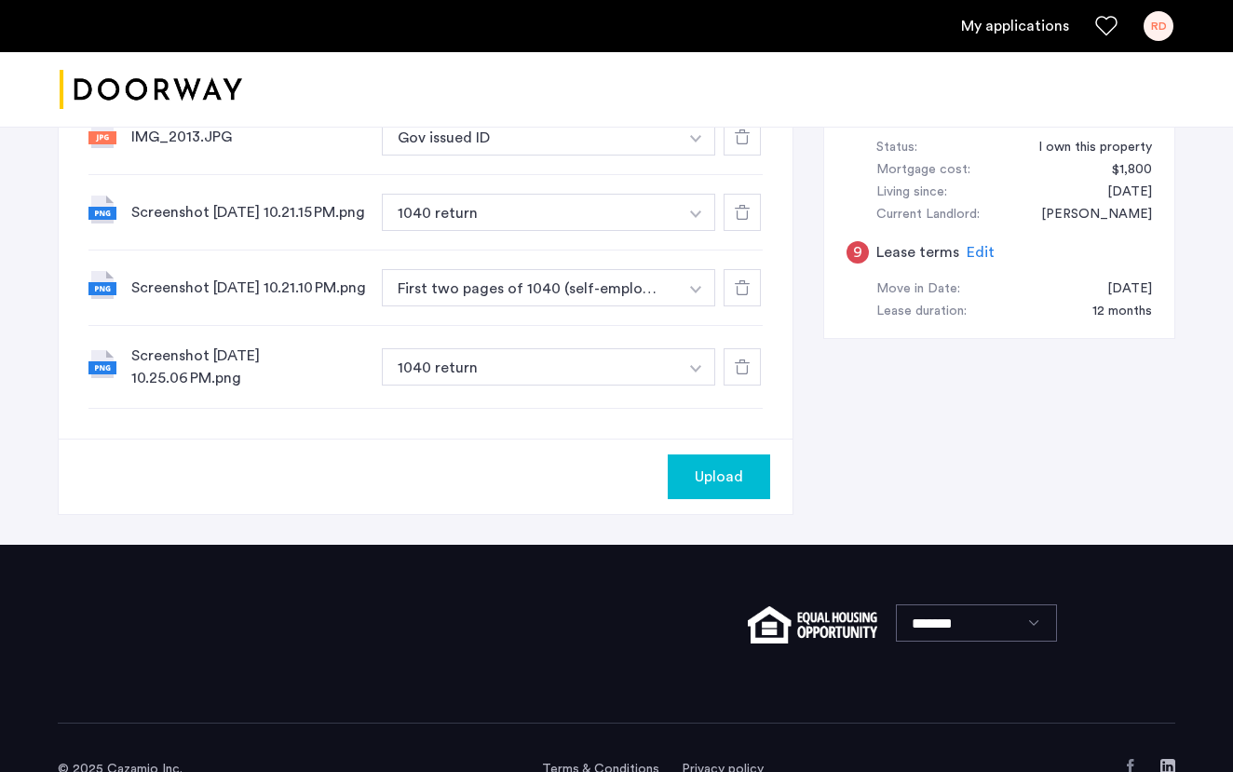
scroll to position [876, 0]
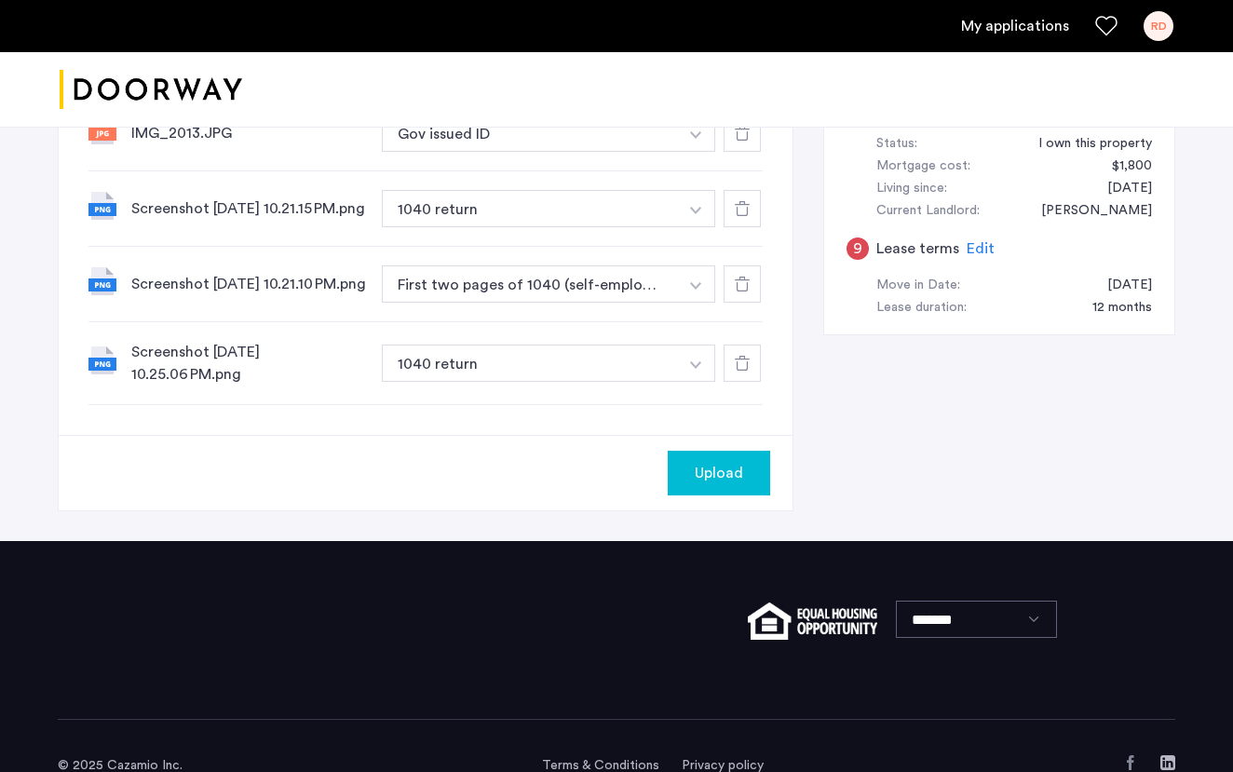
click at [687, 381] on button "button" at bounding box center [696, 363] width 38 height 37
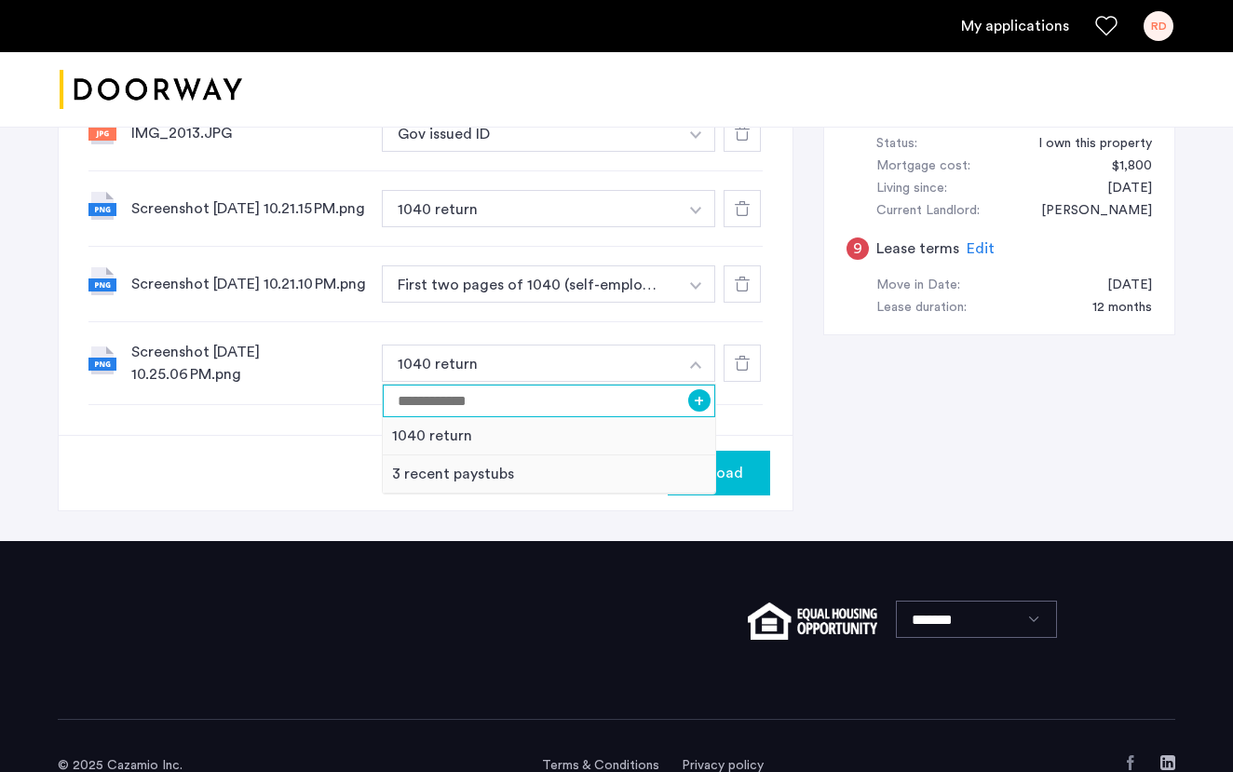
click at [591, 417] on input at bounding box center [549, 401] width 332 height 33
type input "**********"
click at [698, 412] on button "+" at bounding box center [699, 400] width 22 height 22
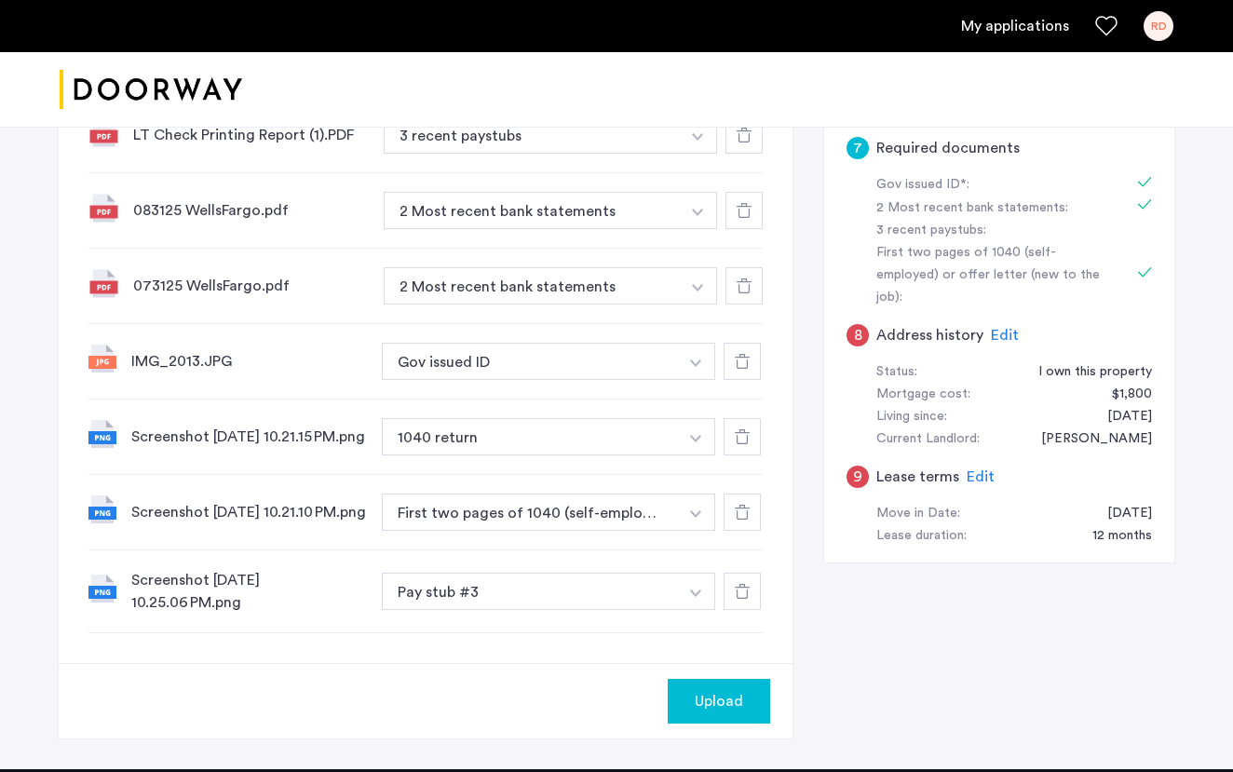
scroll to position [623, 0]
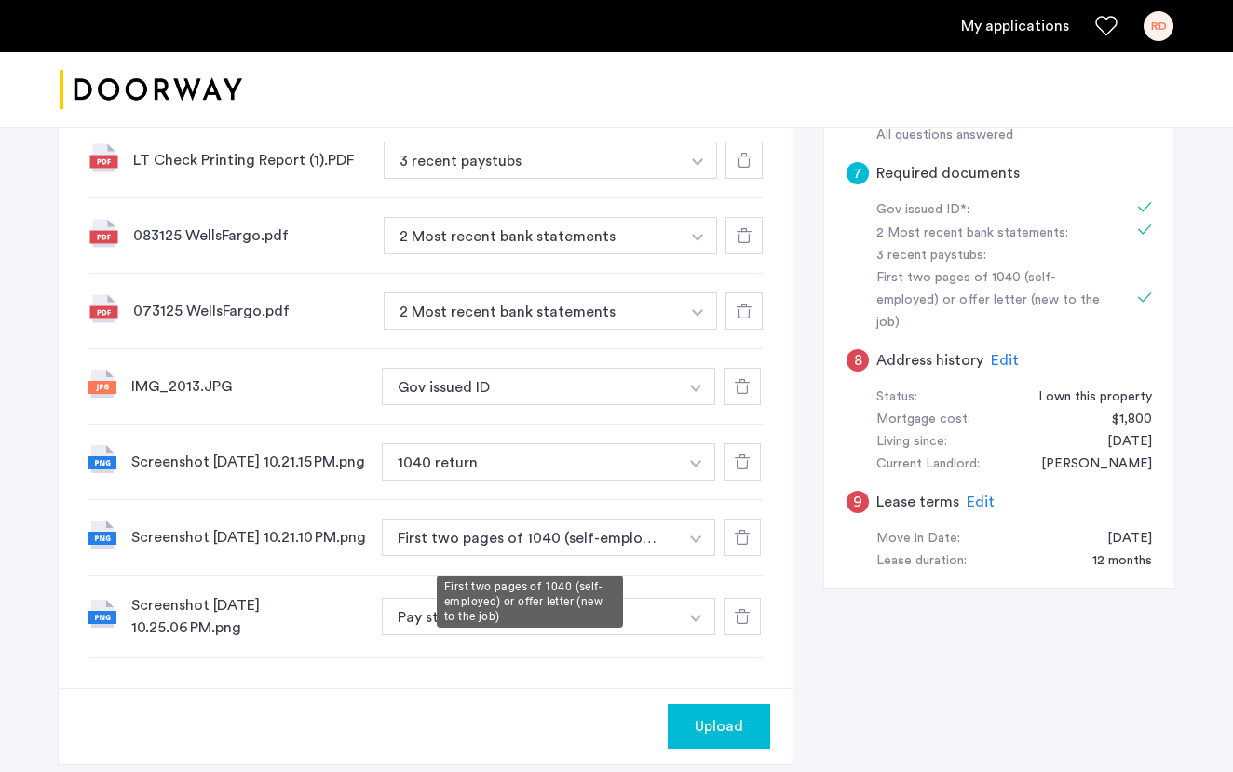
click at [454, 545] on button "First two pages of 1040 (self-employed) or offer letter (new to the job)" at bounding box center [530, 537] width 296 height 37
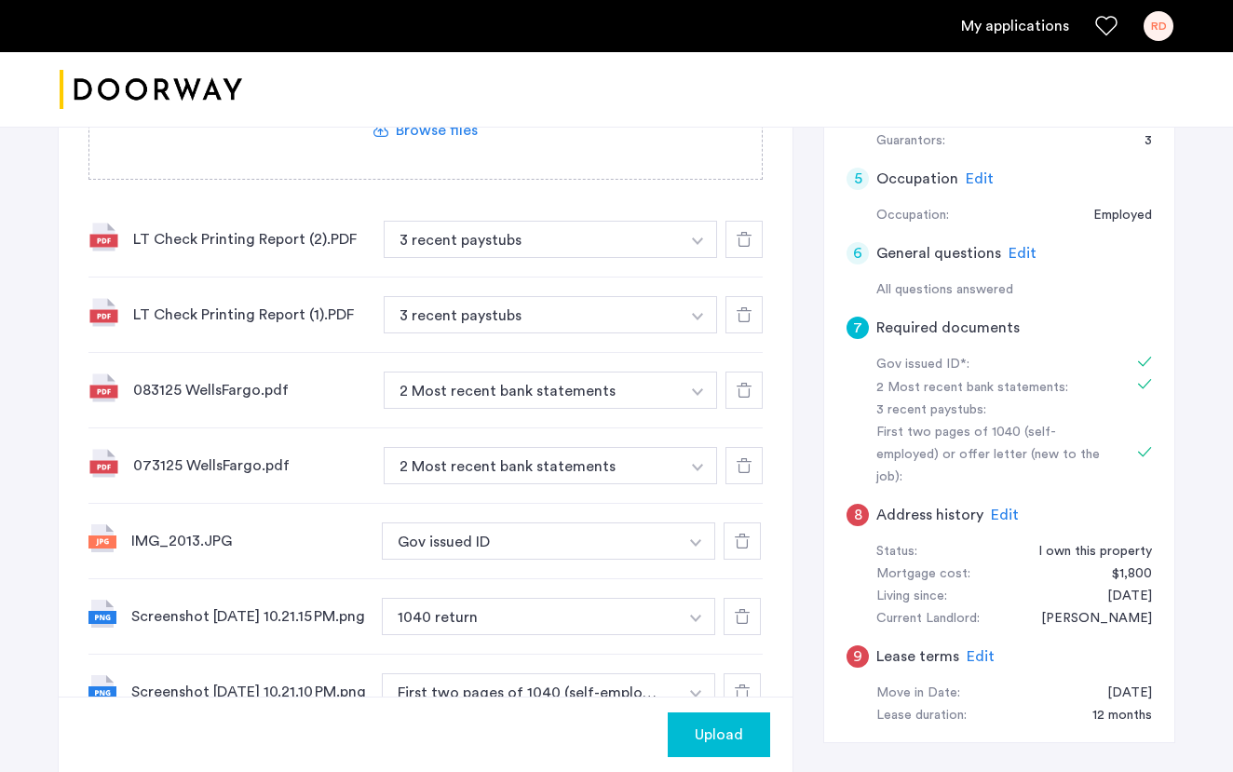
scroll to position [459, 0]
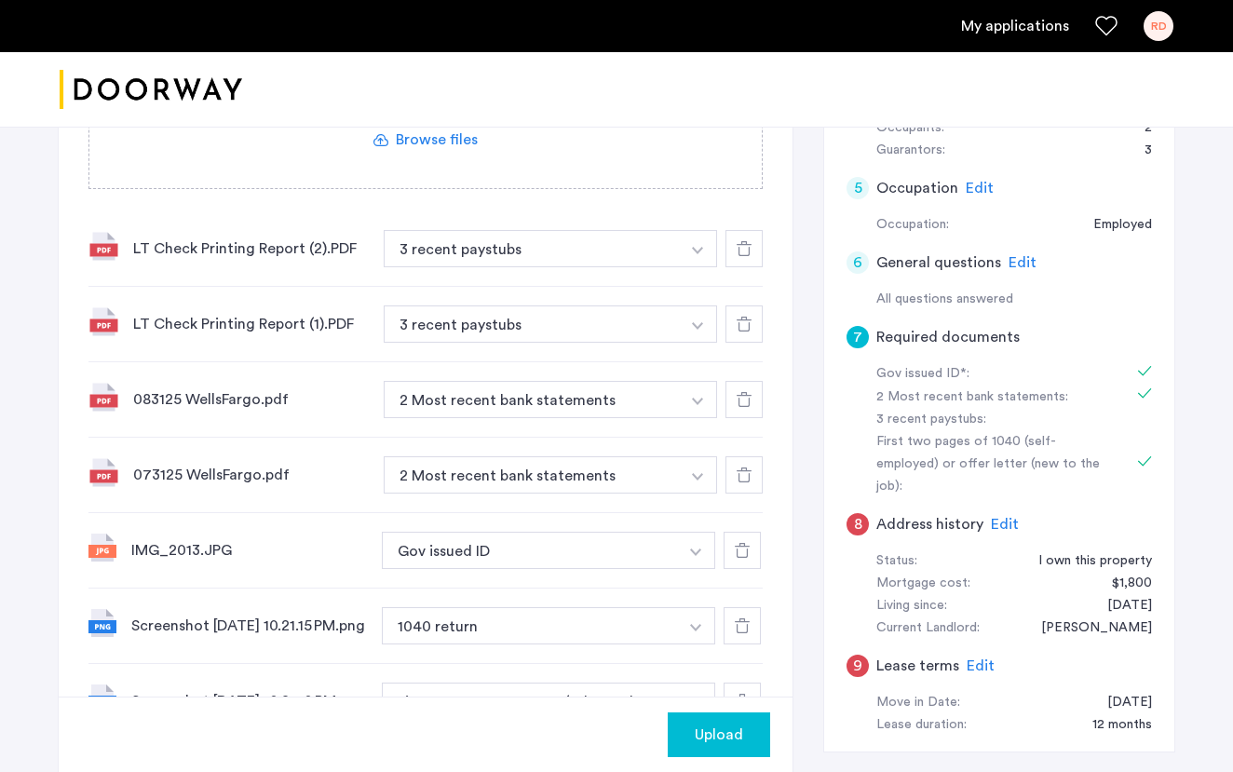
click at [437, 137] on label at bounding box center [425, 122] width 672 height 132
click at [0, 0] on input "file" at bounding box center [0, 0] width 0 height 0
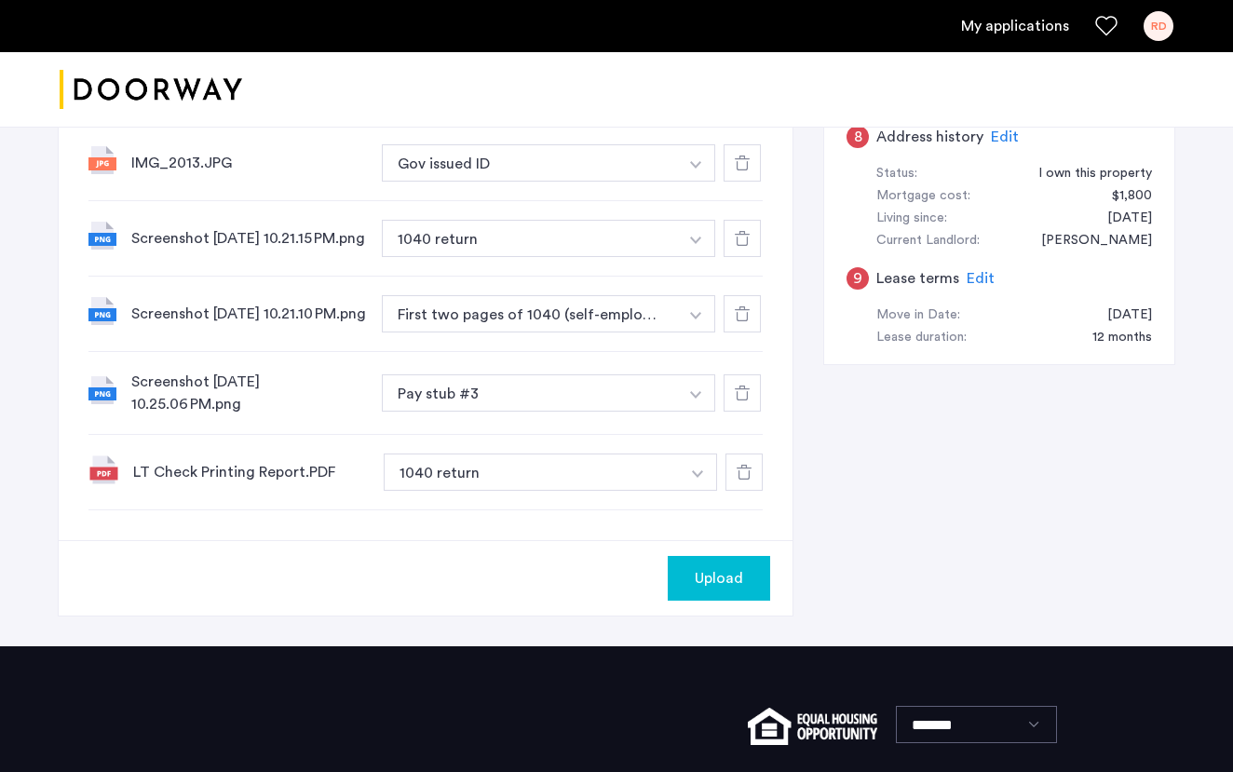
scroll to position [847, 0]
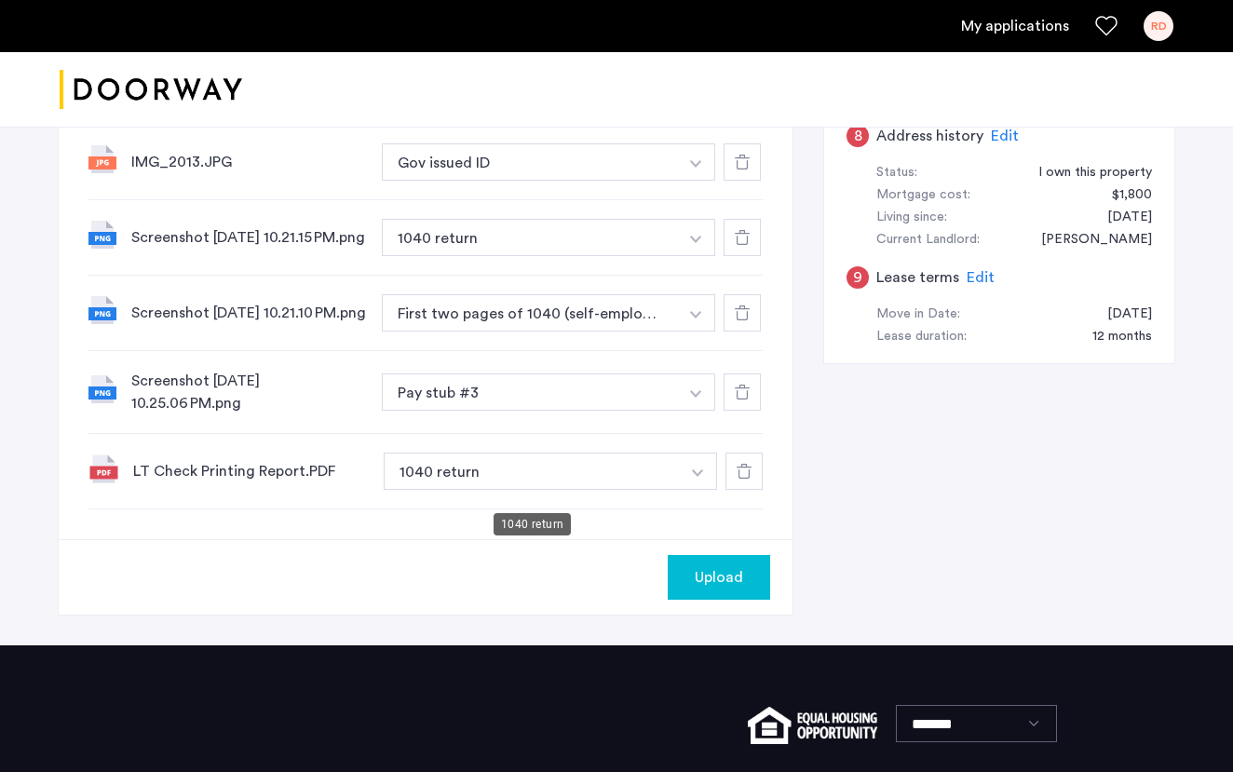
click at [500, 484] on button "1040 return" at bounding box center [532, 471] width 296 height 37
click at [707, 489] on button "button" at bounding box center [698, 471] width 38 height 37
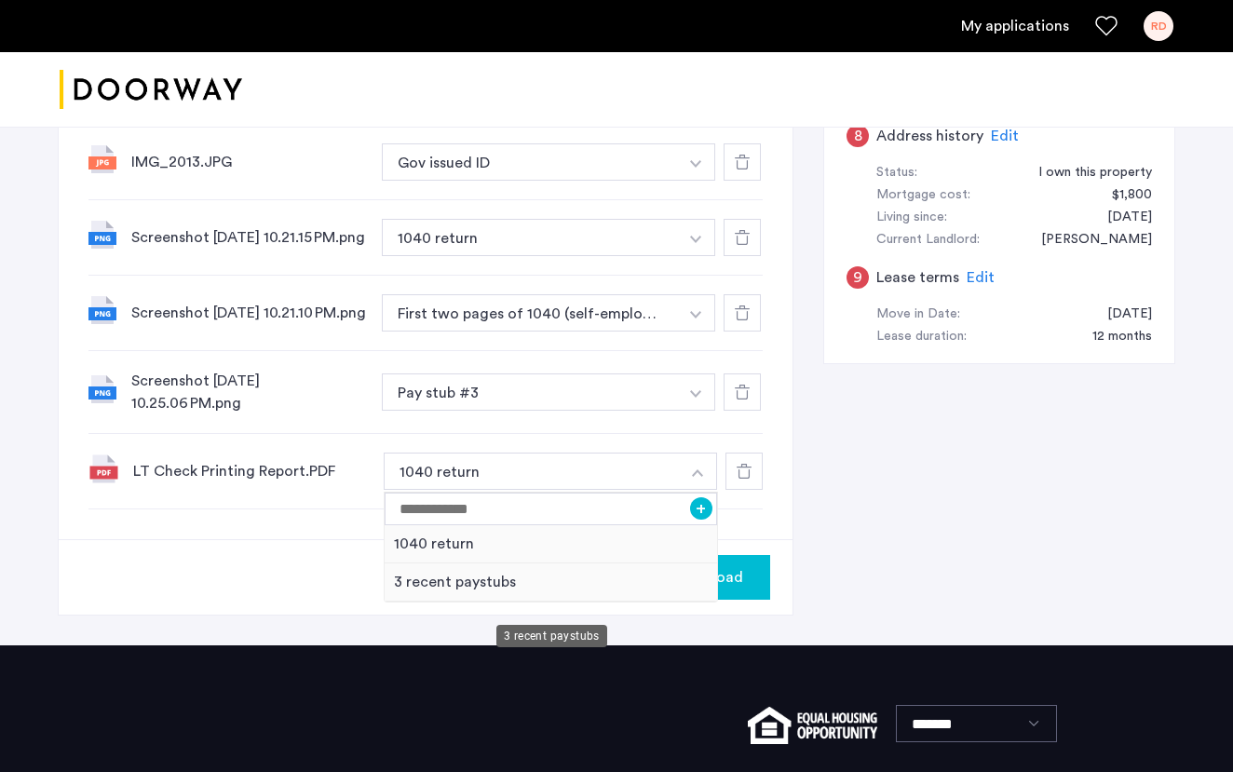
click at [597, 591] on div "3 recent paystubs" at bounding box center [551, 582] width 332 height 38
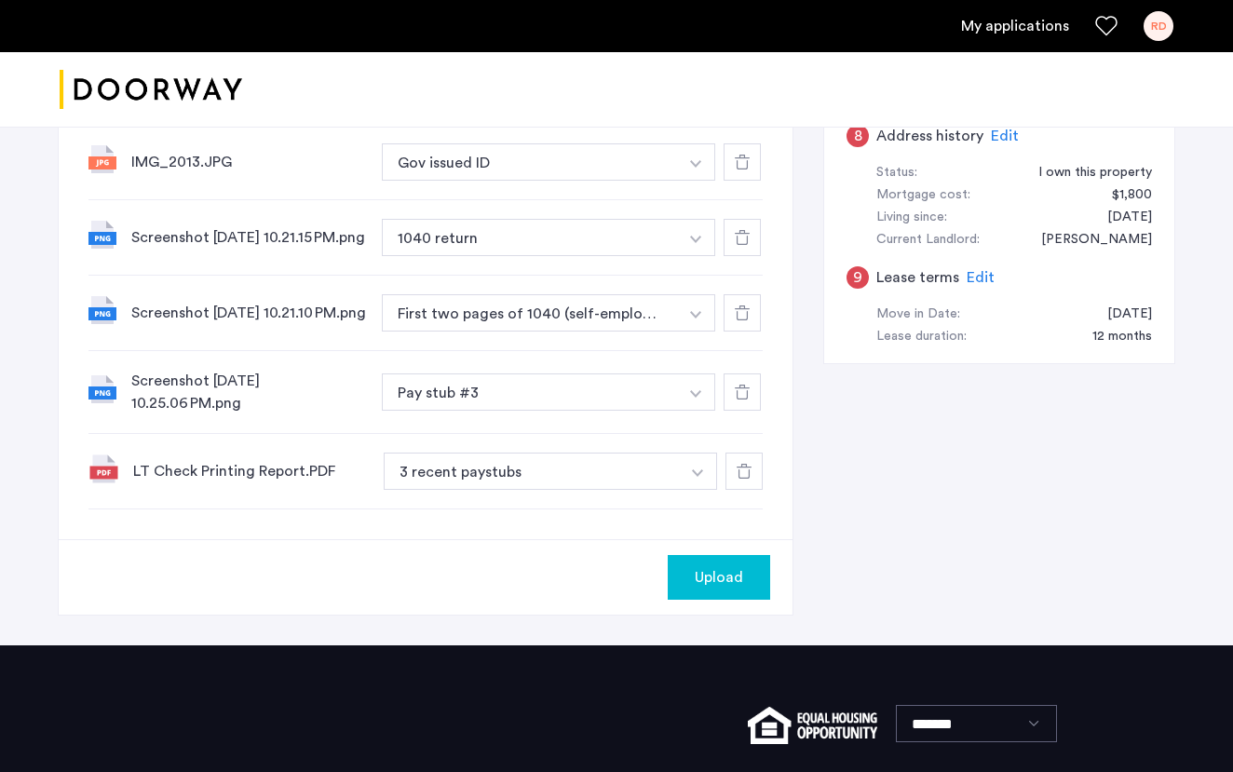
click at [730, 589] on span "Upload" at bounding box center [719, 577] width 48 height 22
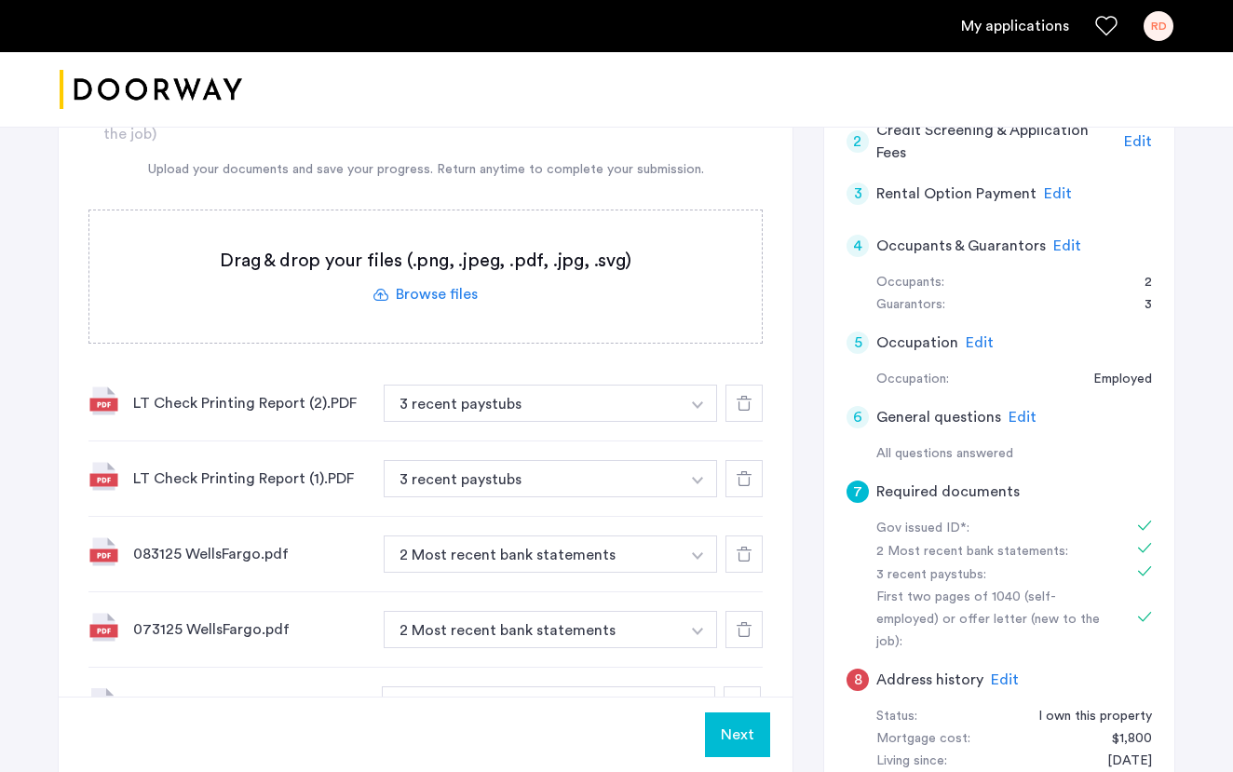
click at [737, 732] on button "Next" at bounding box center [737, 734] width 65 height 45
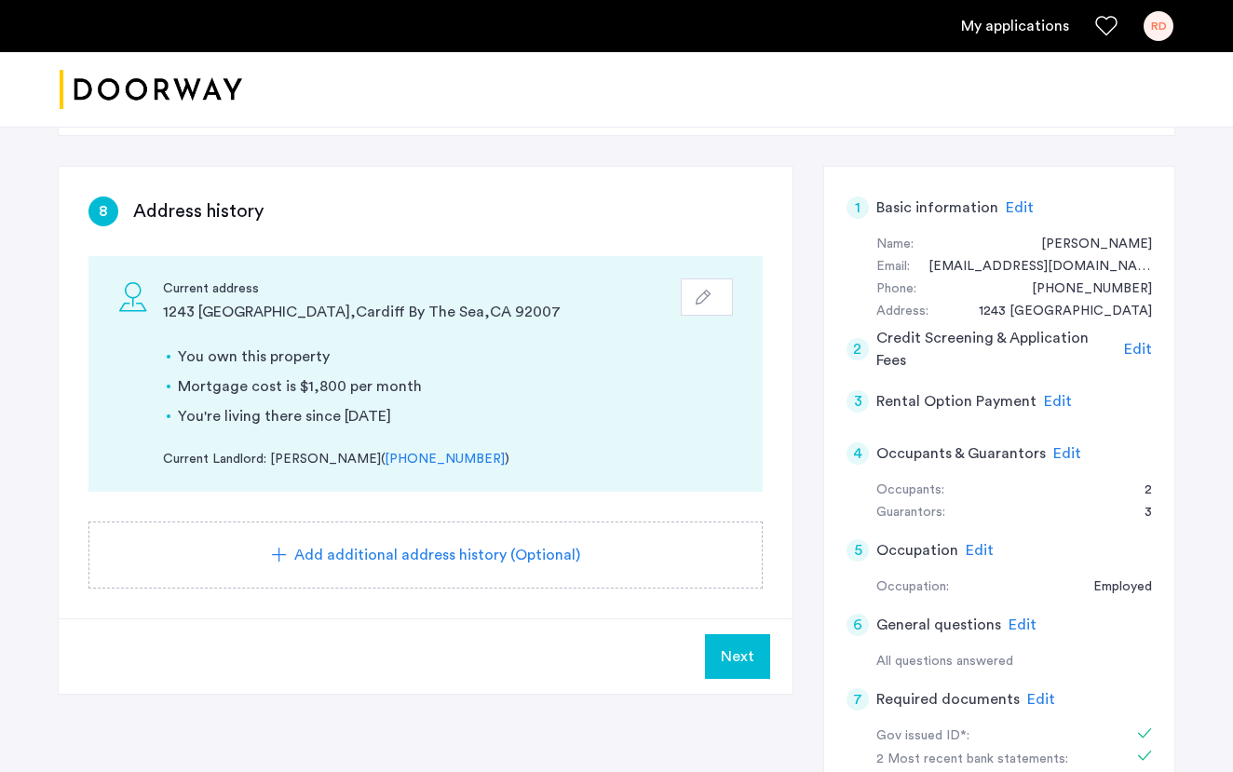
scroll to position [100, 0]
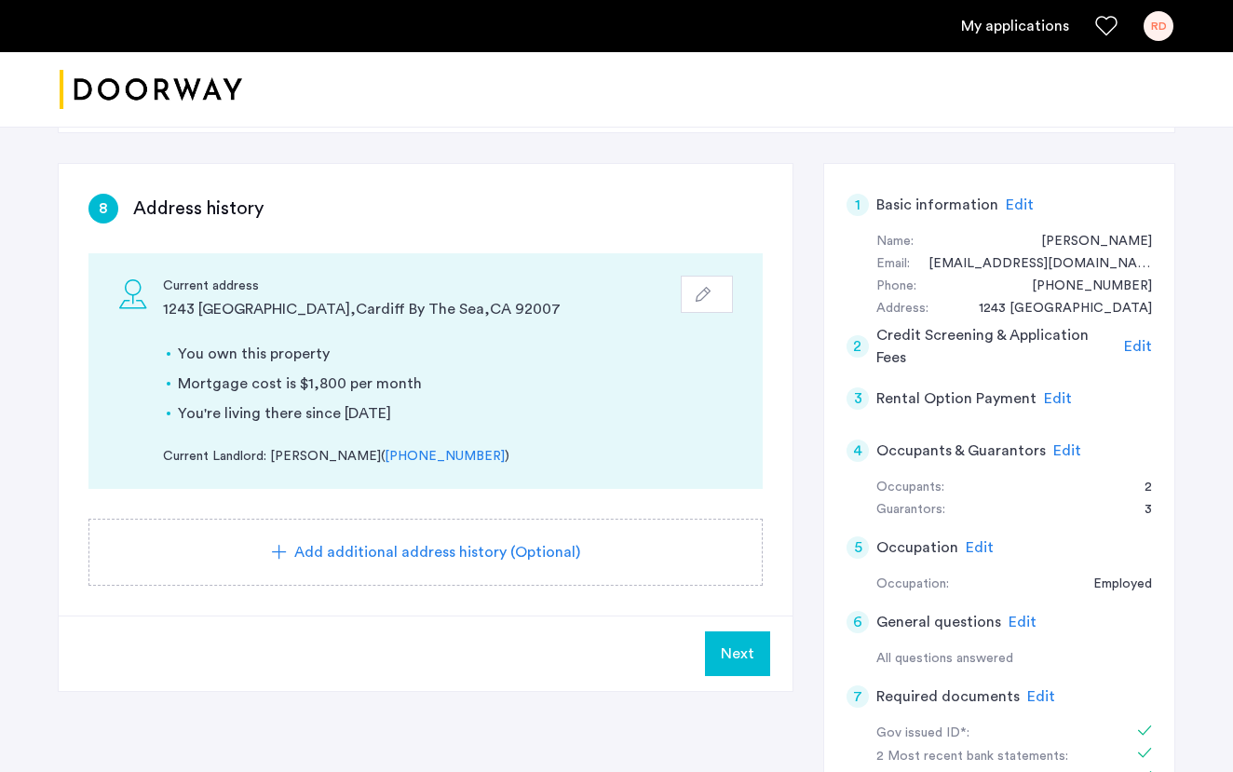
click at [750, 665] on button "Next" at bounding box center [737, 653] width 65 height 45
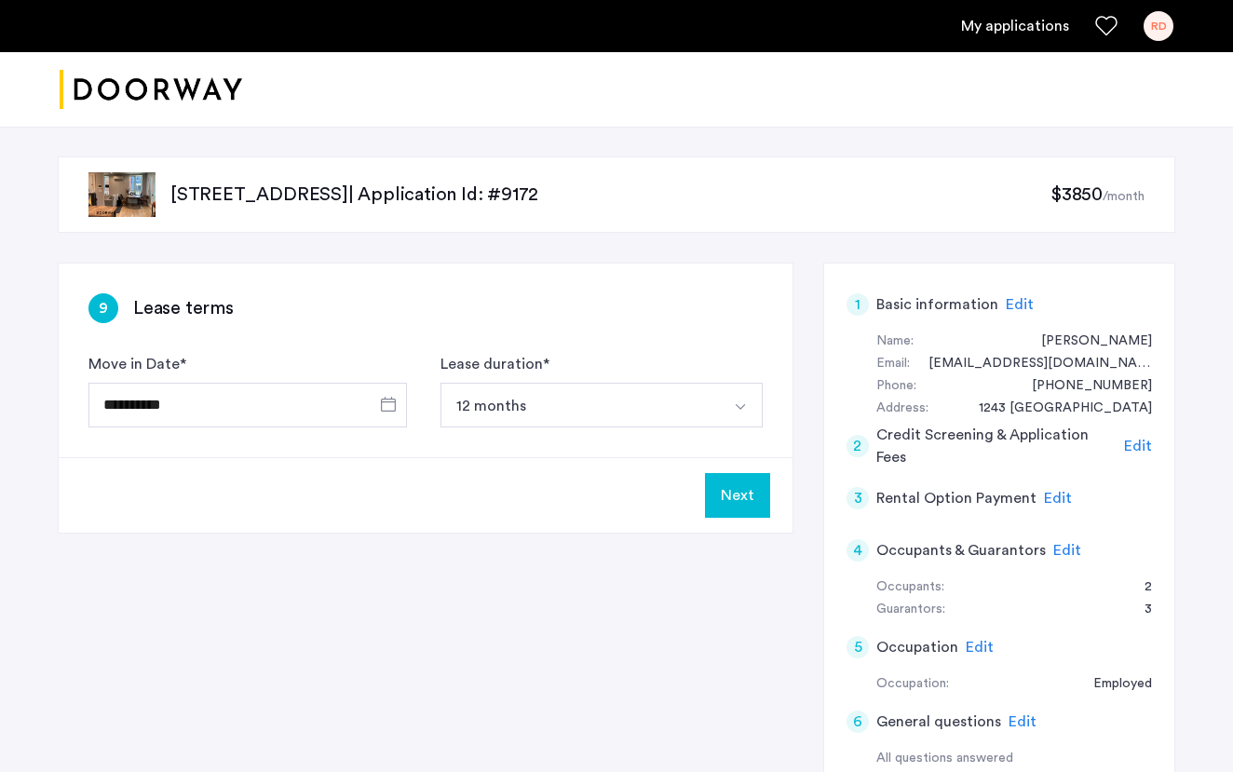
click at [745, 500] on button "Next" at bounding box center [737, 495] width 65 height 45
